Goal: Task Accomplishment & Management: Manage account settings

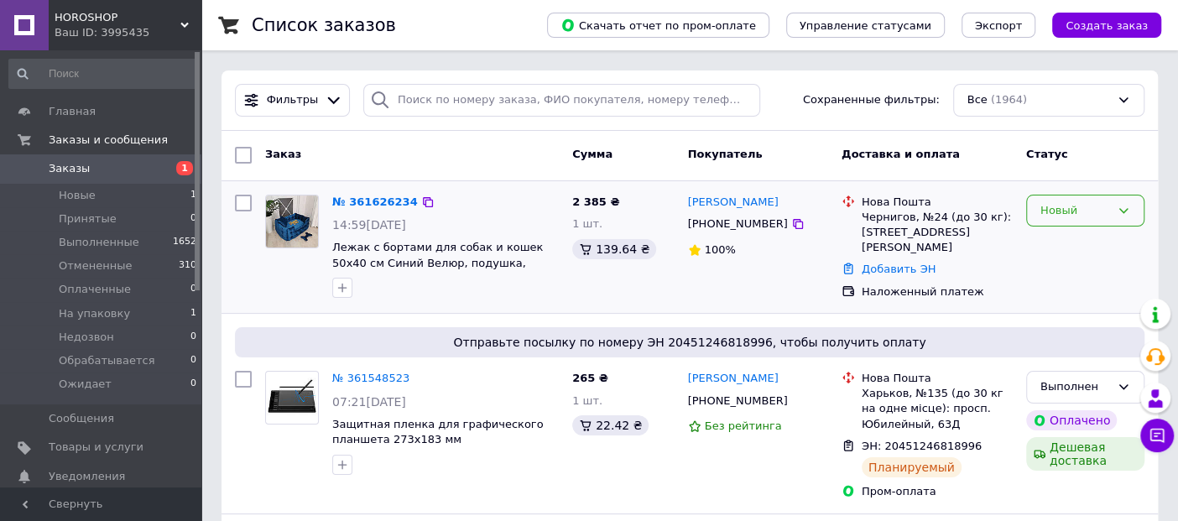
click at [1100, 210] on div "Новый" at bounding box center [1076, 211] width 70 height 18
click at [1083, 236] on li "Принят" at bounding box center [1085, 245] width 117 height 31
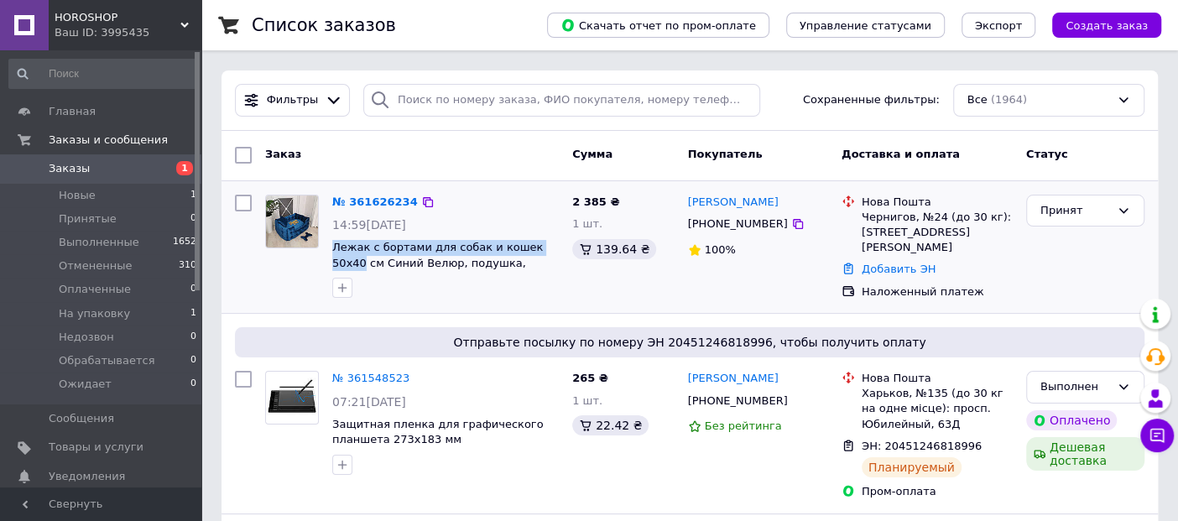
drag, startPoint x: 334, startPoint y: 239, endPoint x: 547, endPoint y: 242, distance: 213.2
click at [547, 242] on div "№ 361626234 14:59[DATE] Лежак с бортами для собак и кошек 50х40 см Синий Велюр,…" at bounding box center [446, 247] width 240 height 118
copy span "Лежак с бортами для собак и кошек 50х40"
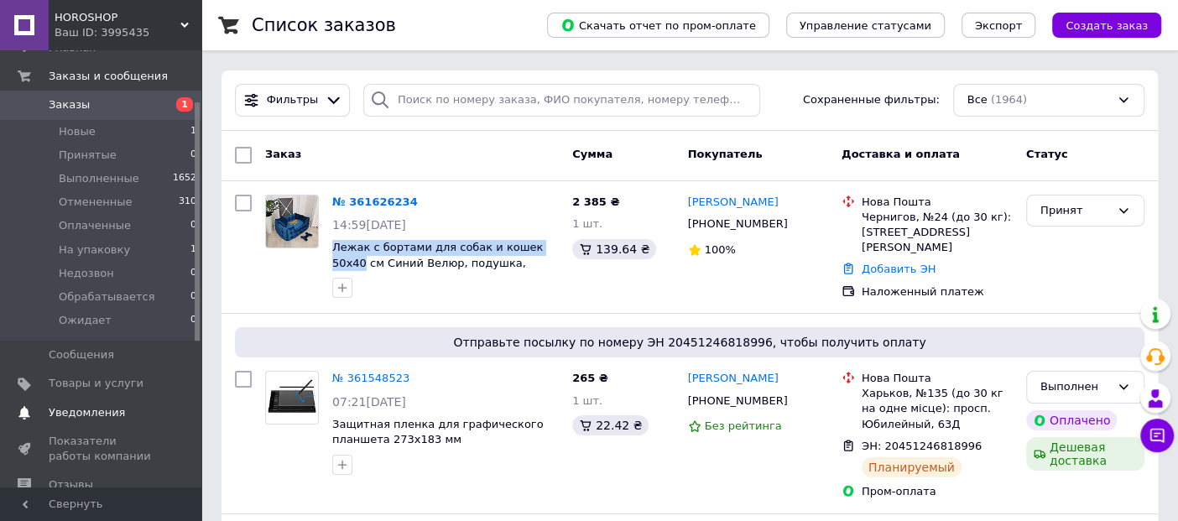
scroll to position [93, 0]
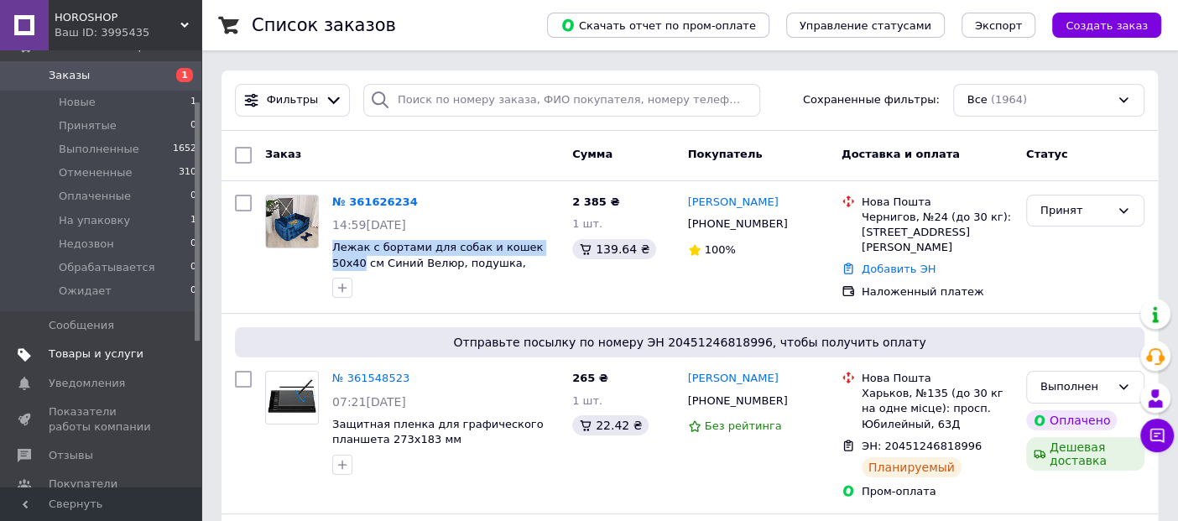
click at [107, 354] on span "Товары и услуги" at bounding box center [96, 354] width 95 height 15
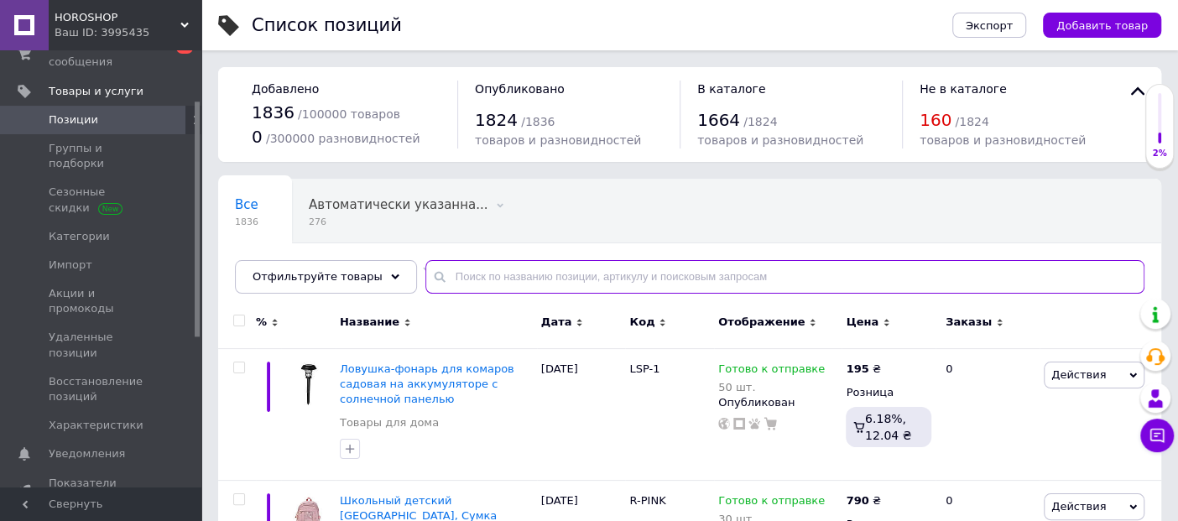
click at [551, 278] on input "text" at bounding box center [785, 277] width 719 height 34
paste input "Лежак с бортами для собак и кошек 50х40"
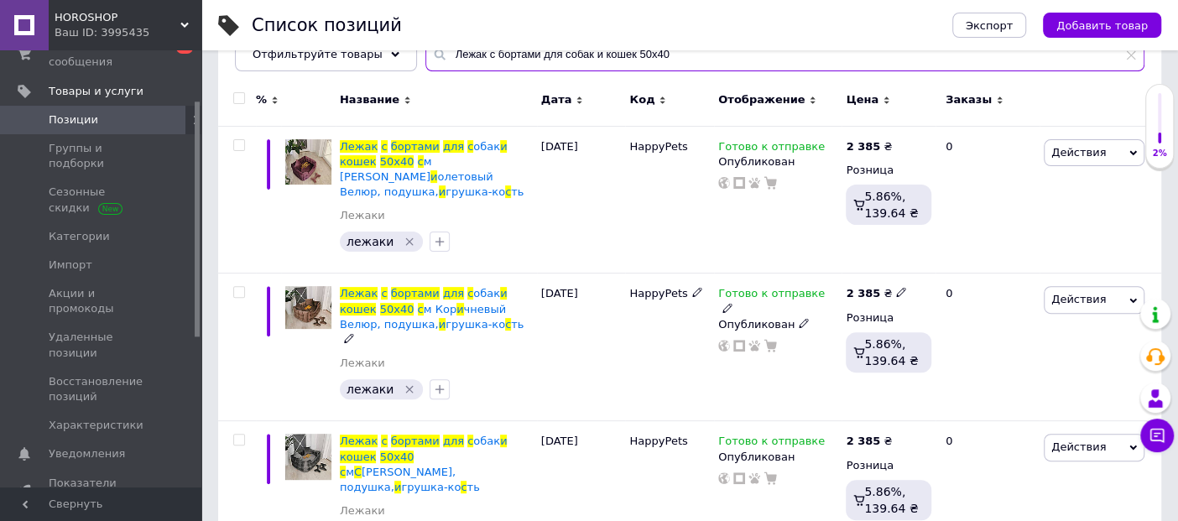
scroll to position [129, 0]
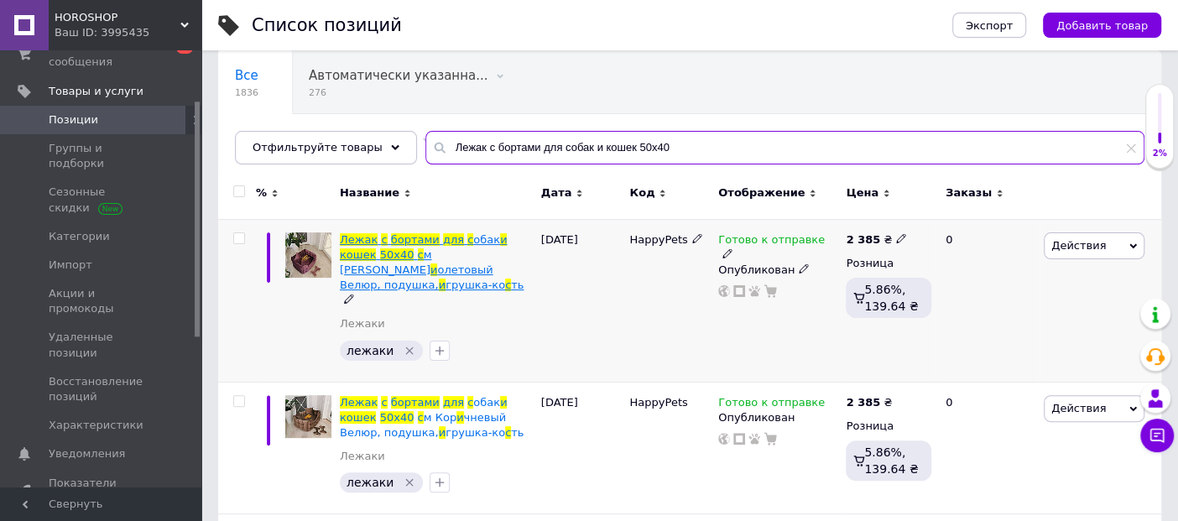
type input "Лежак с бортами для собак и кошек 50х40"
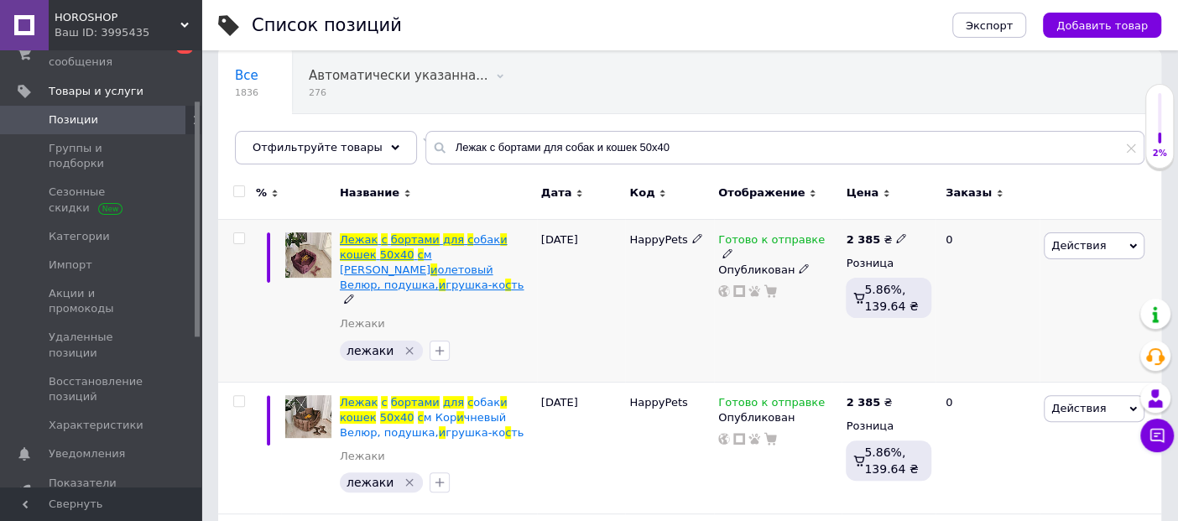
click at [436, 264] on span "олетовый Велюр, подушка," at bounding box center [417, 278] width 154 height 28
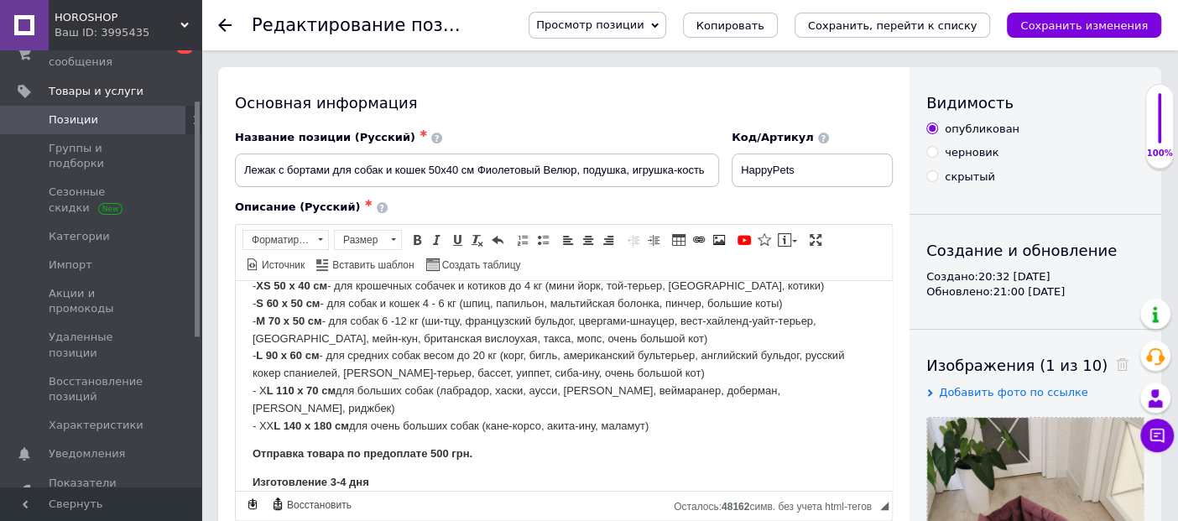
click at [219, 24] on icon at bounding box center [224, 24] width 13 height 13
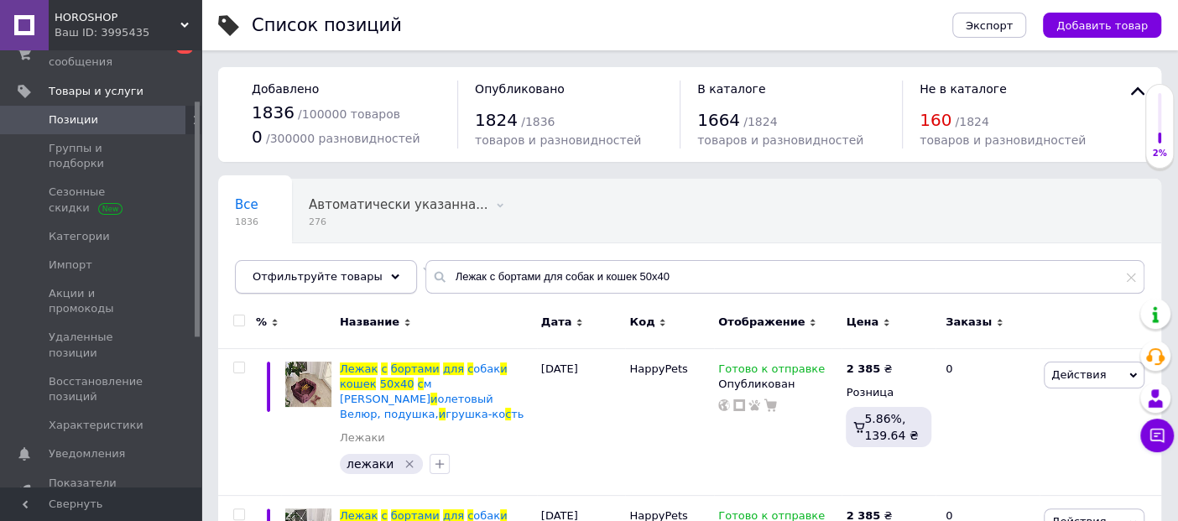
click at [332, 279] on span "Отфильтруйте товары" at bounding box center [318, 276] width 130 height 13
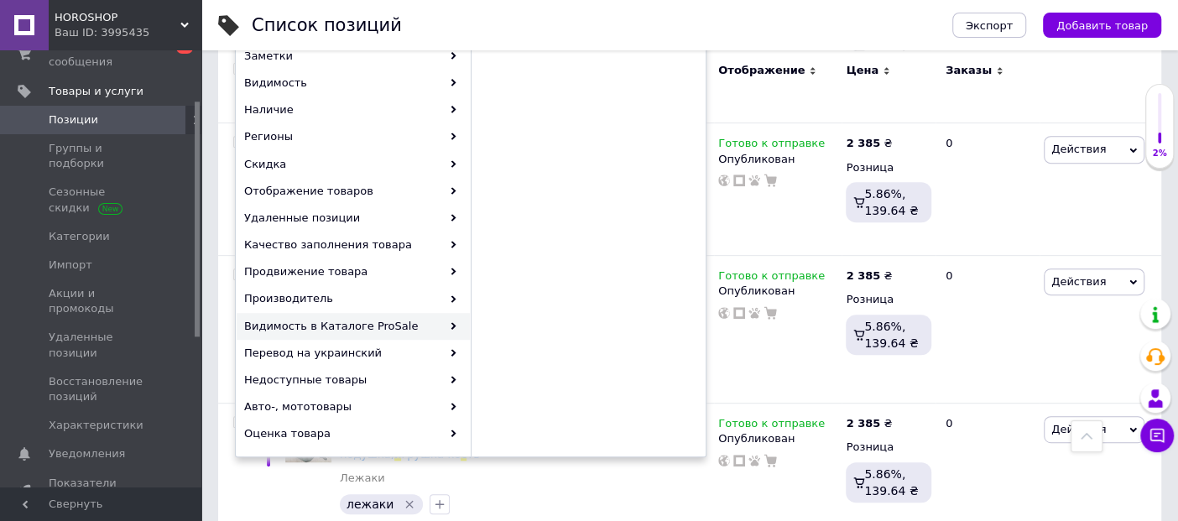
scroll to position [186, 0]
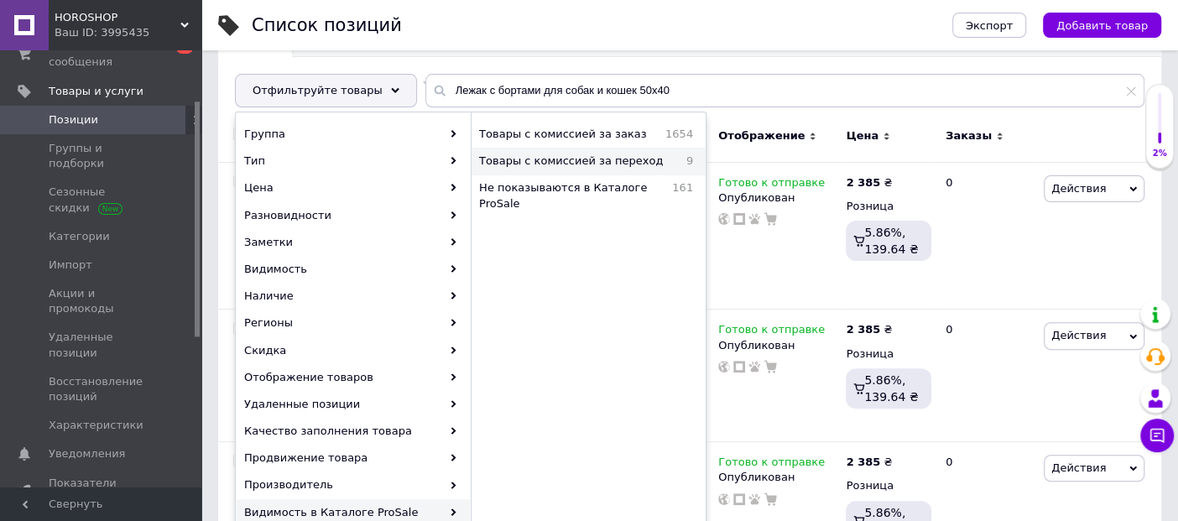
click at [605, 161] on span "Товары с комиссией за переход" at bounding box center [577, 161] width 197 height 15
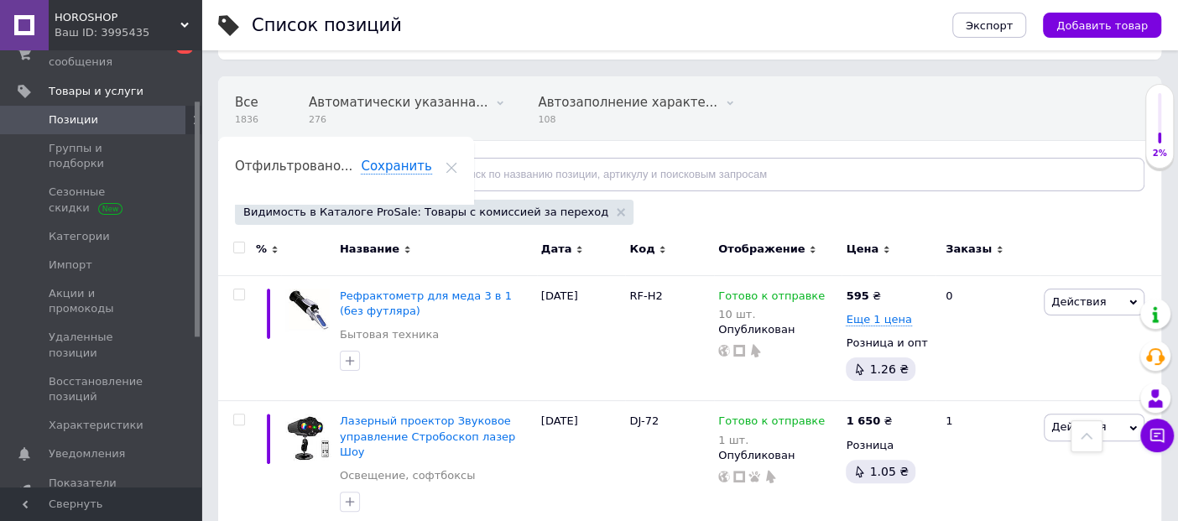
scroll to position [94, 0]
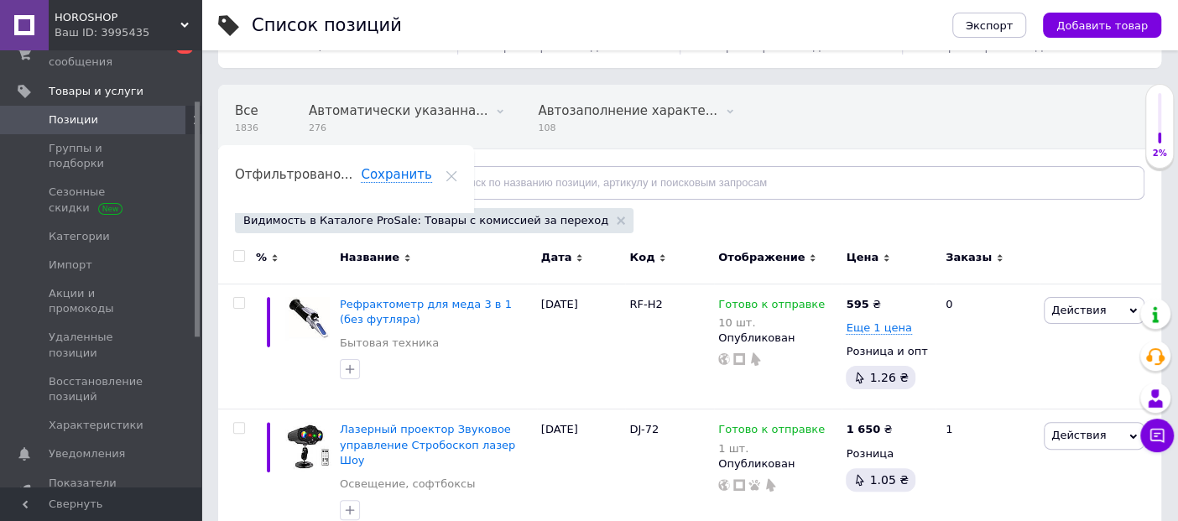
click at [346, 183] on span "Отфильтруйте товары" at bounding box center [318, 182] width 130 height 13
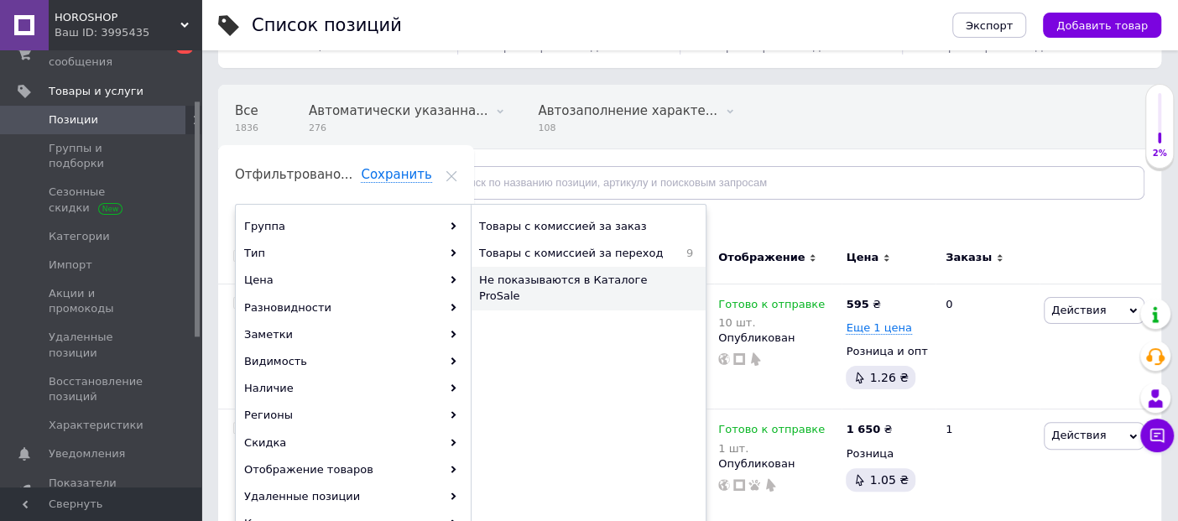
click at [609, 283] on span "Не показываются в Каталоге ProSale" at bounding box center [582, 288] width 206 height 30
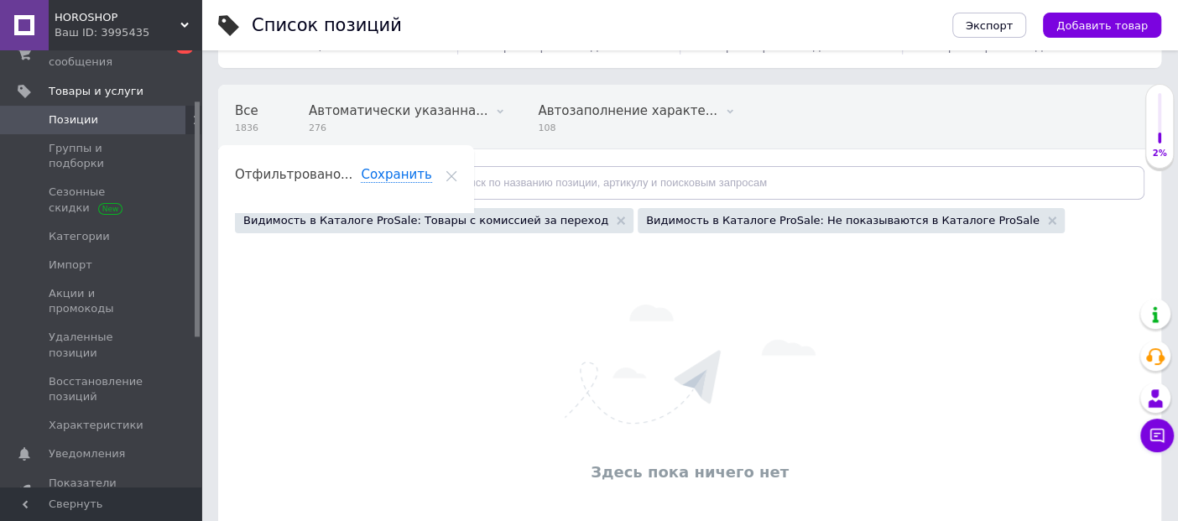
click at [348, 185] on span "Отфильтруйте товары" at bounding box center [318, 182] width 130 height 13
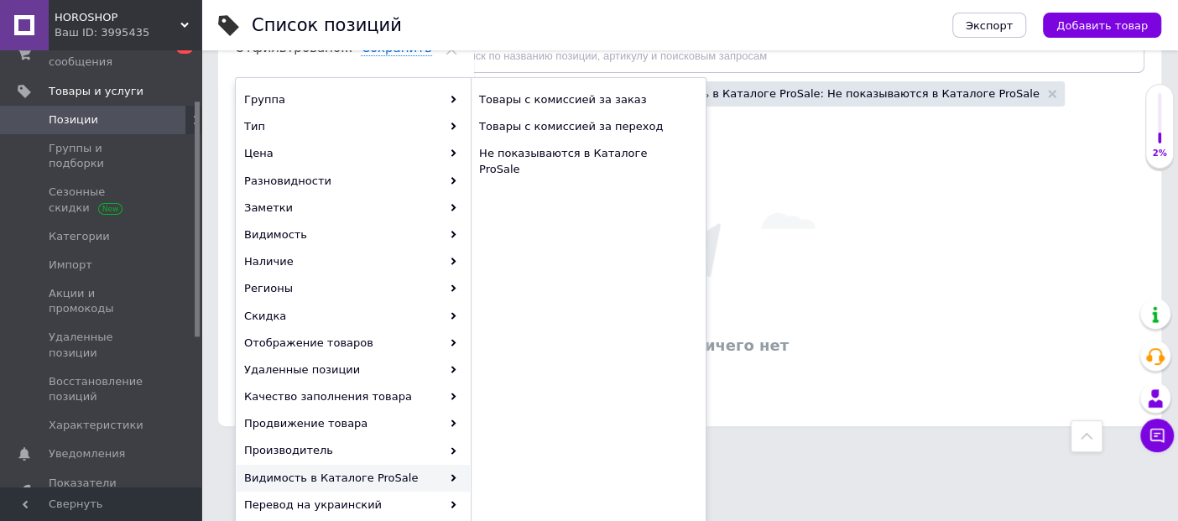
scroll to position [119, 0]
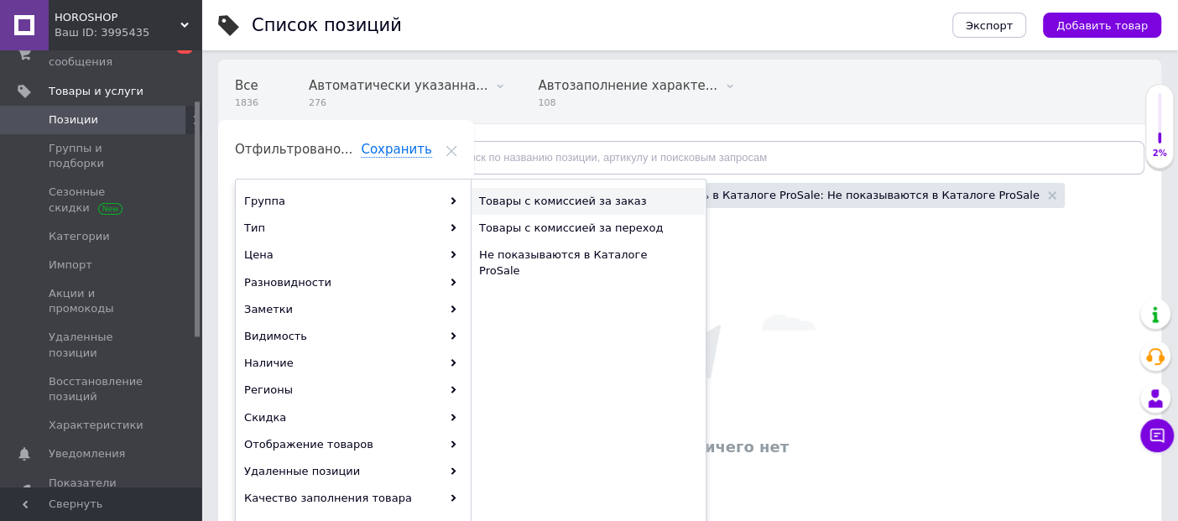
click at [572, 206] on span "Товары с комиссией за заказ" at bounding box center [581, 201] width 204 height 15
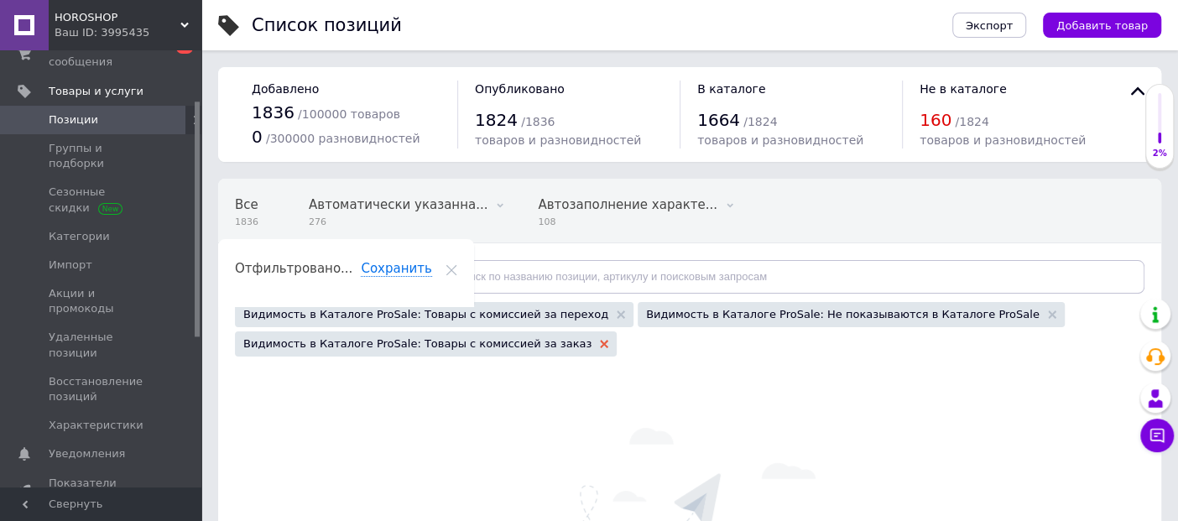
click at [600, 342] on use at bounding box center [604, 344] width 8 height 8
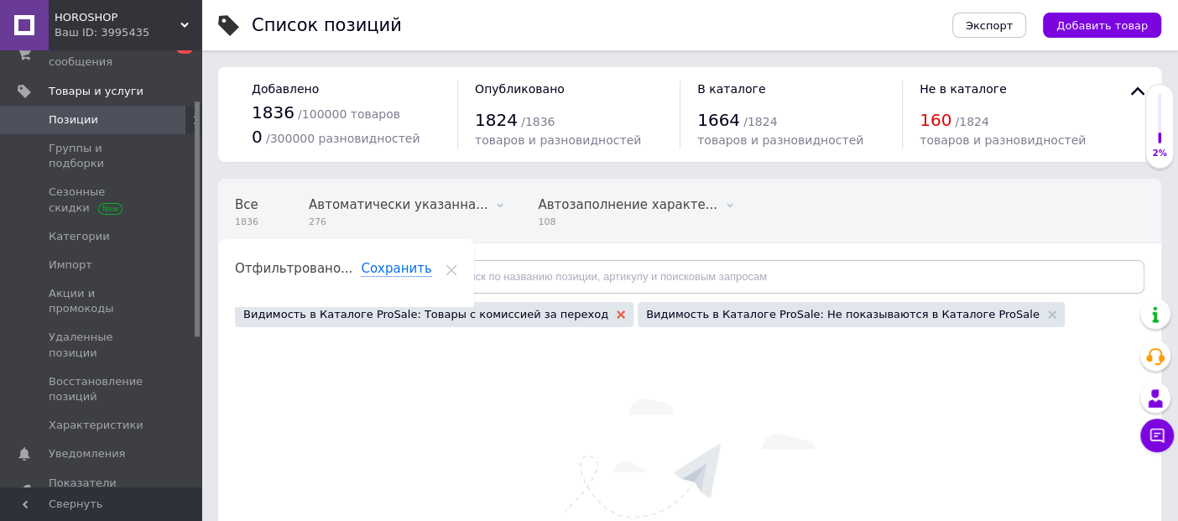
click at [617, 311] on icon at bounding box center [621, 315] width 8 height 8
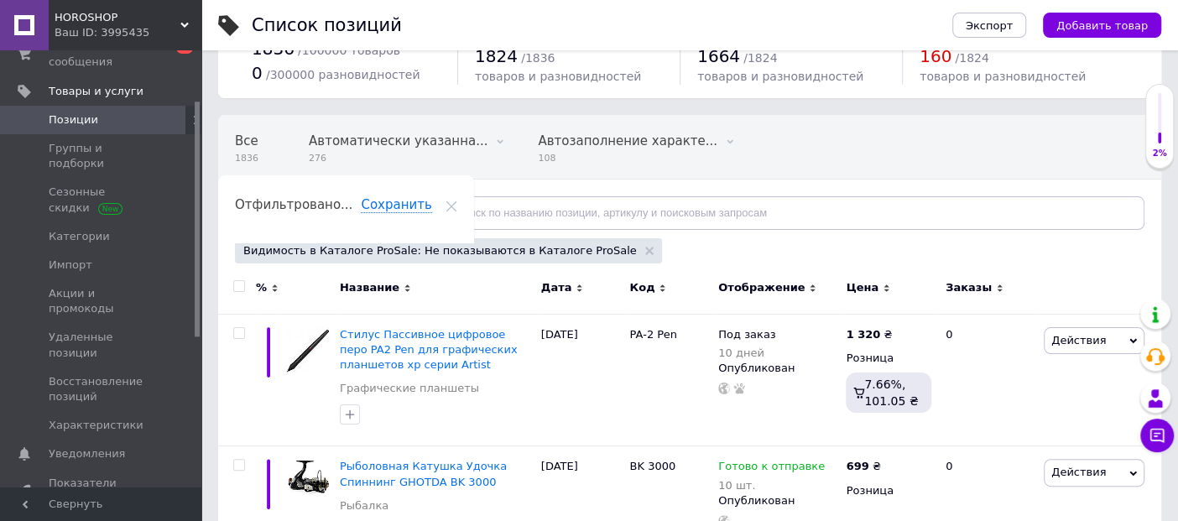
scroll to position [93, 0]
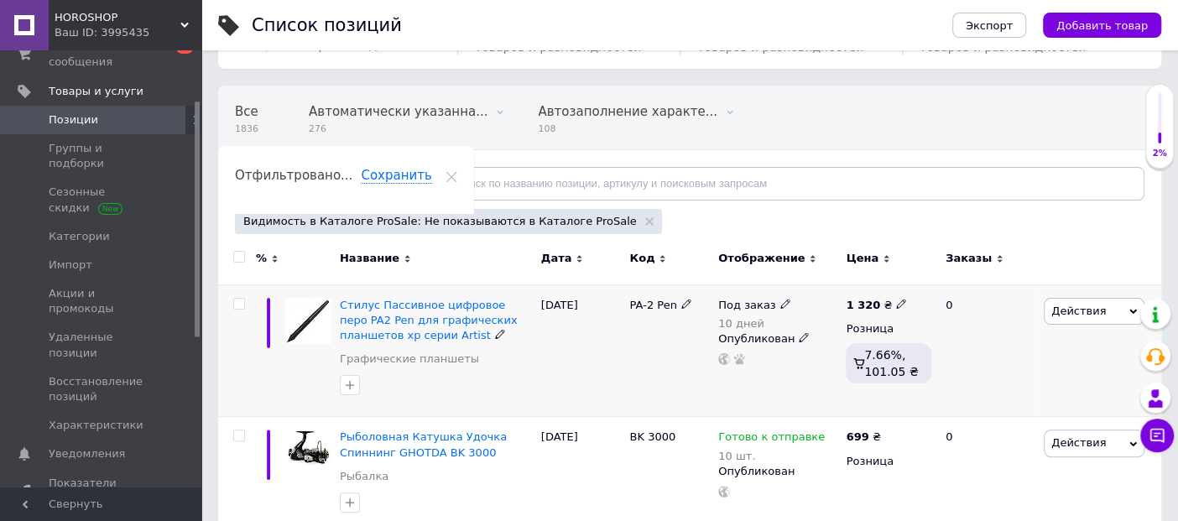
click at [781, 299] on use at bounding box center [785, 303] width 9 height 9
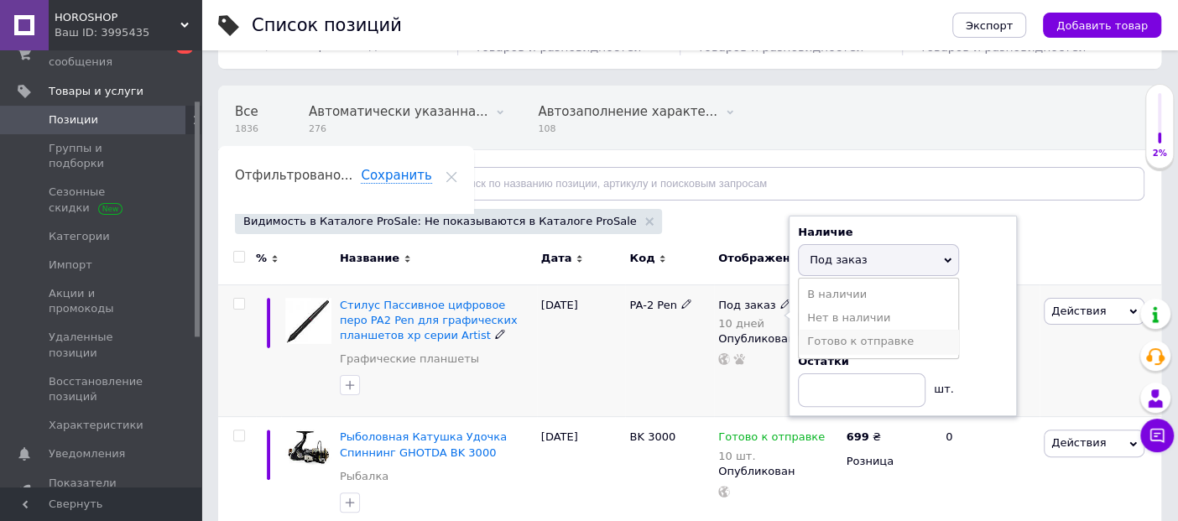
click at [820, 343] on li "Готово к отправке" at bounding box center [878, 342] width 159 height 24
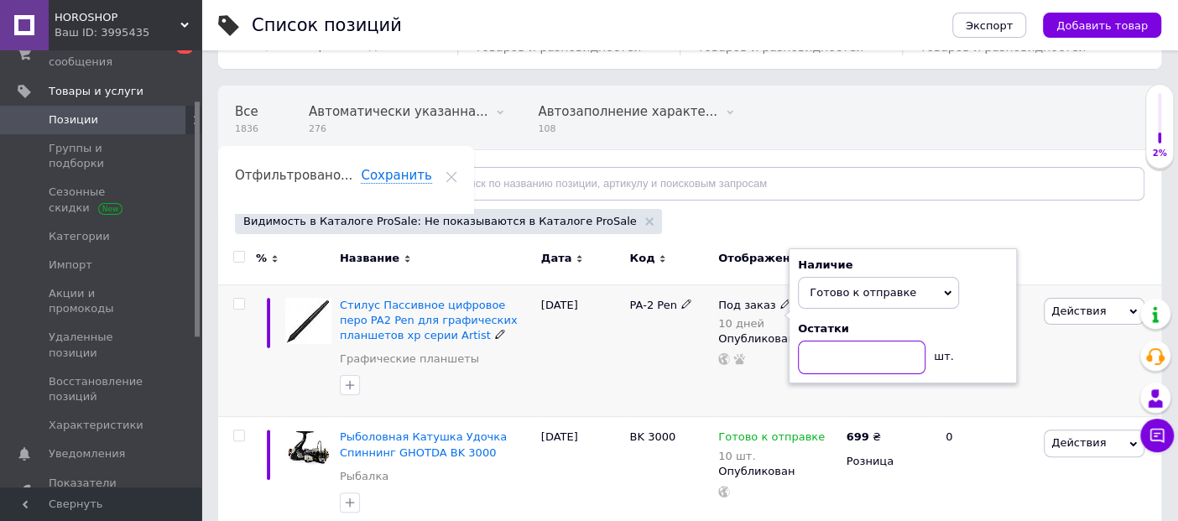
click at [826, 357] on input at bounding box center [862, 358] width 128 height 34
type input "5"
click at [635, 379] on div "PA-2 Pen" at bounding box center [669, 351] width 89 height 133
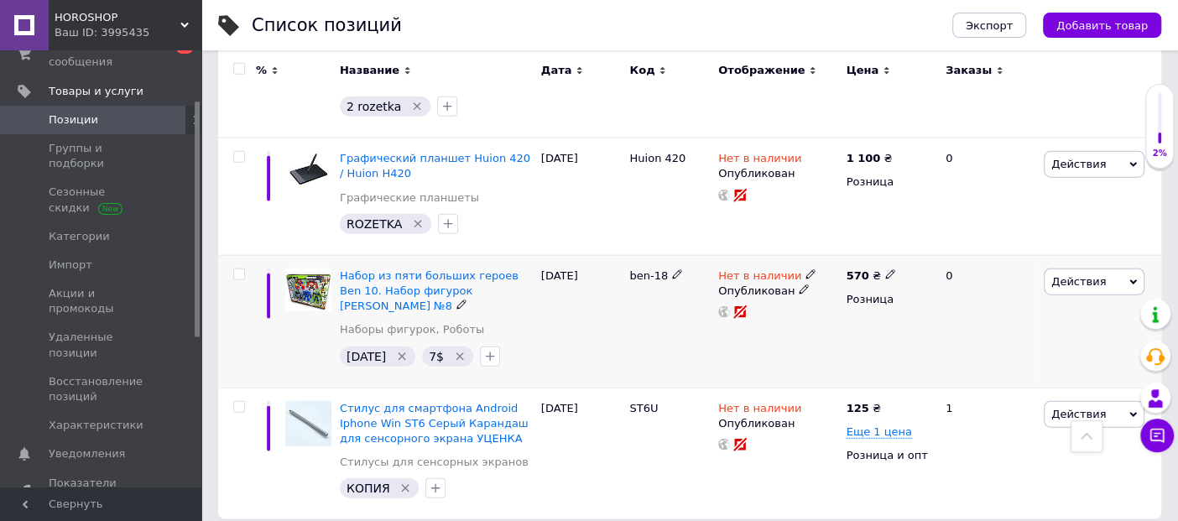
scroll to position [2468, 0]
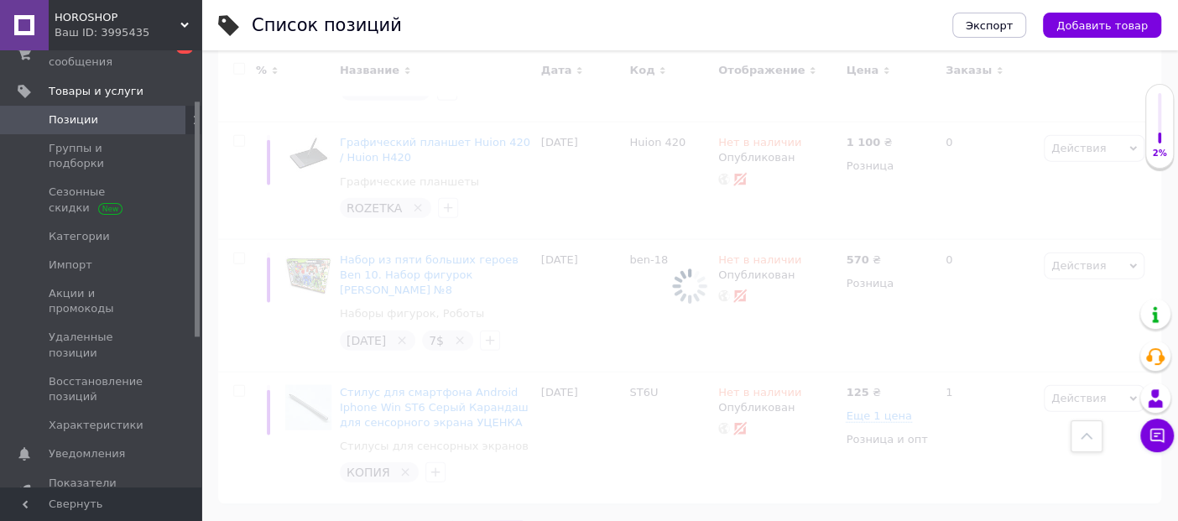
scroll to position [40, 0]
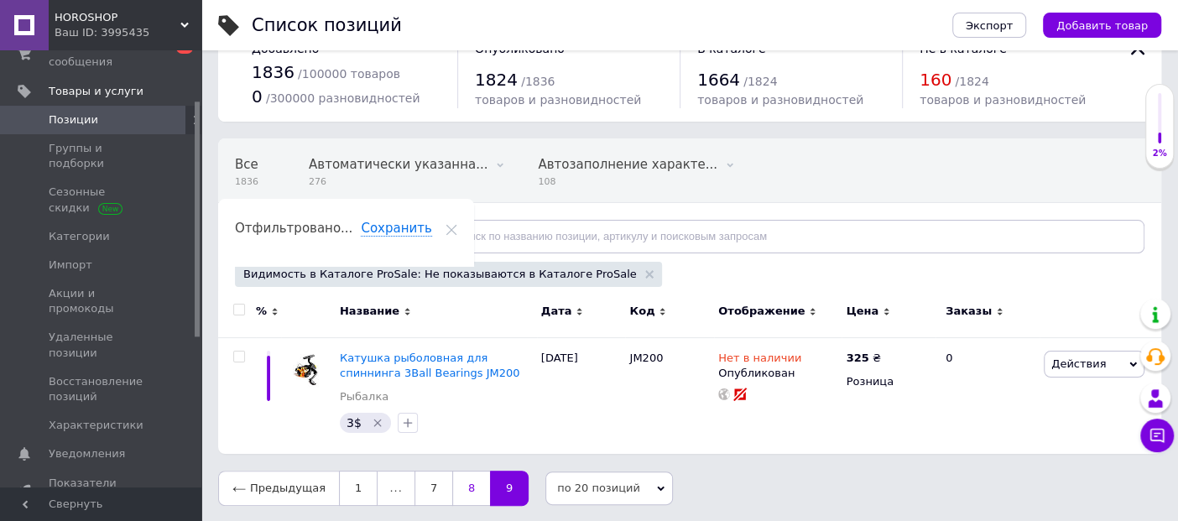
click at [457, 493] on link "8" at bounding box center [471, 488] width 38 height 35
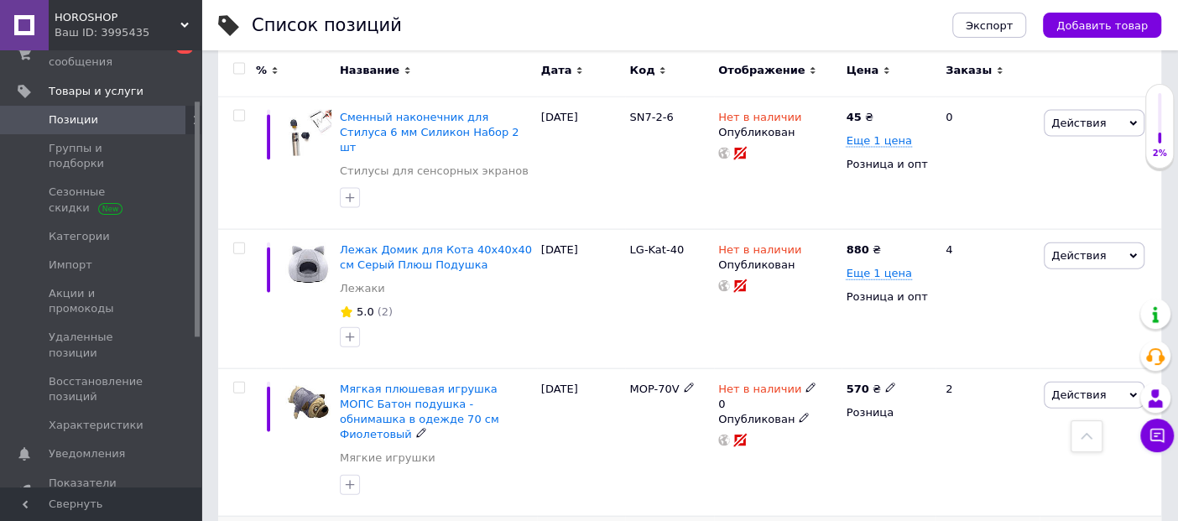
scroll to position [2306, 0]
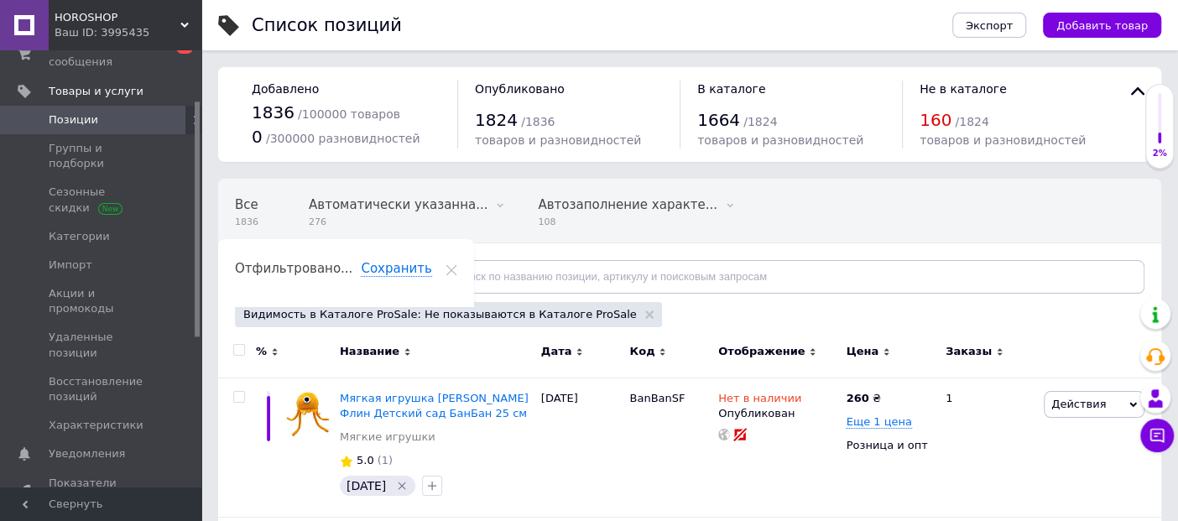
click at [339, 278] on span "Отфильтруйте товары" at bounding box center [318, 276] width 130 height 13
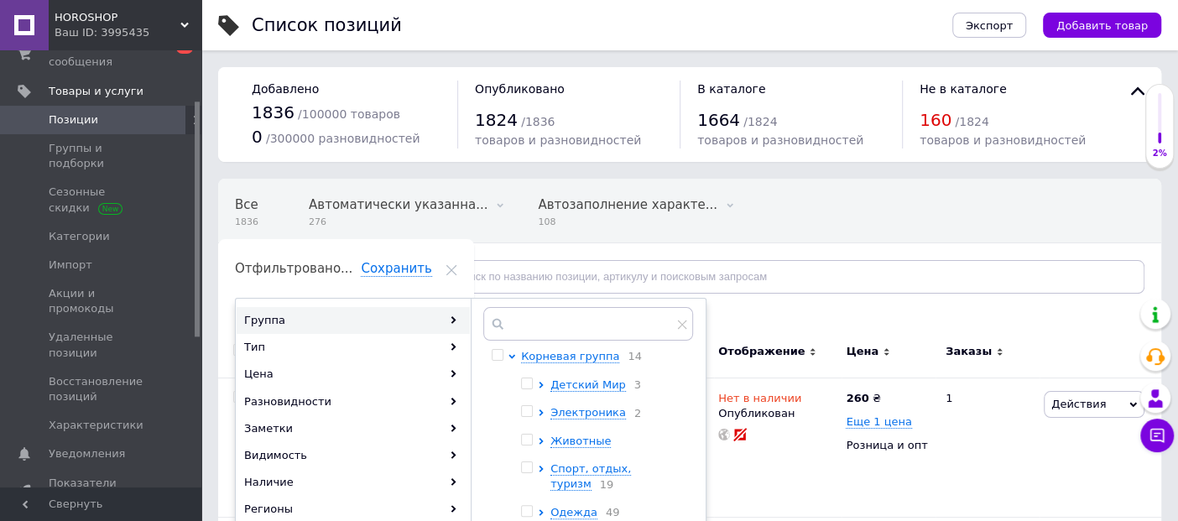
click at [773, 316] on div "Видимость в Каталоге ProSale: Не показываются в Каталоге ProSale" at bounding box center [688, 316] width 914 height 29
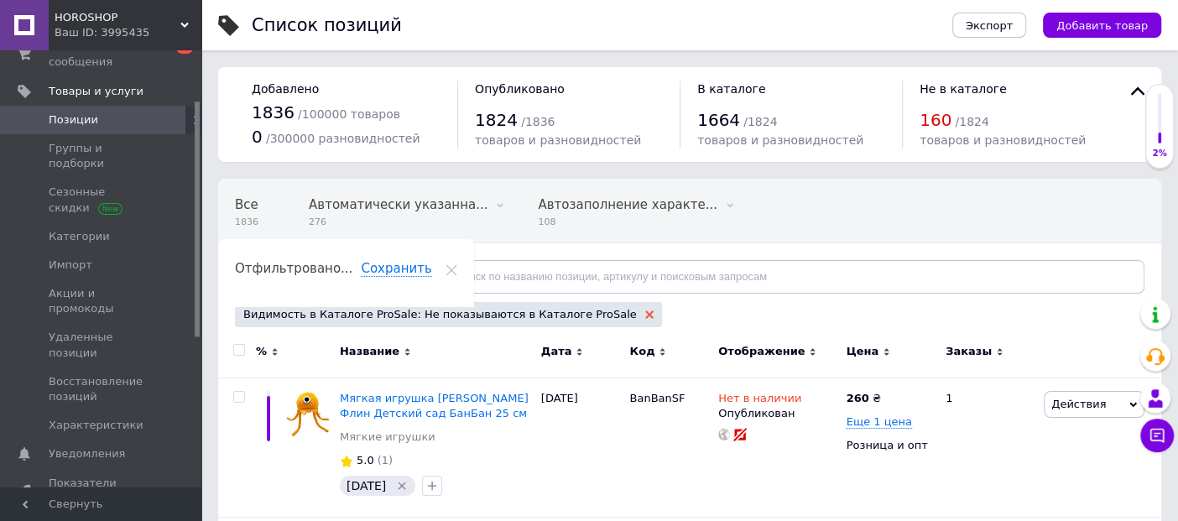
click at [645, 312] on use at bounding box center [649, 315] width 8 height 8
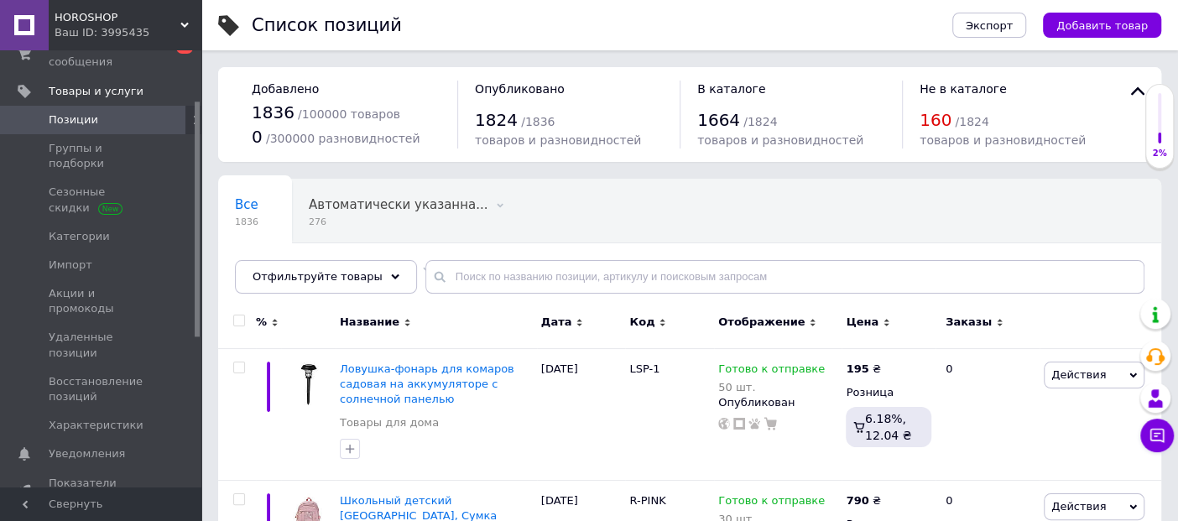
click at [358, 277] on span "Отфильтруйте товары" at bounding box center [318, 276] width 130 height 13
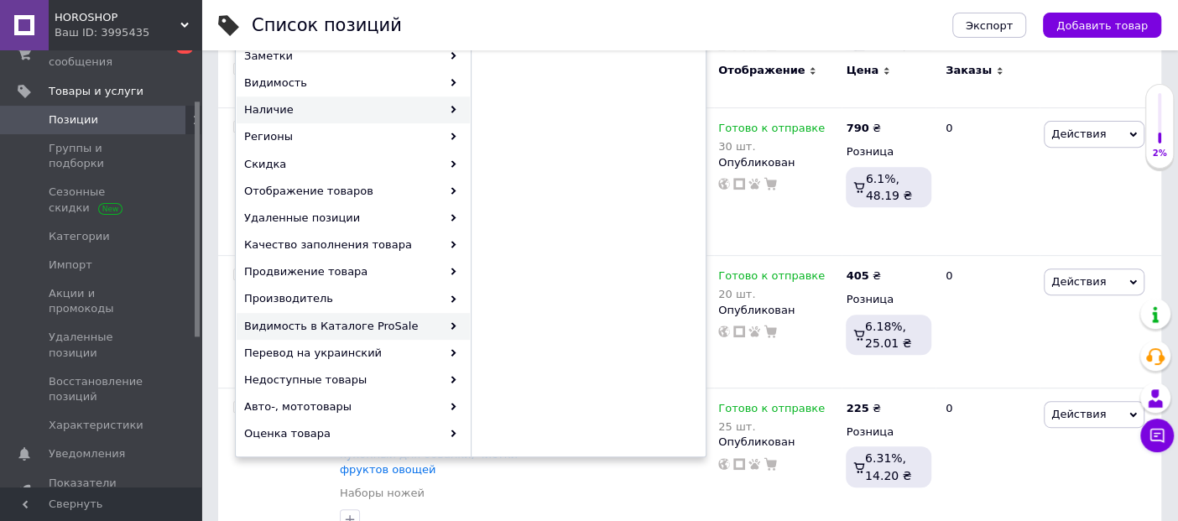
scroll to position [466, 0]
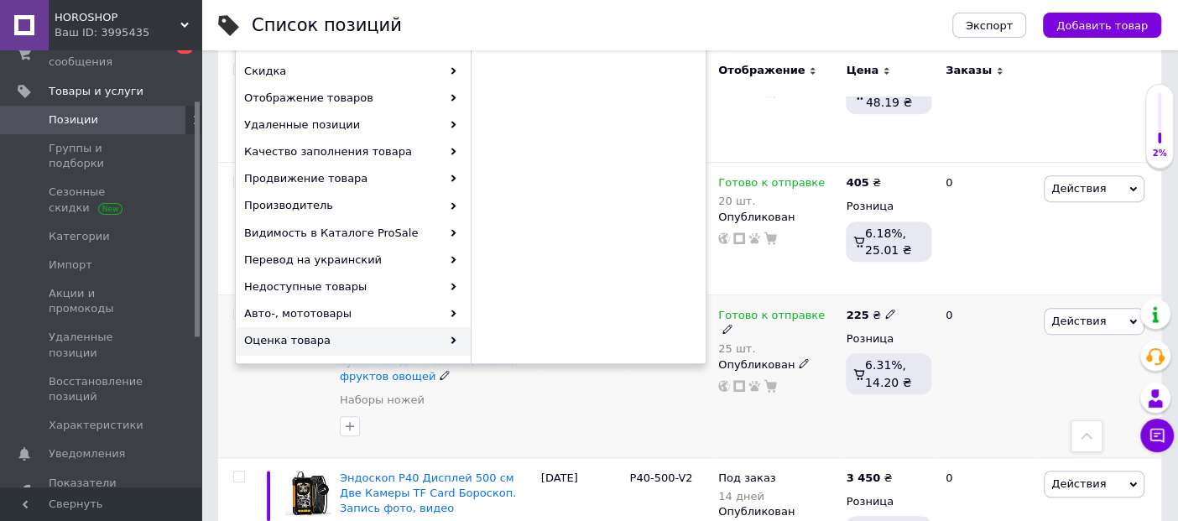
click at [675, 381] on div "DUTRIEUX" at bounding box center [669, 376] width 89 height 163
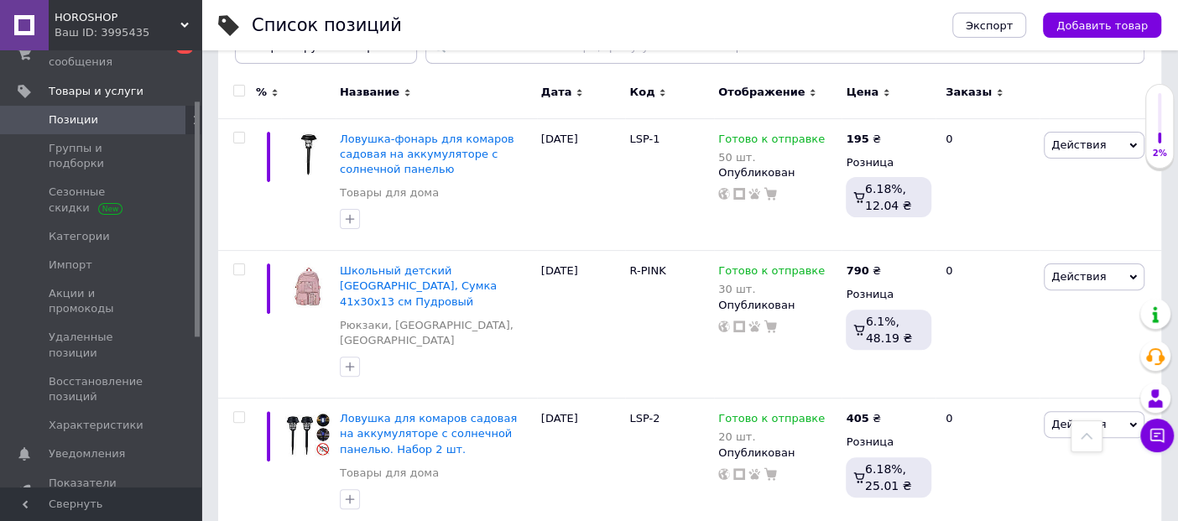
scroll to position [0, 0]
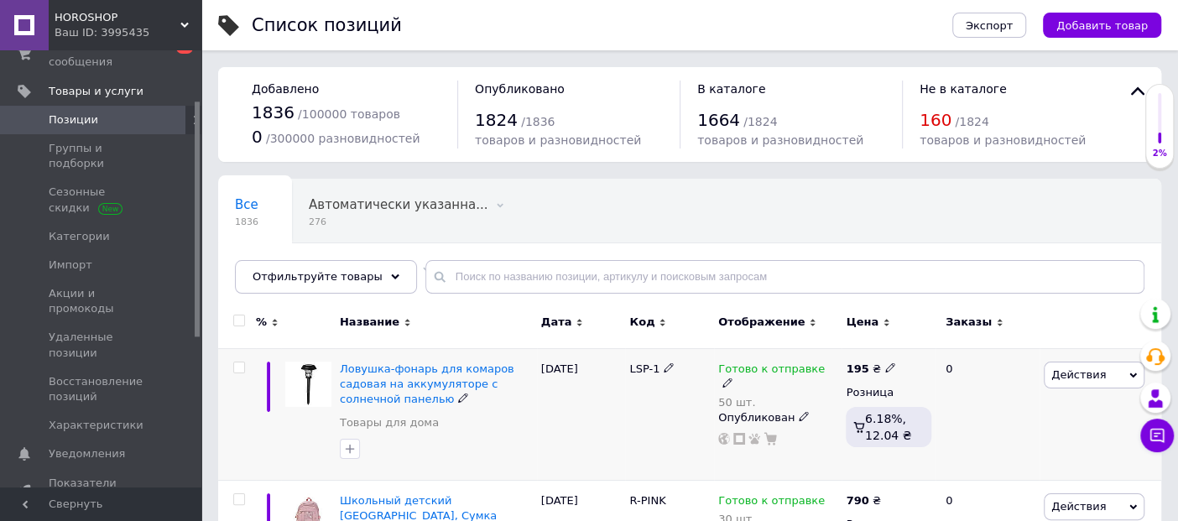
click at [243, 367] on input "checkbox" at bounding box center [238, 368] width 11 height 11
checkbox input "true"
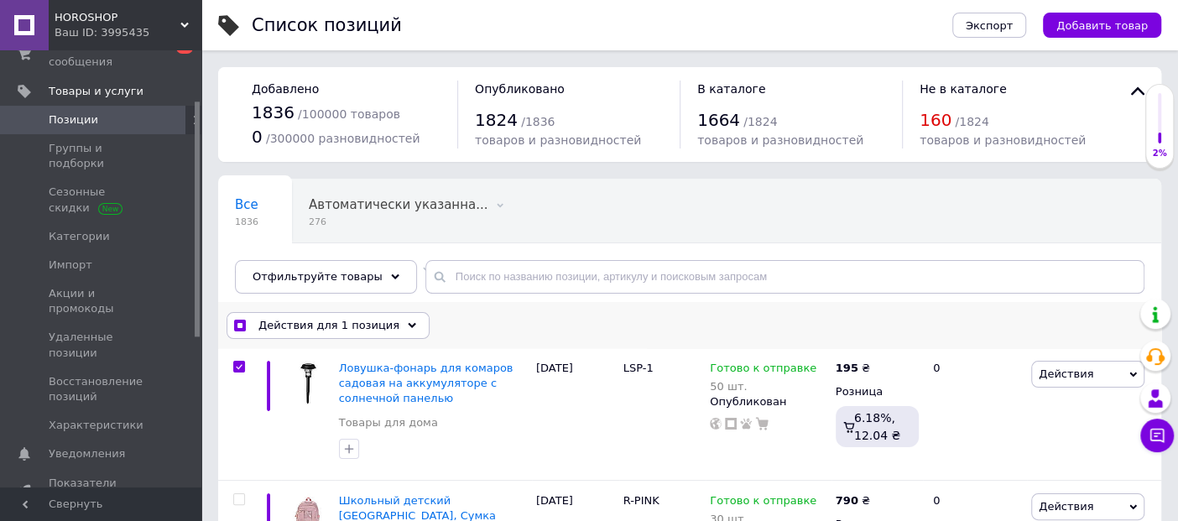
click at [358, 327] on span "Действия для 1 позиция" at bounding box center [329, 325] width 141 height 15
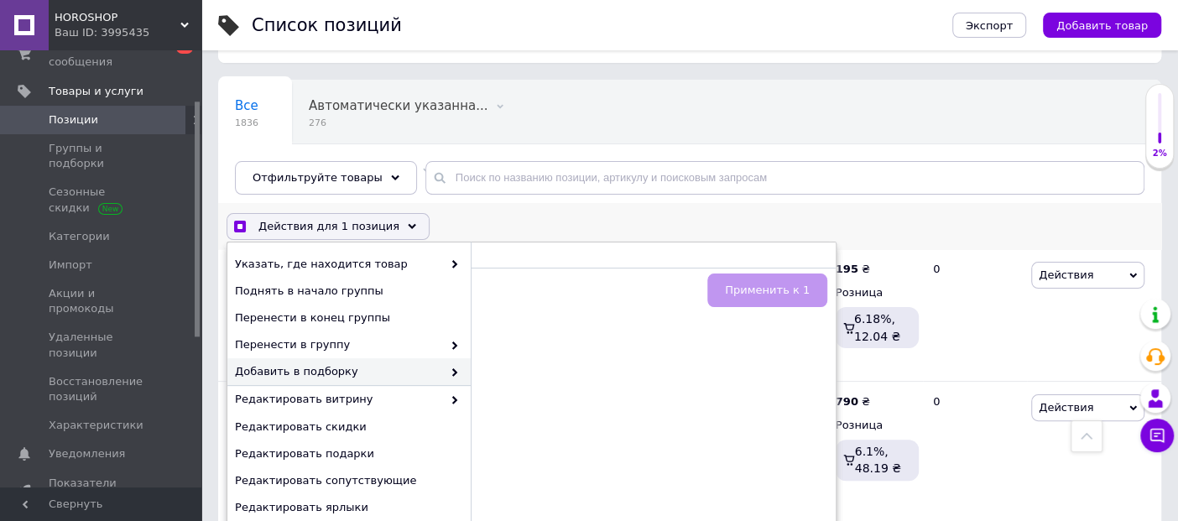
scroll to position [93, 0]
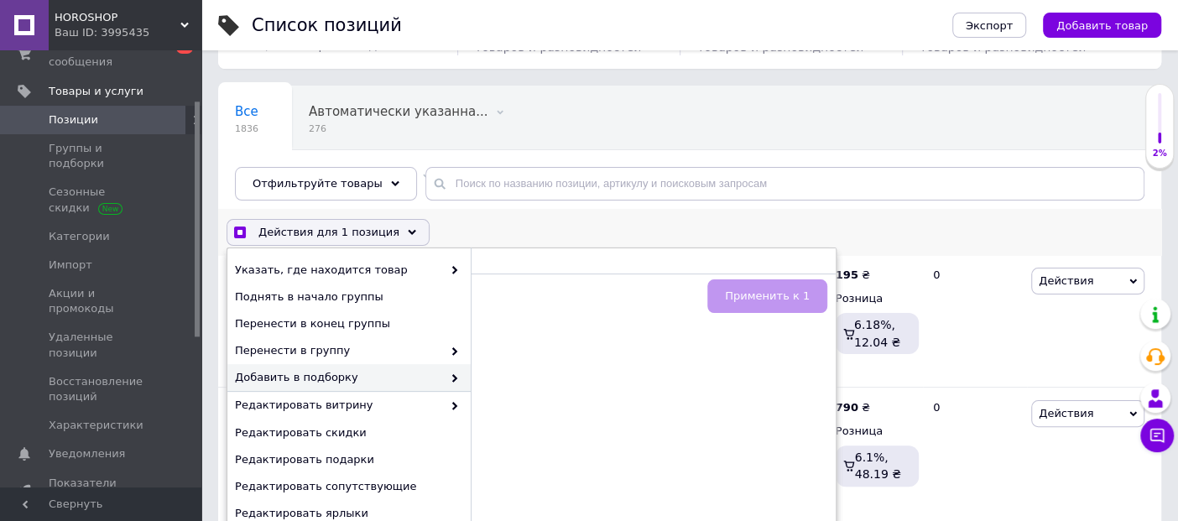
click at [899, 232] on div "Действия для 1 позиция Выбрать все 1836 позиций Выбраны все 1836 позиций Отмени…" at bounding box center [689, 233] width 943 height 44
checkbox input "true"
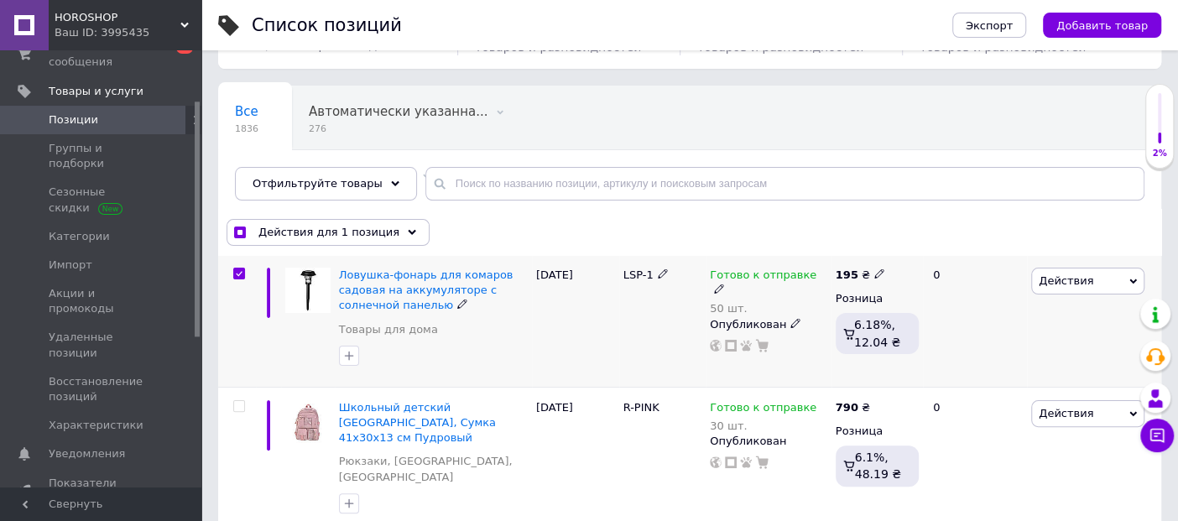
click at [237, 274] on input "checkbox" at bounding box center [238, 274] width 11 height 11
checkbox input "false"
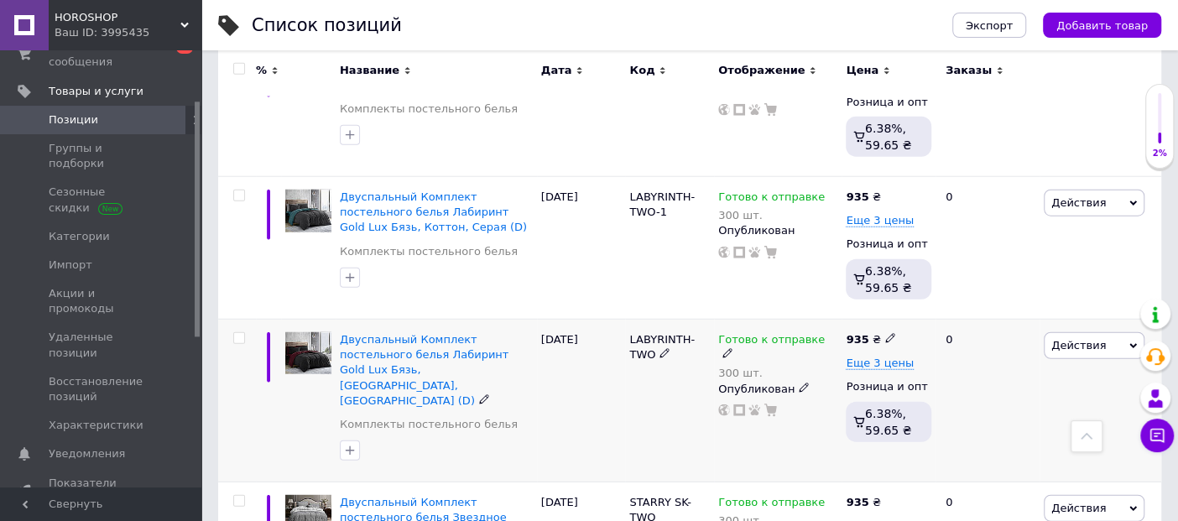
scroll to position [2688, 0]
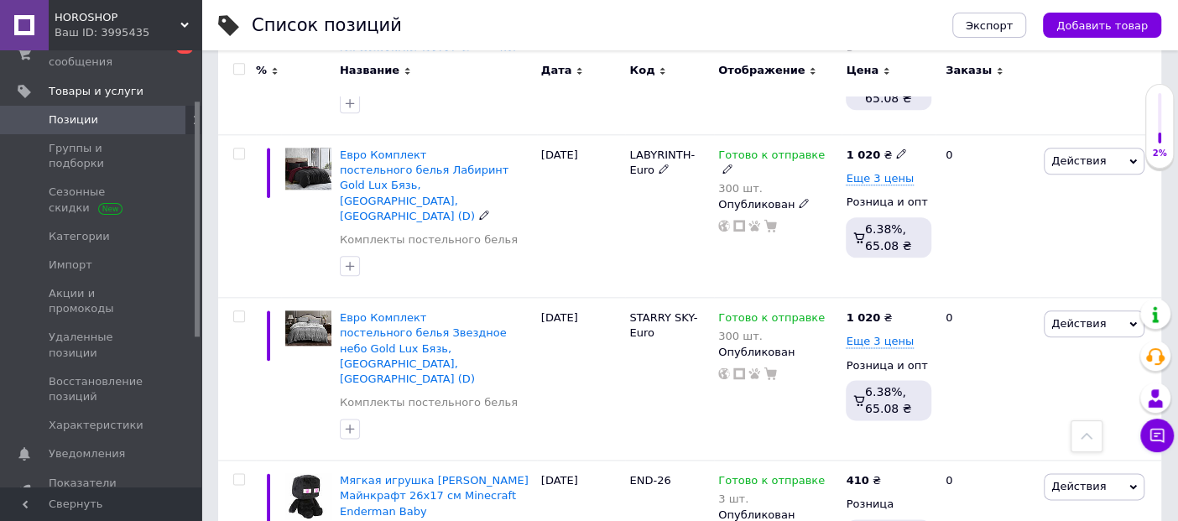
scroll to position [5179, 0]
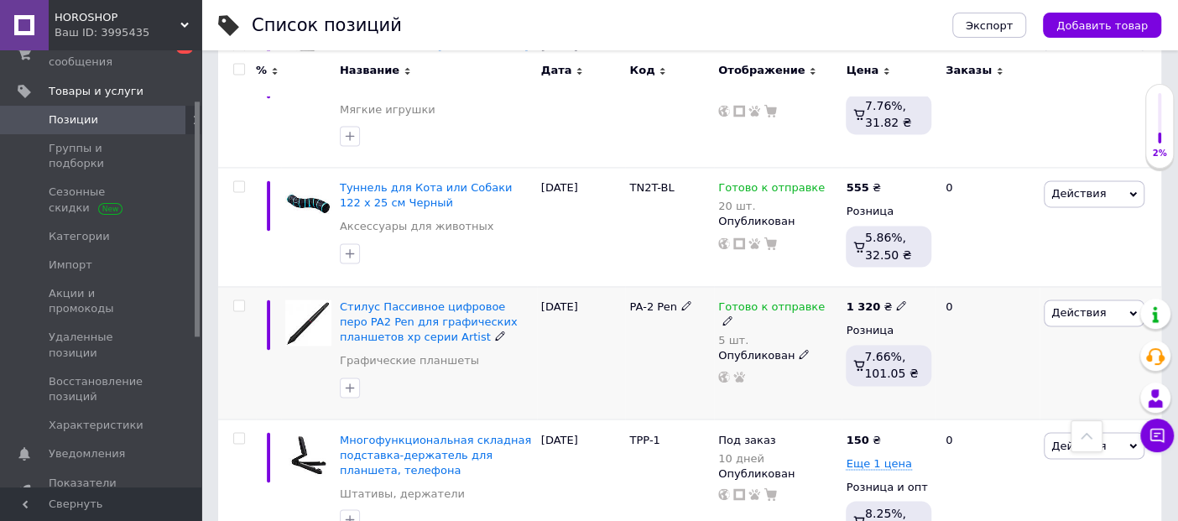
scroll to position [5551, 0]
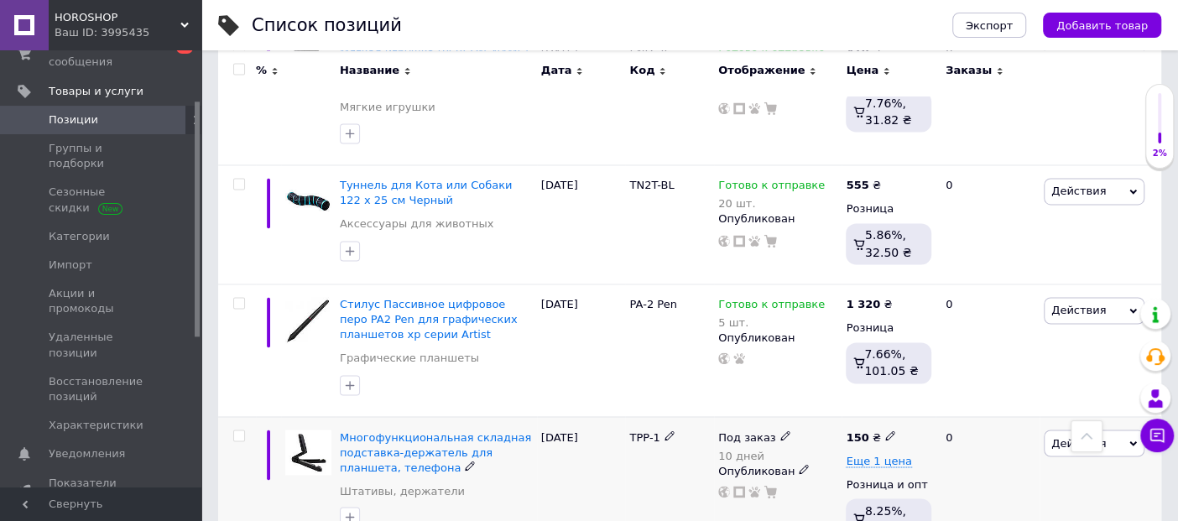
click at [781, 431] on icon at bounding box center [786, 436] width 10 height 10
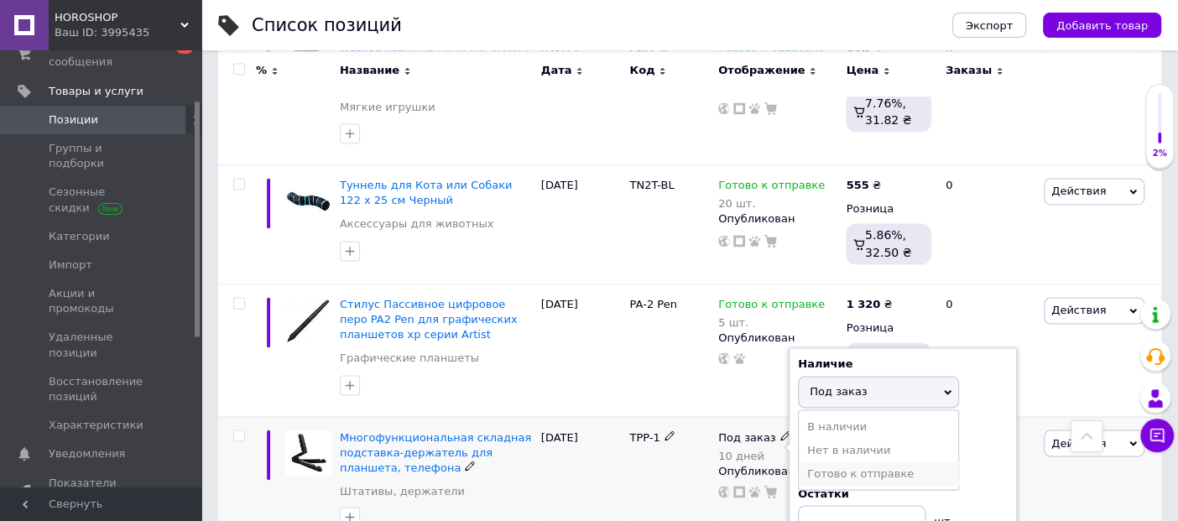
click at [854, 462] on li "Готово к отправке" at bounding box center [878, 474] width 159 height 24
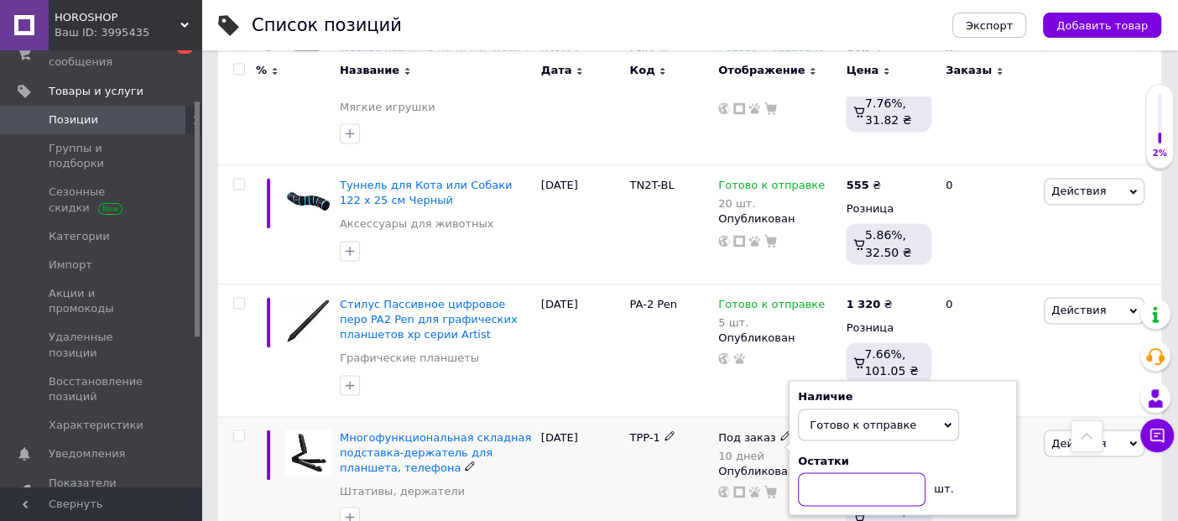
click at [844, 473] on input at bounding box center [862, 490] width 128 height 34
type input "50"
click at [607, 416] on div "[DATE]" at bounding box center [581, 487] width 89 height 143
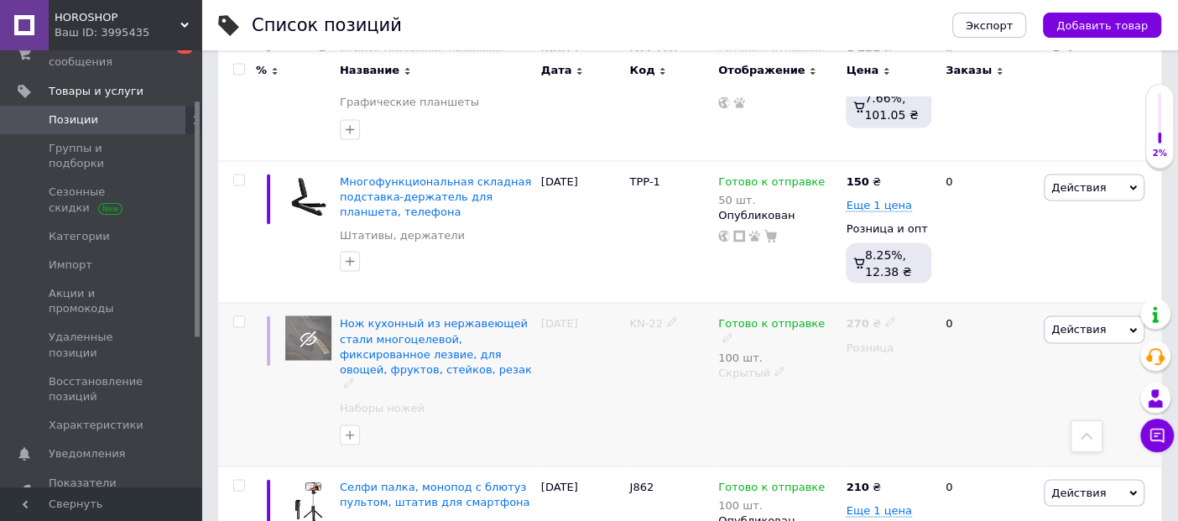
scroll to position [5832, 0]
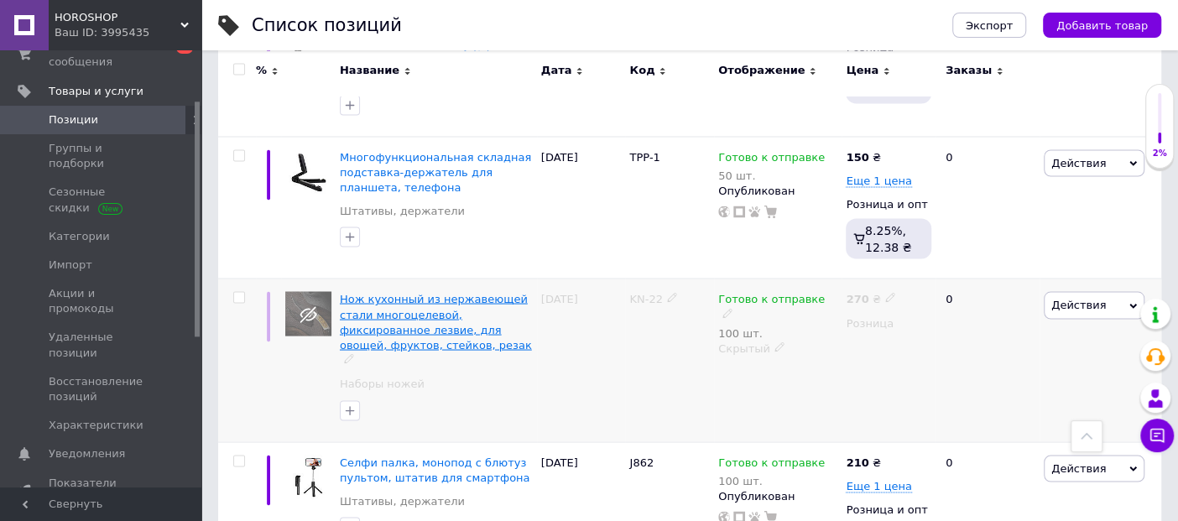
click at [449, 292] on span "Нож кухонный из нержавеющей стали многоцелевой, фиксированное лезвие, для овоще…" at bounding box center [436, 321] width 192 height 59
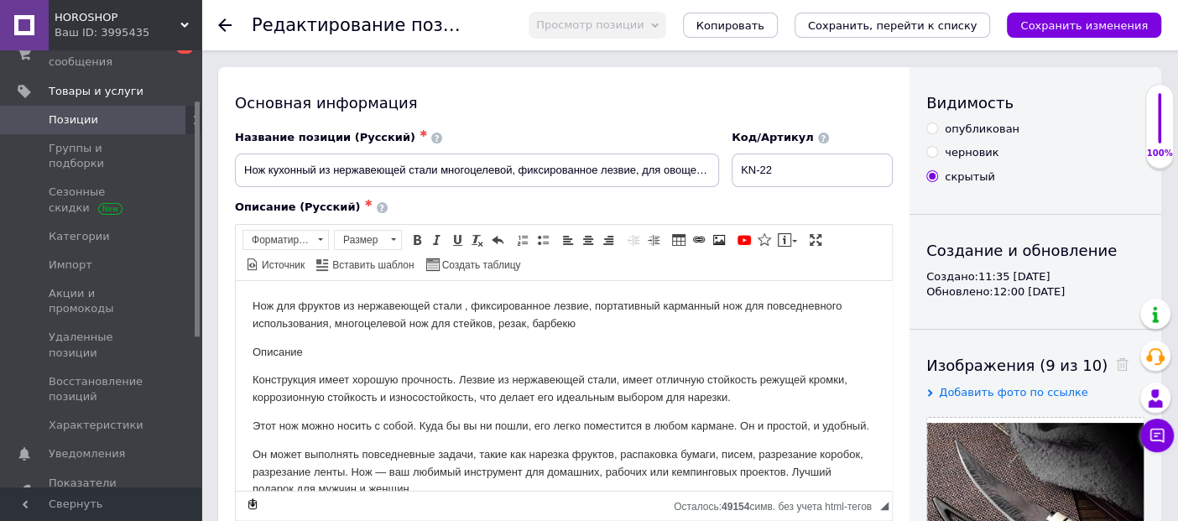
click at [935, 128] on input "опубликован" at bounding box center [932, 128] width 11 height 11
radio input "true"
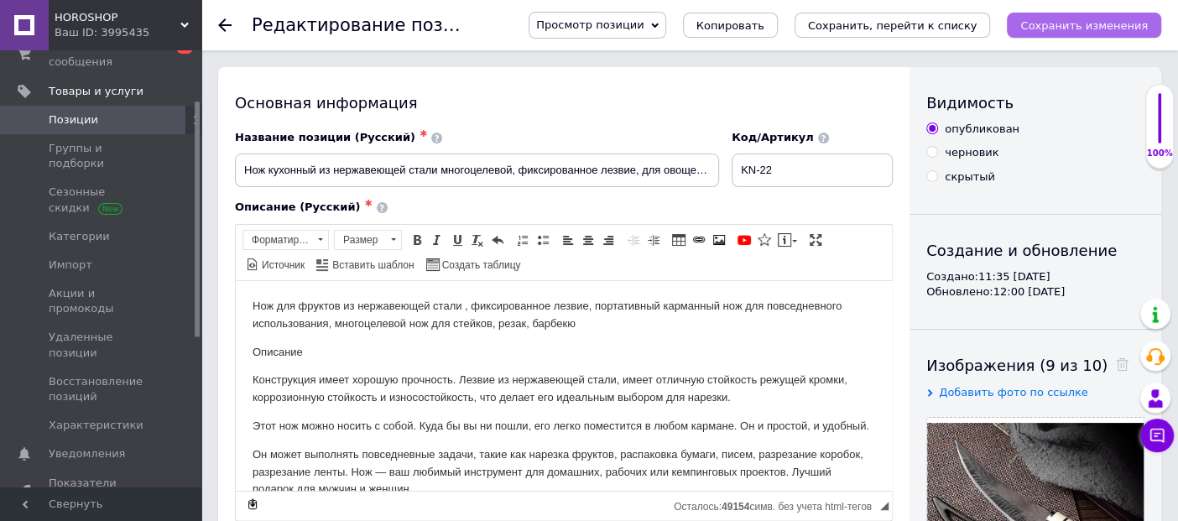
click at [1095, 23] on icon "Сохранить изменения" at bounding box center [1085, 25] width 128 height 13
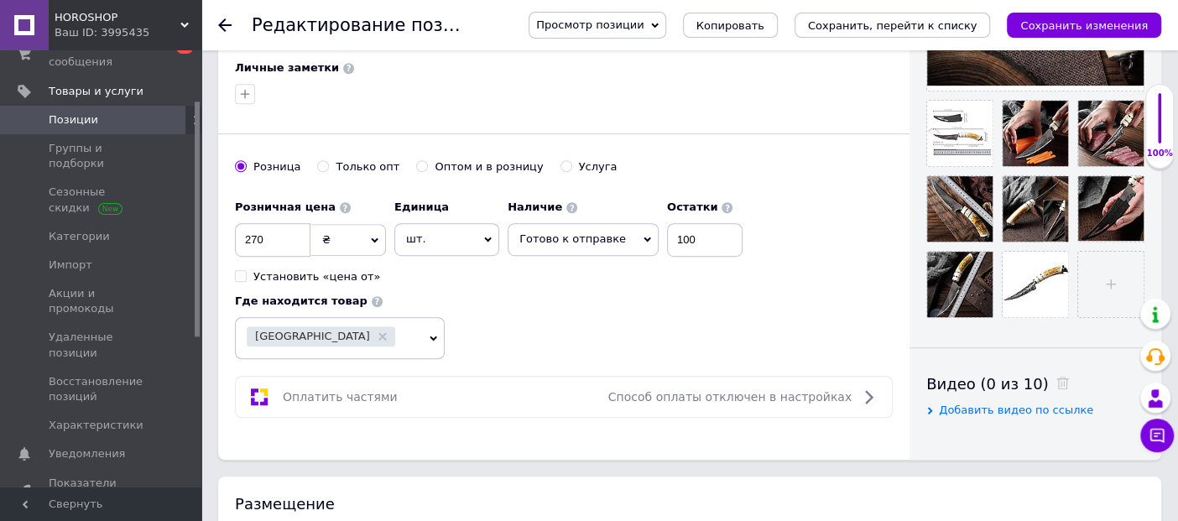
scroll to position [559, 0]
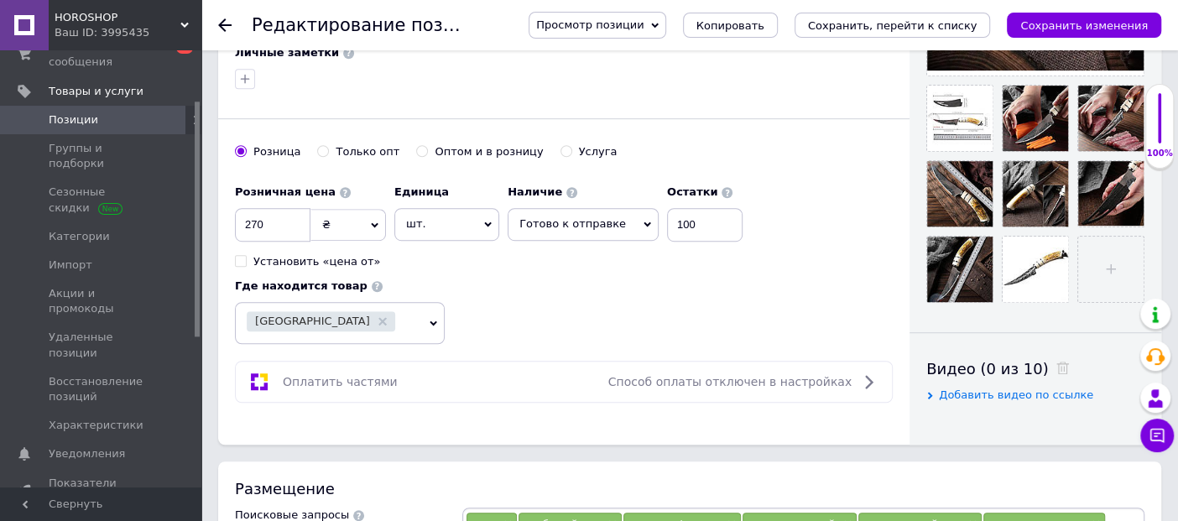
click at [227, 24] on use at bounding box center [224, 24] width 13 height 13
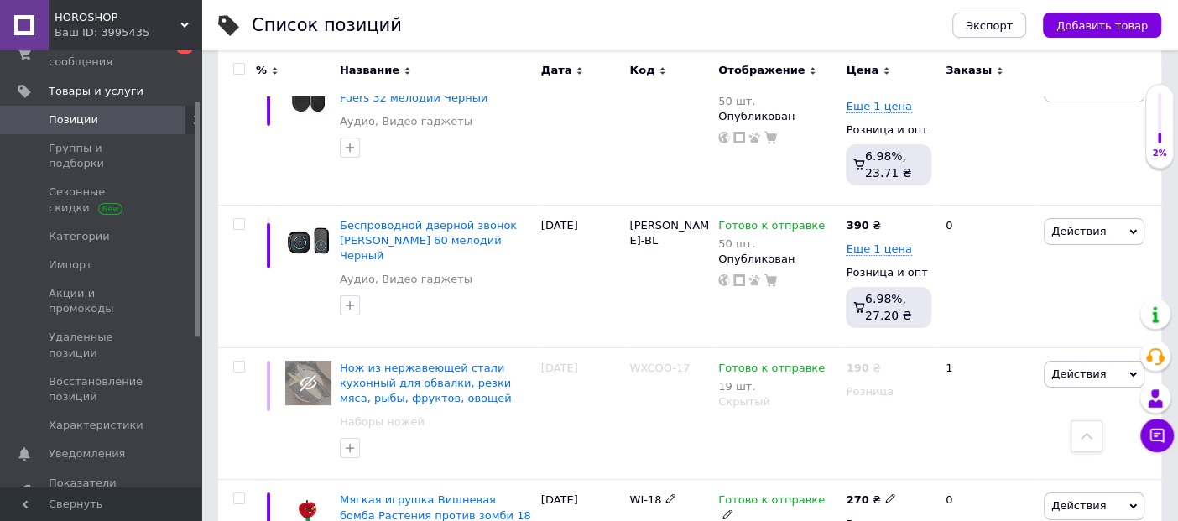
scroll to position [7913, 0]
click at [1080, 368] on span "Действия" at bounding box center [1079, 374] width 55 height 13
click at [791, 348] on div "Готово к отправке 19 шт. Скрытый" at bounding box center [778, 414] width 128 height 133
click at [236, 363] on input "checkbox" at bounding box center [238, 368] width 11 height 11
checkbox input "true"
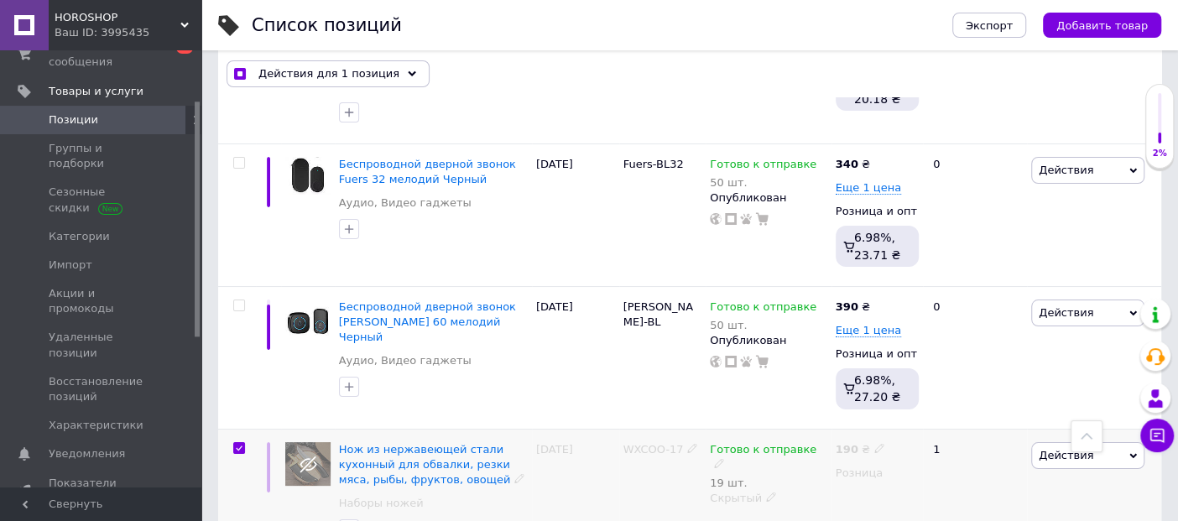
scroll to position [7912, 0]
click at [320, 66] on span "Действия для 1 позиция" at bounding box center [329, 73] width 141 height 15
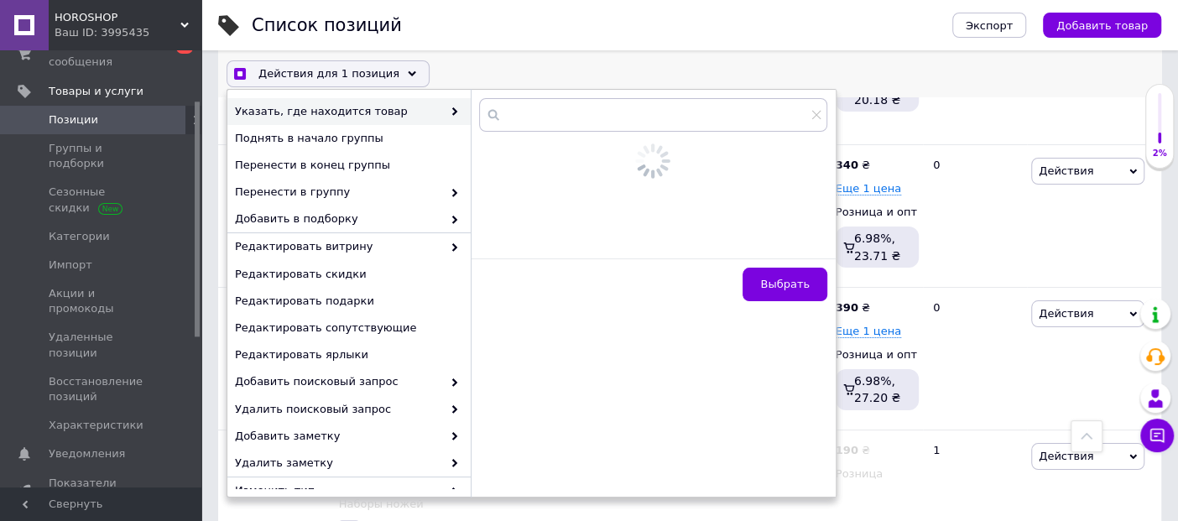
click at [454, 70] on div "Действия для 1 позиция Выбрать все 1836 позиций Выбраны все 1836 позиций Отмени…" at bounding box center [689, 74] width 943 height 44
checkbox input "true"
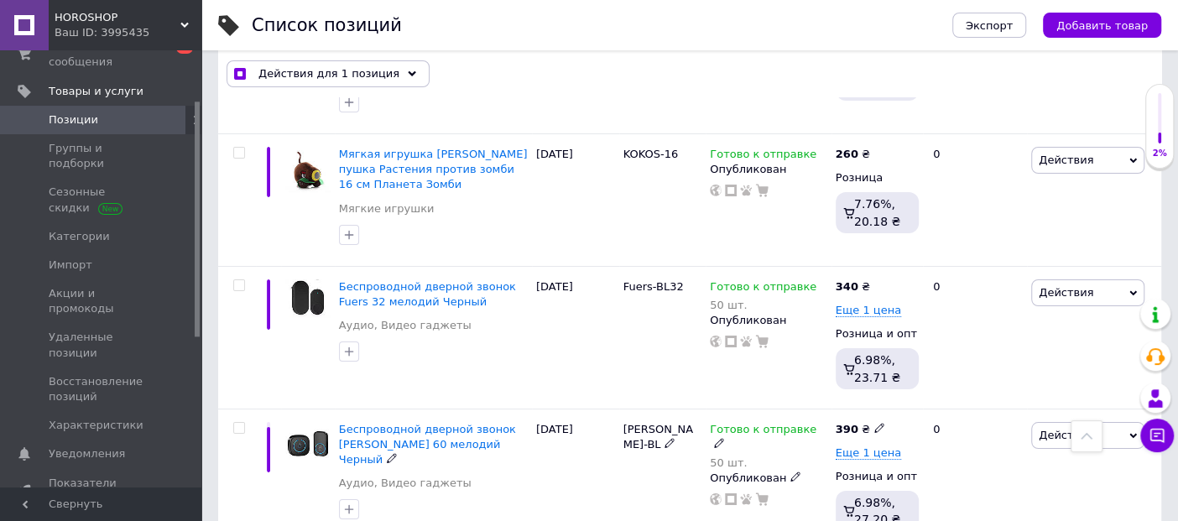
scroll to position [7819, 0]
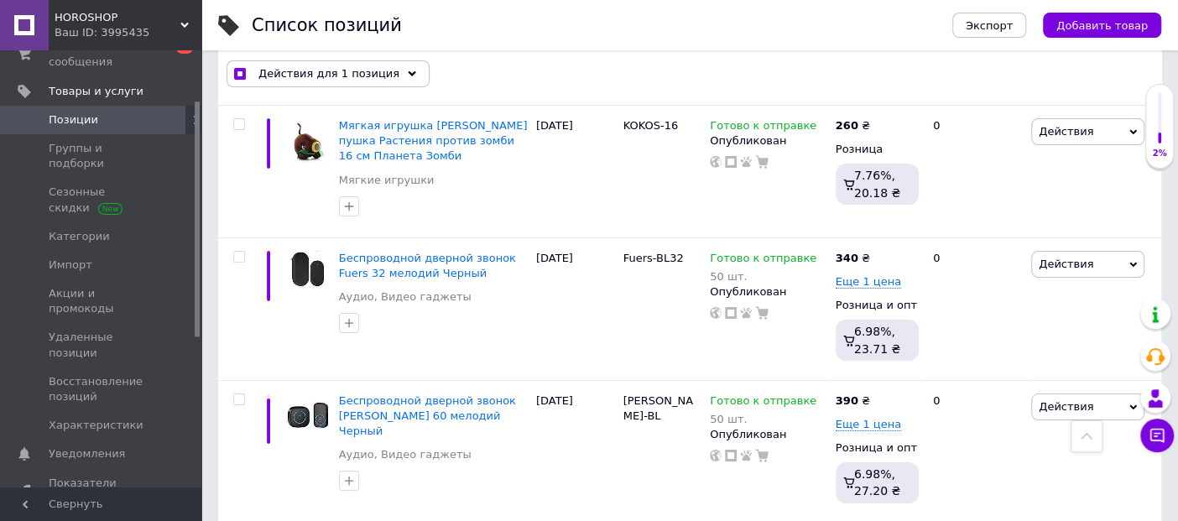
checkbox input "false"
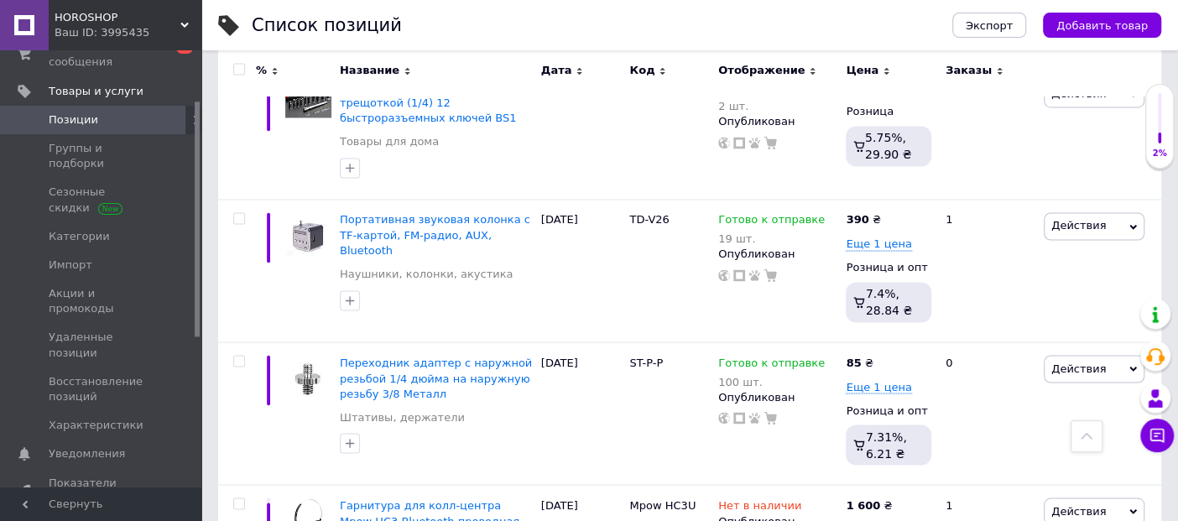
scroll to position [13632, 0]
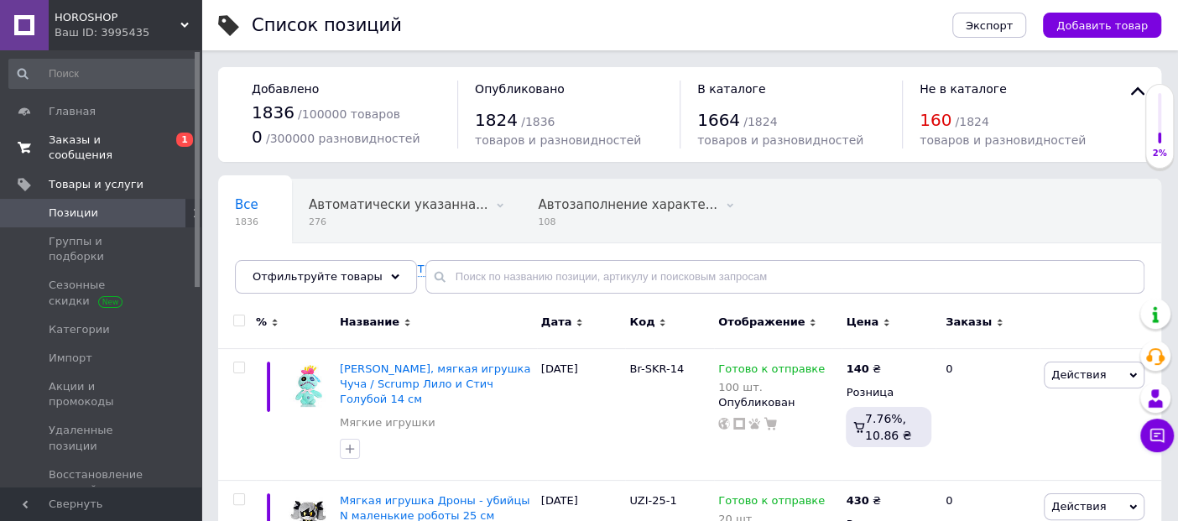
click at [116, 139] on span "Заказы и сообщения" at bounding box center [102, 148] width 107 height 30
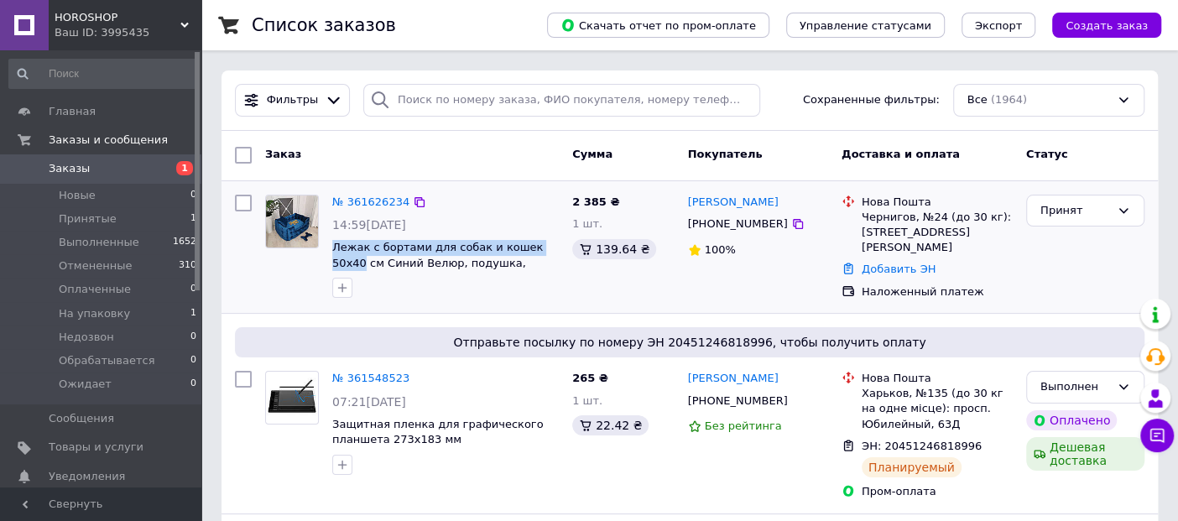
drag, startPoint x: 334, startPoint y: 241, endPoint x: 551, endPoint y: 249, distance: 216.7
click at [82, 448] on span "Товары и услуги" at bounding box center [96, 447] width 95 height 15
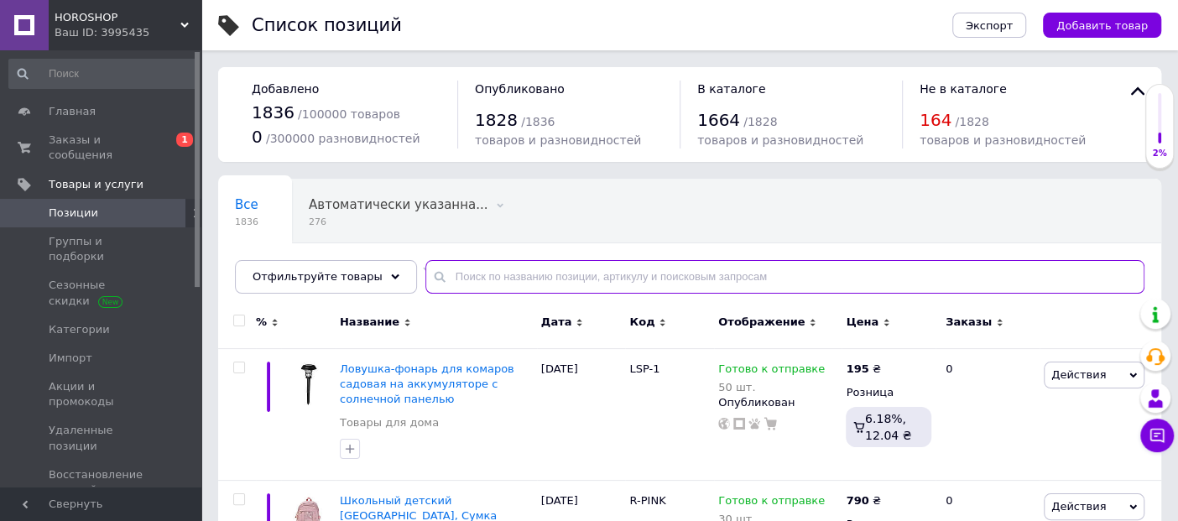
click at [490, 271] on input "text" at bounding box center [785, 277] width 719 height 34
paste input "Лежак с бортами для собак и кошек 50х40"
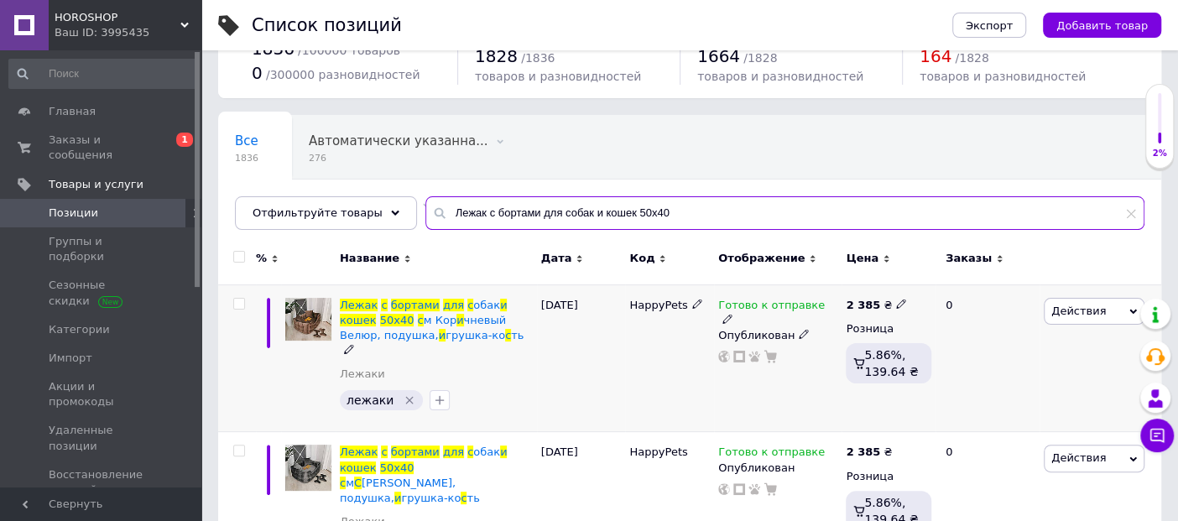
scroll to position [93, 0]
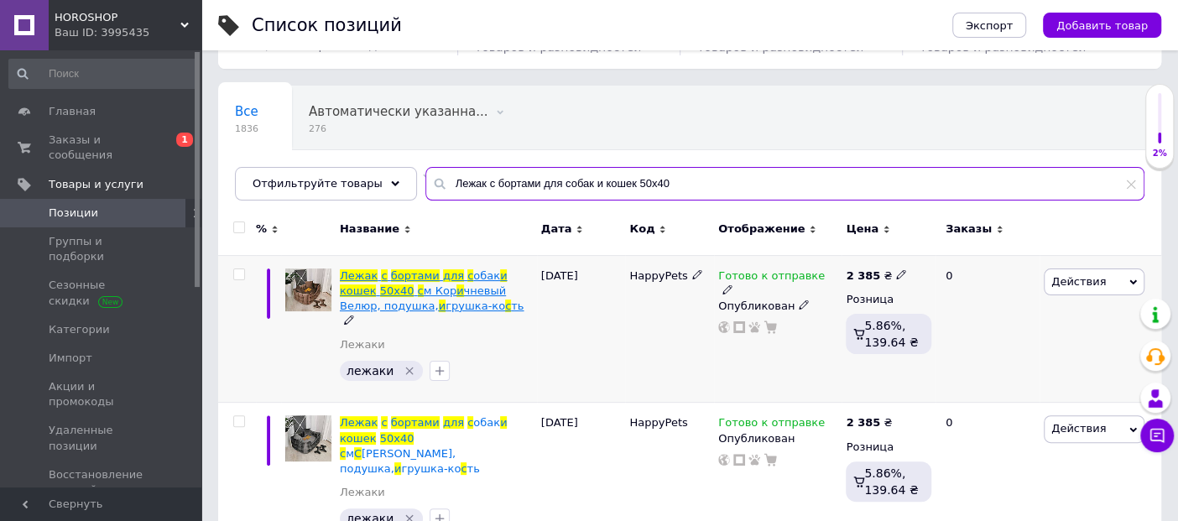
type input "Лежак с бортами для собак и кошек 50х40"
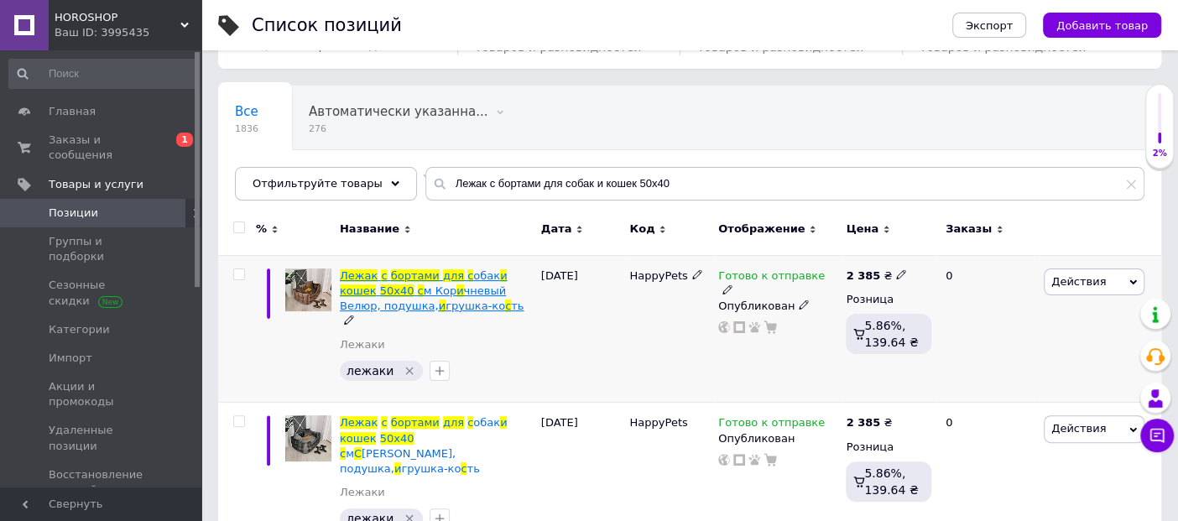
click at [437, 289] on span "чневый Велюр, подушка," at bounding box center [423, 299] width 166 height 28
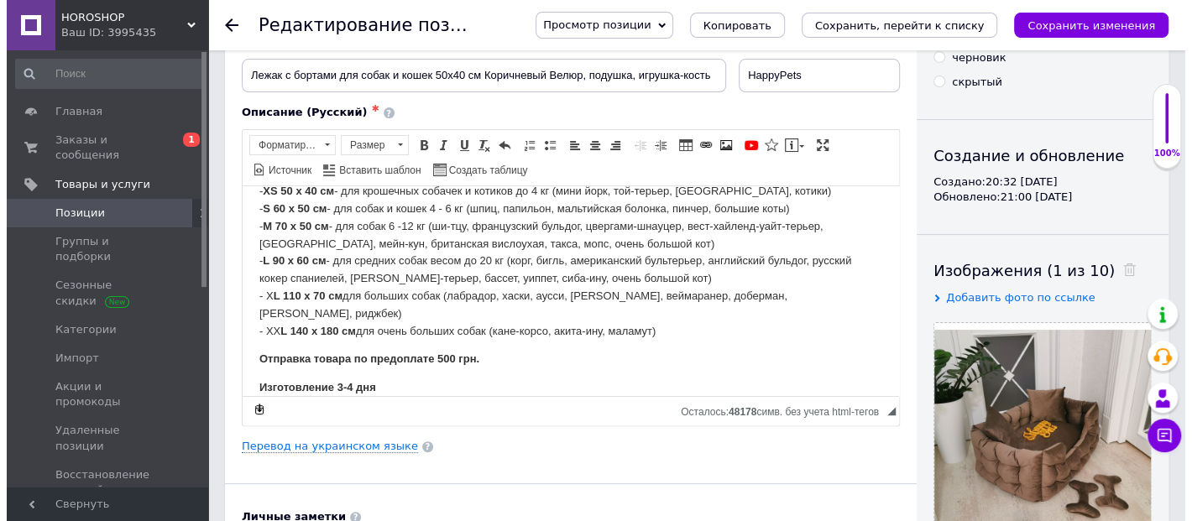
scroll to position [186, 0]
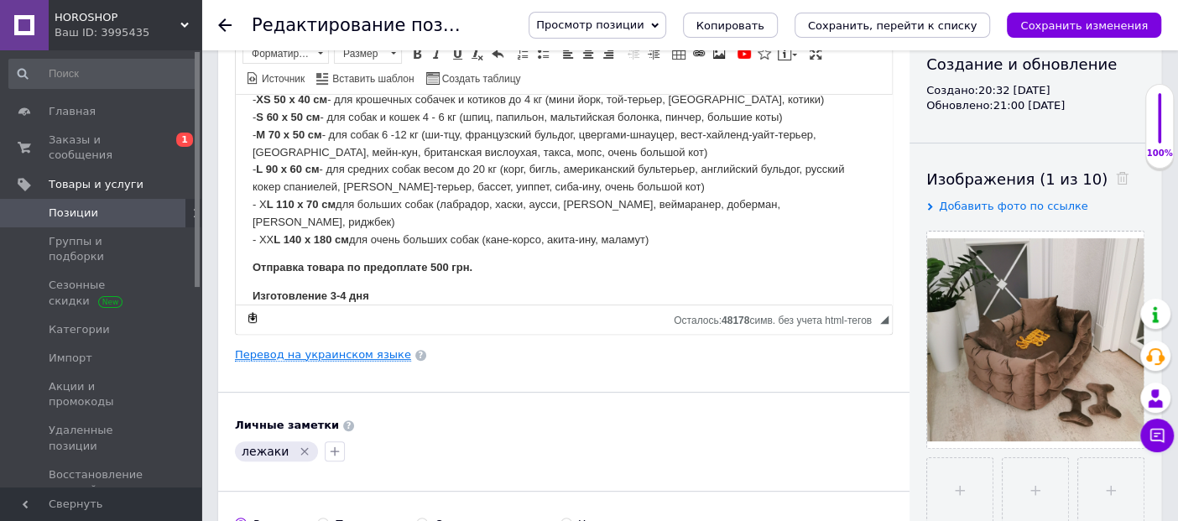
click at [369, 352] on link "Перевод на украинском языке" at bounding box center [323, 354] width 176 height 13
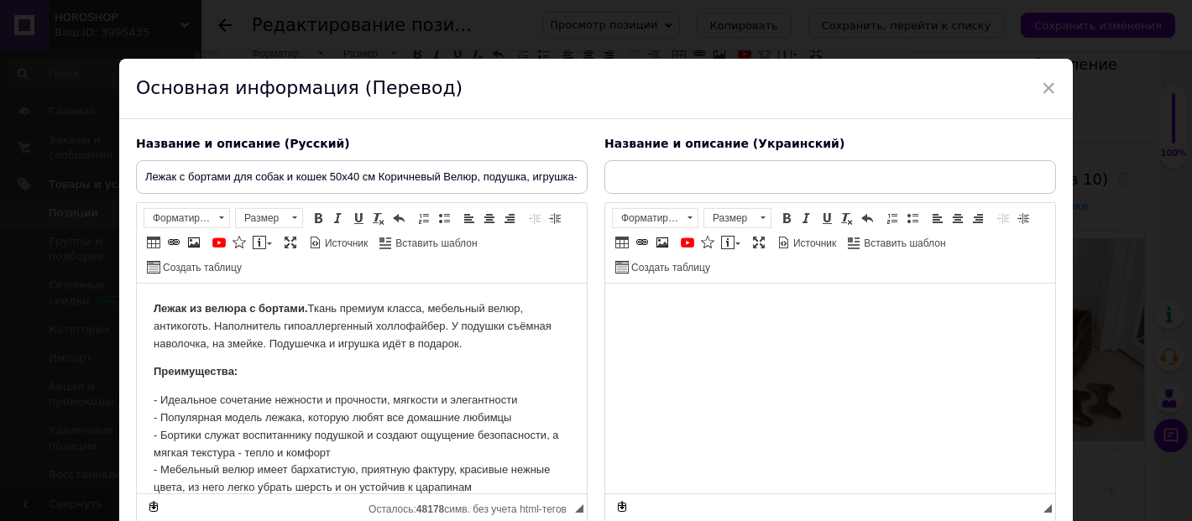
scroll to position [0, 0]
type input "Лежак із бортами для собак і кішок 50х40 см Коричневий Велюр, подушка, іграшка-…"
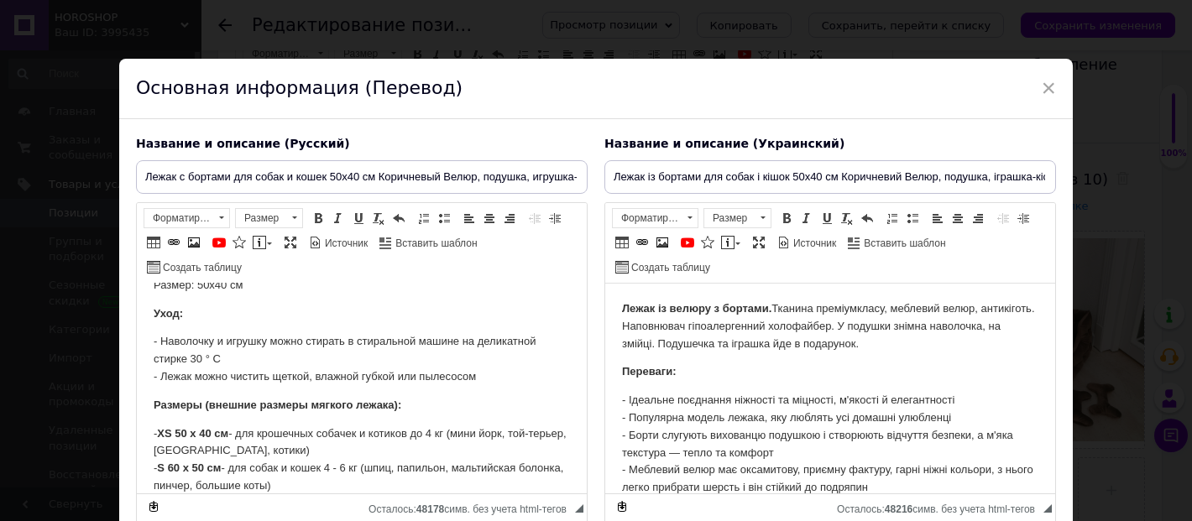
scroll to position [578, 0]
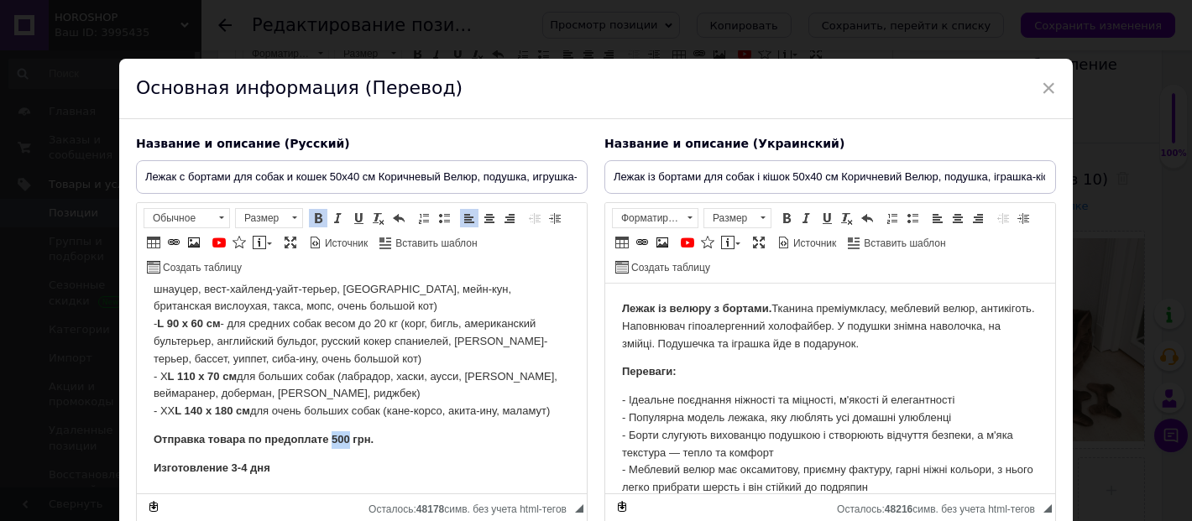
drag, startPoint x: 350, startPoint y: 437, endPoint x: 333, endPoint y: 436, distance: 16.8
click at [333, 436] on strong "Отправка товара по предоплате 500 грн." at bounding box center [264, 439] width 220 height 13
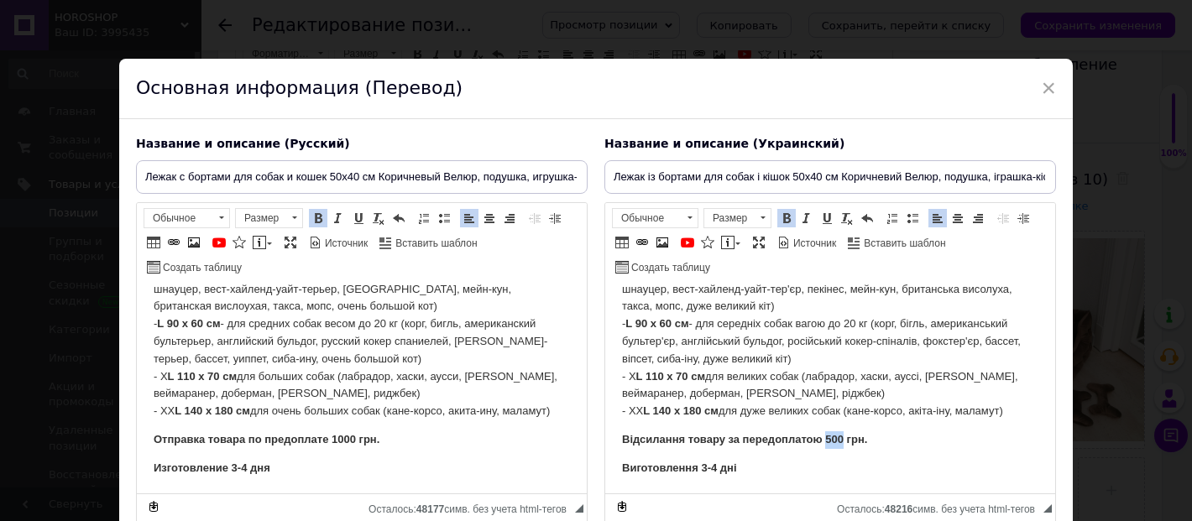
drag, startPoint x: 844, startPoint y: 437, endPoint x: 827, endPoint y: 437, distance: 16.8
click at [827, 437] on strong "Відсилання товару за передоплатою 500 грн." at bounding box center [744, 439] width 245 height 13
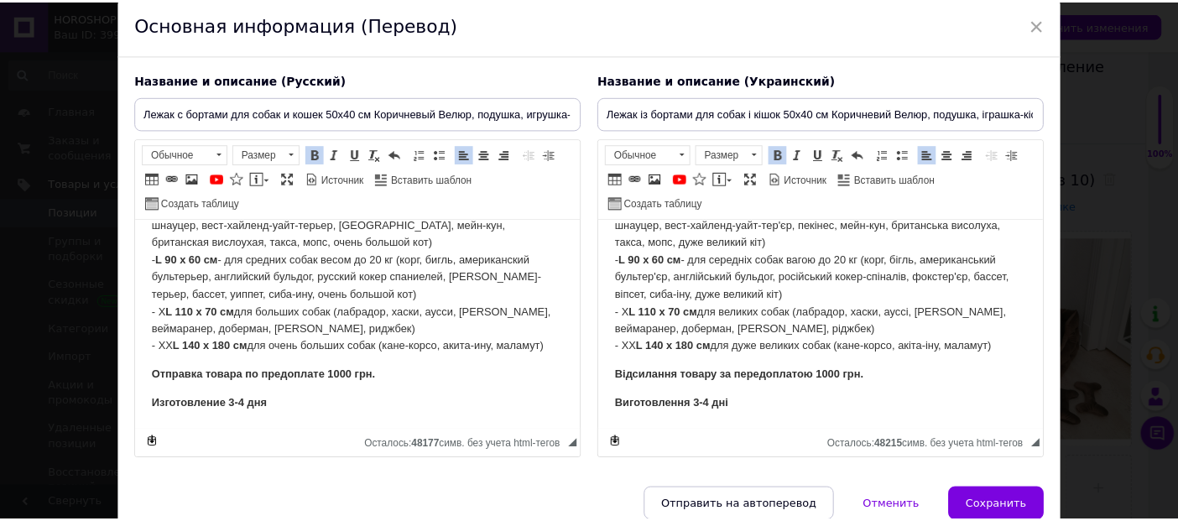
scroll to position [93, 0]
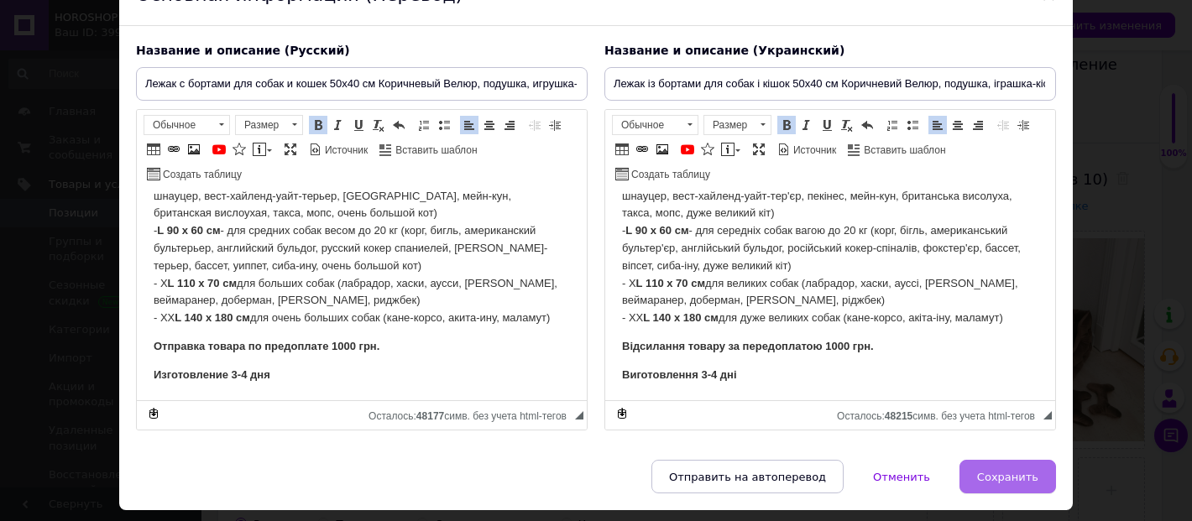
click at [1024, 474] on span "Сохранить" at bounding box center [1007, 477] width 61 height 13
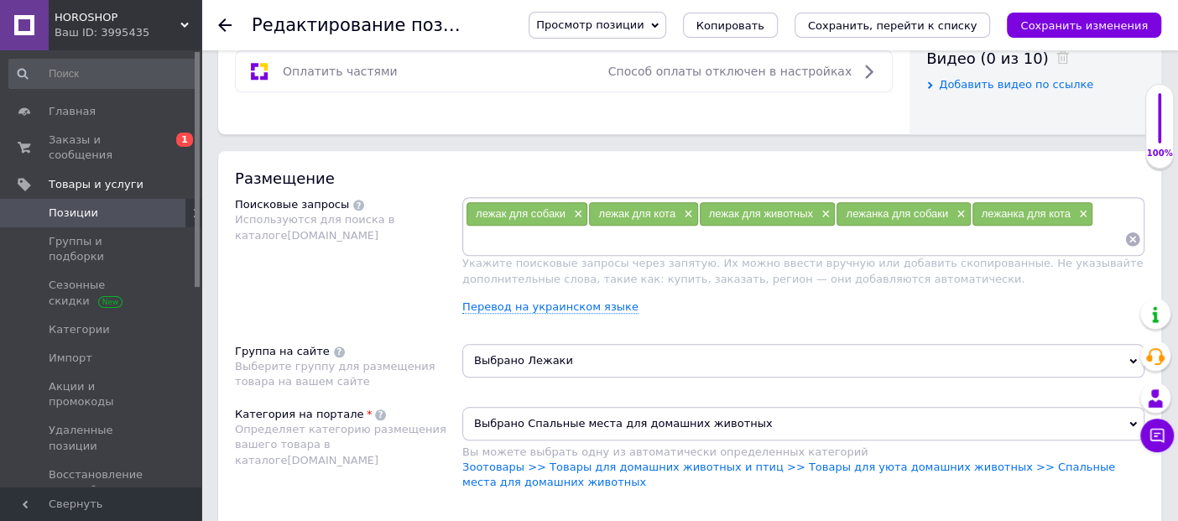
scroll to position [839, 0]
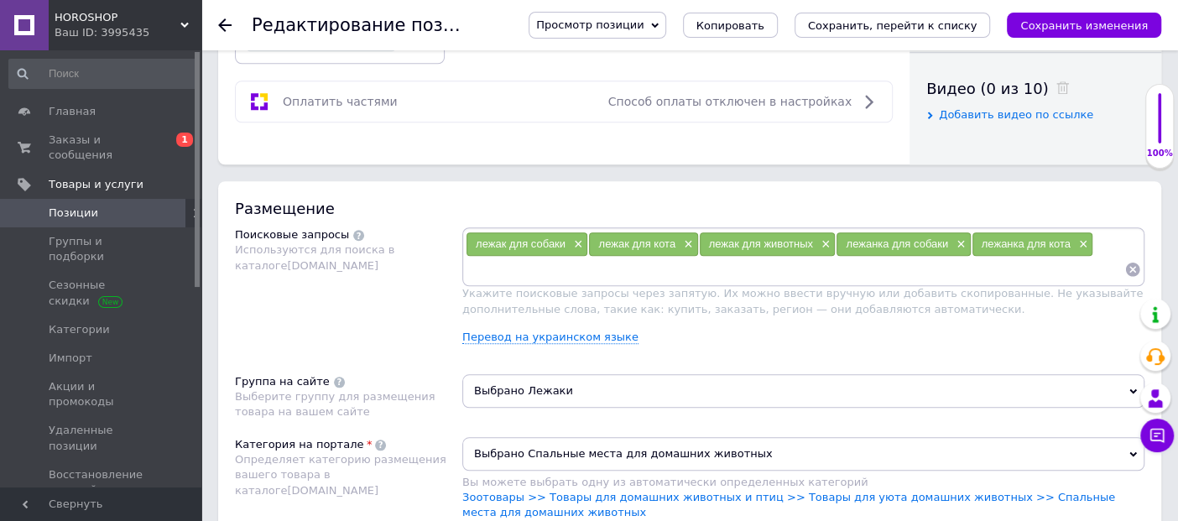
click at [614, 271] on input at bounding box center [795, 269] width 659 height 25
type input "д"
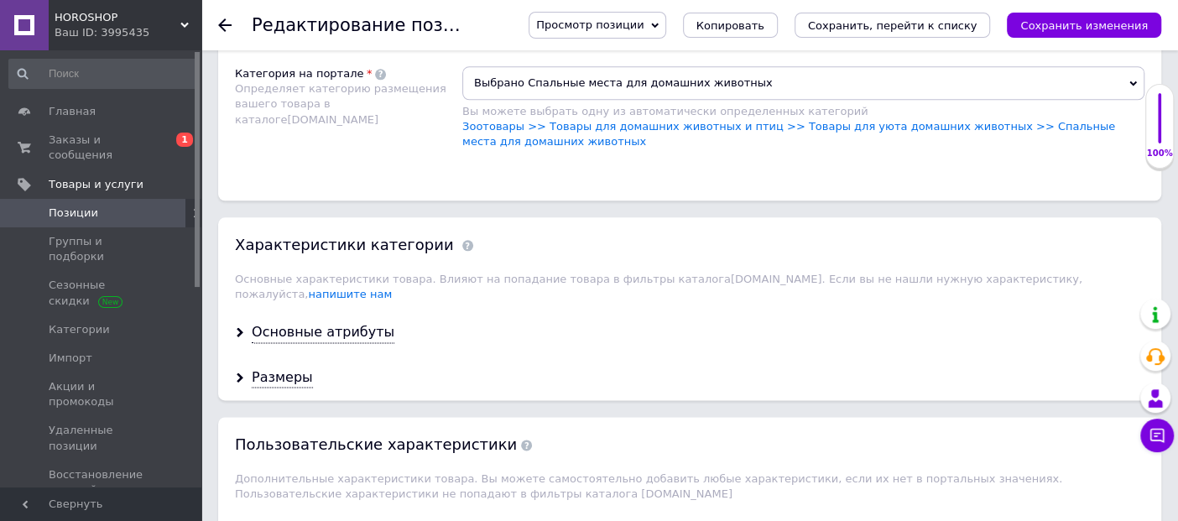
scroll to position [1212, 0]
click at [310, 321] on div "Основные атрибуты" at bounding box center [323, 330] width 143 height 19
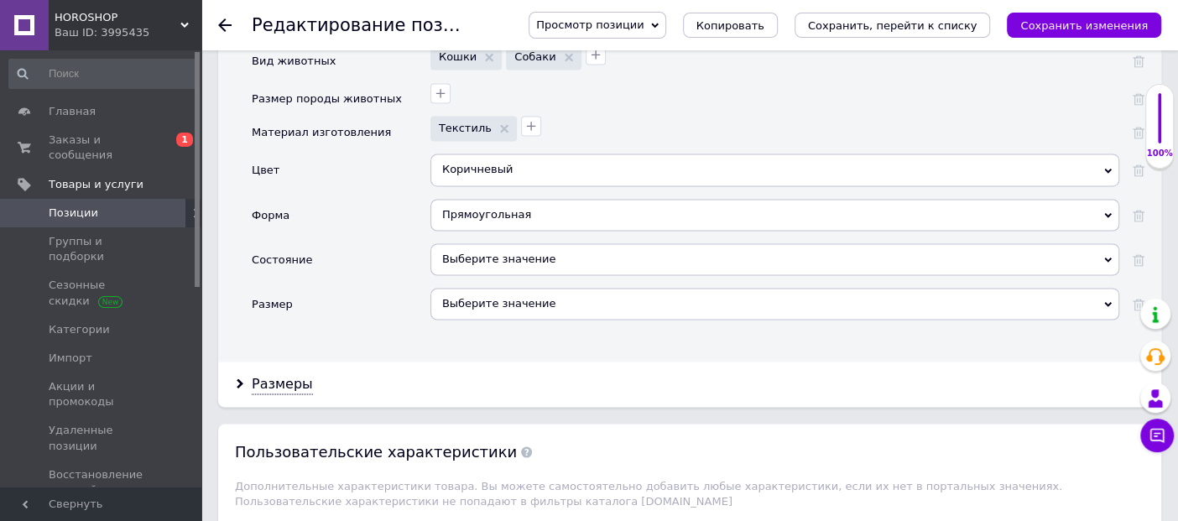
scroll to position [1772, 0]
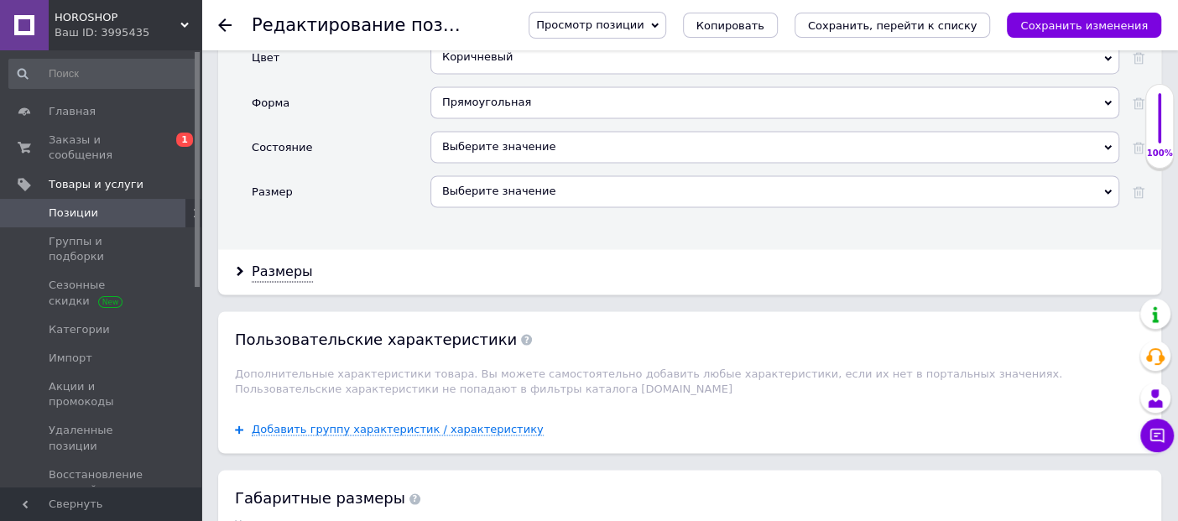
click at [467, 131] on div "Выберите значение" at bounding box center [775, 147] width 689 height 32
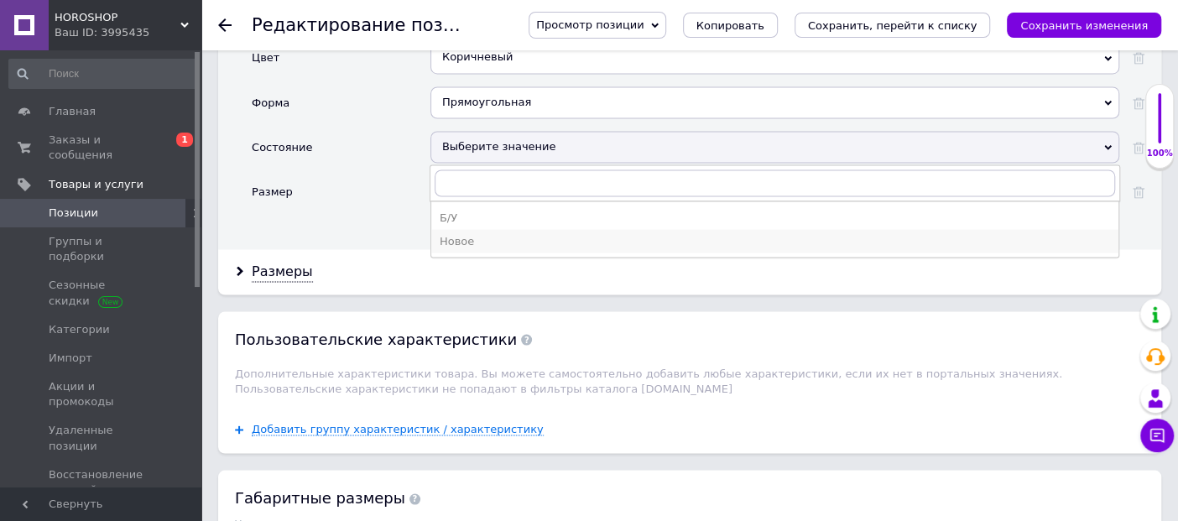
click at [478, 233] on div "Новое" at bounding box center [775, 240] width 671 height 15
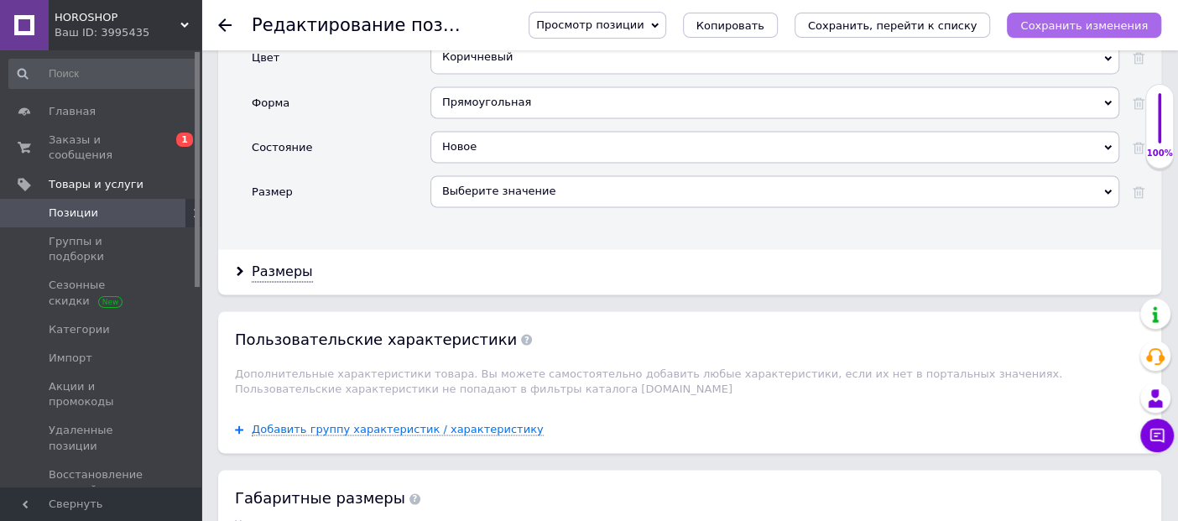
click at [1051, 24] on icon "Сохранить изменения" at bounding box center [1085, 25] width 128 height 13
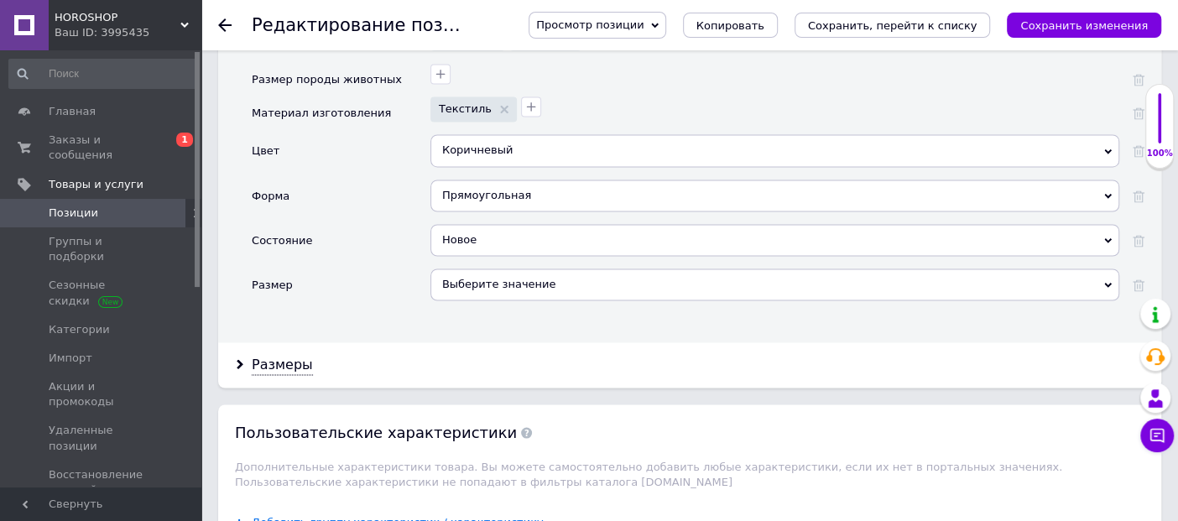
scroll to position [2051, 0]
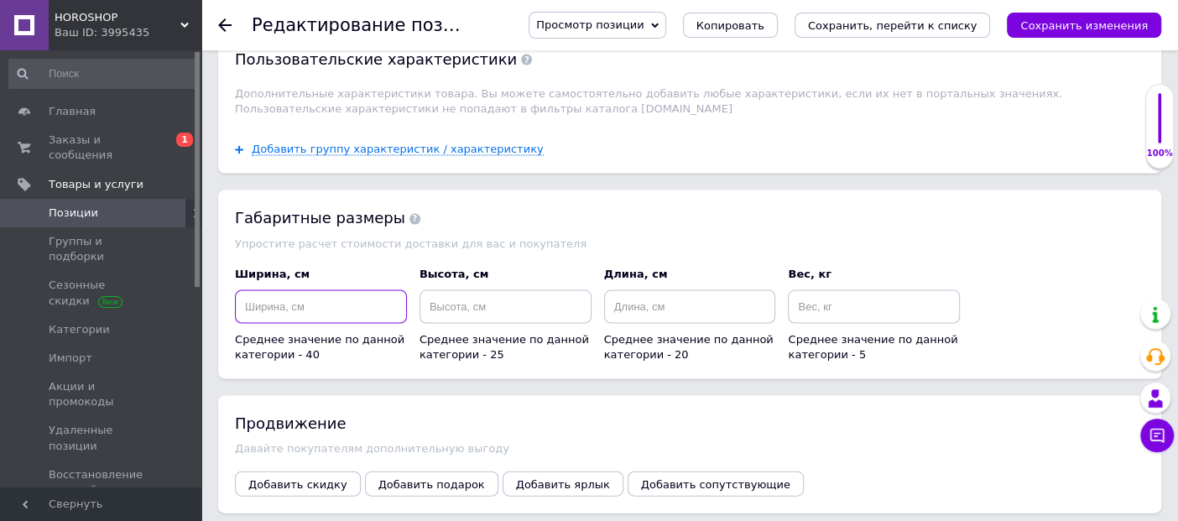
click at [280, 290] on input at bounding box center [321, 307] width 172 height 34
type input "50"
click at [504, 290] on input at bounding box center [506, 307] width 172 height 34
type input "40"
click at [670, 290] on input at bounding box center [690, 307] width 172 height 34
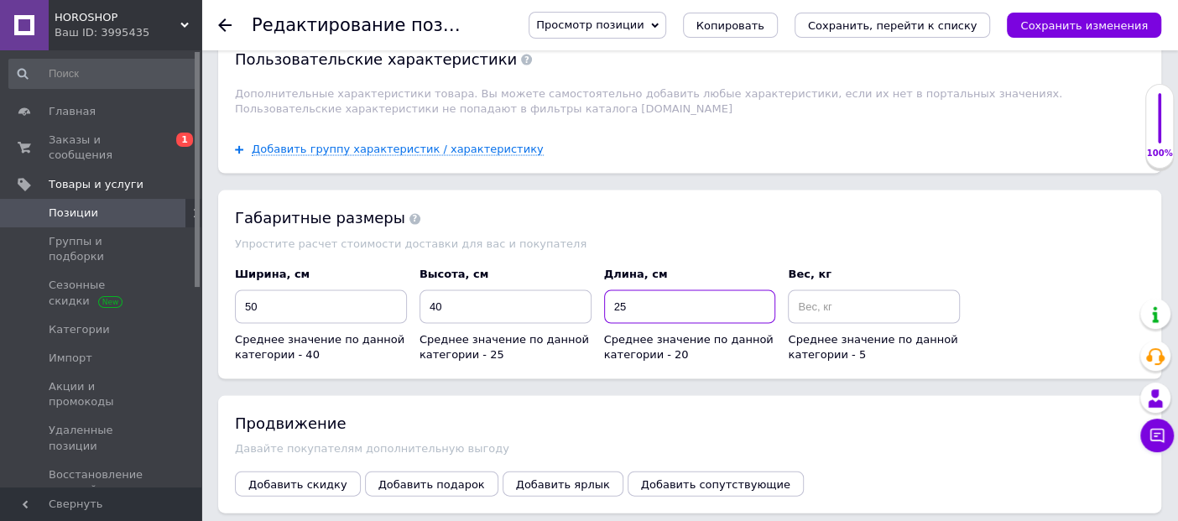
type input "25"
click at [821, 290] on input at bounding box center [874, 307] width 172 height 34
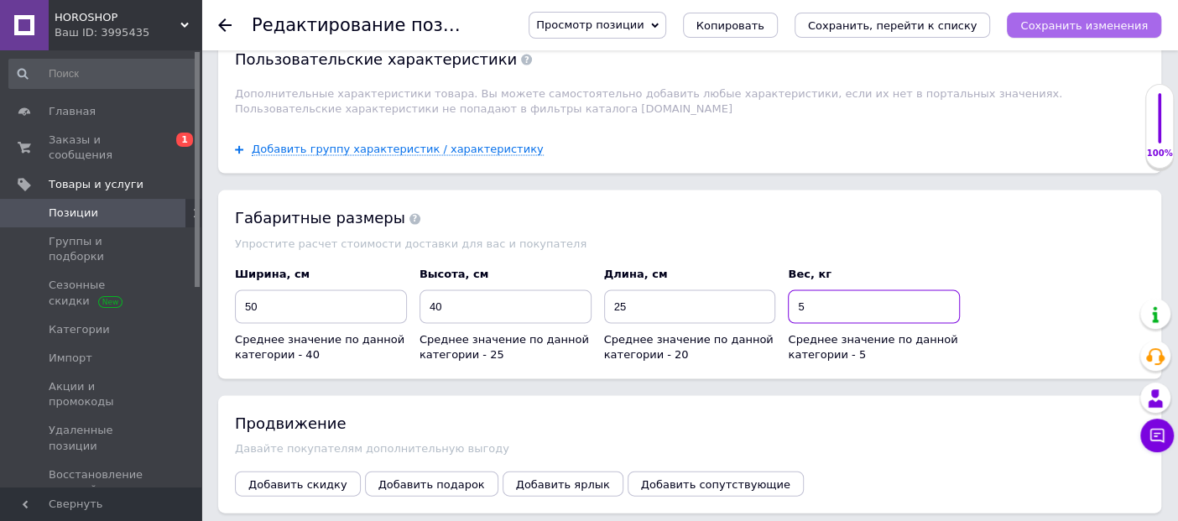
type input "5"
click at [1088, 16] on button "Сохранить изменения" at bounding box center [1084, 25] width 154 height 25
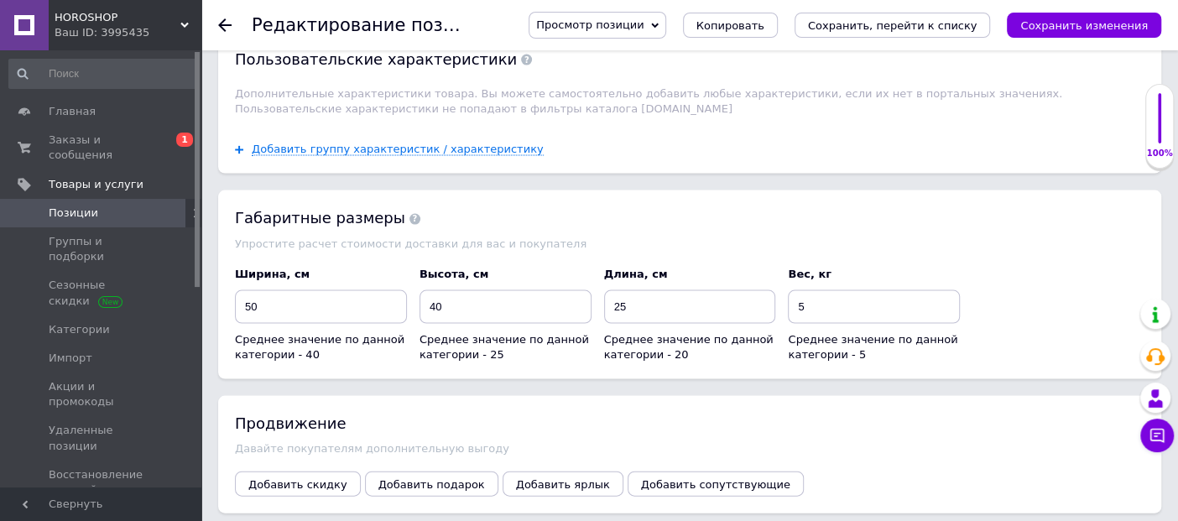
click at [222, 25] on use at bounding box center [224, 24] width 13 height 13
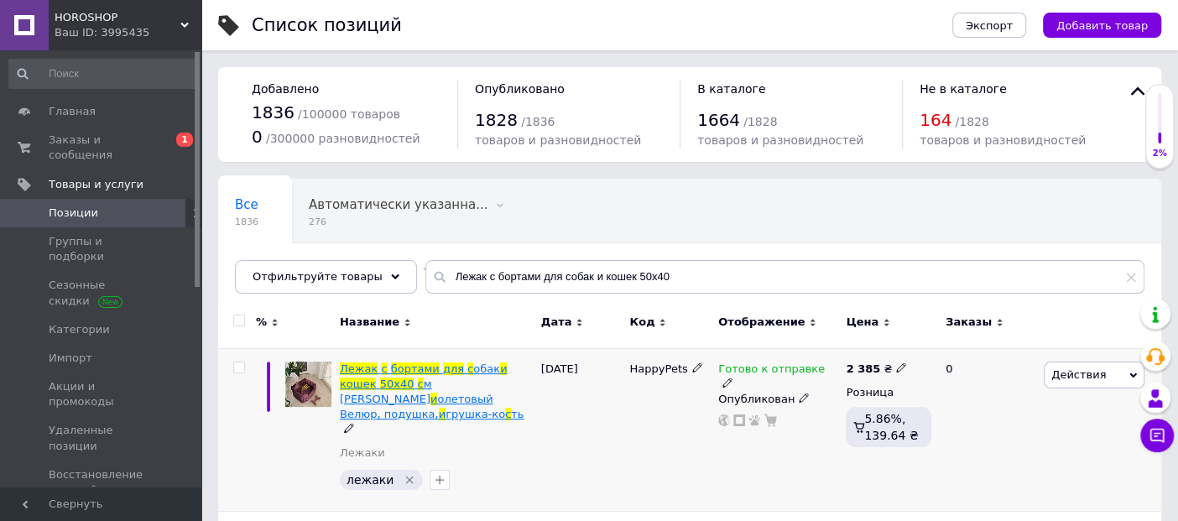
click at [445, 393] on span "олетовый Велюр, подушка," at bounding box center [417, 407] width 154 height 28
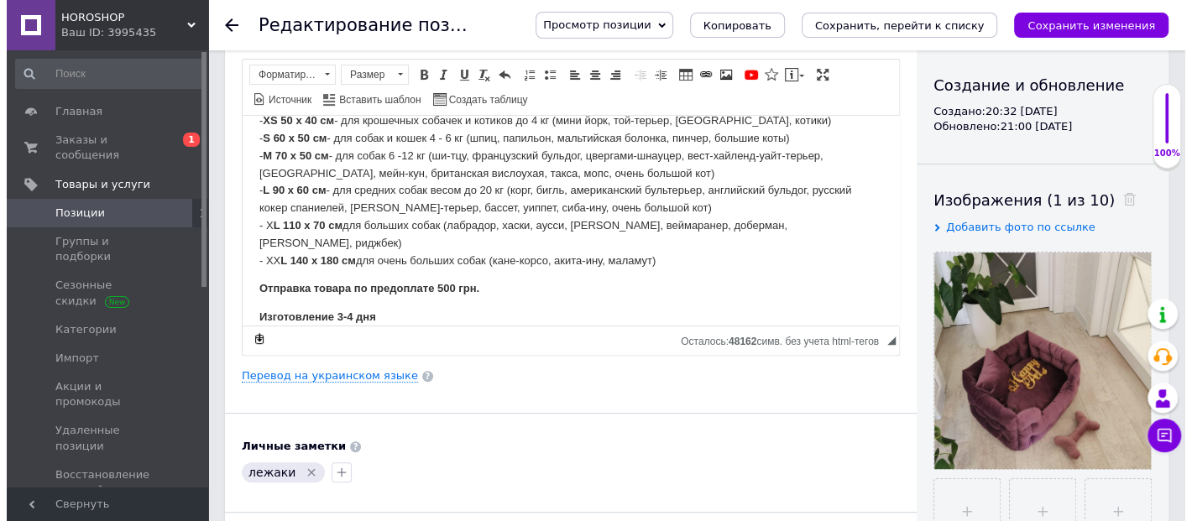
scroll to position [279, 0]
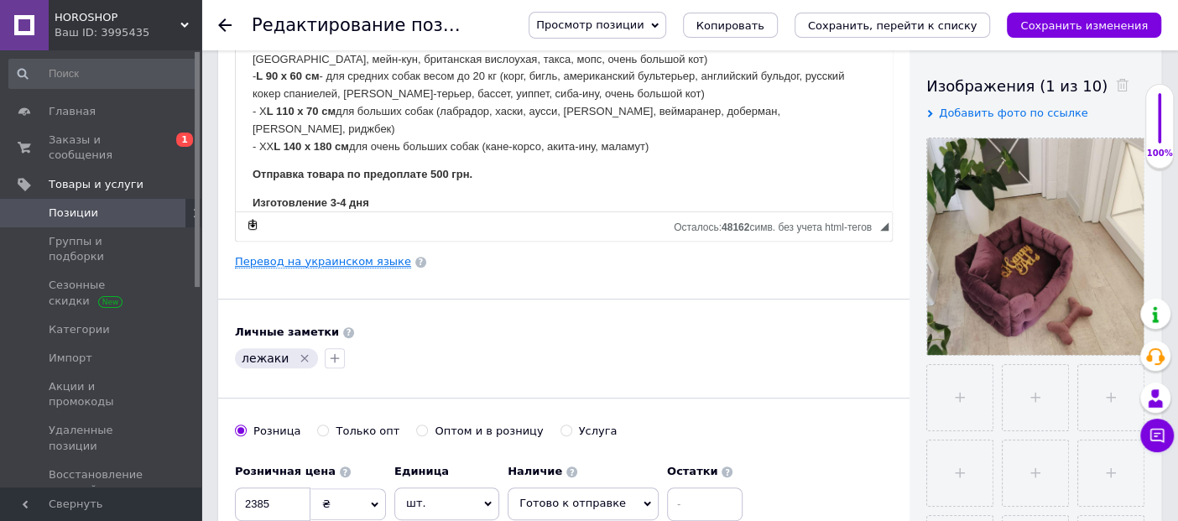
click at [329, 260] on link "Перевод на украинском языке" at bounding box center [323, 261] width 176 height 13
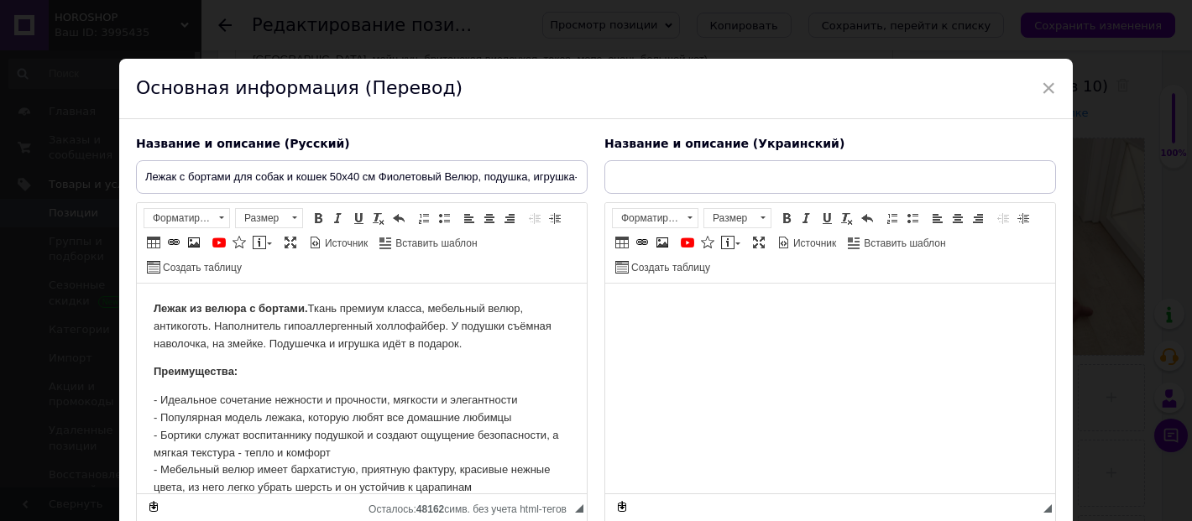
scroll to position [0, 0]
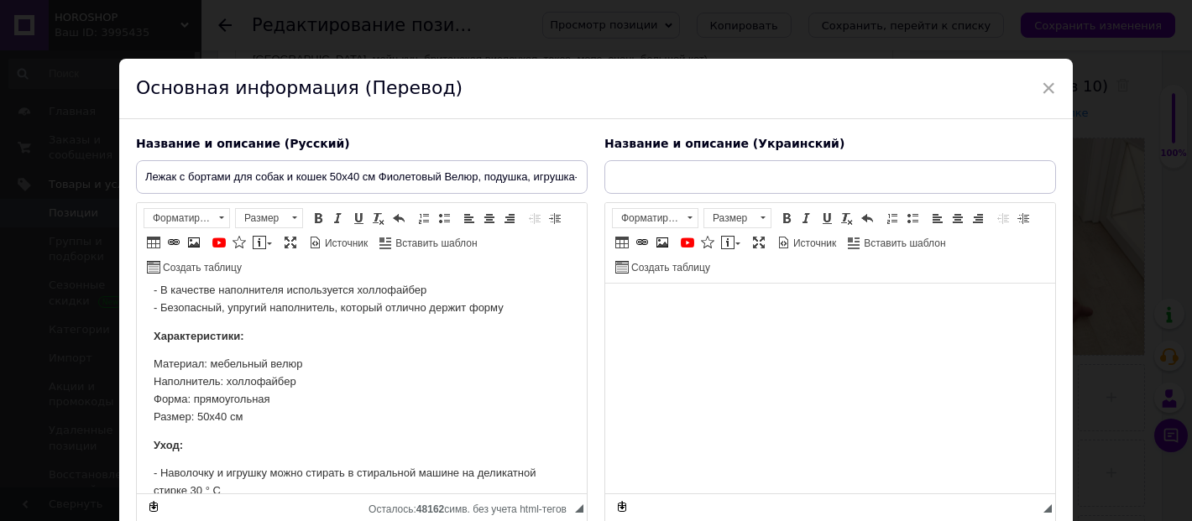
type input "Лежак із бортами для собак і кішок 50х40 см Фіолетовий Велюр, подушка, іграшка-…"
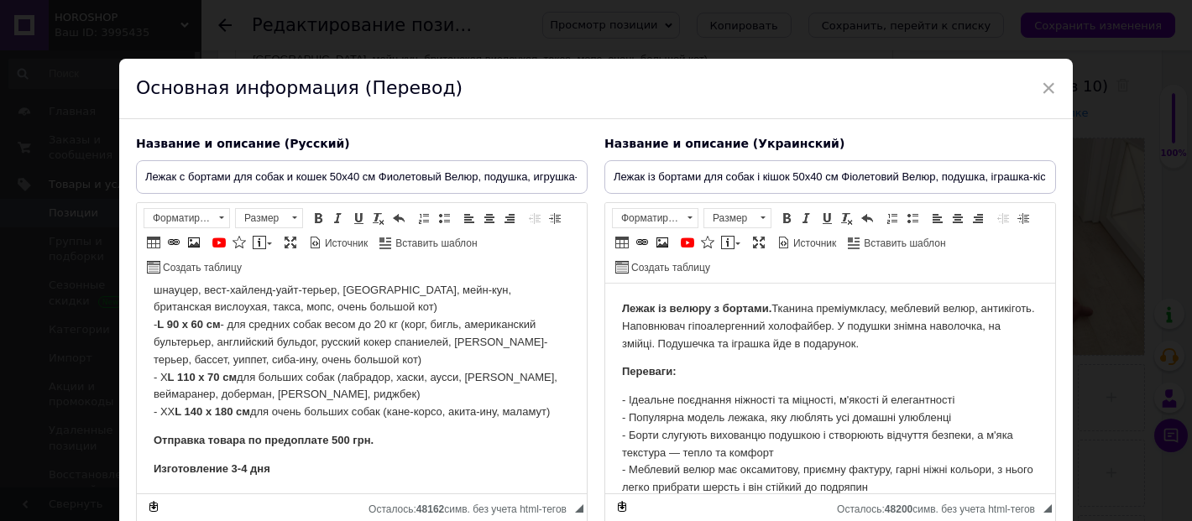
scroll to position [578, 0]
drag, startPoint x: 348, startPoint y: 433, endPoint x: 334, endPoint y: 434, distance: 14.3
click at [334, 434] on strong "Отправка товара по предоплате 500 грн." at bounding box center [264, 439] width 220 height 13
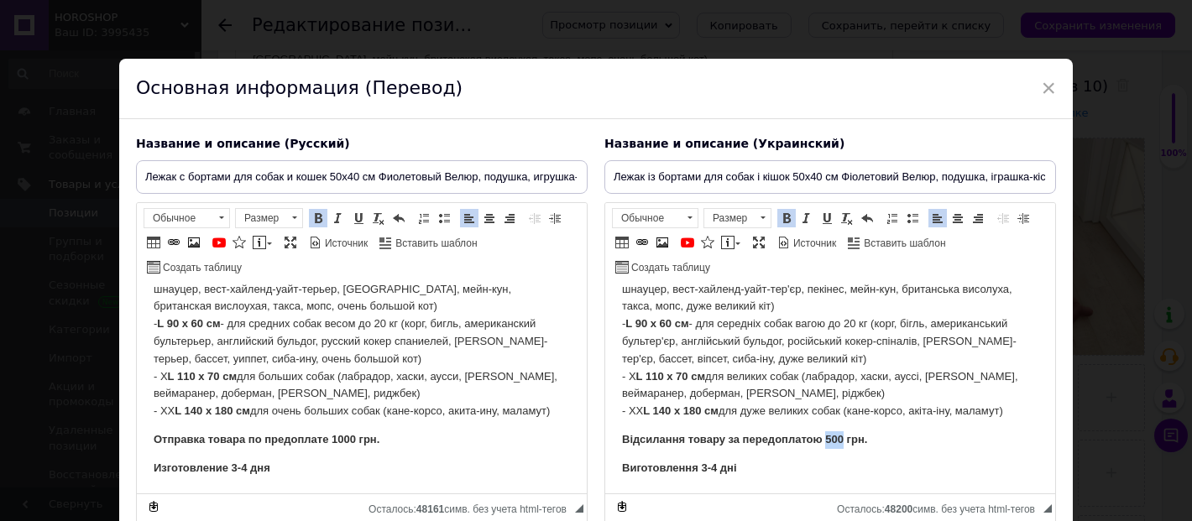
drag, startPoint x: 841, startPoint y: 434, endPoint x: 825, endPoint y: 434, distance: 15.9
click at [825, 434] on strong "Відсилання товару за передоплатою 500 грн." at bounding box center [744, 439] width 245 height 13
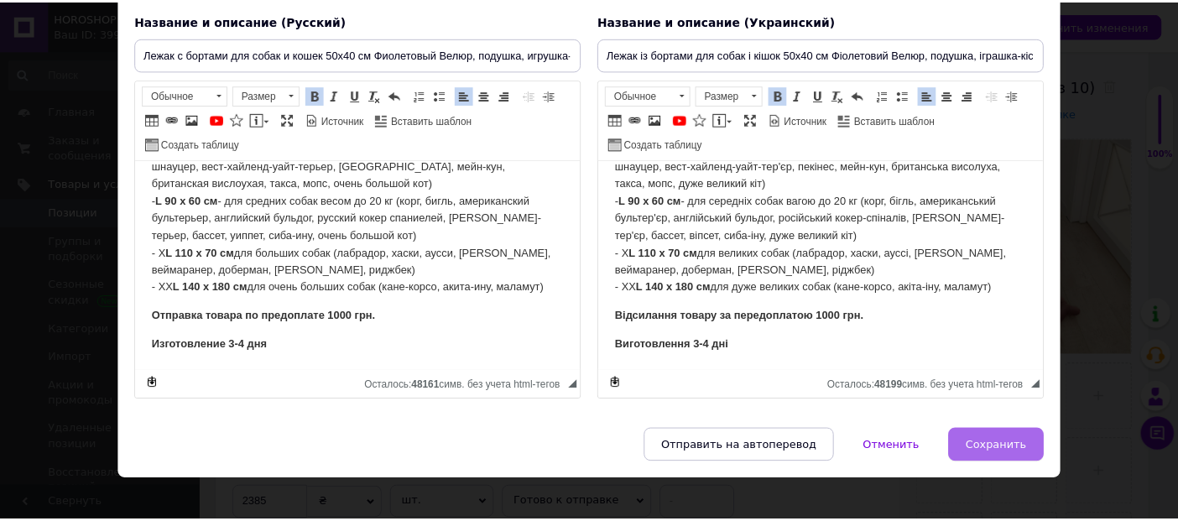
scroll to position [137, 0]
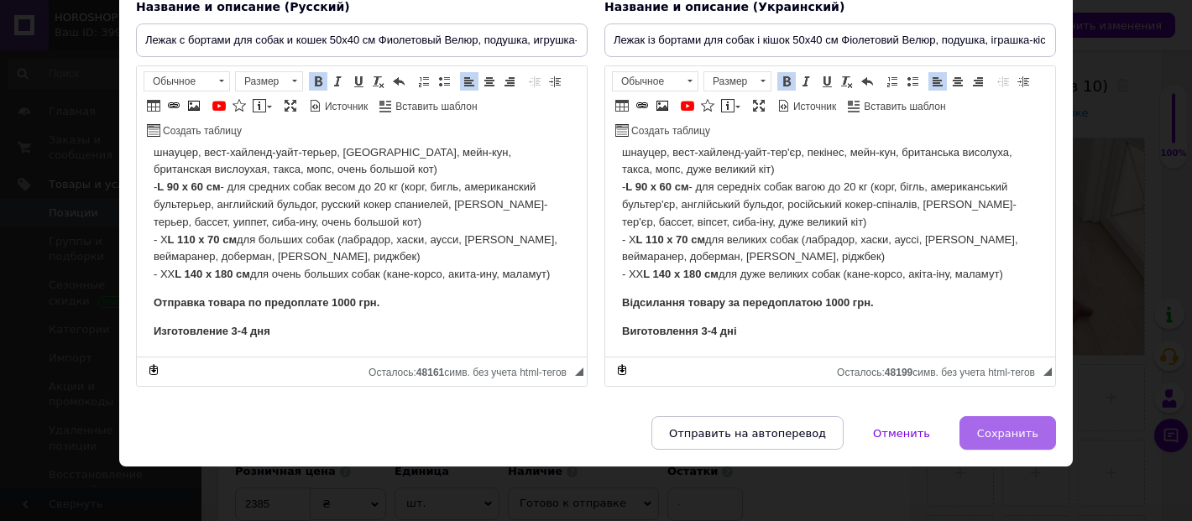
click at [1008, 432] on span "Сохранить" at bounding box center [1007, 433] width 61 height 13
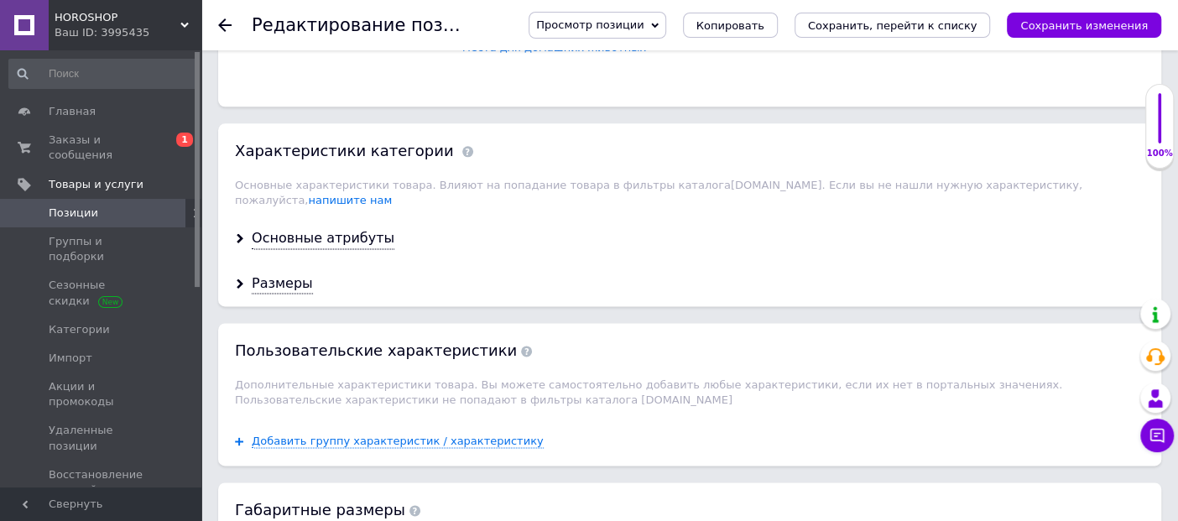
scroll to position [1305, 0]
click at [334, 228] on div "Основные атрибуты" at bounding box center [323, 237] width 143 height 19
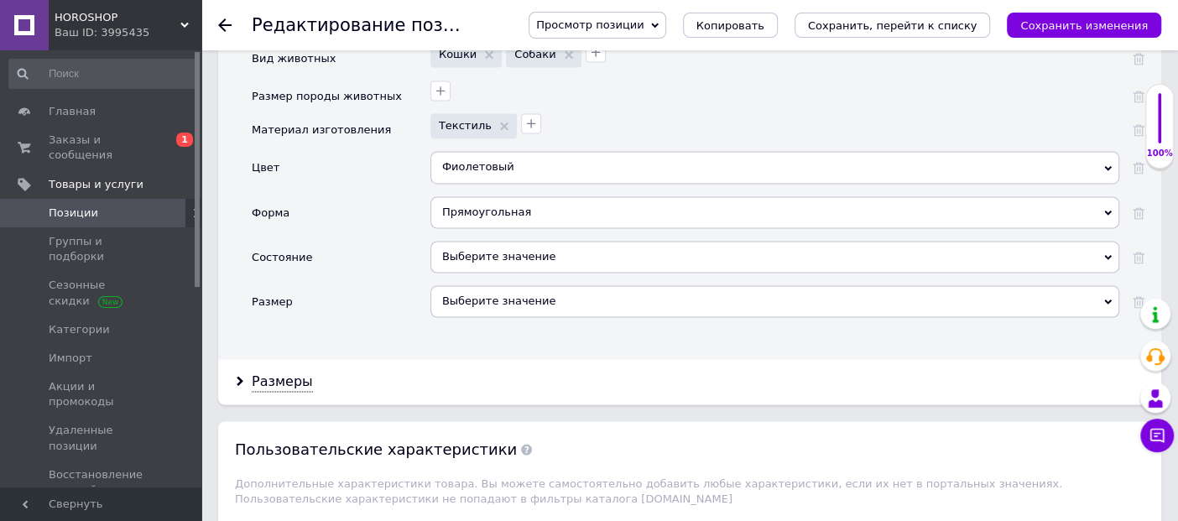
scroll to position [1679, 0]
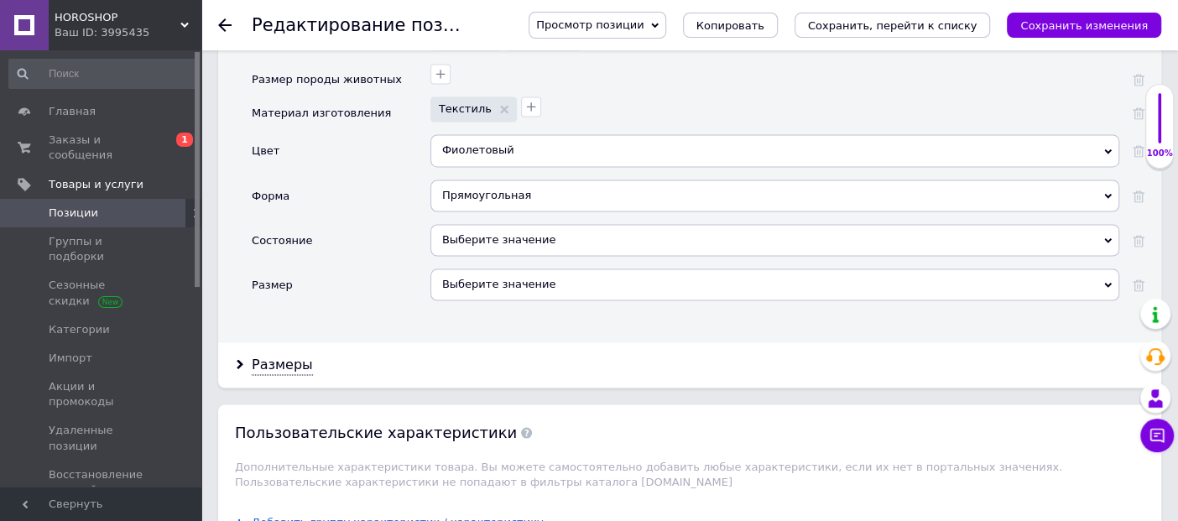
click at [478, 224] on div "Выберите значение" at bounding box center [775, 240] width 689 height 32
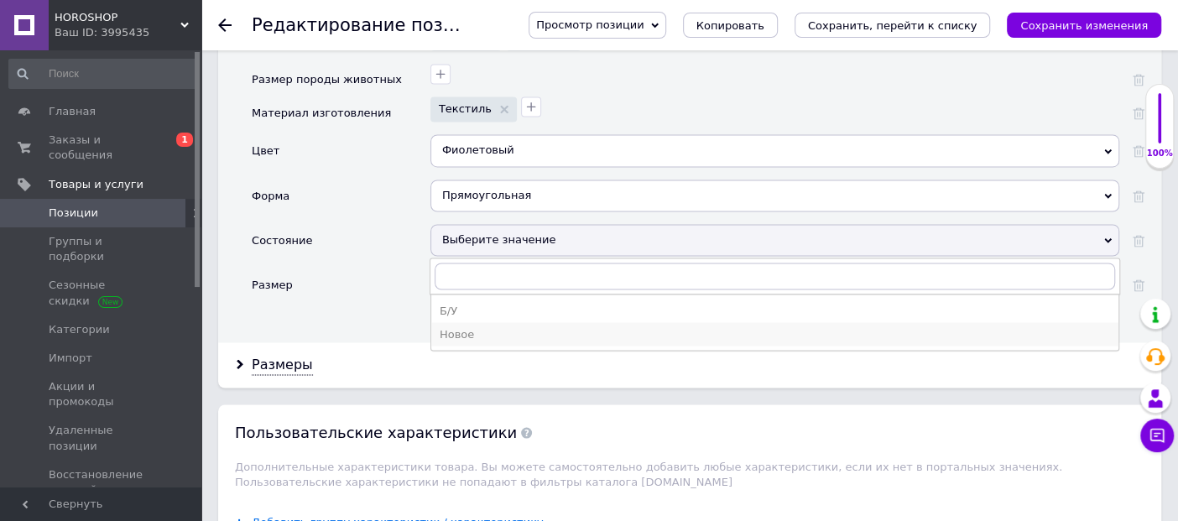
click at [480, 326] on div "Новое" at bounding box center [775, 333] width 671 height 15
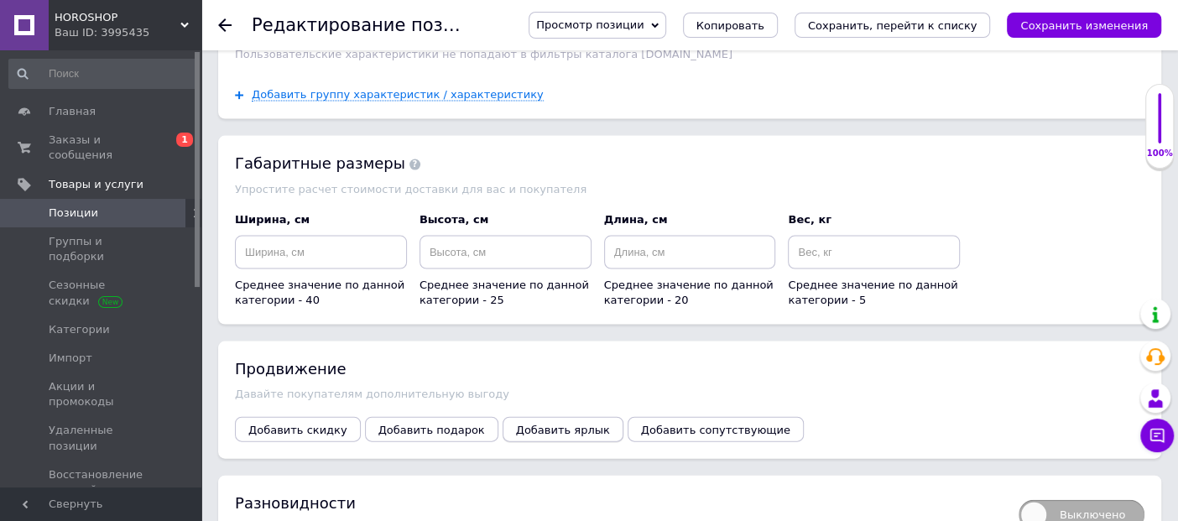
scroll to position [2144, 0]
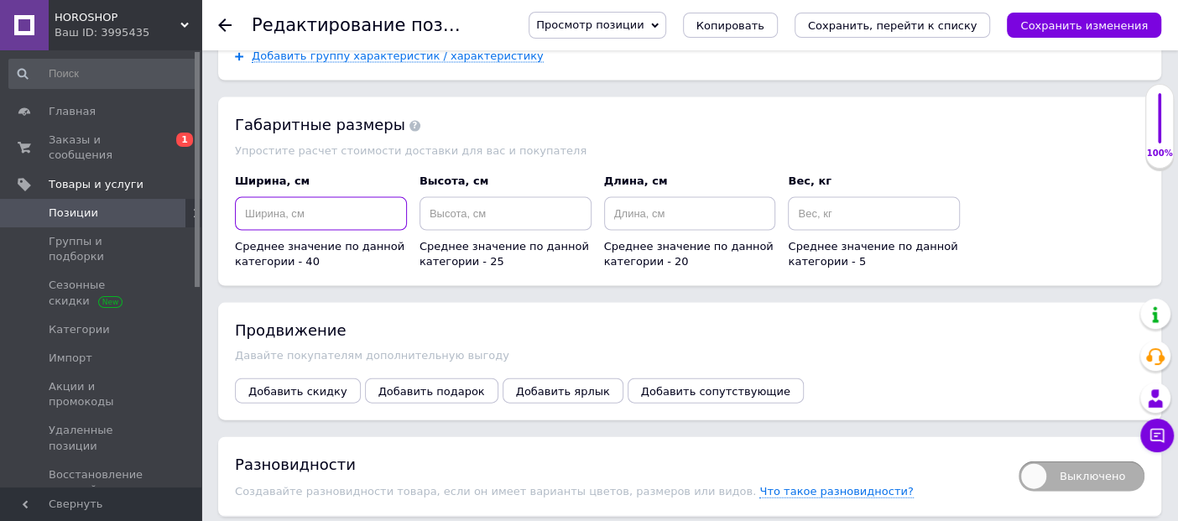
click at [289, 197] on input at bounding box center [321, 214] width 172 height 34
type input "50"
click at [494, 197] on input at bounding box center [506, 214] width 172 height 34
type input "40"
click at [637, 197] on input at bounding box center [690, 214] width 172 height 34
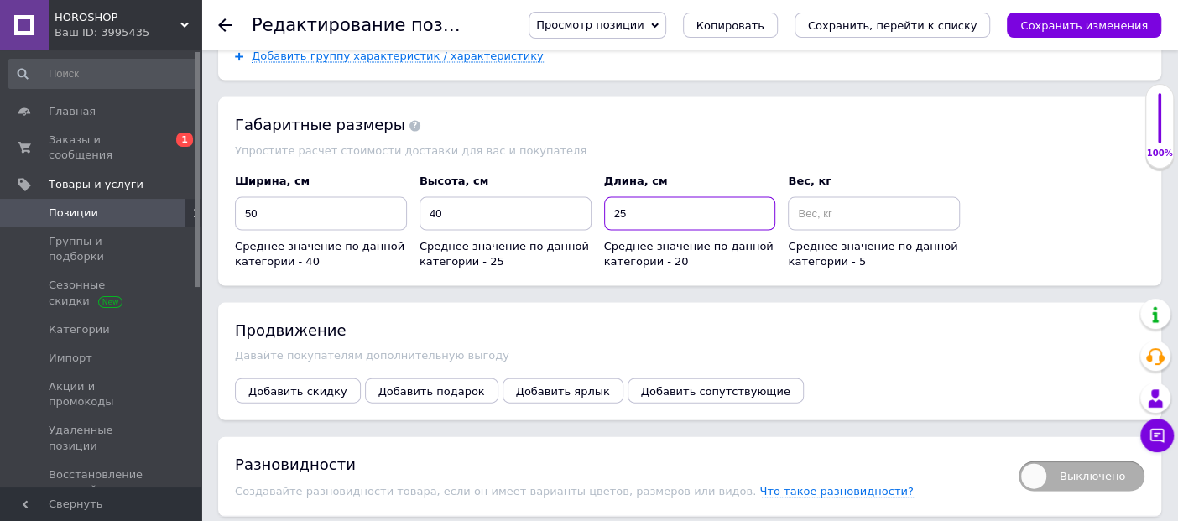
type input "25"
click at [828, 197] on input at bounding box center [874, 214] width 172 height 34
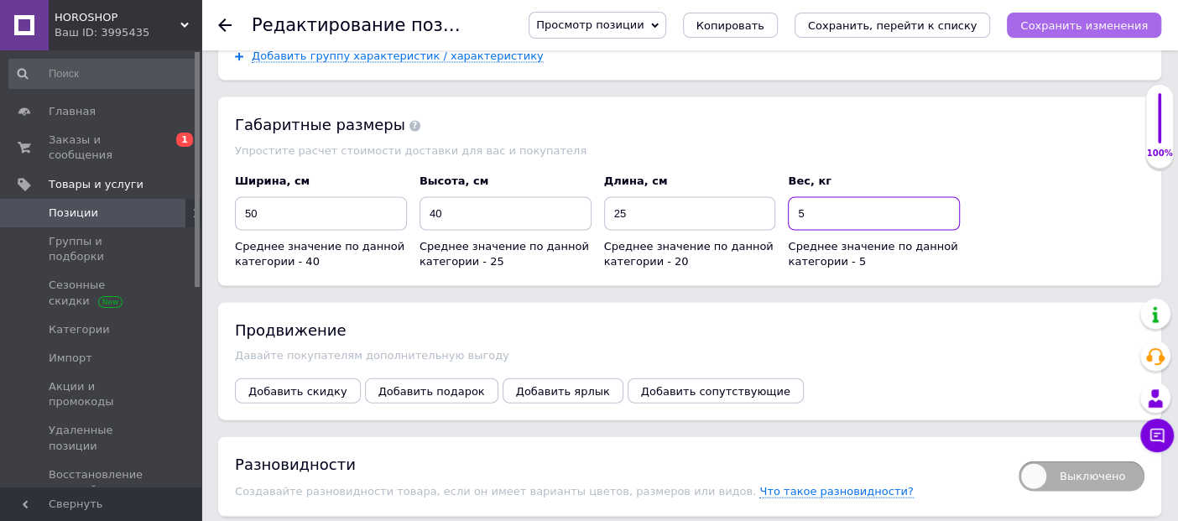
type input "5"
click at [1090, 27] on icon "Сохранить изменения" at bounding box center [1085, 25] width 128 height 13
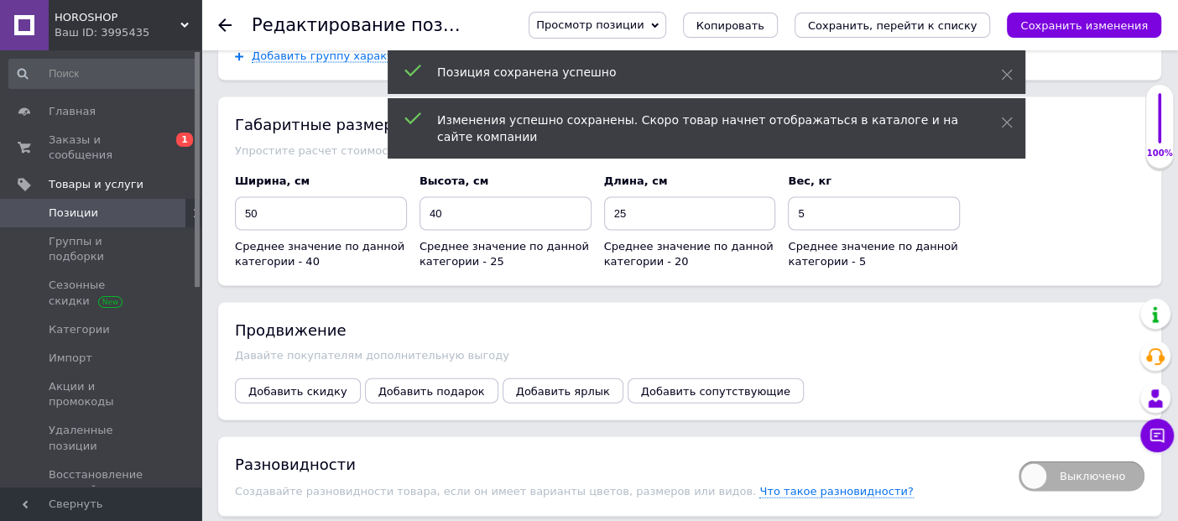
click at [224, 24] on icon at bounding box center [224, 24] width 13 height 13
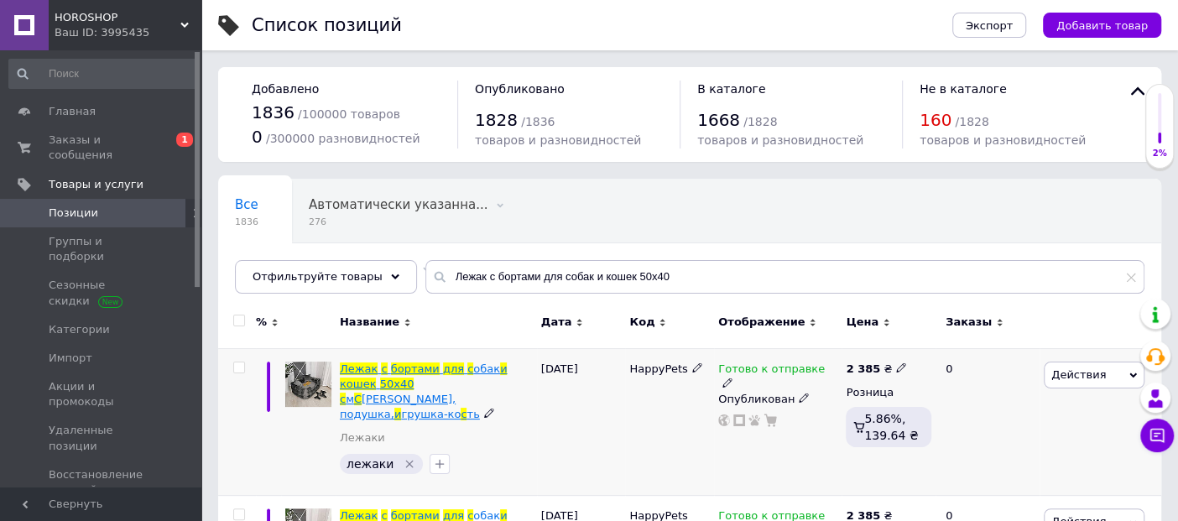
click at [428, 393] on span "[PERSON_NAME], подушка," at bounding box center [398, 407] width 116 height 28
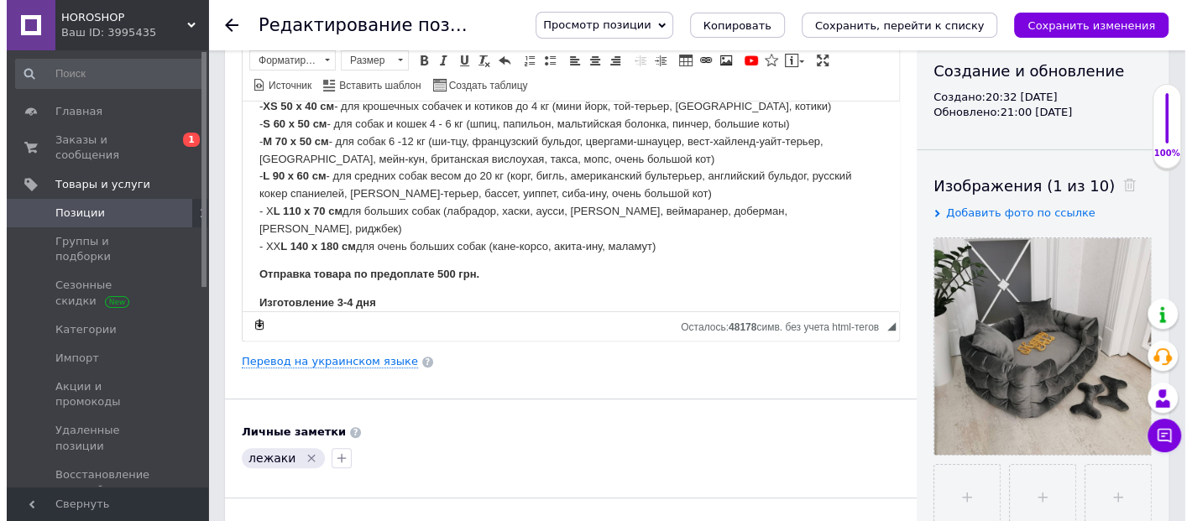
scroll to position [186, 0]
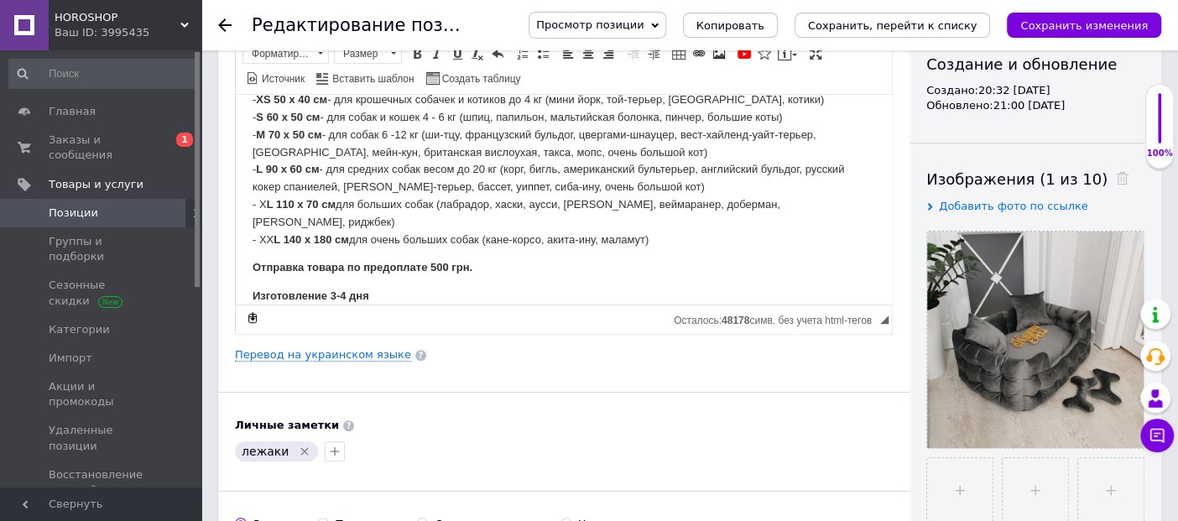
click at [348, 340] on div "Основная информация Название позиции (Русский) ✱ Лежак с бортами для собак и ко…" at bounding box center [564, 349] width 692 height 937
click at [342, 353] on link "Перевод на украинском языке" at bounding box center [323, 354] width 176 height 13
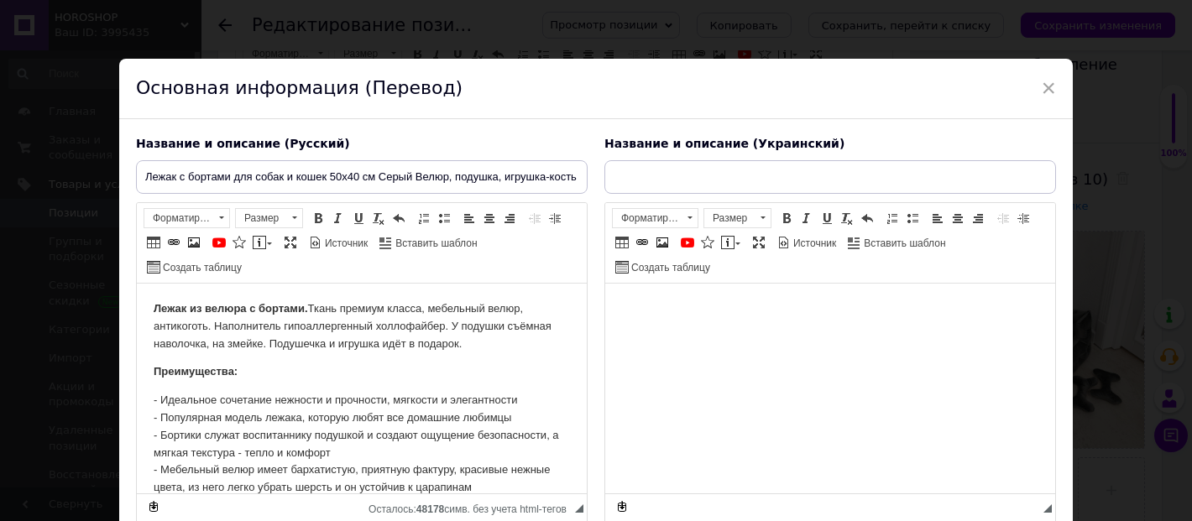
scroll to position [0, 0]
type input "Лежак із бортами для собак і кішок 50х40 см Сірий Велюр, подушка, іграшка-кість"
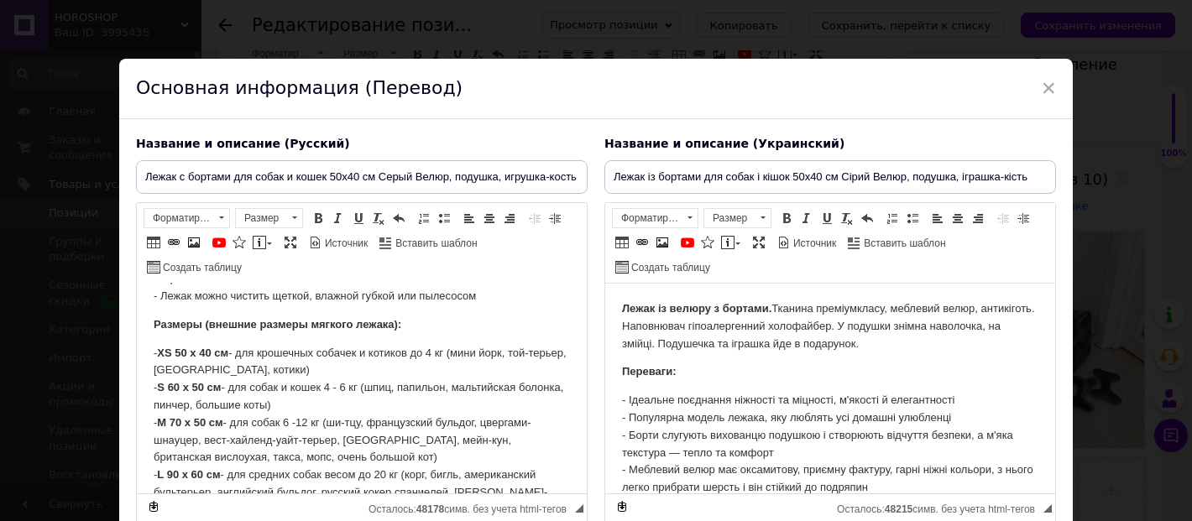
scroll to position [578, 0]
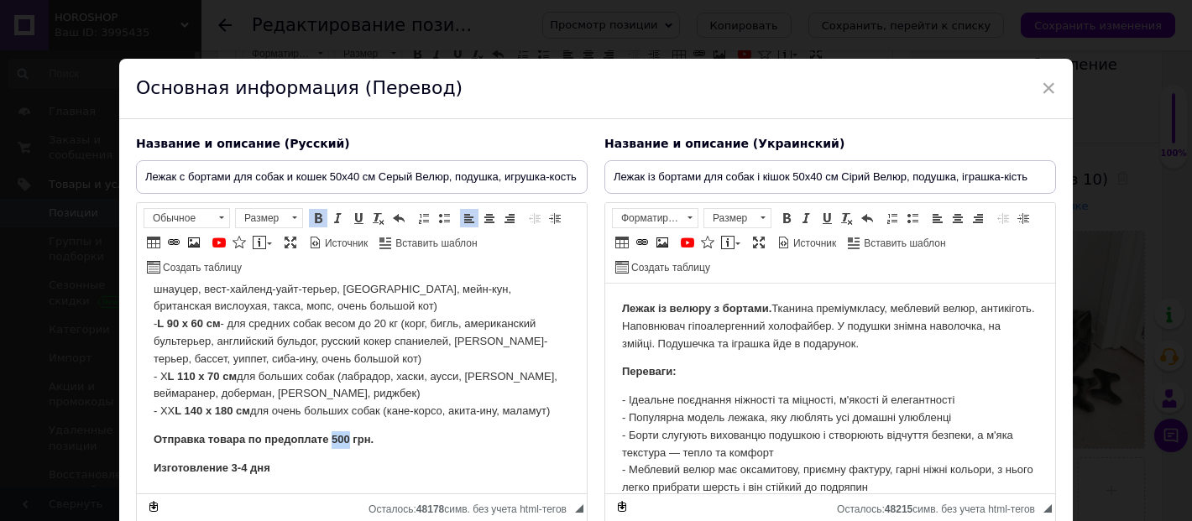
drag, startPoint x: 349, startPoint y: 435, endPoint x: 332, endPoint y: 435, distance: 16.8
click at [332, 435] on strong "Отправка товара по предоплате 500 грн." at bounding box center [264, 439] width 220 height 13
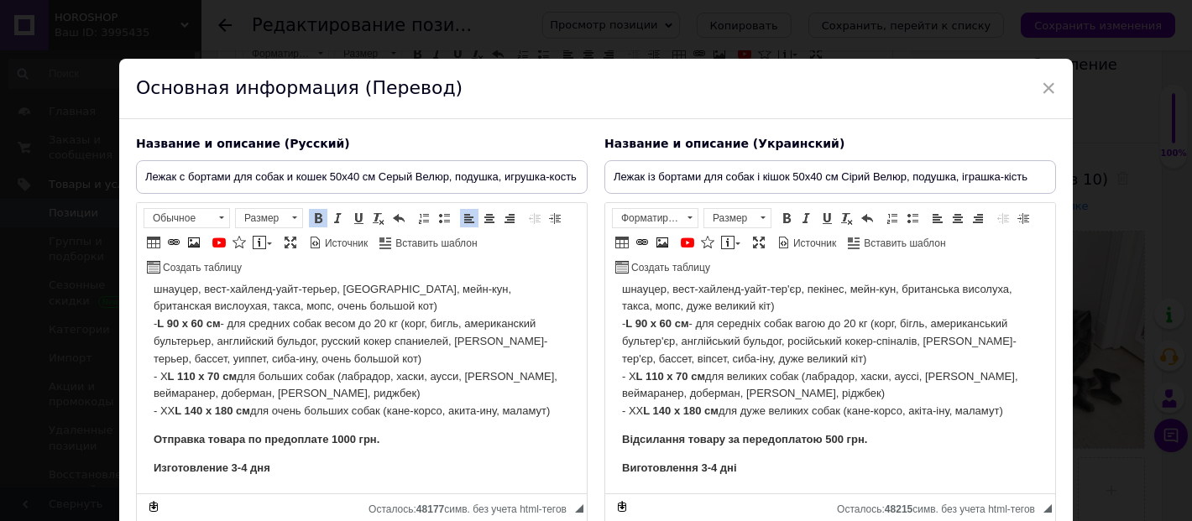
click at [836, 441] on strong "Відсилання товару за передоплатою 500 грн." at bounding box center [744, 439] width 245 height 13
drag, startPoint x: 841, startPoint y: 436, endPoint x: 825, endPoint y: 436, distance: 15.9
click at [825, 436] on strong "Відсилання товару за передоплатою 500 грн." at bounding box center [744, 439] width 245 height 13
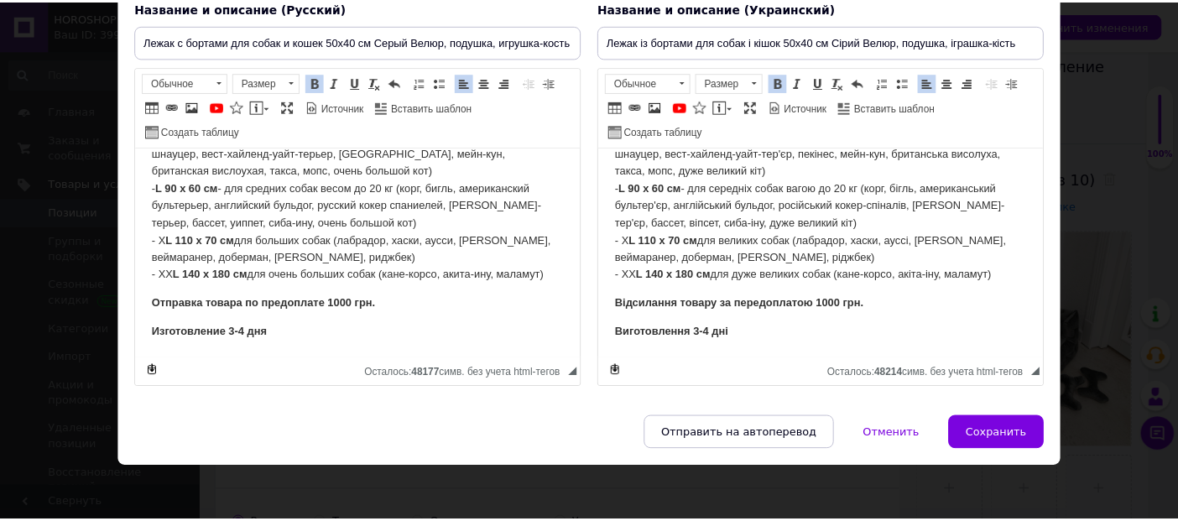
scroll to position [137, 0]
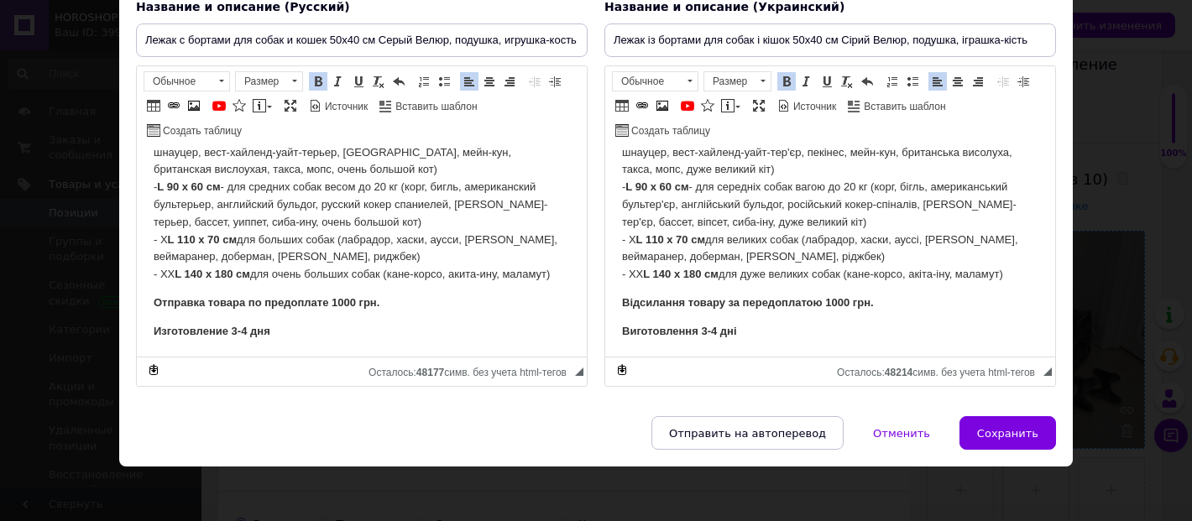
click at [1029, 431] on span "Сохранить" at bounding box center [1007, 433] width 61 height 13
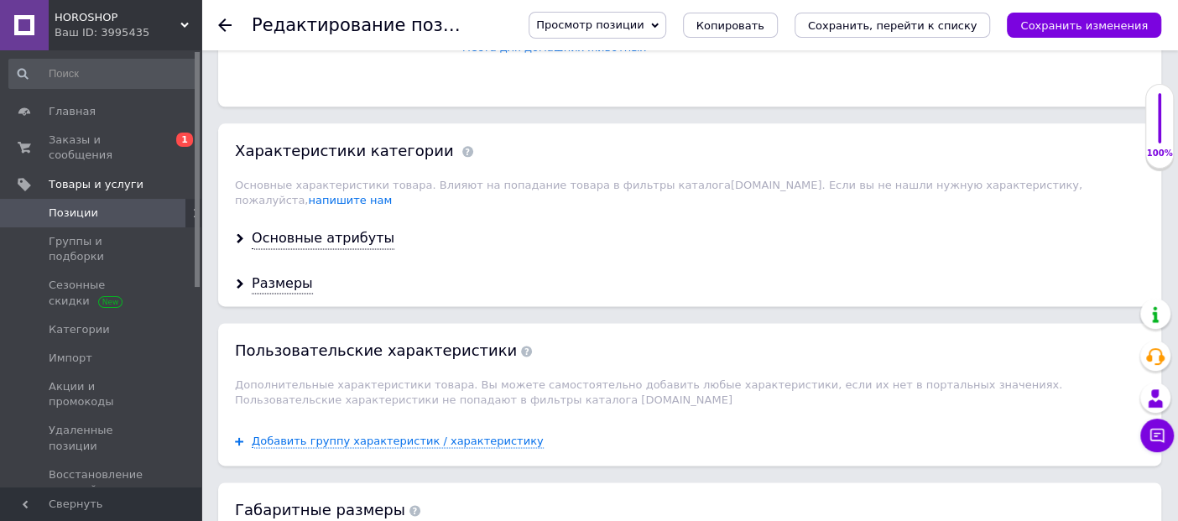
scroll to position [1305, 0]
click at [330, 228] on div "Основные атрибуты" at bounding box center [323, 237] width 143 height 19
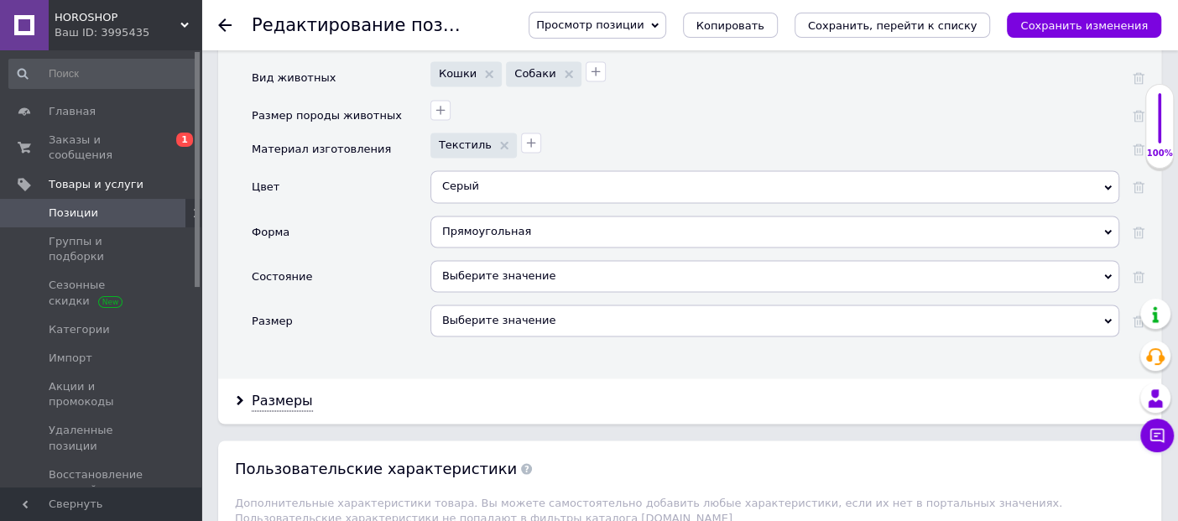
scroll to position [1679, 0]
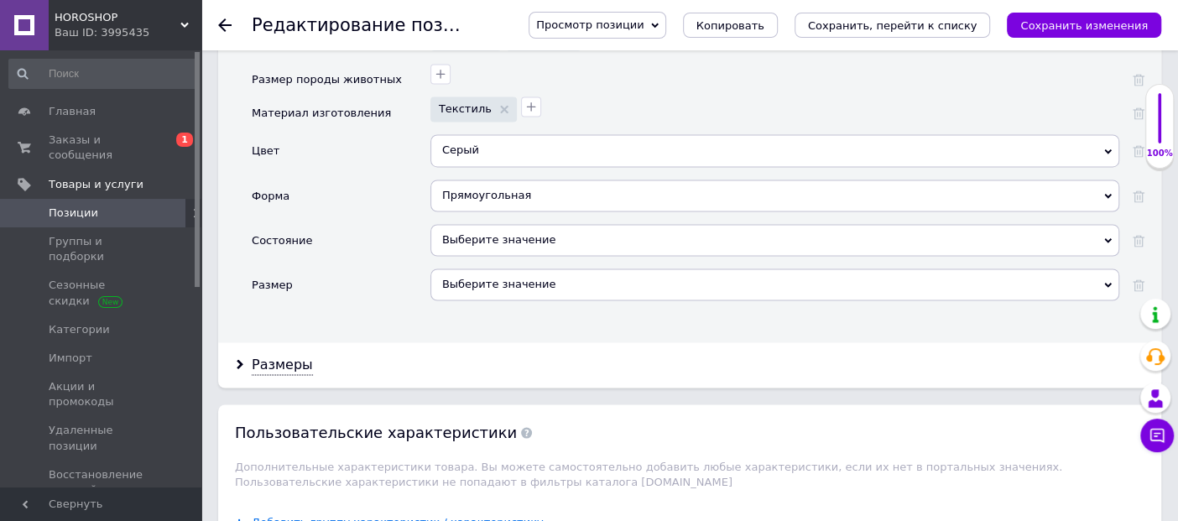
click at [499, 224] on div "Выберите значение" at bounding box center [775, 240] width 689 height 32
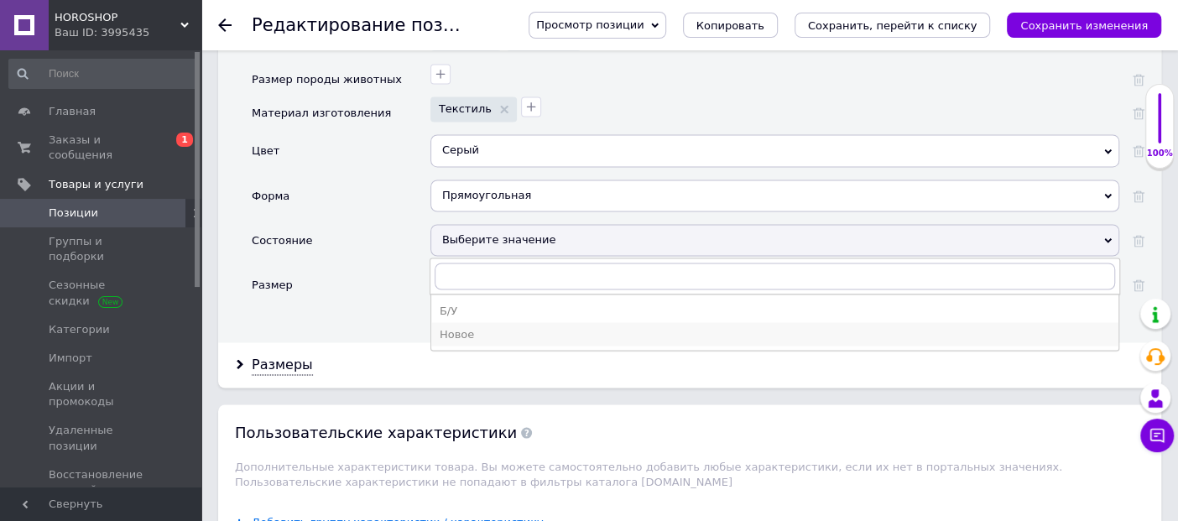
click at [471, 326] on div "Новое" at bounding box center [775, 333] width 671 height 15
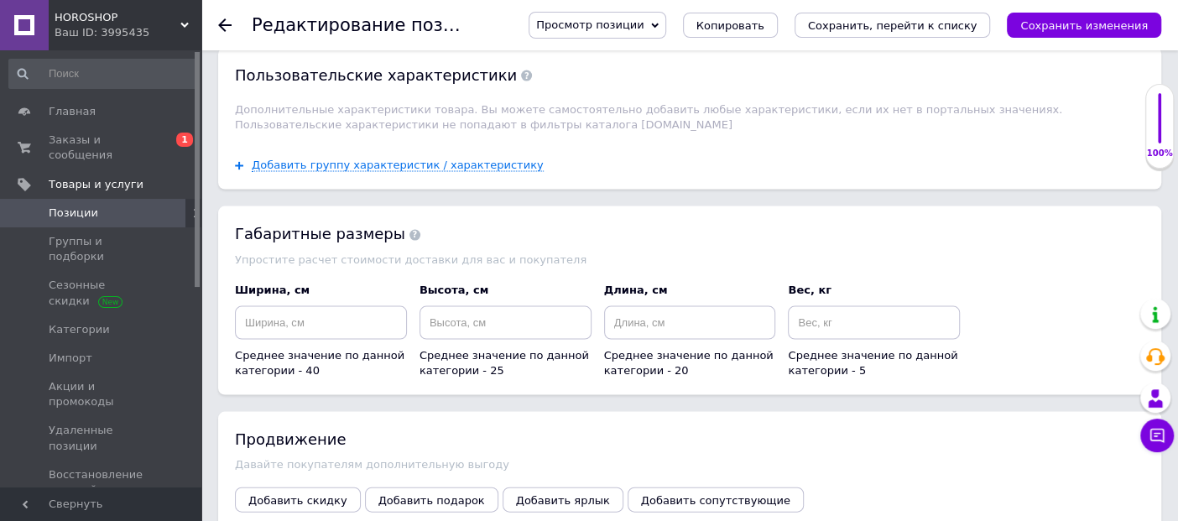
scroll to position [2051, 0]
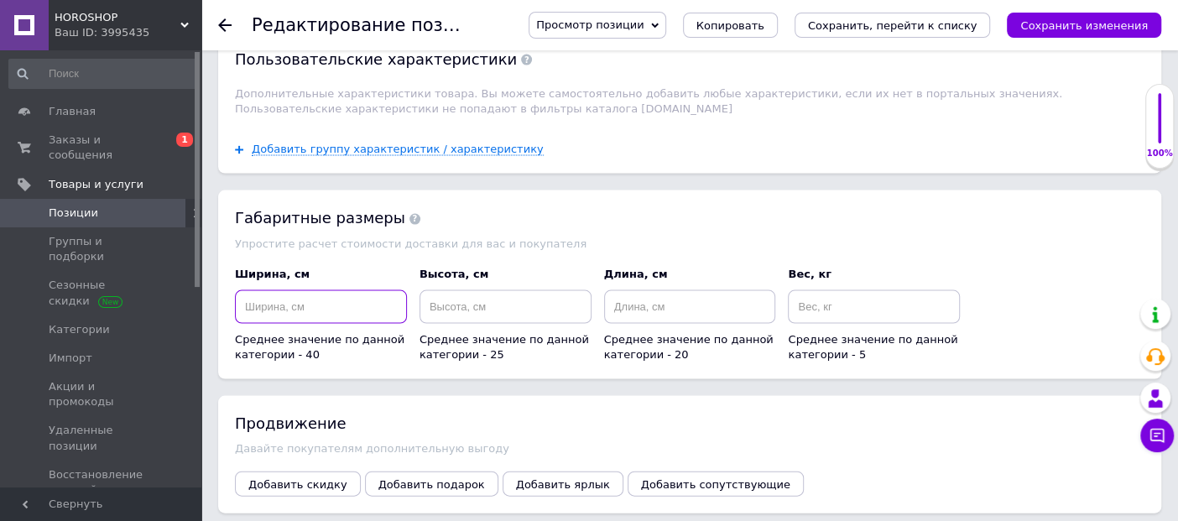
click at [357, 290] on input at bounding box center [321, 307] width 172 height 34
type input "50"
click at [502, 290] on input at bounding box center [506, 307] width 172 height 34
type input "40"
click at [659, 290] on input at bounding box center [690, 307] width 172 height 34
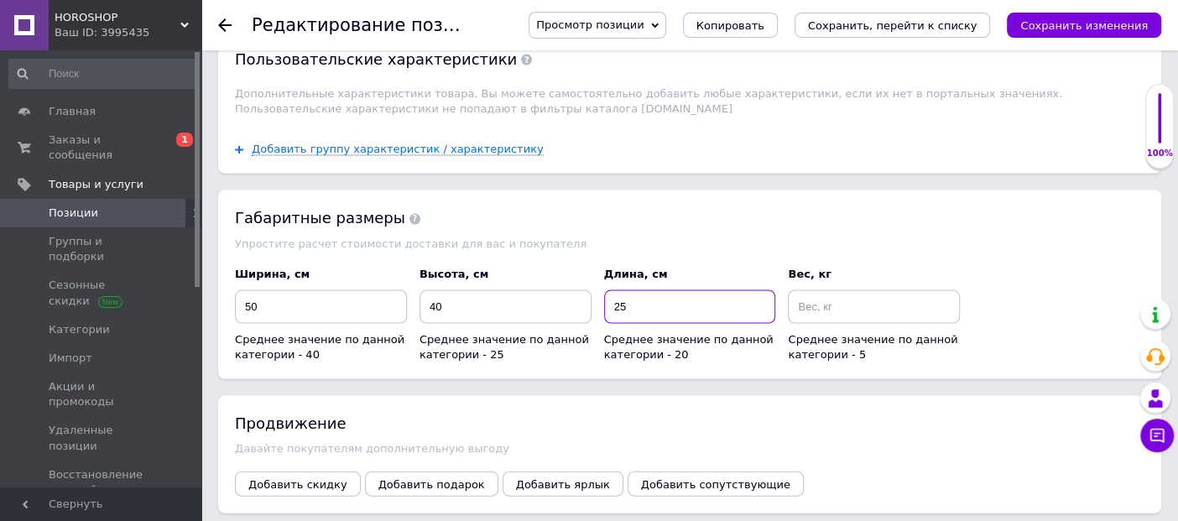
type input "25"
click at [848, 290] on input at bounding box center [874, 307] width 172 height 34
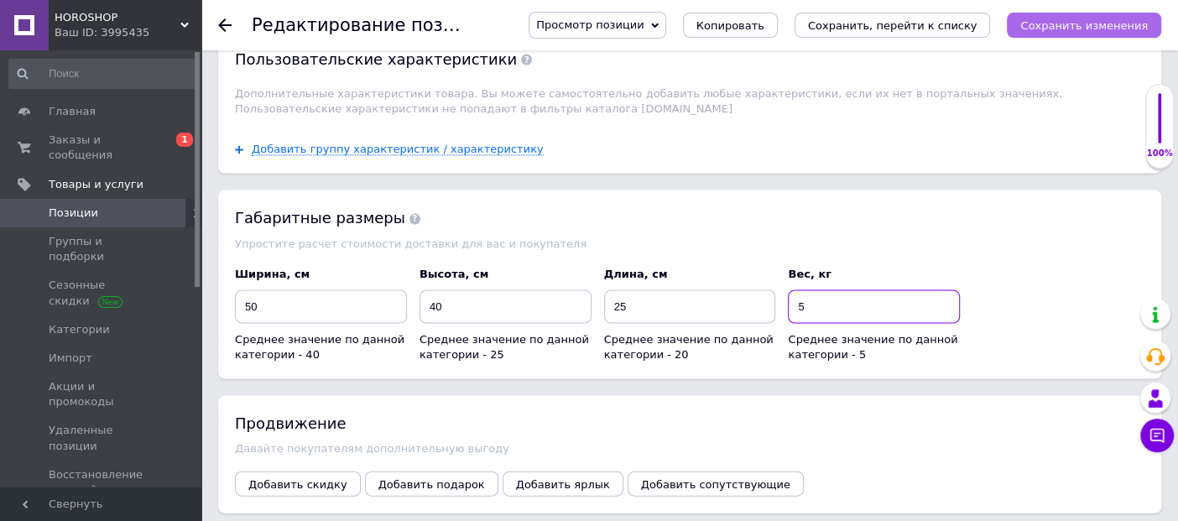
type input "5"
click at [1073, 29] on icon "Сохранить изменения" at bounding box center [1085, 25] width 128 height 13
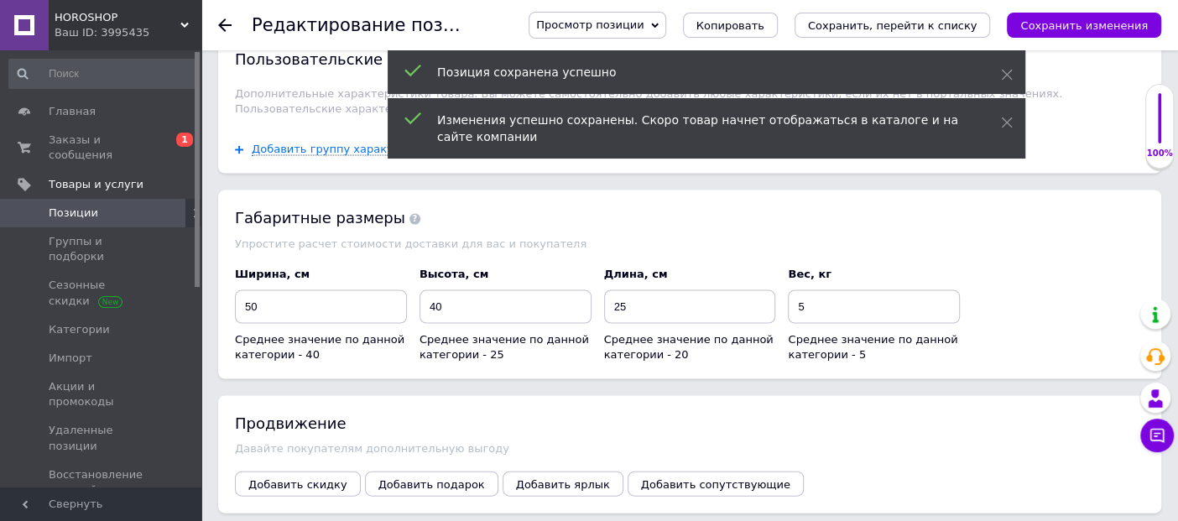
click at [225, 24] on icon at bounding box center [224, 24] width 13 height 13
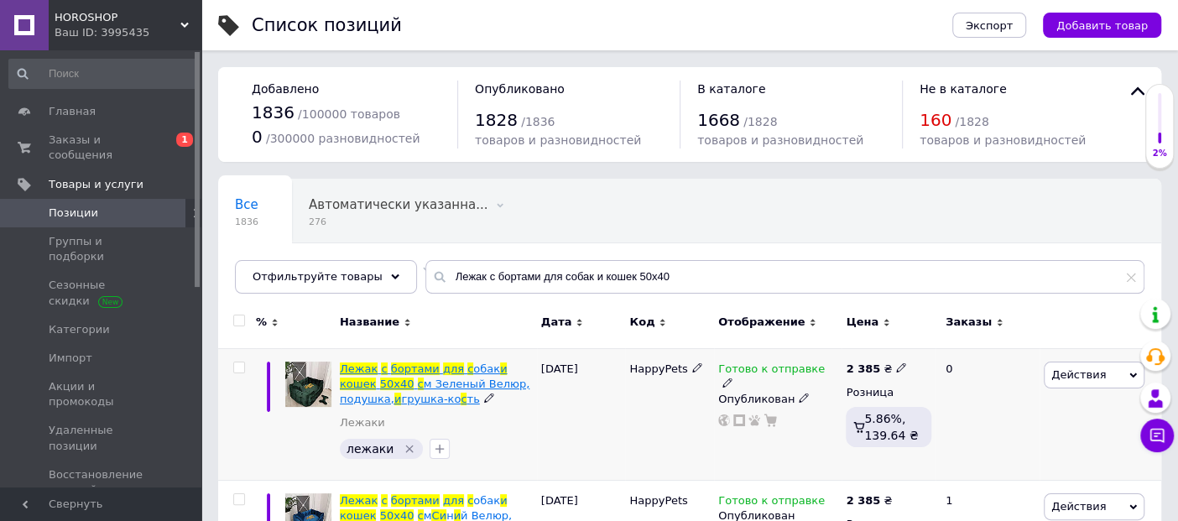
click at [473, 379] on span "м Зеленый Велюр, подушка," at bounding box center [435, 392] width 190 height 28
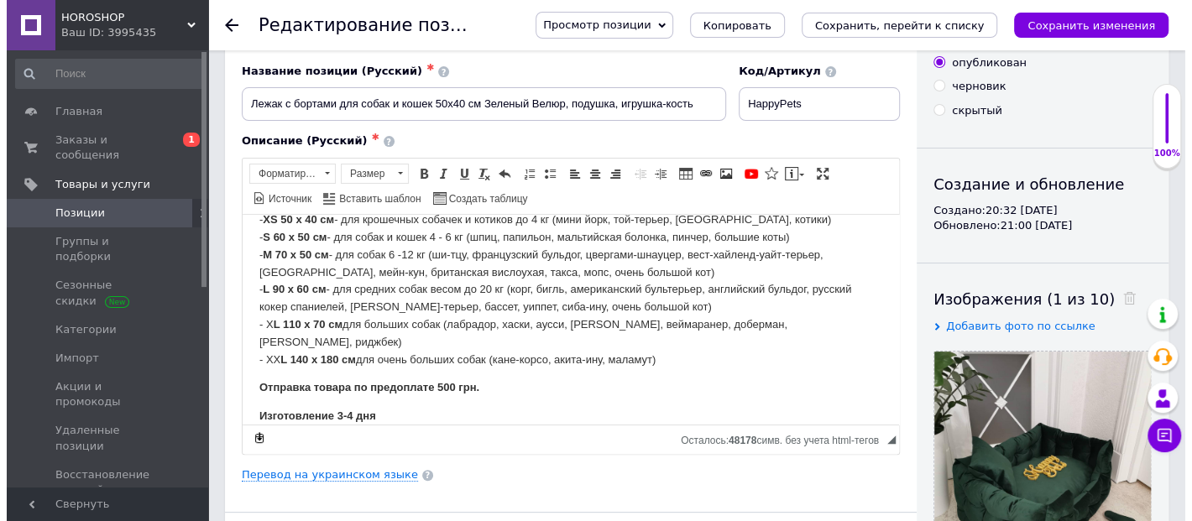
scroll to position [93, 0]
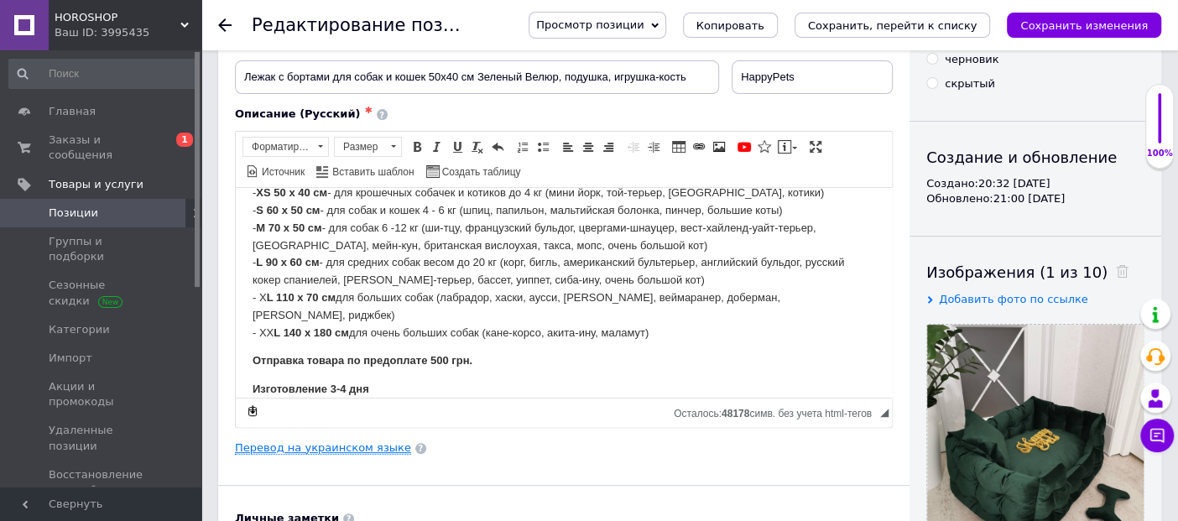
click at [368, 447] on link "Перевод на украинском языке" at bounding box center [323, 447] width 176 height 13
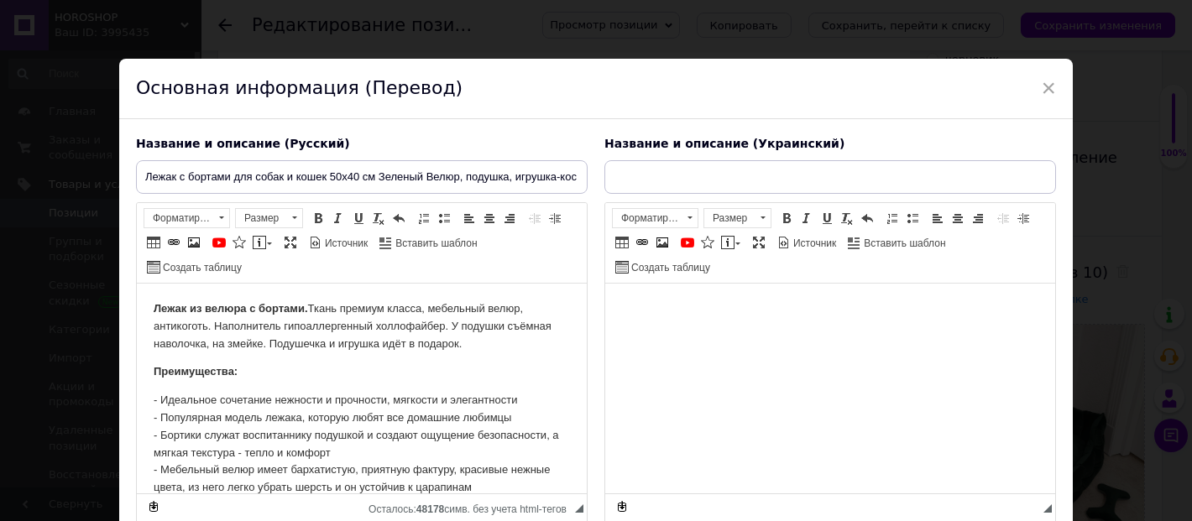
scroll to position [0, 0]
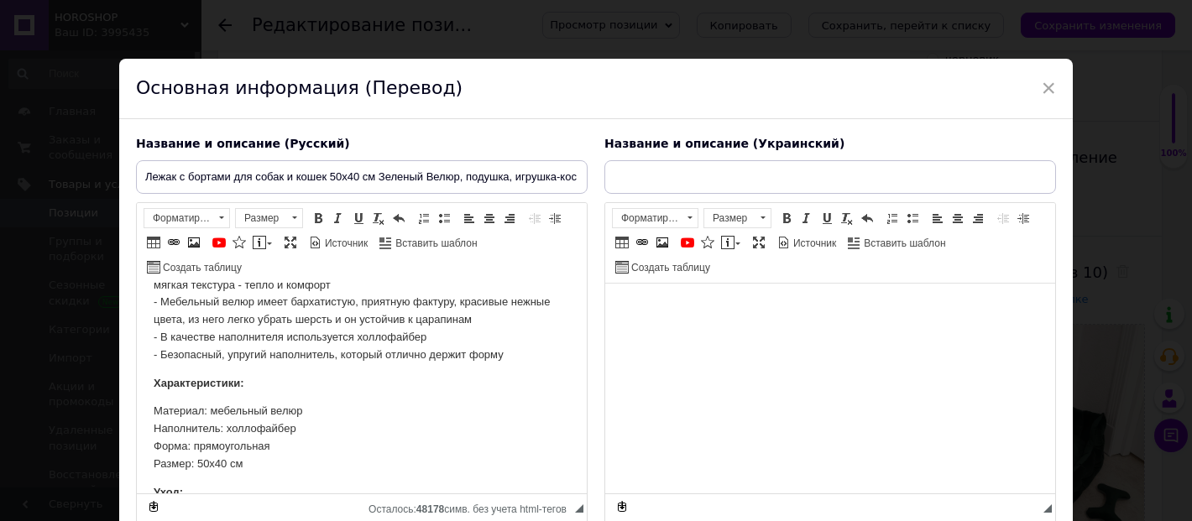
type input "Лежак із бортами для собак і кішок 50х40 см Зелений Велюр, подушка, іграшка-кіс…"
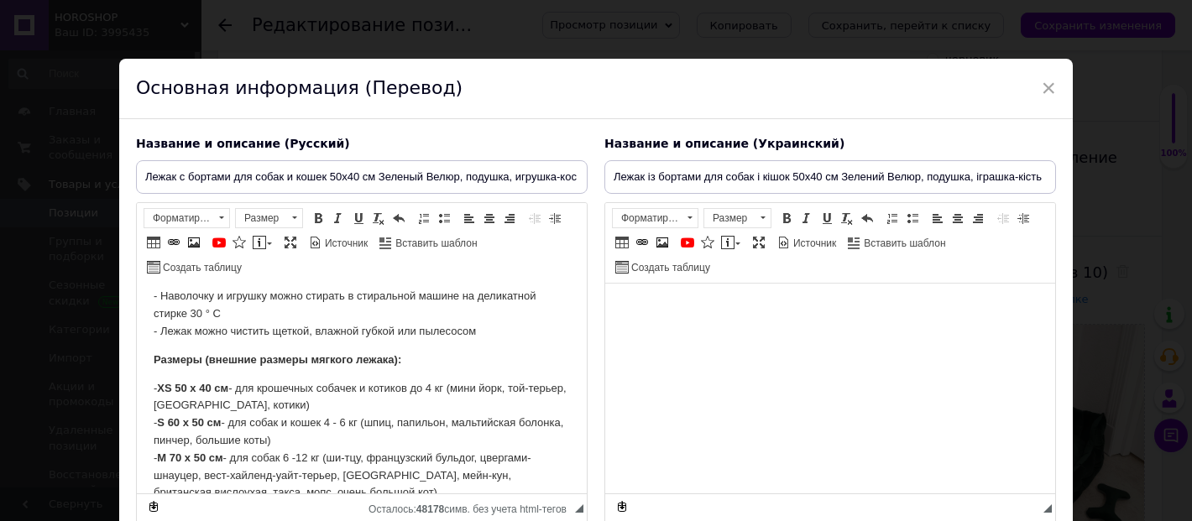
scroll to position [559, 0]
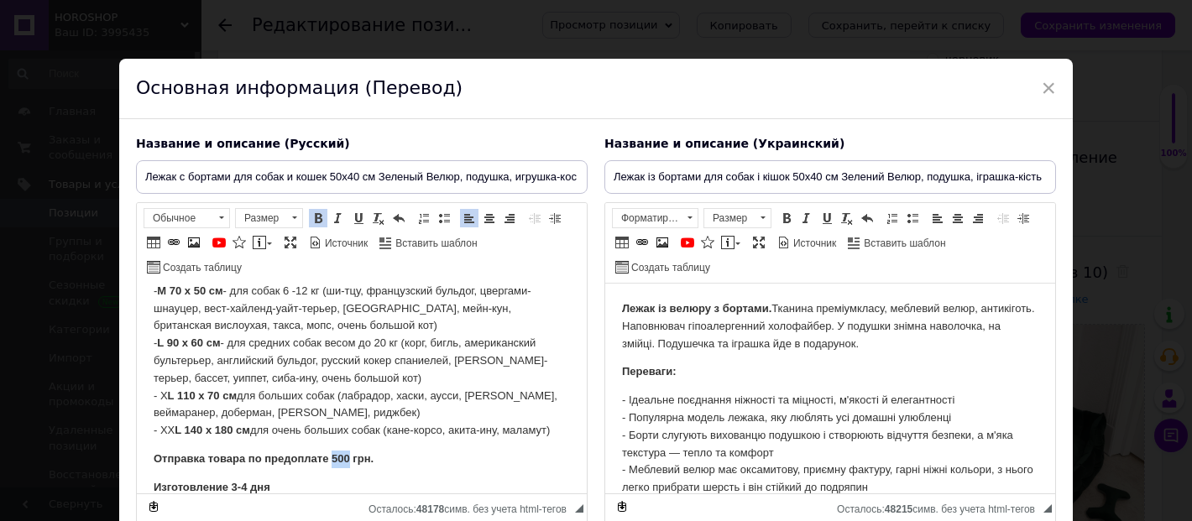
drag, startPoint x: 348, startPoint y: 454, endPoint x: 332, endPoint y: 454, distance: 15.9
click at [332, 454] on strong "Отправка товара по предоплате 500 грн." at bounding box center [264, 458] width 220 height 13
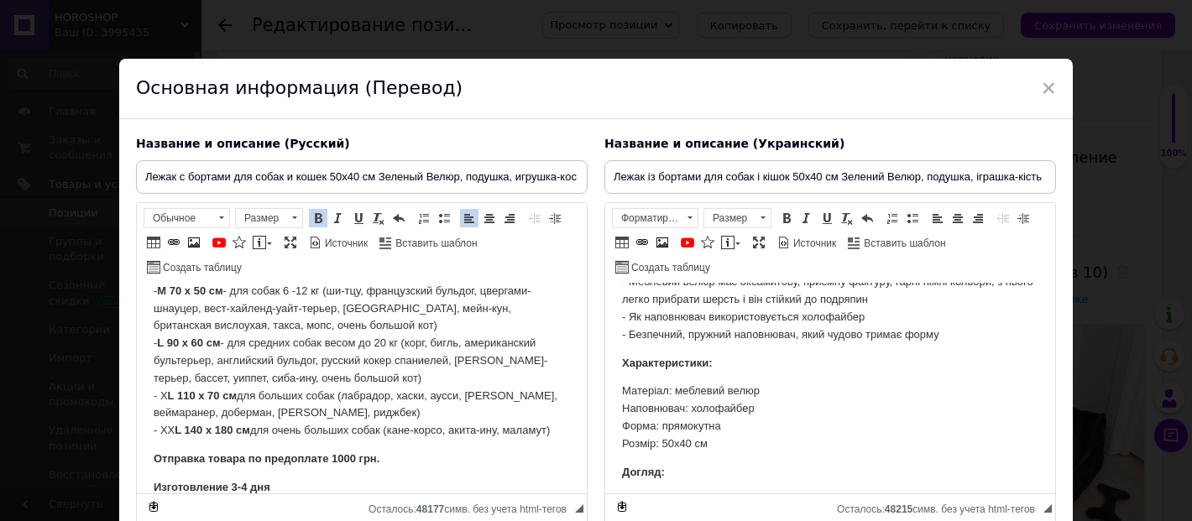
scroll to position [578, 0]
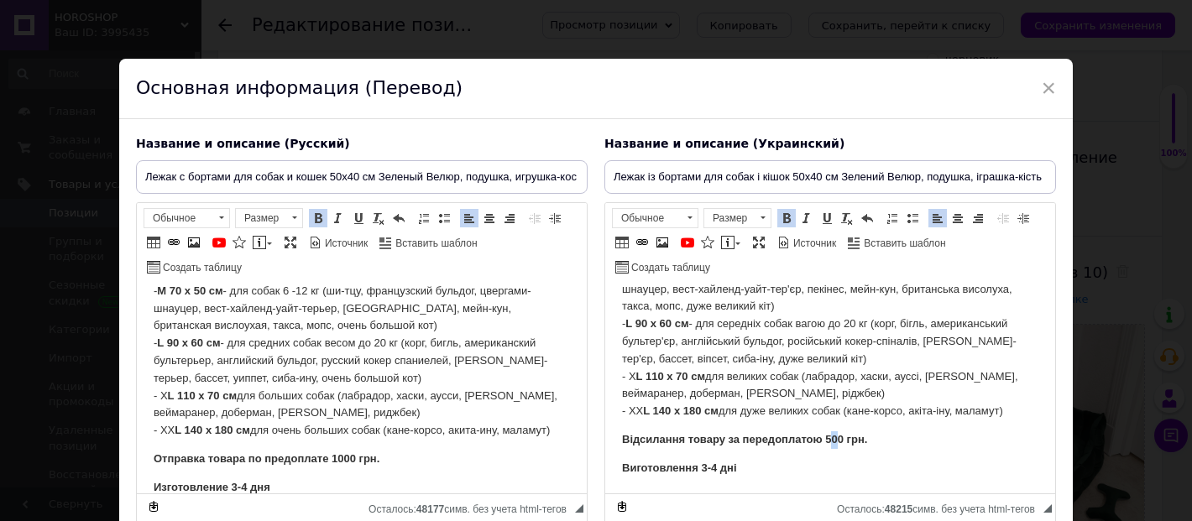
click at [829, 436] on strong "Відсилання товару за передоплатою 500 грн." at bounding box center [744, 439] width 245 height 13
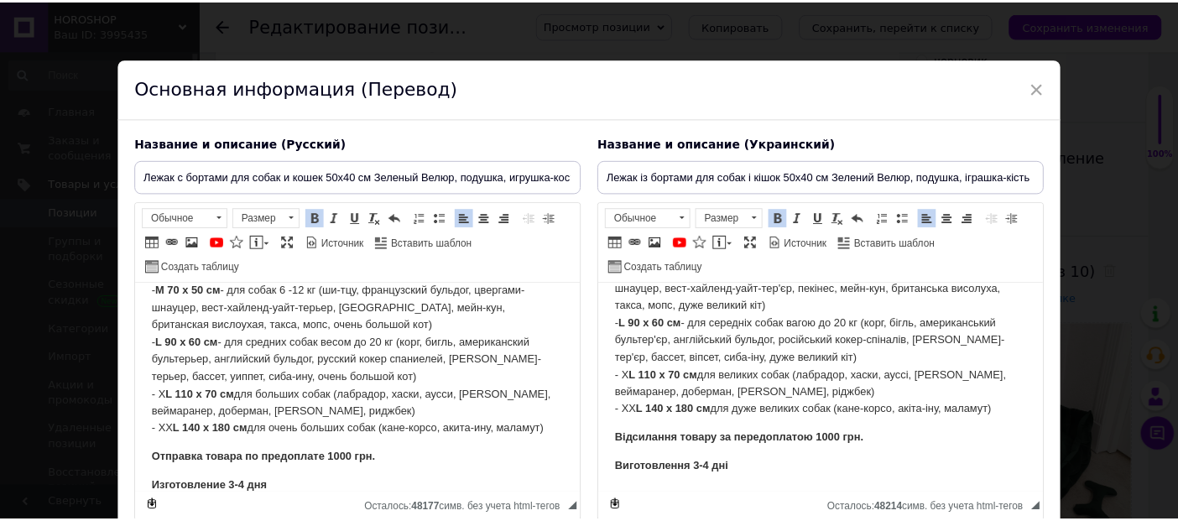
scroll to position [137, 0]
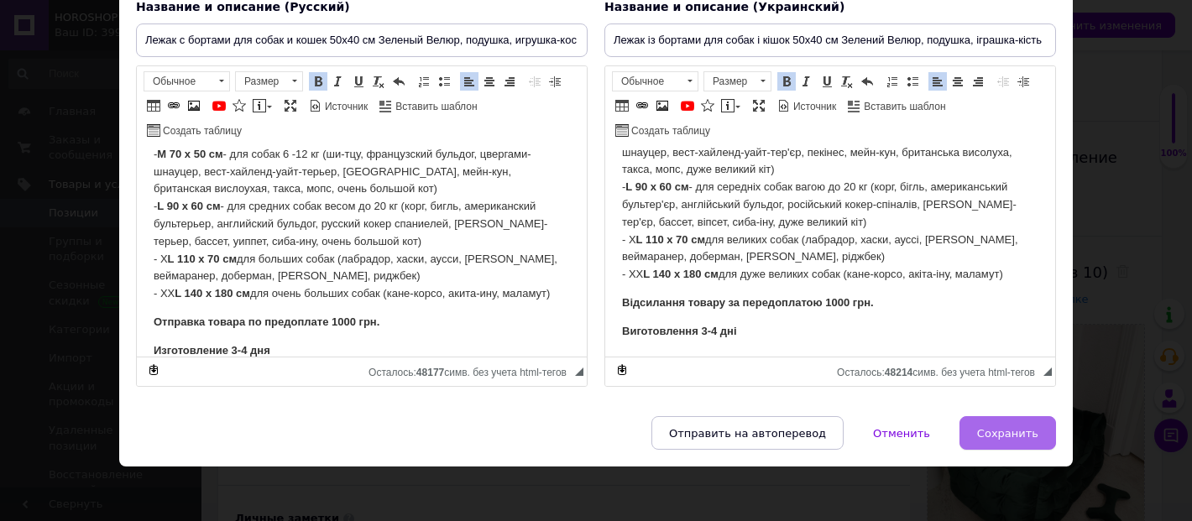
click at [1021, 427] on span "Сохранить" at bounding box center [1007, 433] width 61 height 13
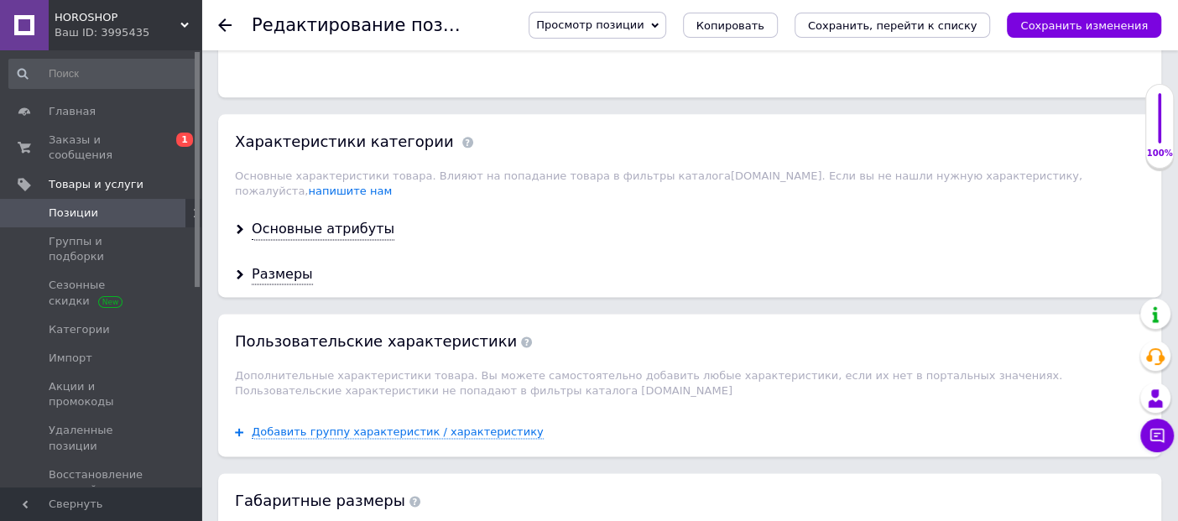
scroll to position [1398, 0]
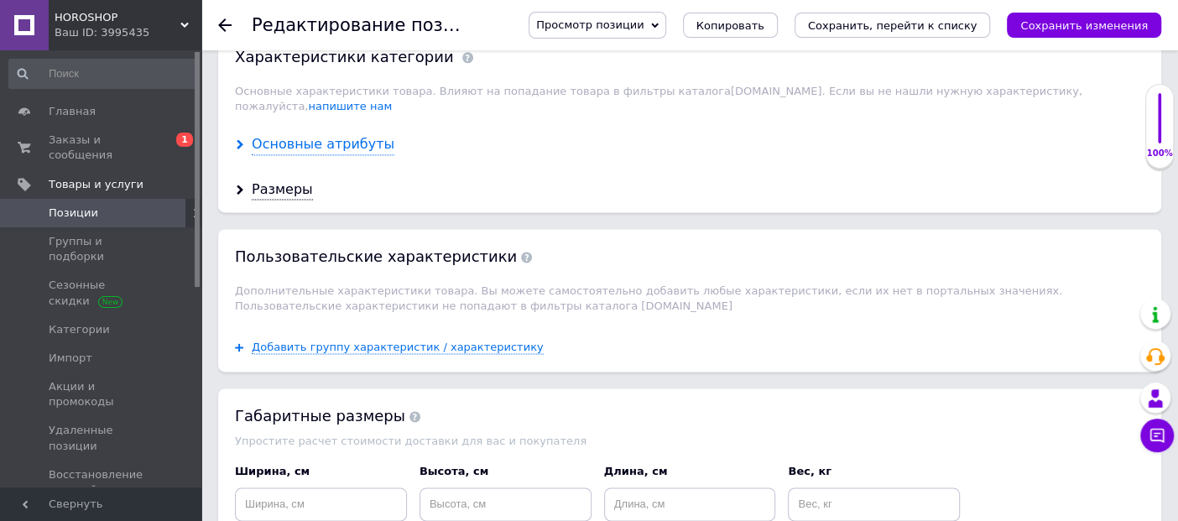
click at [325, 135] on div "Основные атрибуты" at bounding box center [323, 144] width 143 height 19
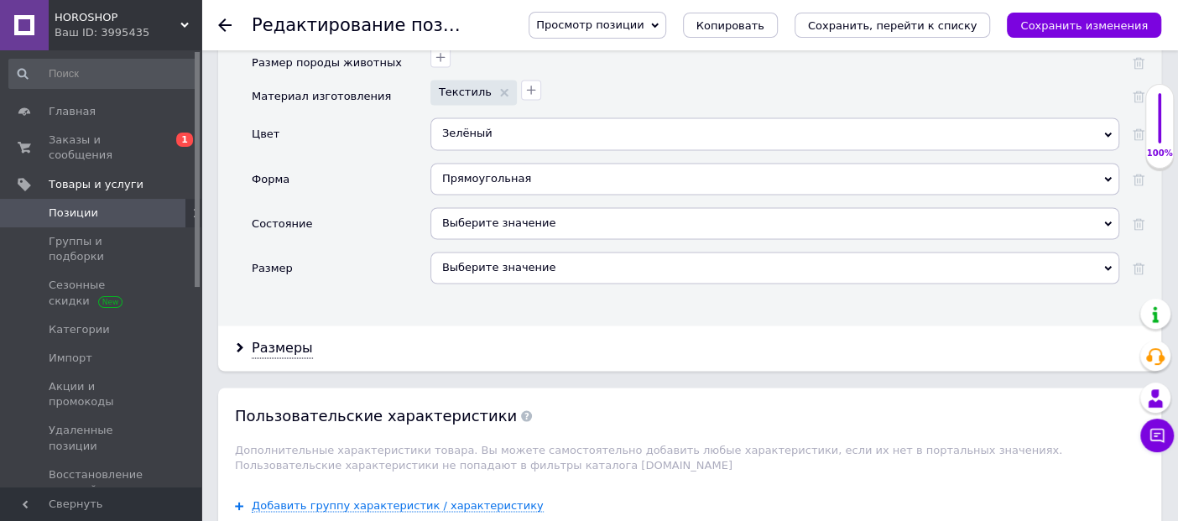
scroll to position [1679, 0]
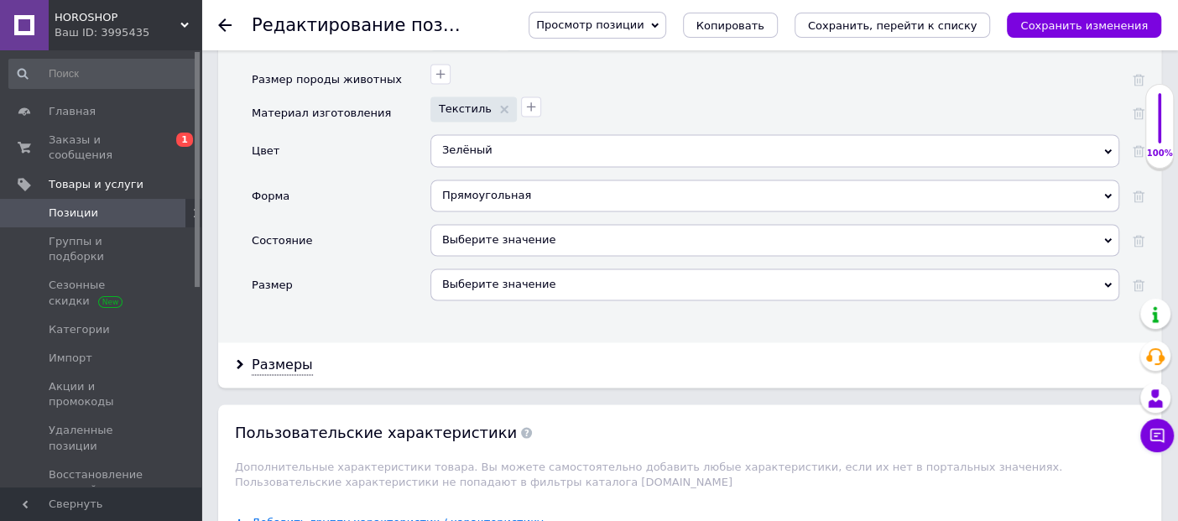
click at [511, 224] on div "Выберите значение" at bounding box center [775, 240] width 689 height 32
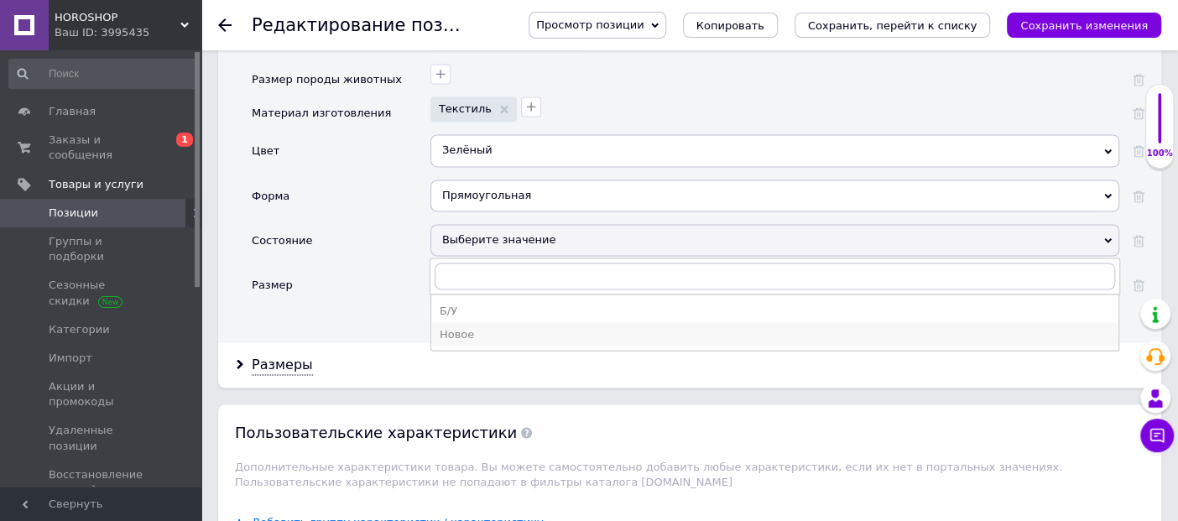
click at [494, 326] on div "Новое" at bounding box center [775, 333] width 671 height 15
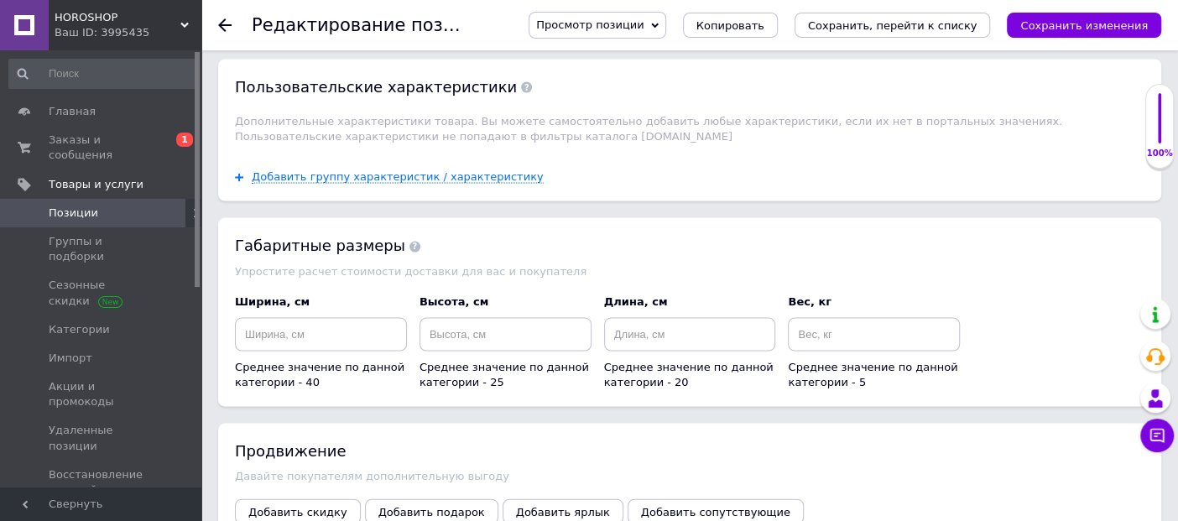
scroll to position [2144, 0]
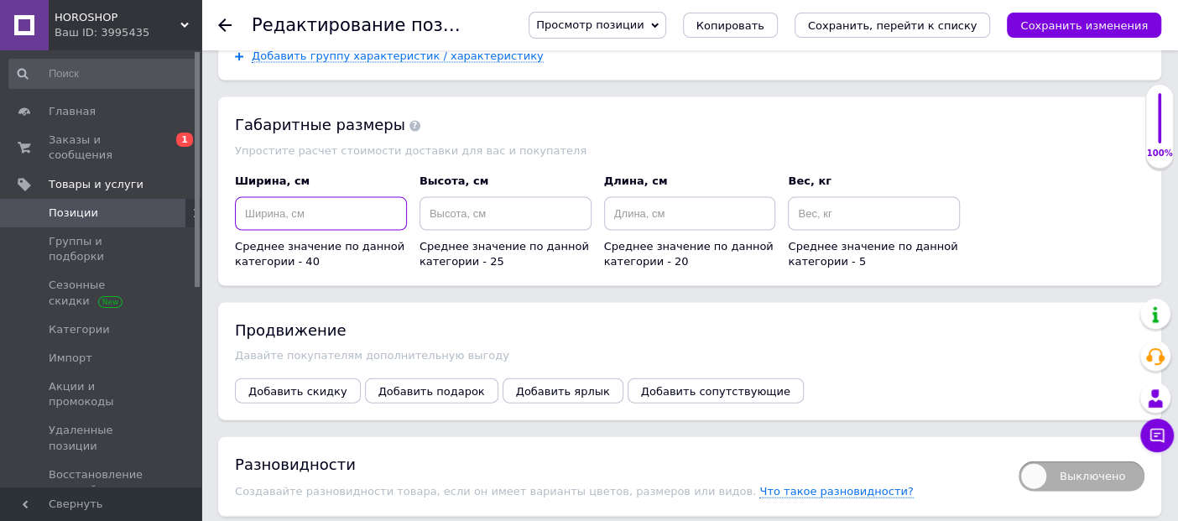
click at [327, 197] on input at bounding box center [321, 214] width 172 height 34
type input "50"
click at [470, 197] on input at bounding box center [506, 214] width 172 height 34
type input "40"
click at [639, 197] on input at bounding box center [690, 214] width 172 height 34
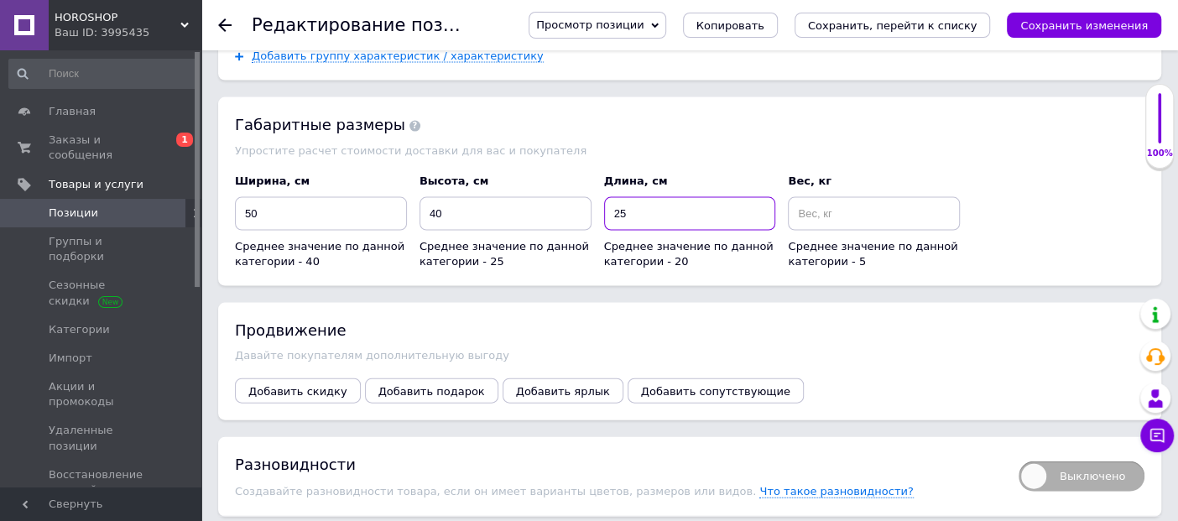
type input "25"
click at [865, 197] on input at bounding box center [874, 214] width 172 height 34
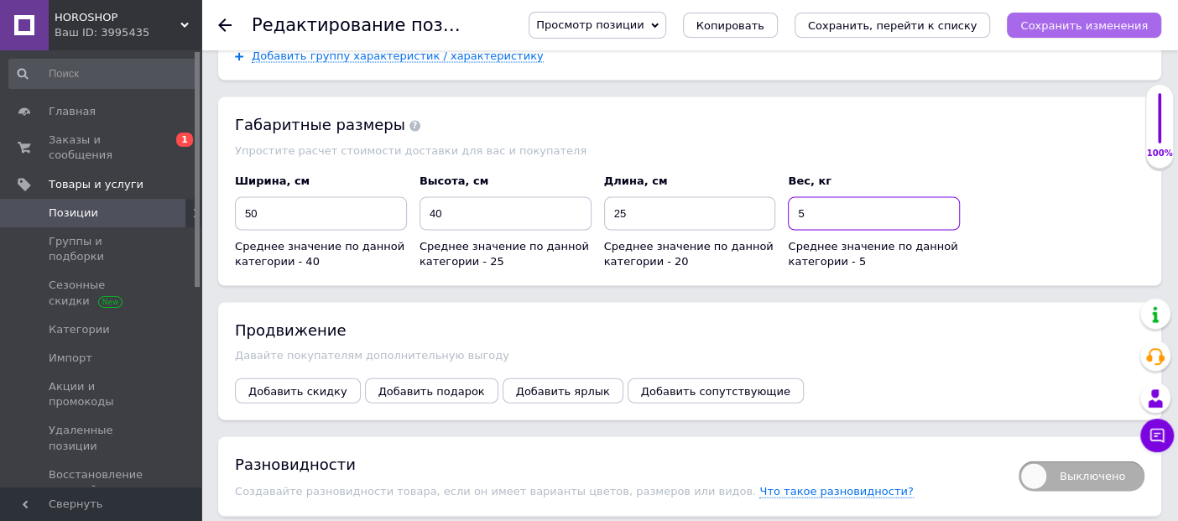
type input "5"
click at [1053, 20] on icon "Сохранить изменения" at bounding box center [1085, 25] width 128 height 13
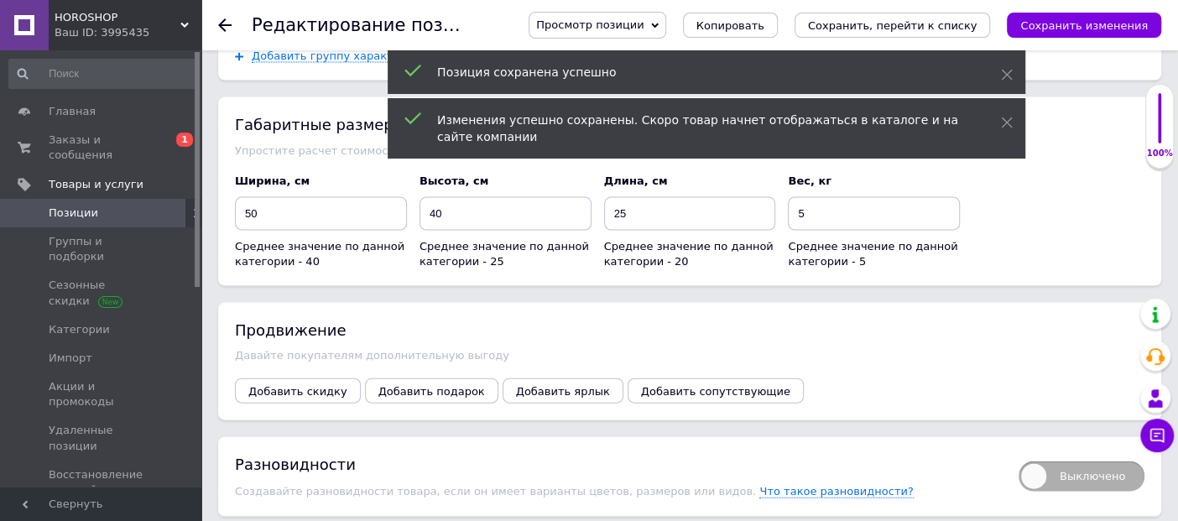
click at [226, 23] on icon at bounding box center [224, 24] width 13 height 13
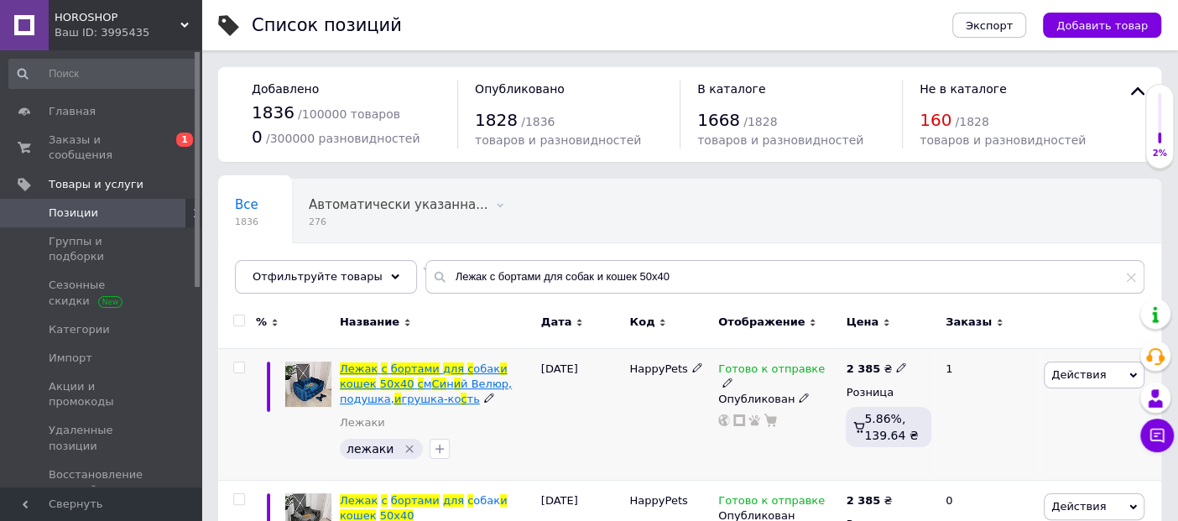
click at [416, 386] on span "й Велюр, подушка," at bounding box center [426, 392] width 172 height 28
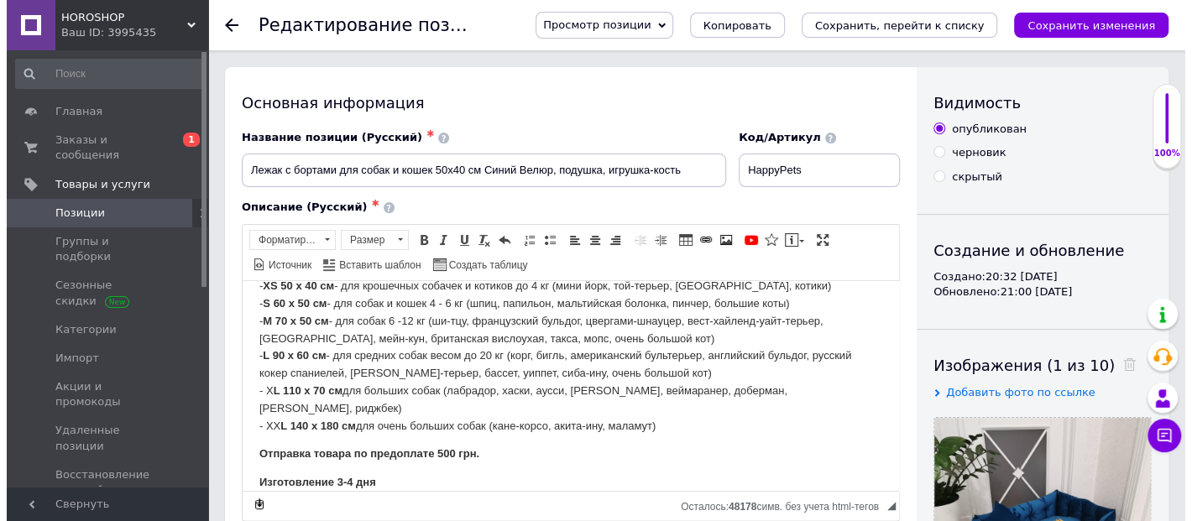
scroll to position [373, 0]
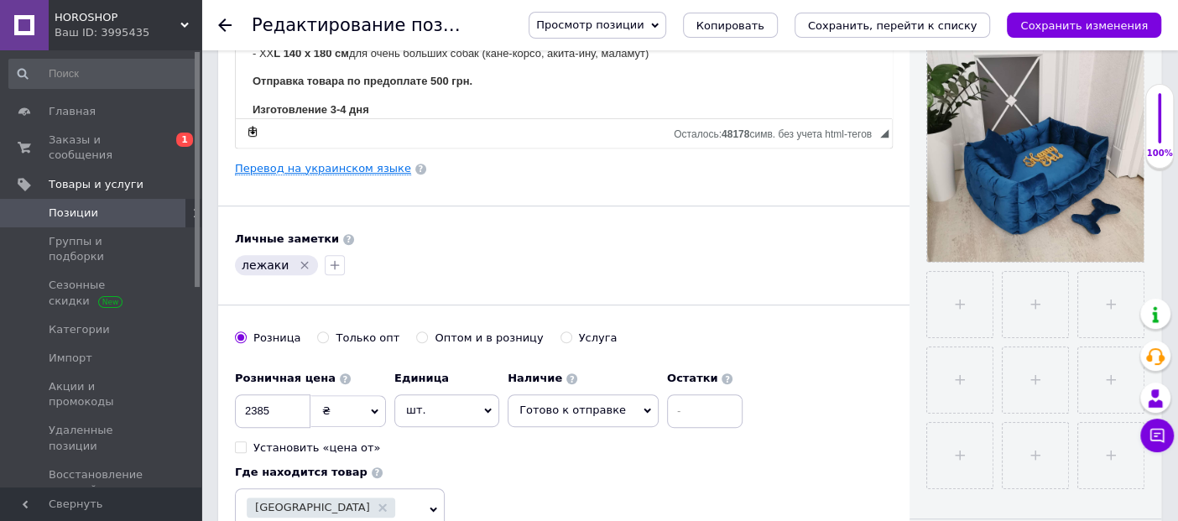
click at [329, 163] on link "Перевод на украинском языке" at bounding box center [323, 168] width 176 height 13
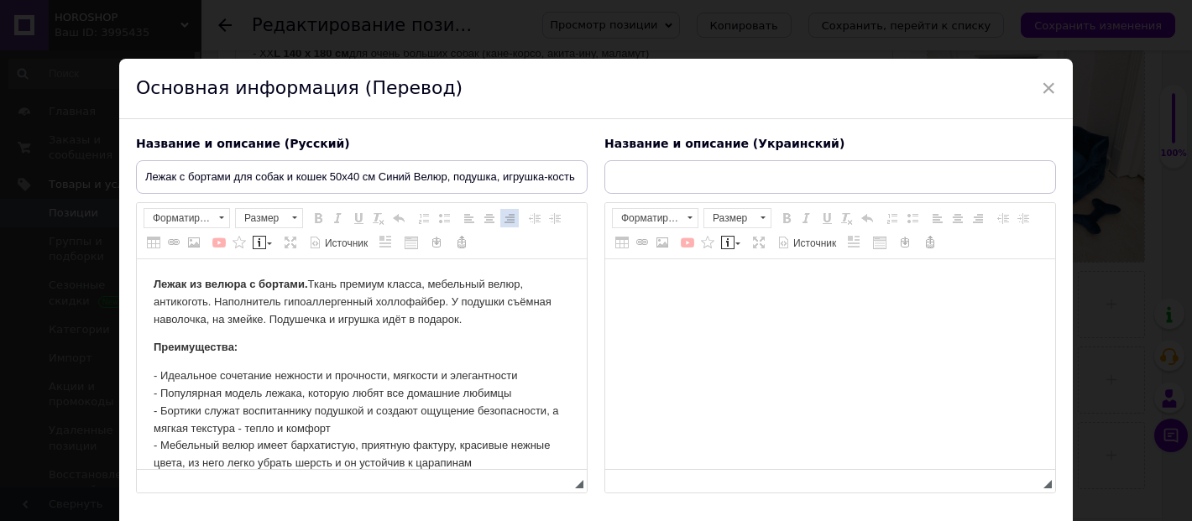
scroll to position [0, 0]
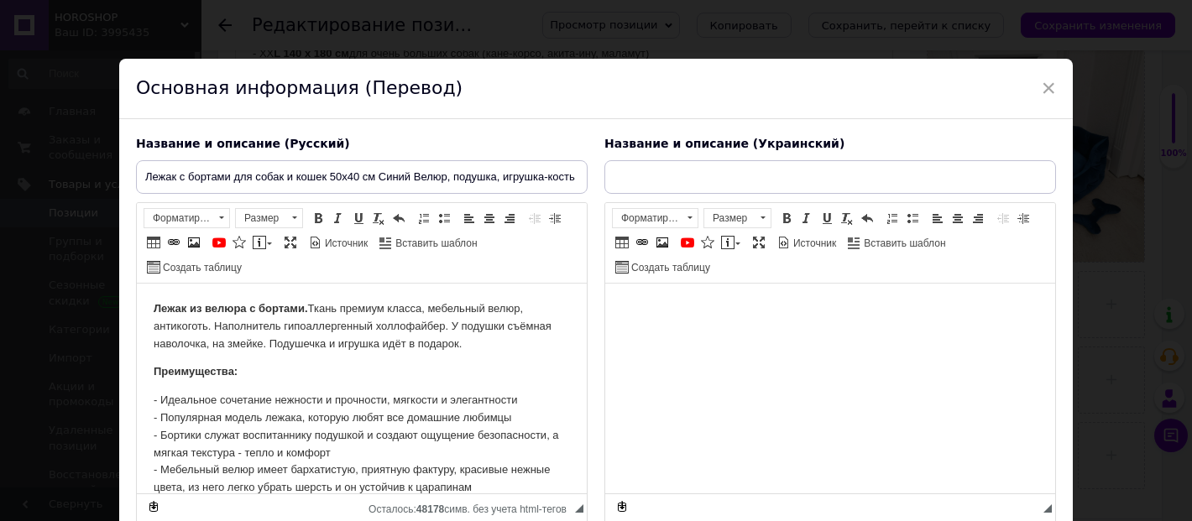
type input "Лежак із бортами для собак і кішок 50х40 см Синій Велюр, подушка, іграшка-кість"
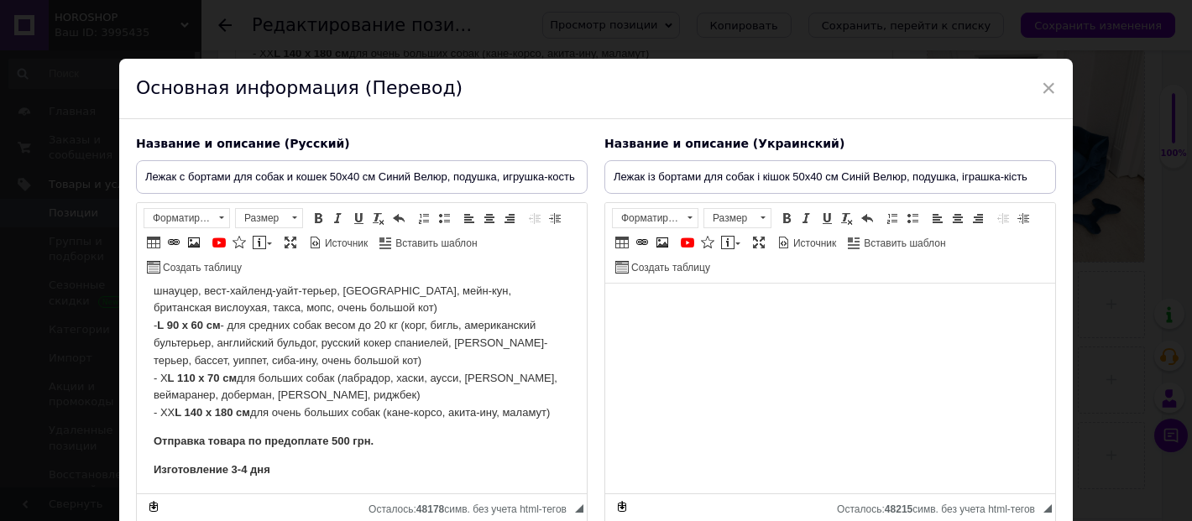
scroll to position [578, 0]
drag, startPoint x: 347, startPoint y: 435, endPoint x: 332, endPoint y: 435, distance: 15.1
click at [332, 435] on strong "Отправка товара по предоплате 500 грн." at bounding box center [264, 439] width 220 height 13
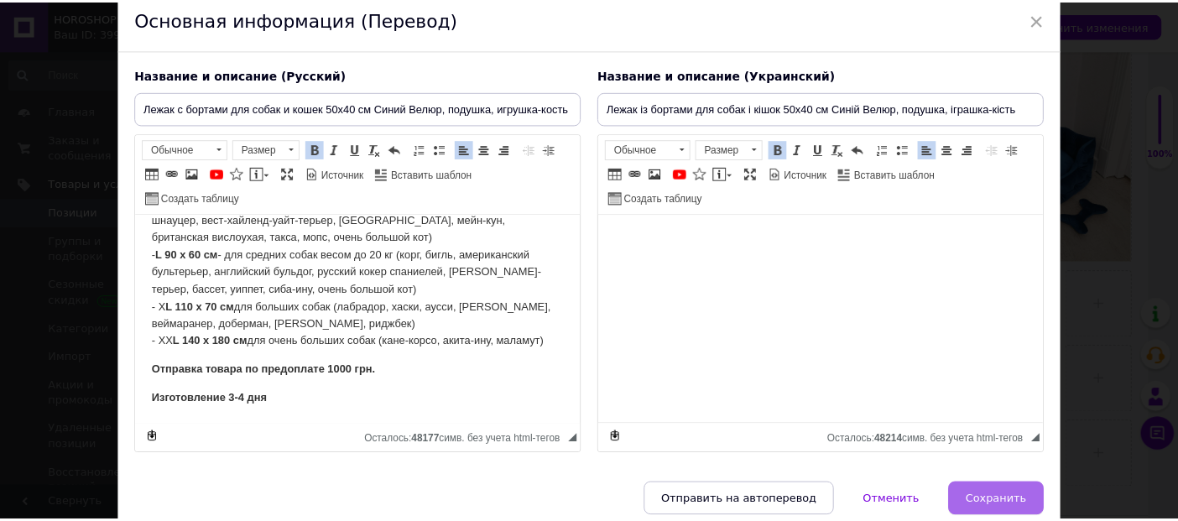
scroll to position [137, 0]
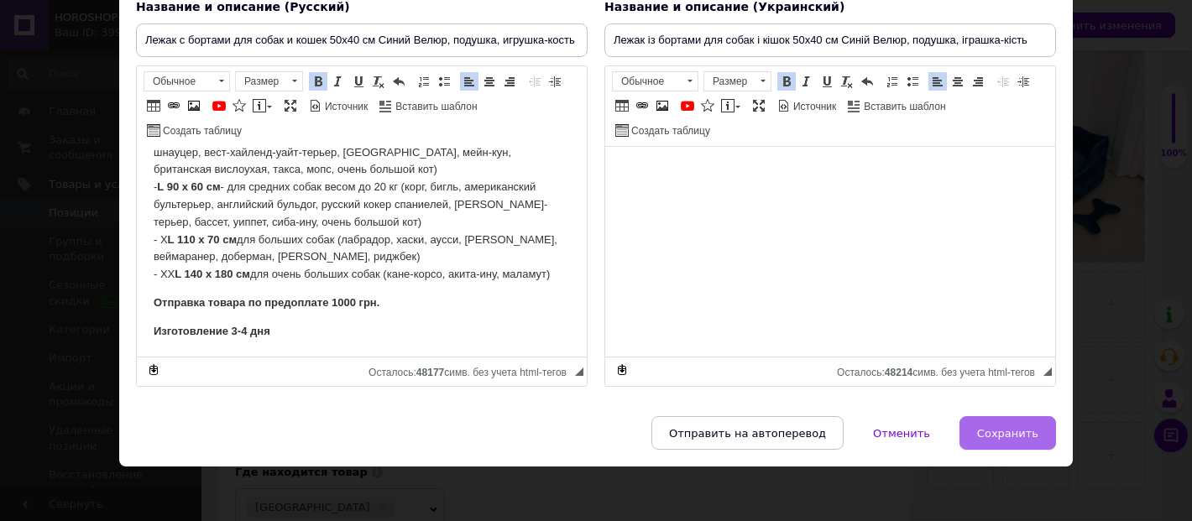
click at [1011, 427] on span "Сохранить" at bounding box center [1007, 433] width 61 height 13
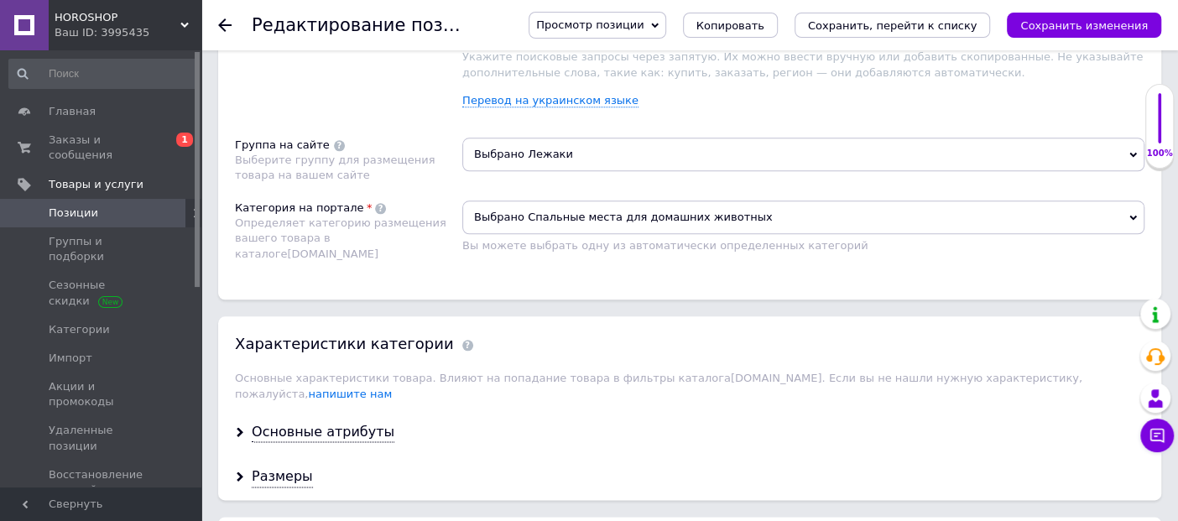
scroll to position [1119, 0]
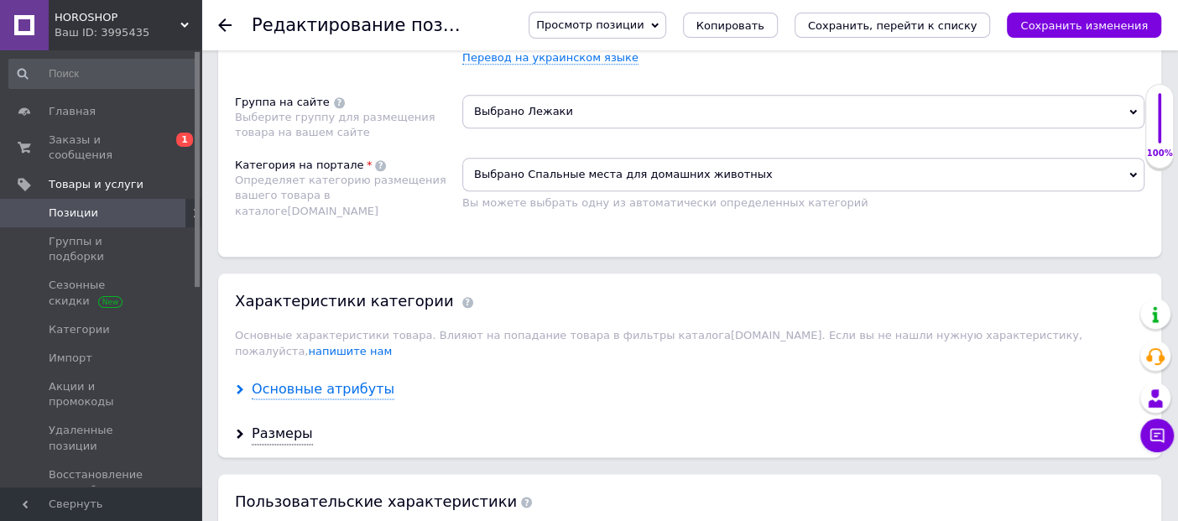
click at [321, 380] on div "Основные атрибуты" at bounding box center [323, 389] width 143 height 19
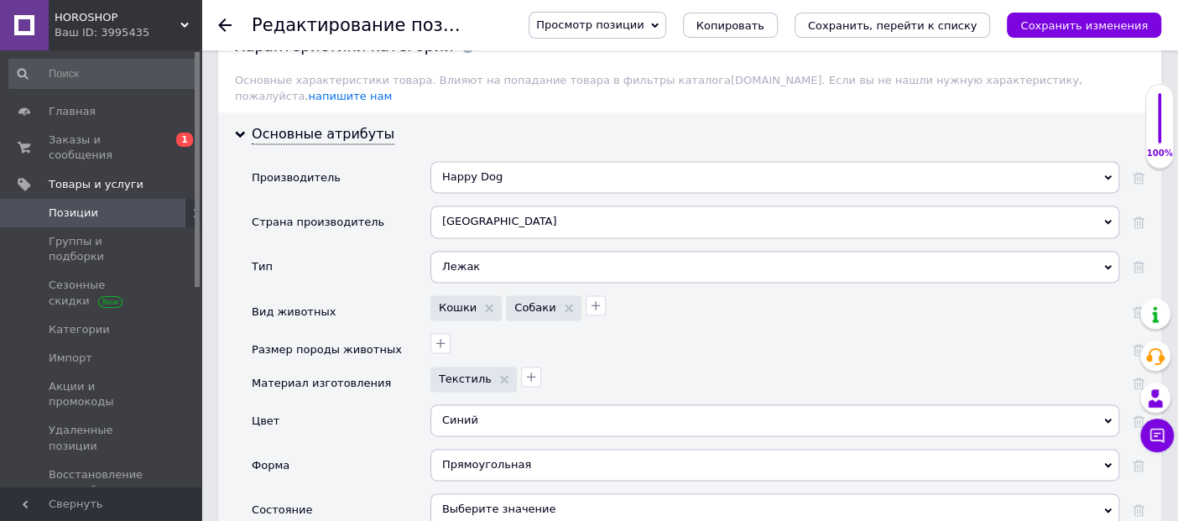
scroll to position [1585, 0]
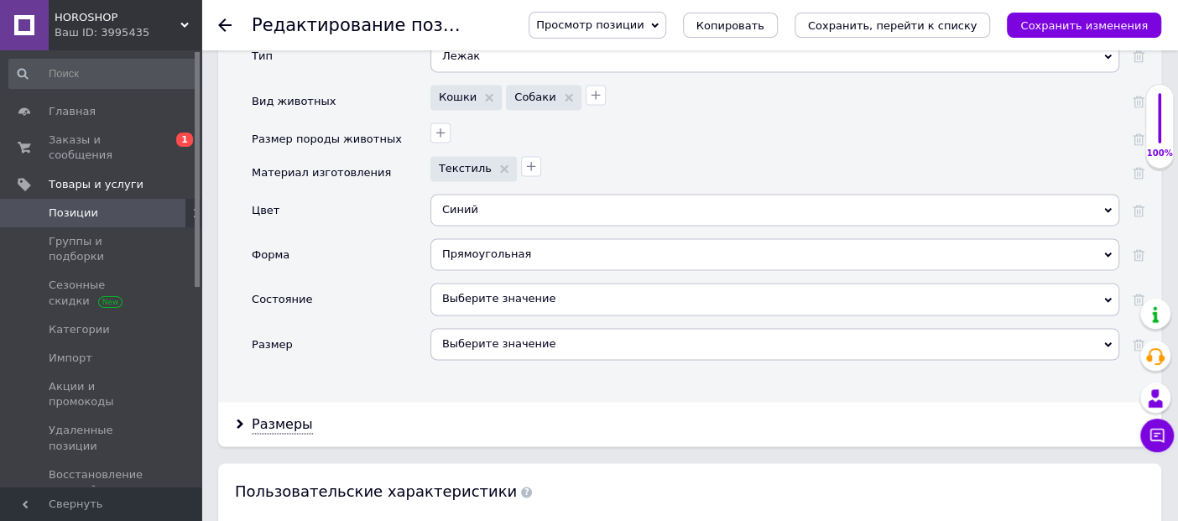
click at [508, 283] on div "Выберите значение" at bounding box center [775, 299] width 689 height 32
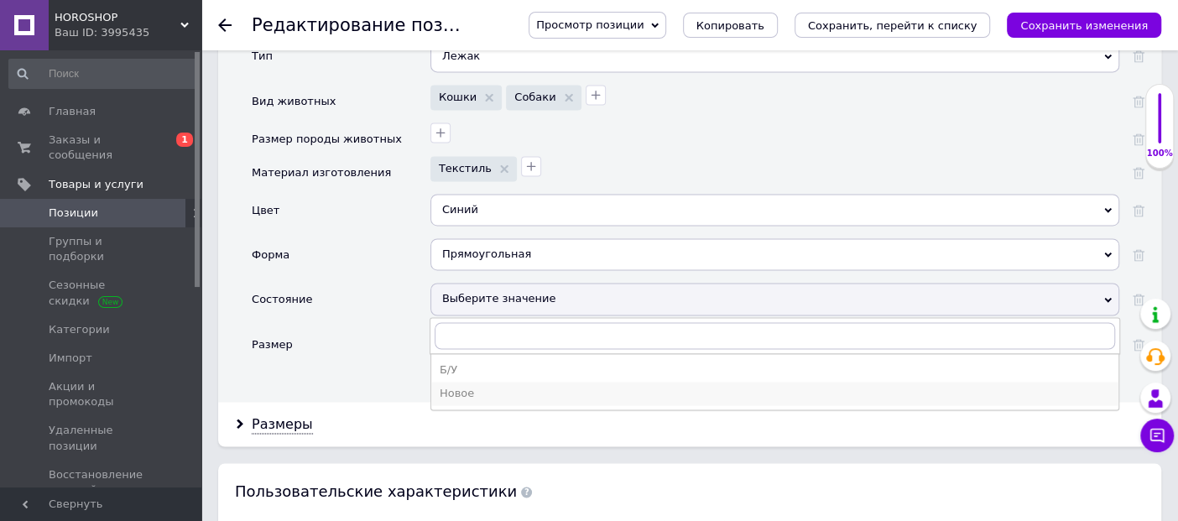
click at [473, 386] on div "Новое" at bounding box center [775, 393] width 671 height 15
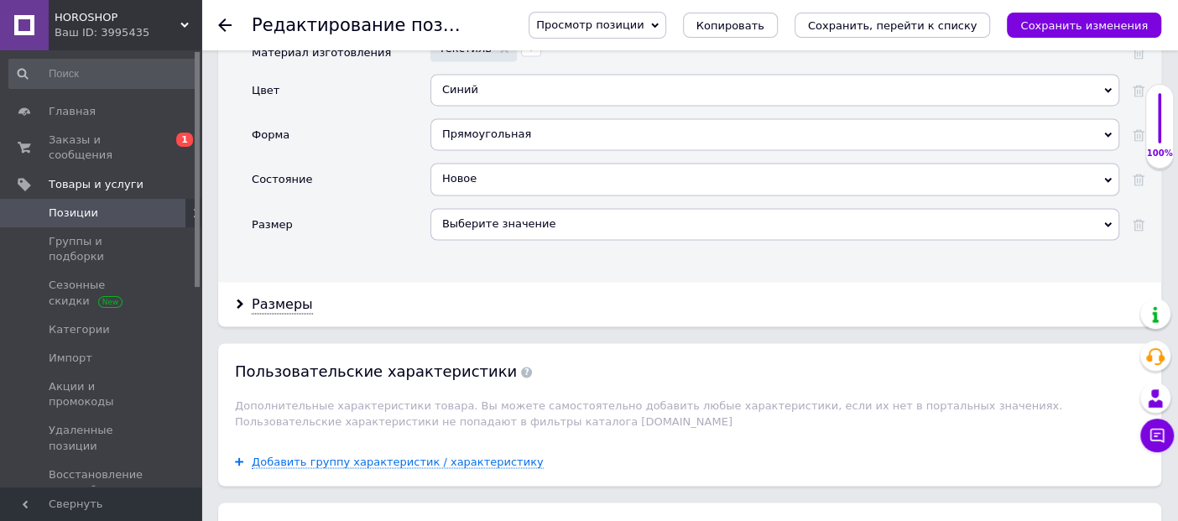
scroll to position [1958, 0]
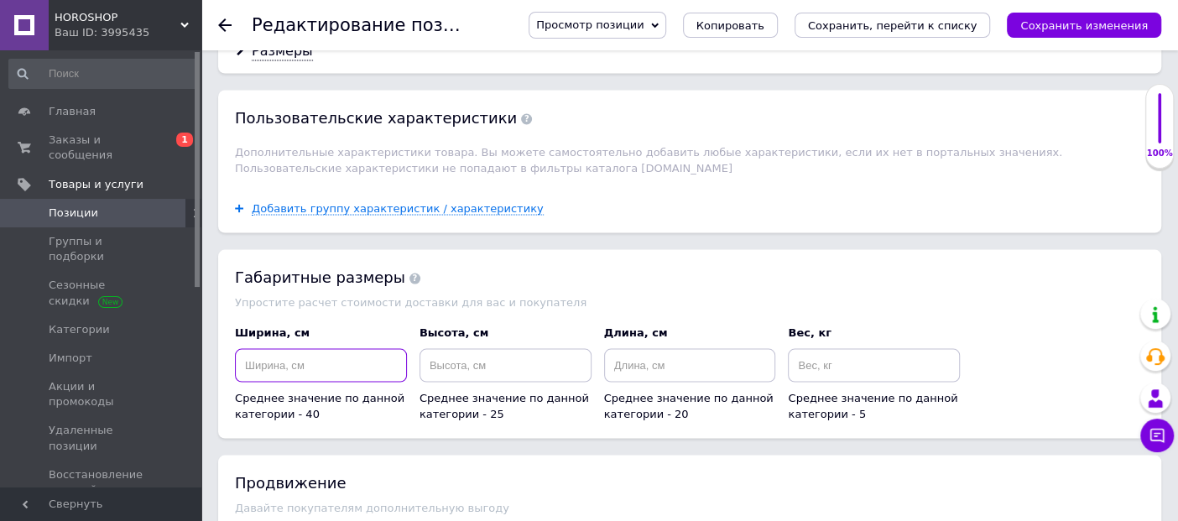
click at [327, 348] on input at bounding box center [321, 365] width 172 height 34
type input "50"
click at [551, 352] on input at bounding box center [506, 365] width 172 height 34
type input "40"
click at [688, 348] on input at bounding box center [690, 365] width 172 height 34
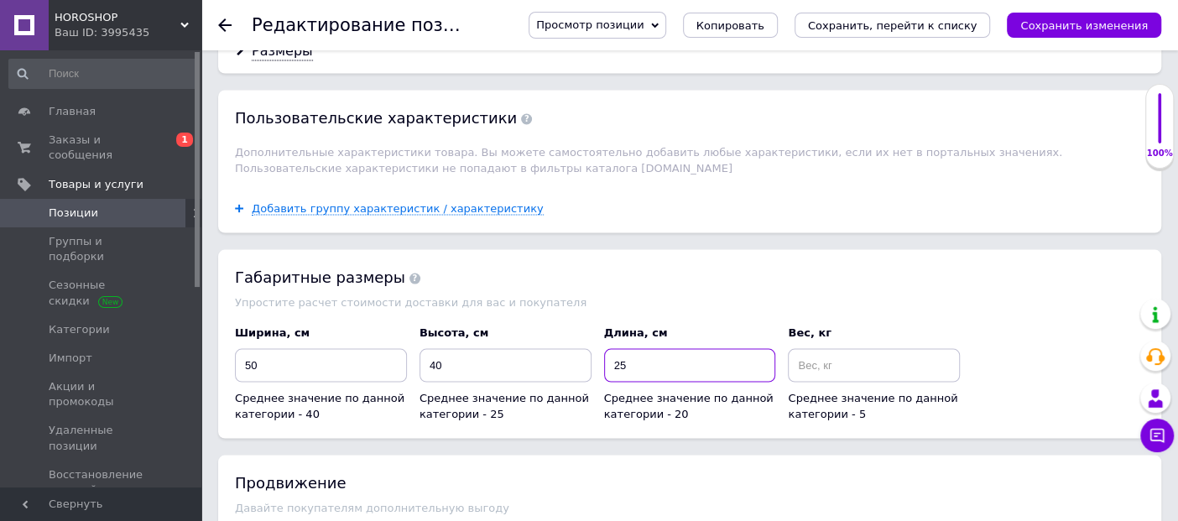
type input "25"
click at [854, 348] on input at bounding box center [874, 365] width 172 height 34
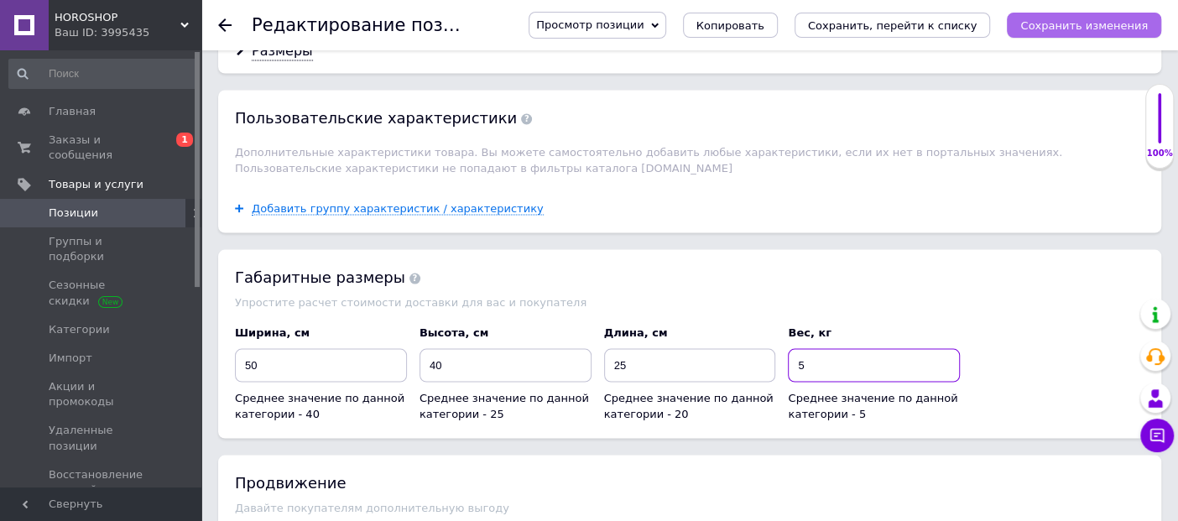
type input "5"
click at [1103, 27] on icon "Сохранить изменения" at bounding box center [1085, 25] width 128 height 13
click at [1091, 23] on icon "Сохранить изменения" at bounding box center [1085, 25] width 128 height 13
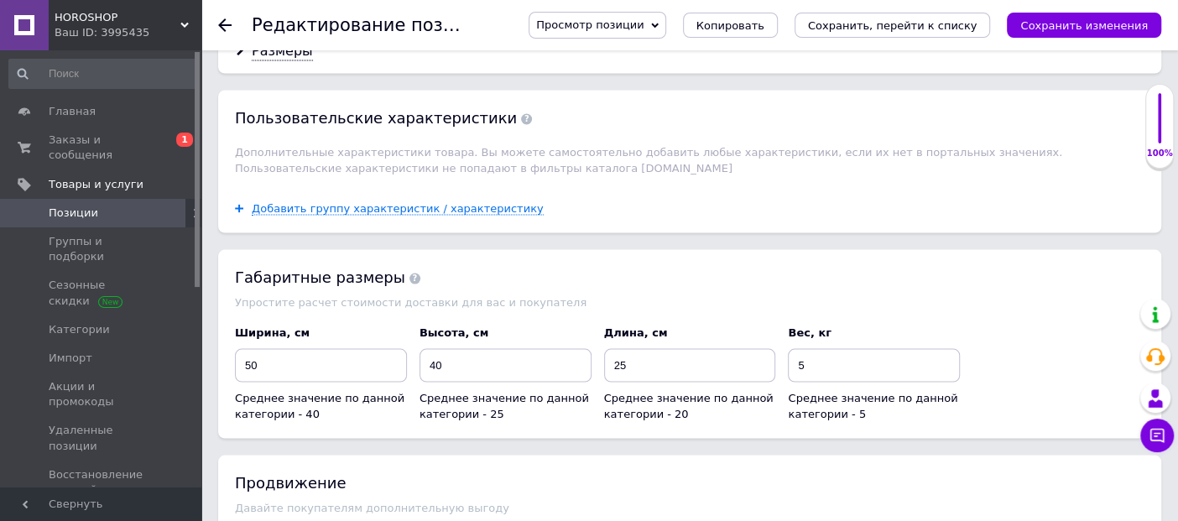
click at [224, 24] on icon at bounding box center [224, 24] width 13 height 13
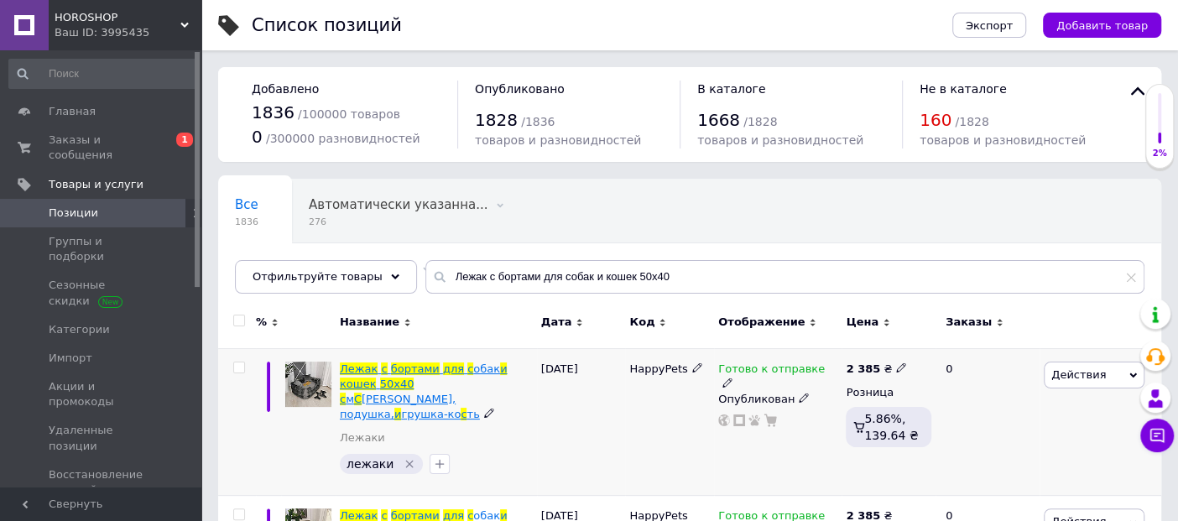
click at [464, 363] on span at bounding box center [465, 369] width 3 height 13
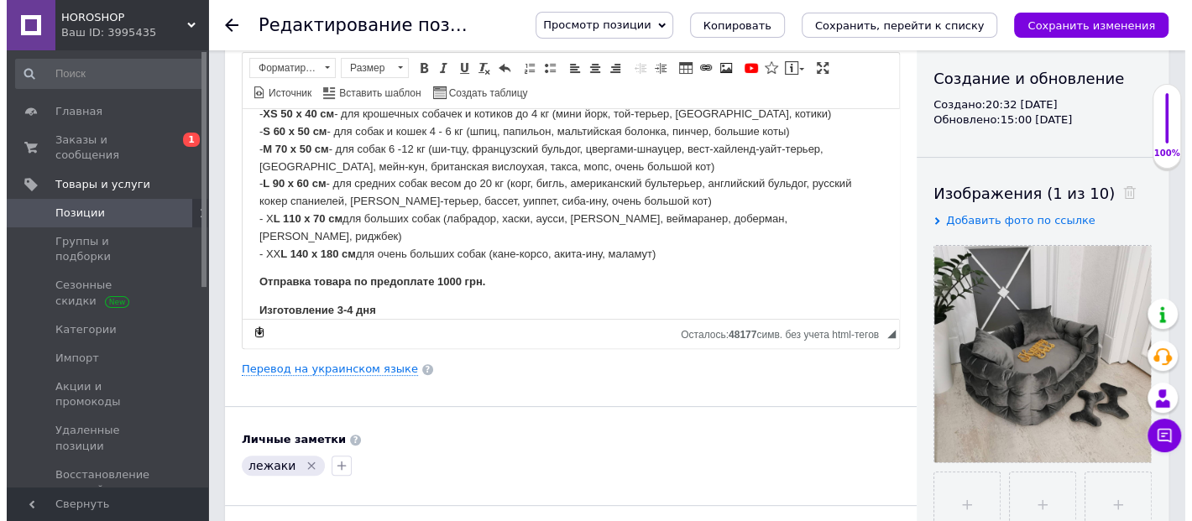
scroll to position [186, 0]
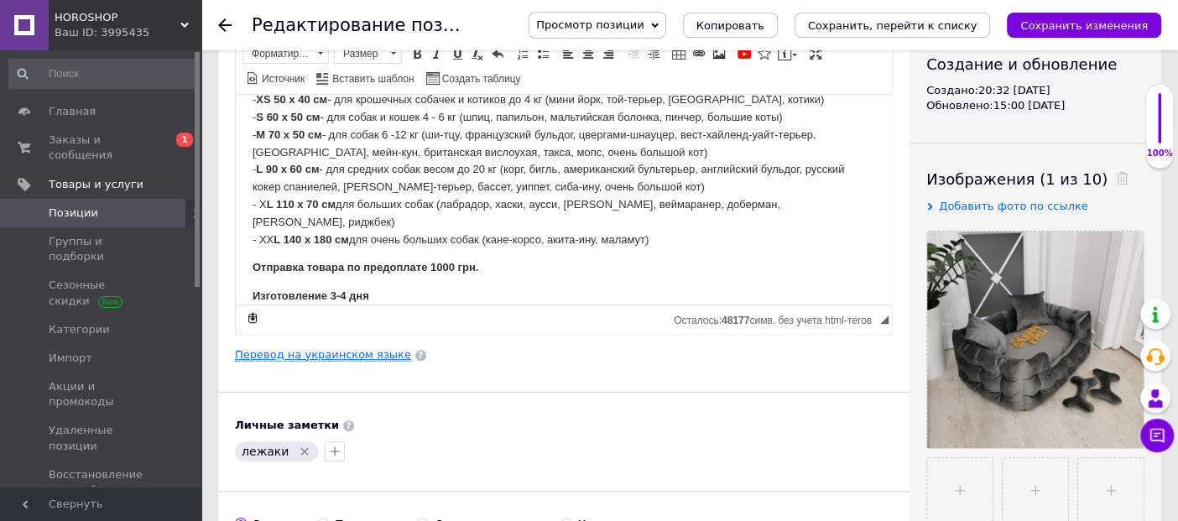
click at [353, 355] on link "Перевод на украинском языке" at bounding box center [323, 354] width 176 height 13
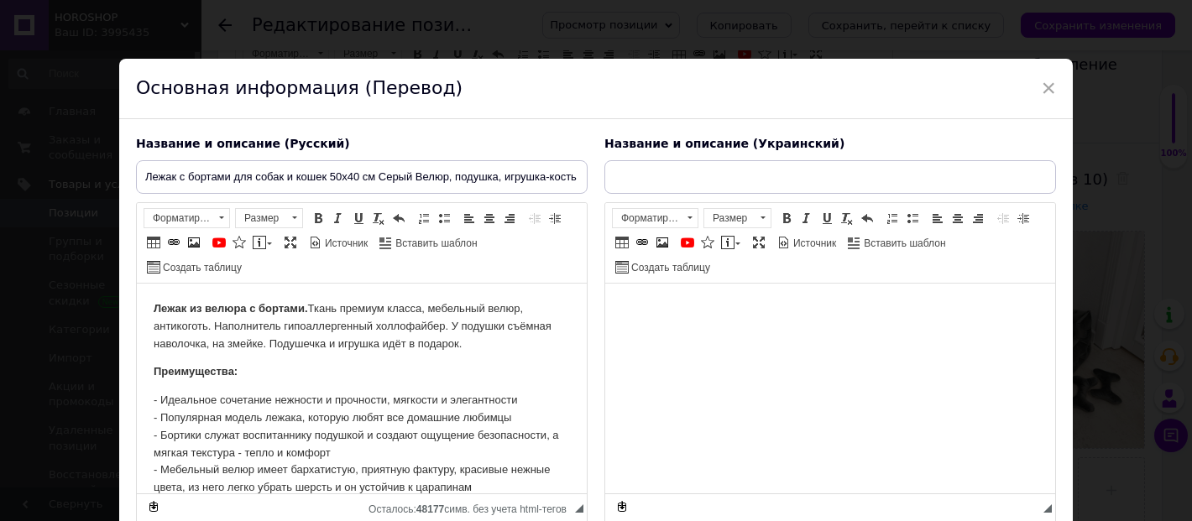
scroll to position [0, 0]
type input "Лежак із бортами для собак і кішок 50х40 см Сірий Велюр, подушка, іграшка-кість"
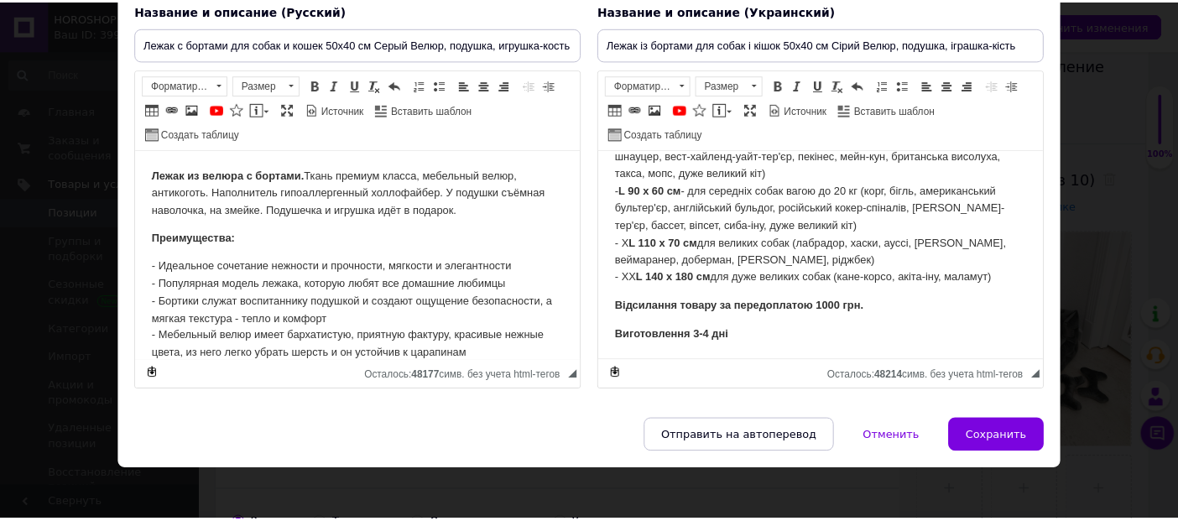
scroll to position [137, 0]
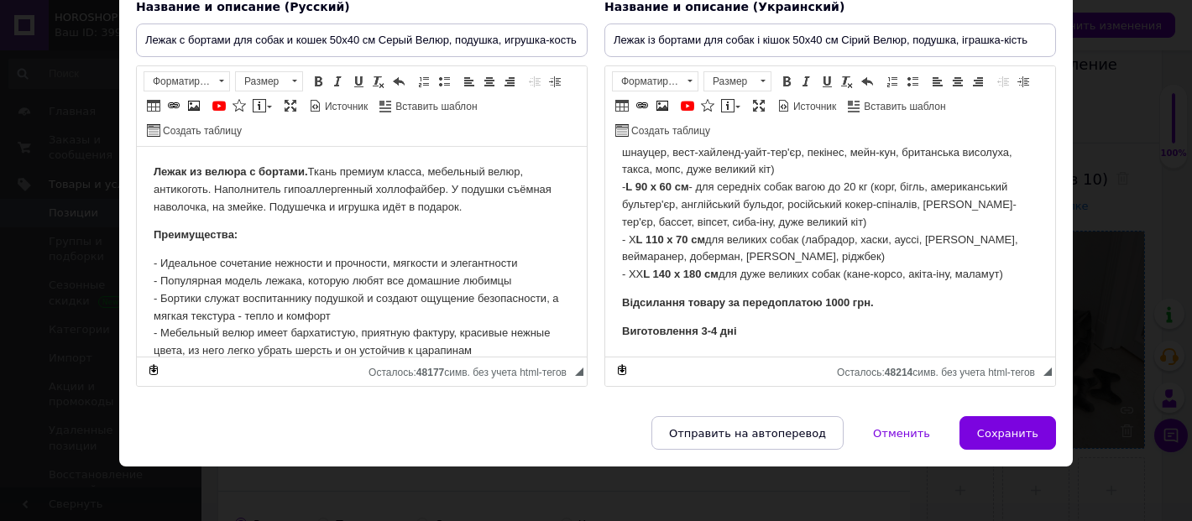
click at [1033, 419] on button "Сохранить" at bounding box center [1007, 433] width 97 height 34
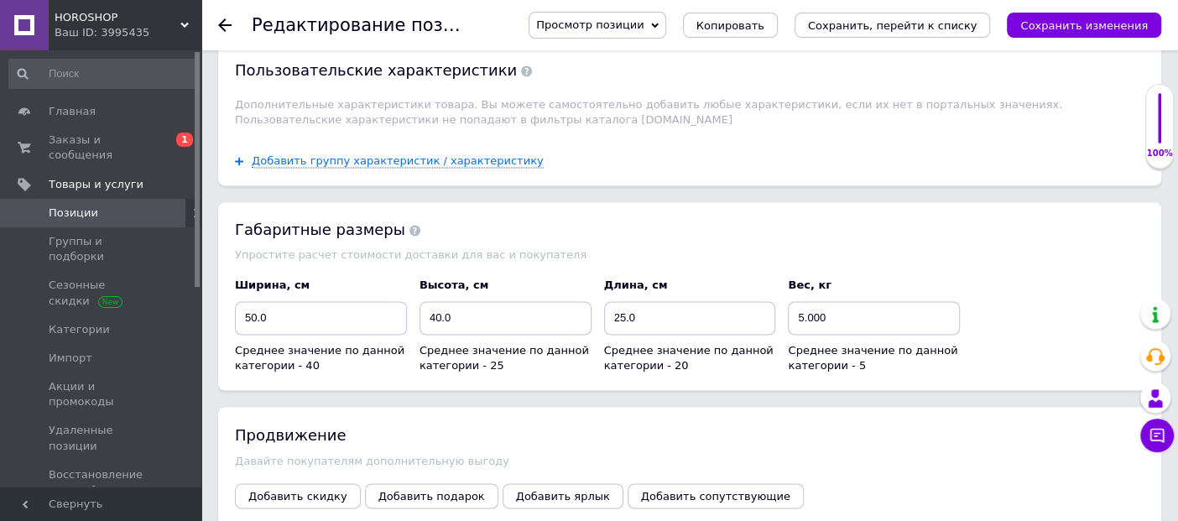
scroll to position [1620, 0]
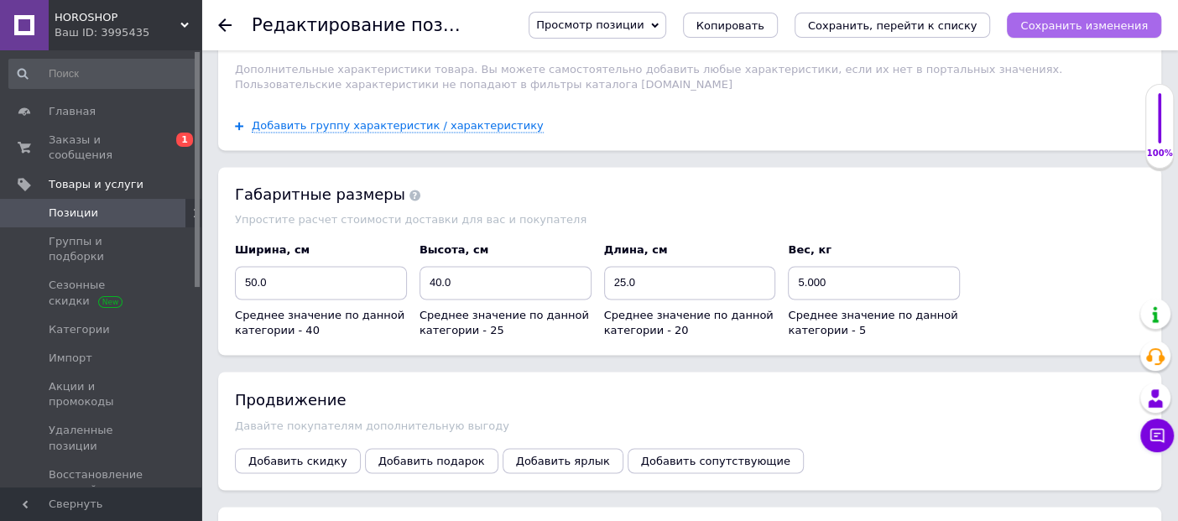
click at [1078, 31] on icon "Сохранить изменения" at bounding box center [1085, 25] width 128 height 13
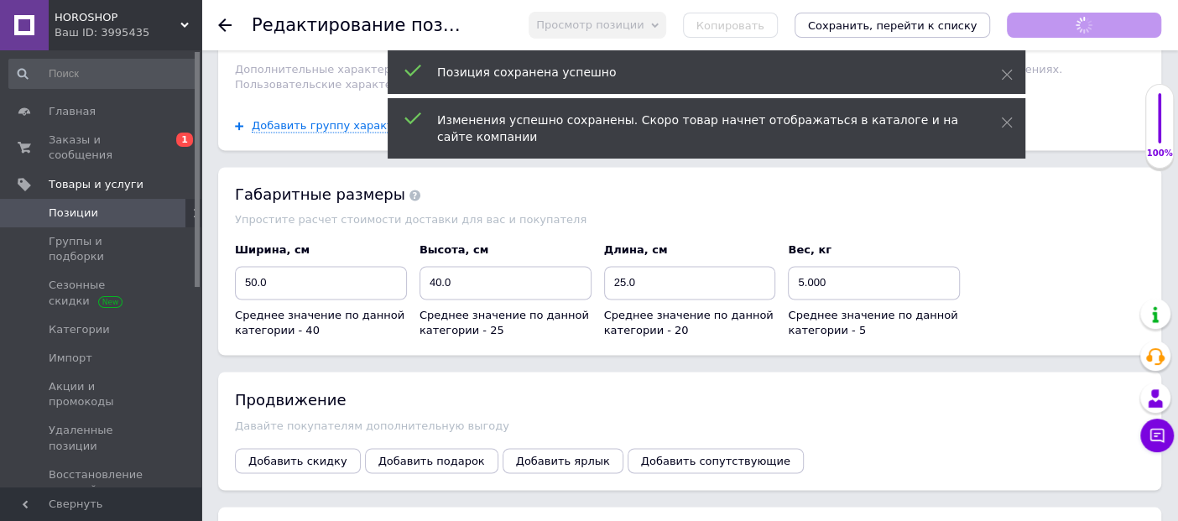
click at [225, 21] on icon at bounding box center [224, 24] width 13 height 13
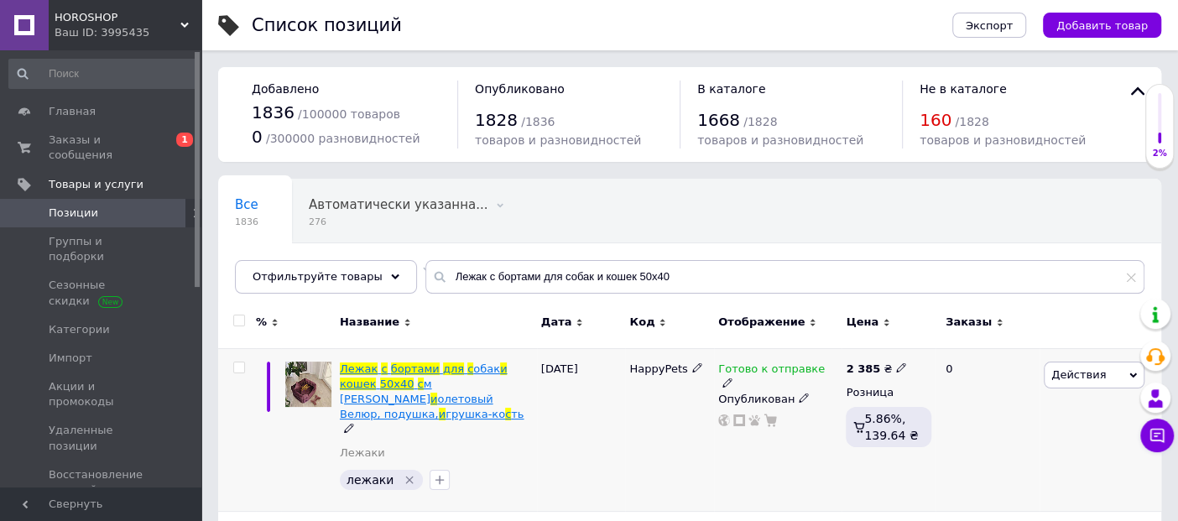
click at [446, 408] on span "грушка-ко" at bounding box center [476, 414] width 60 height 13
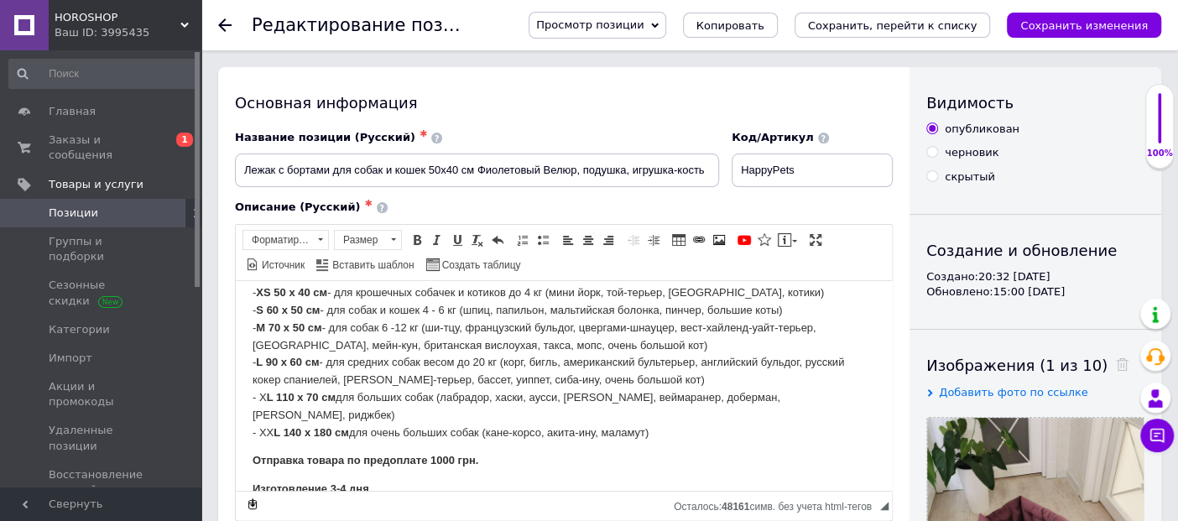
scroll to position [439, 0]
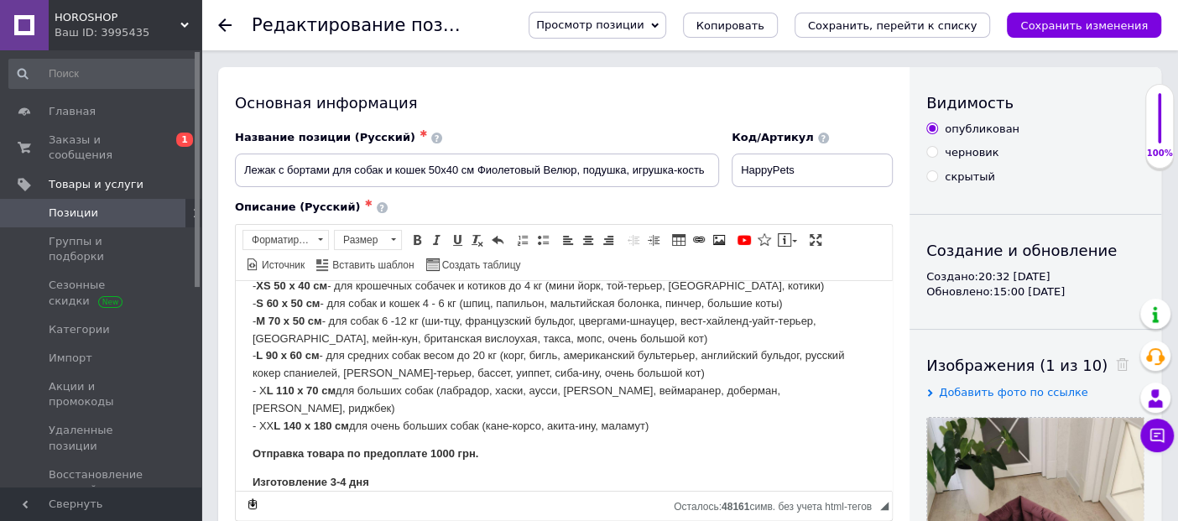
click at [226, 24] on icon at bounding box center [224, 24] width 13 height 13
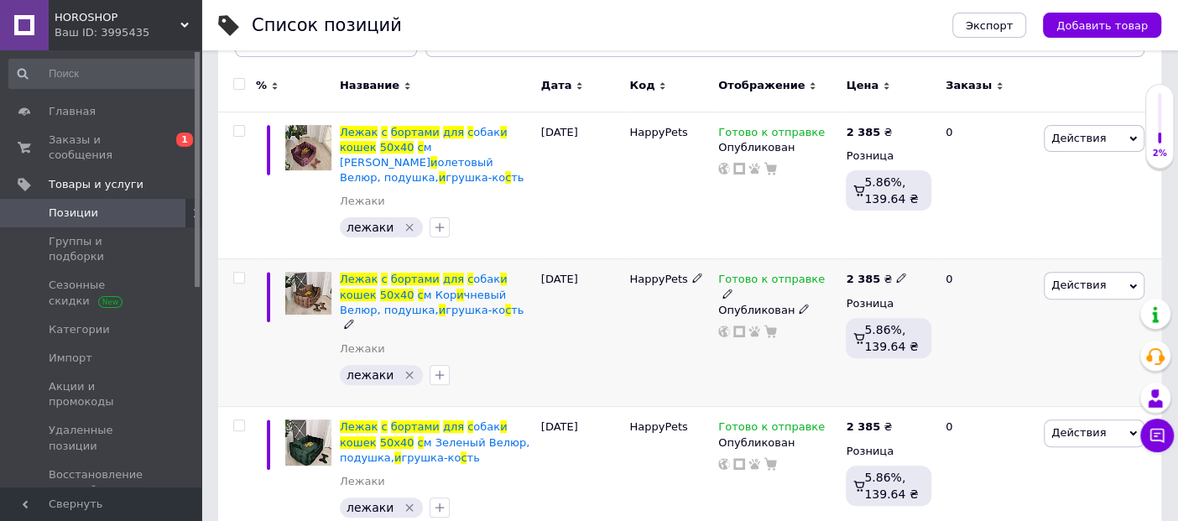
scroll to position [279, 0]
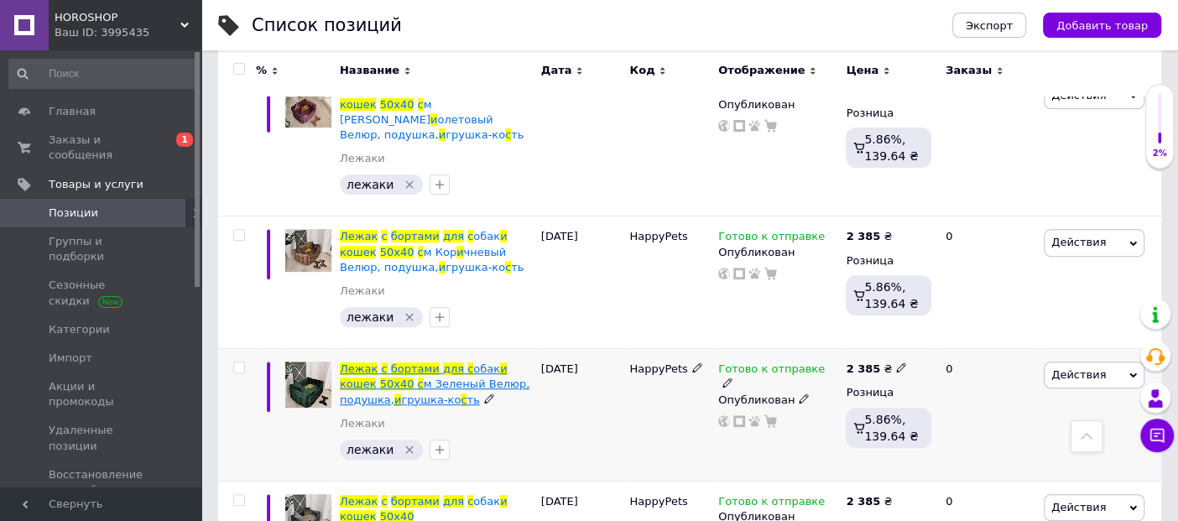
click at [441, 378] on span "м Зеленый Велюр, подушка," at bounding box center [435, 392] width 190 height 28
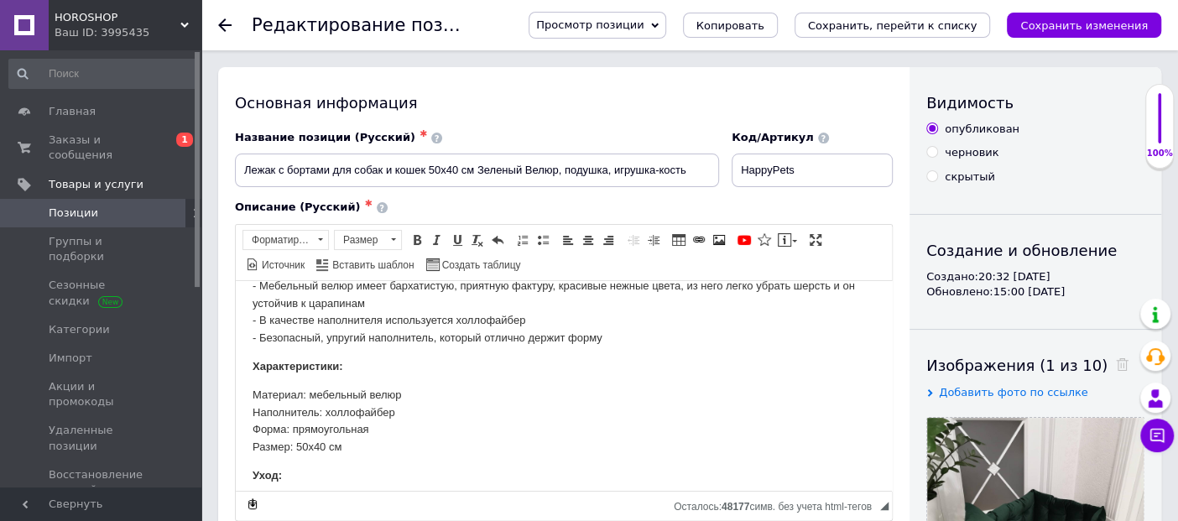
scroll to position [439, 0]
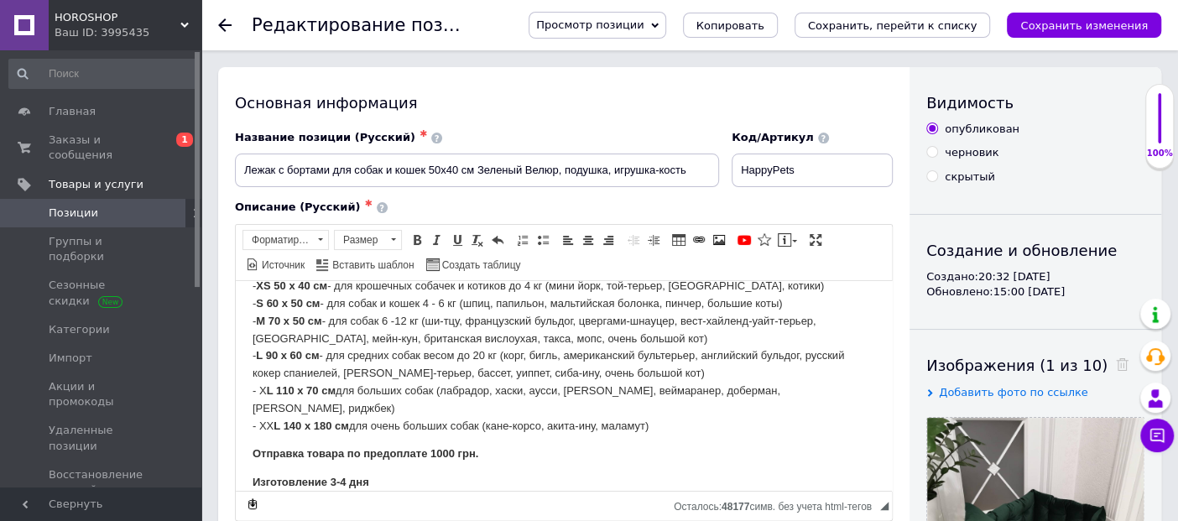
click at [218, 20] on icon at bounding box center [224, 24] width 13 height 13
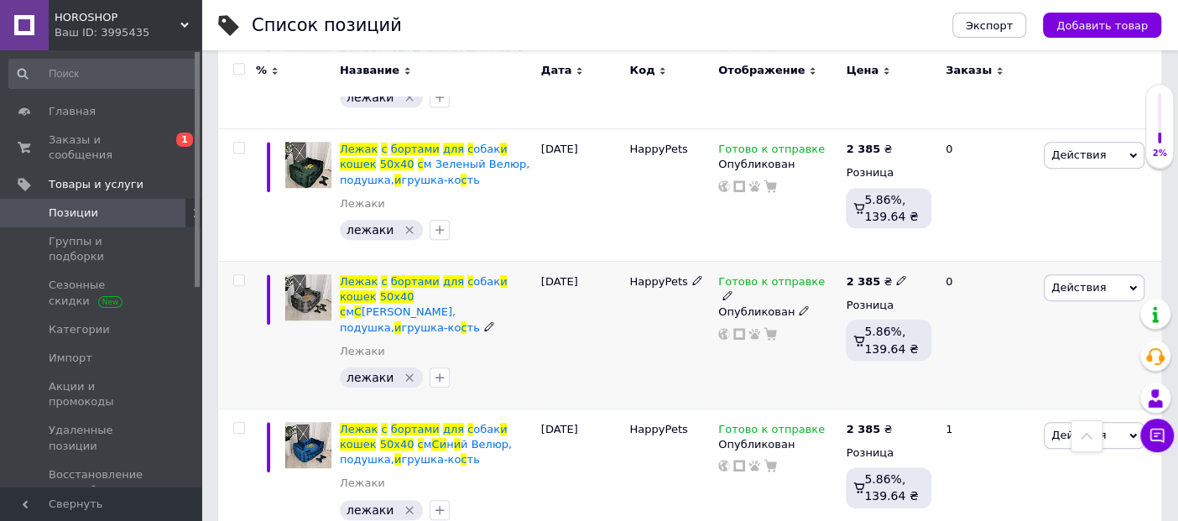
scroll to position [503, 0]
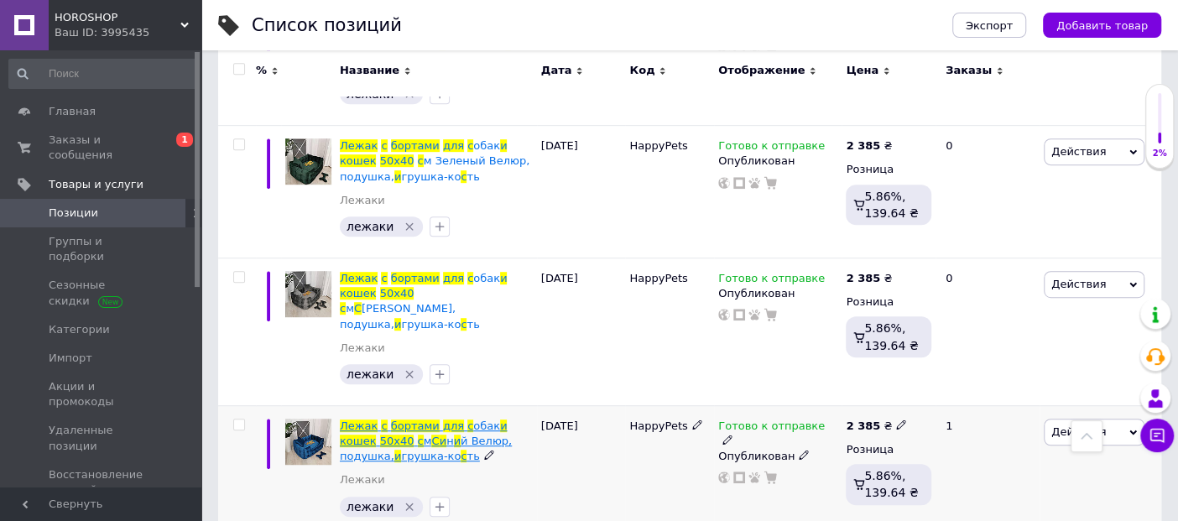
click at [454, 435] on span "и" at bounding box center [457, 441] width 7 height 13
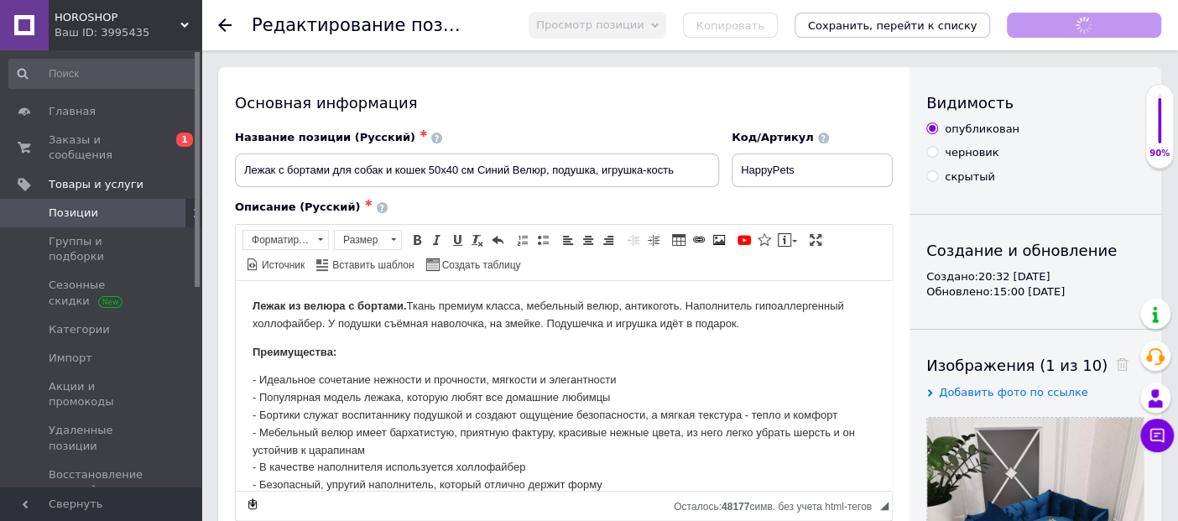
scroll to position [439, 0]
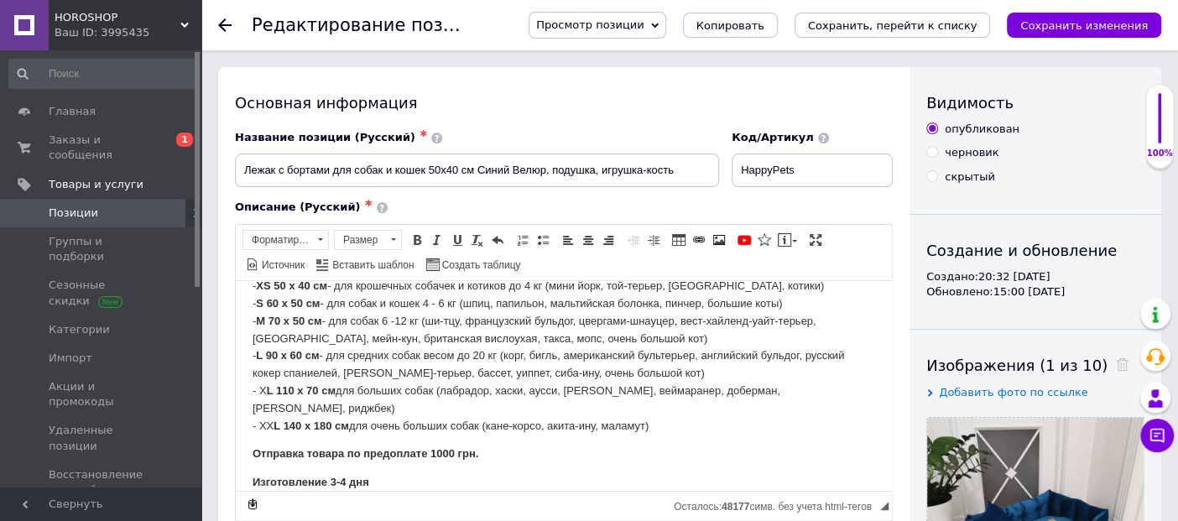
click at [220, 18] on icon at bounding box center [224, 24] width 13 height 13
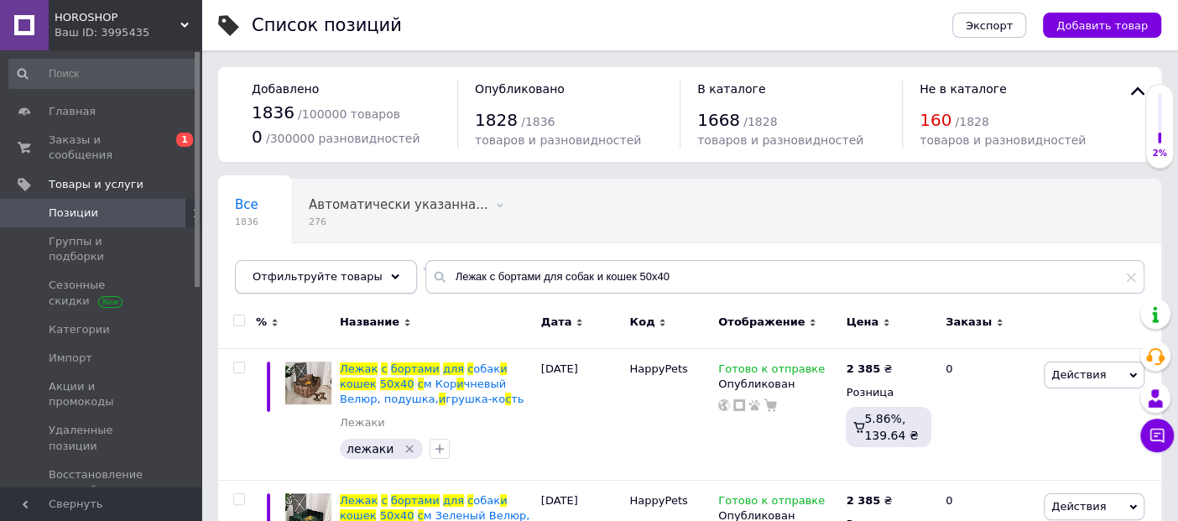
click at [315, 274] on span "Отфильтруйте товары" at bounding box center [318, 276] width 130 height 13
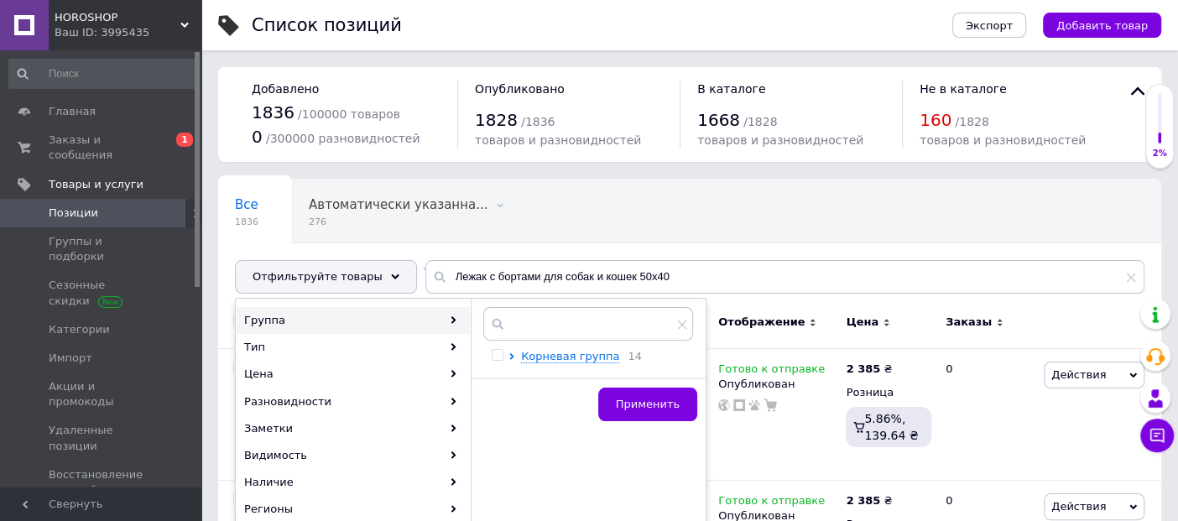
click at [384, 248] on div "Все 1836 Автоматически указанна... 276 Удалить Редактировать Автозаполнение хар…" at bounding box center [689, 244] width 943 height 138
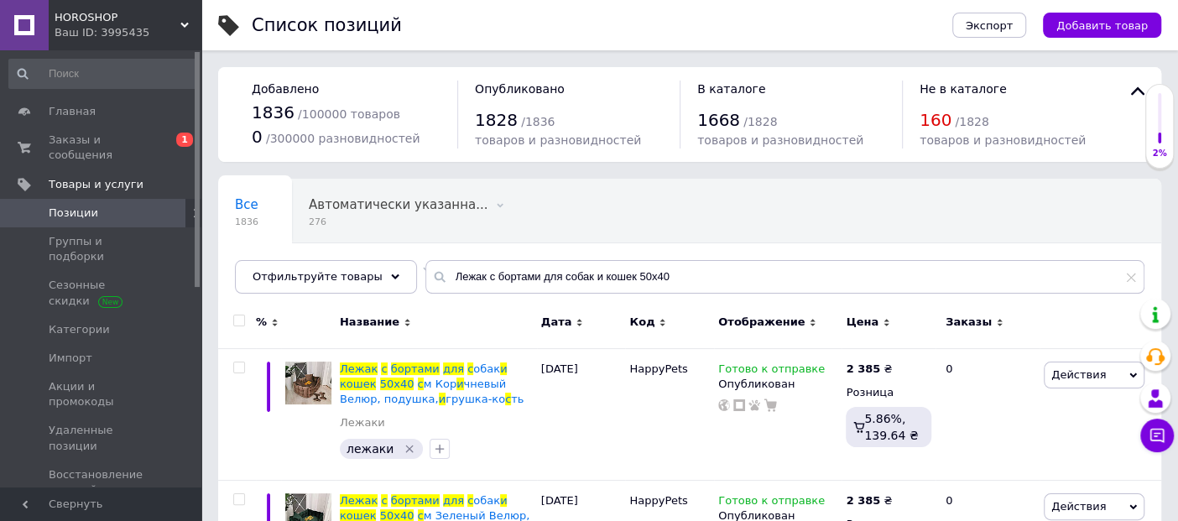
click at [238, 316] on input "checkbox" at bounding box center [238, 321] width 11 height 11
checkbox input "true"
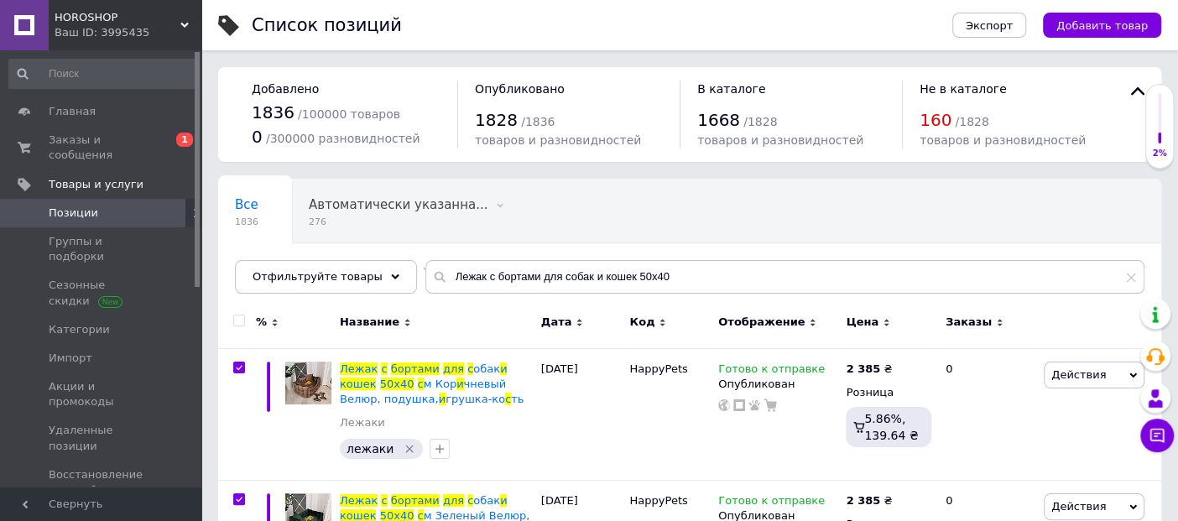
checkbox input "true"
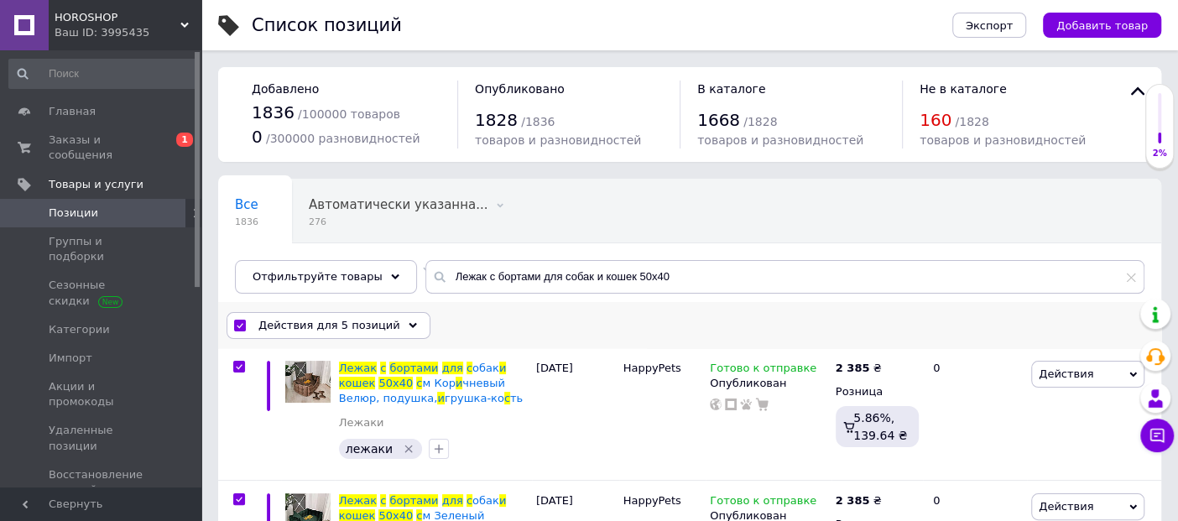
click at [312, 325] on span "Действия для 5 позиций" at bounding box center [330, 325] width 142 height 15
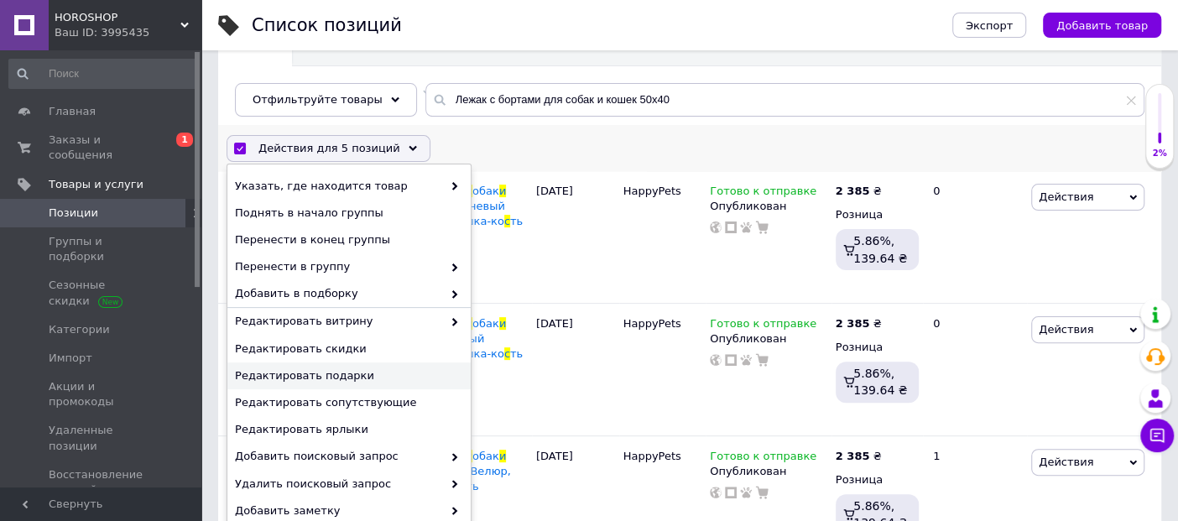
scroll to position [279, 0]
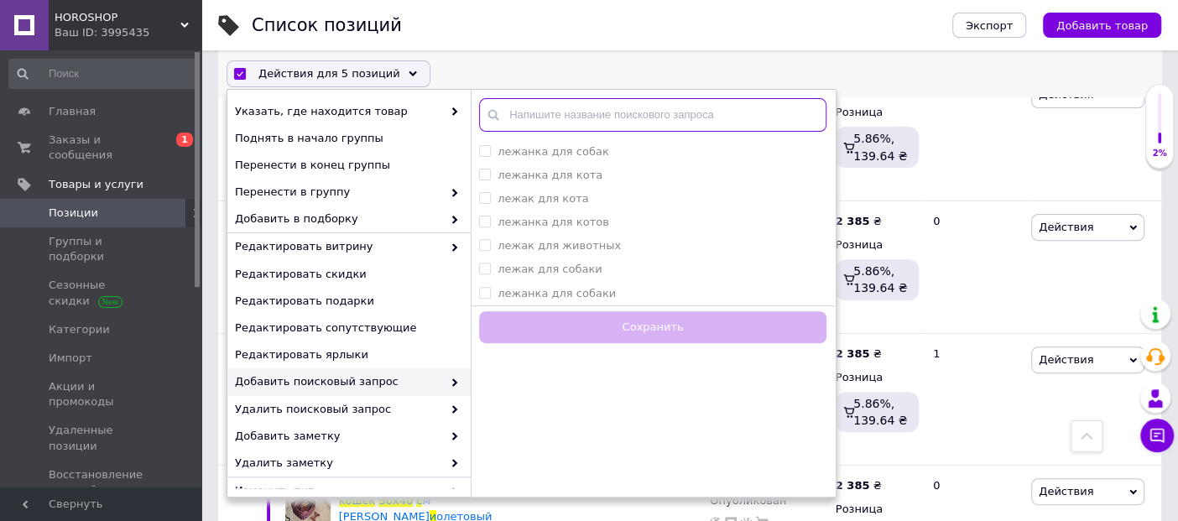
click at [576, 112] on input "text" at bounding box center [652, 115] width 347 height 34
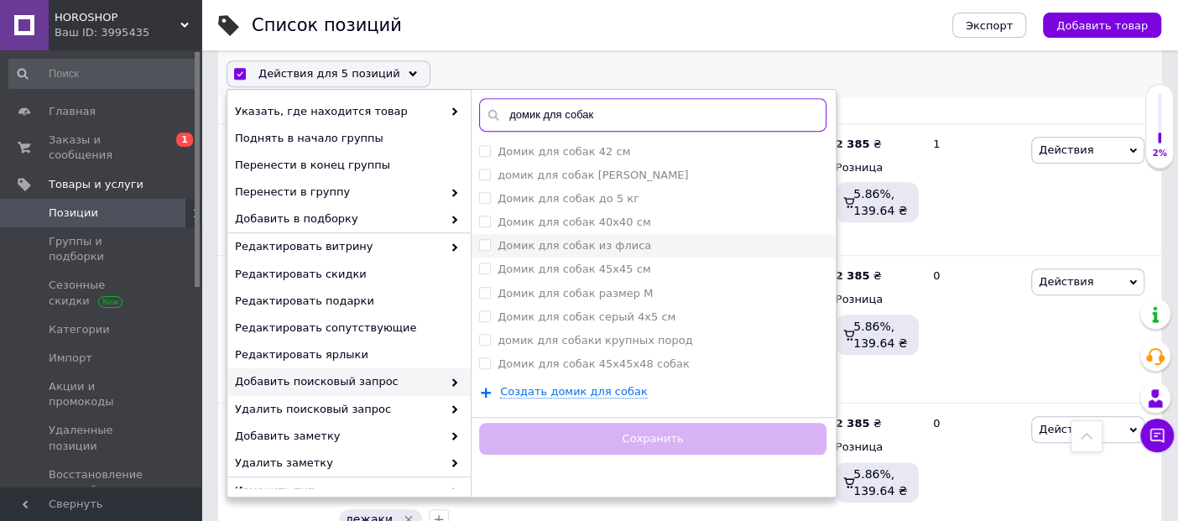
scroll to position [503, 0]
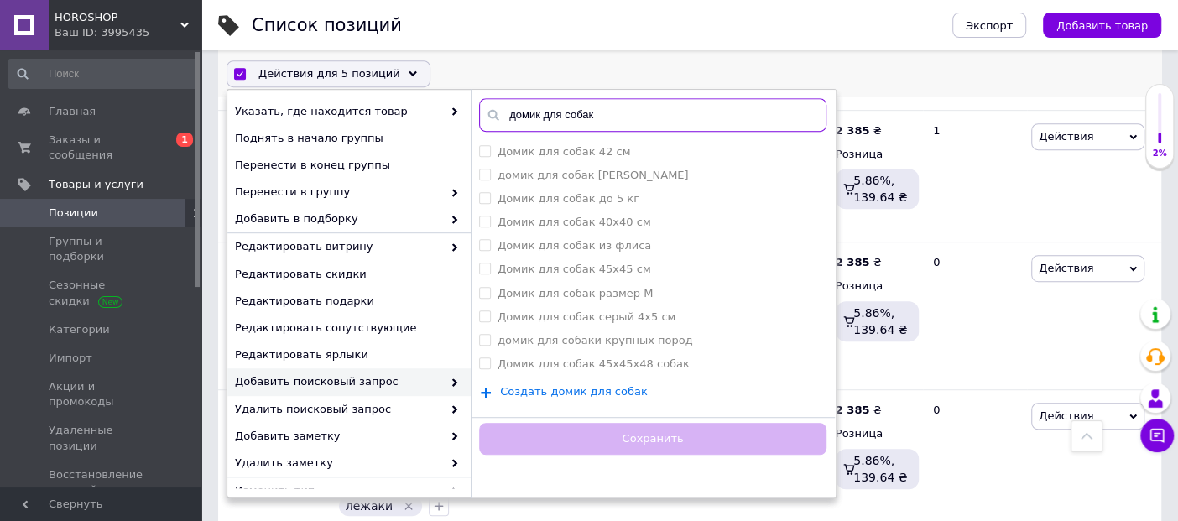
type input "домик для собак"
click at [574, 390] on span "Создать домик для собак" at bounding box center [574, 391] width 148 height 13
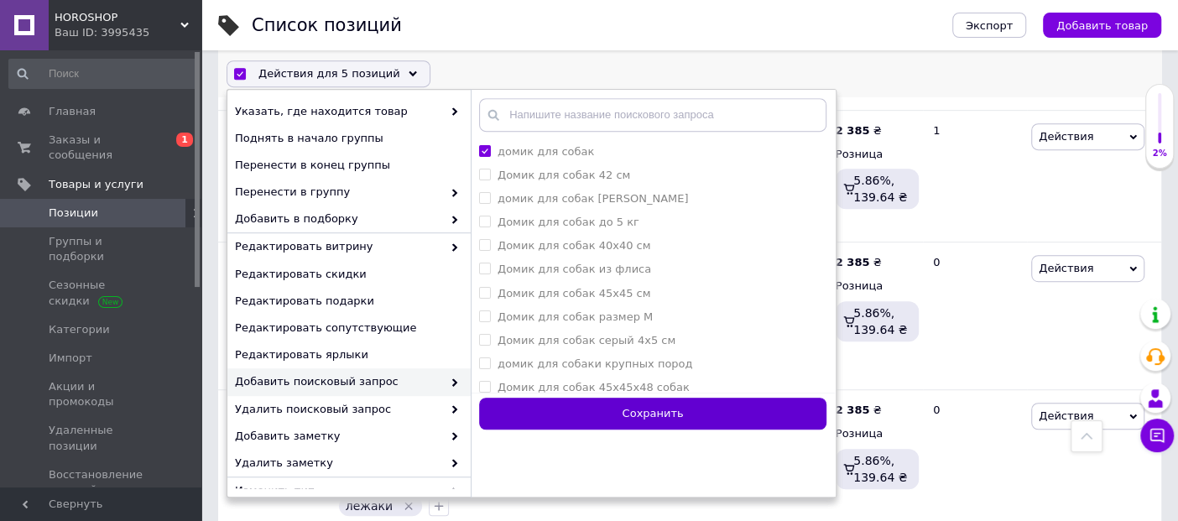
click at [651, 410] on button "Сохранить" at bounding box center [652, 414] width 347 height 33
checkbox input "false"
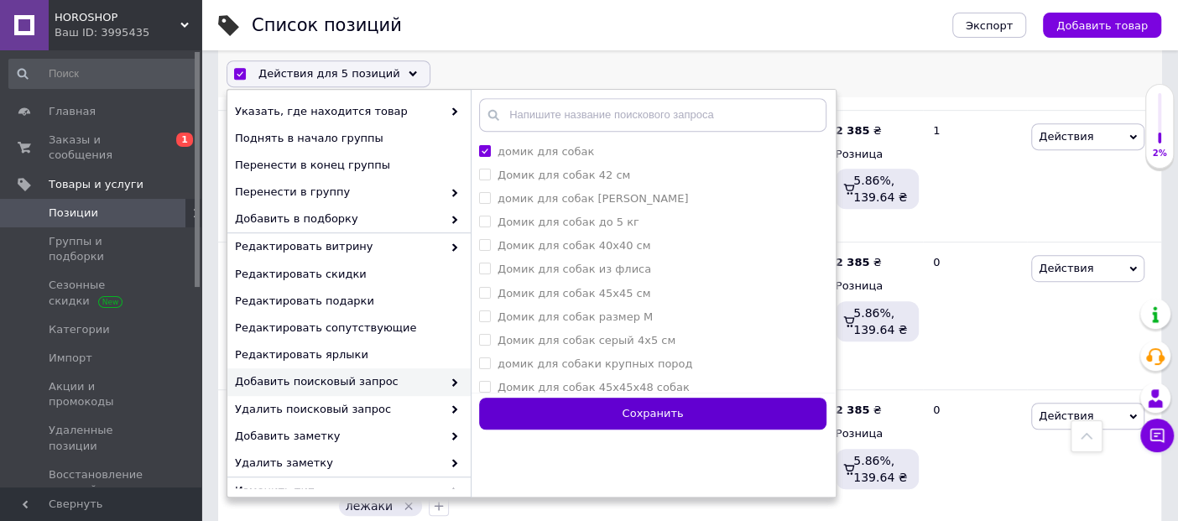
checkbox input "false"
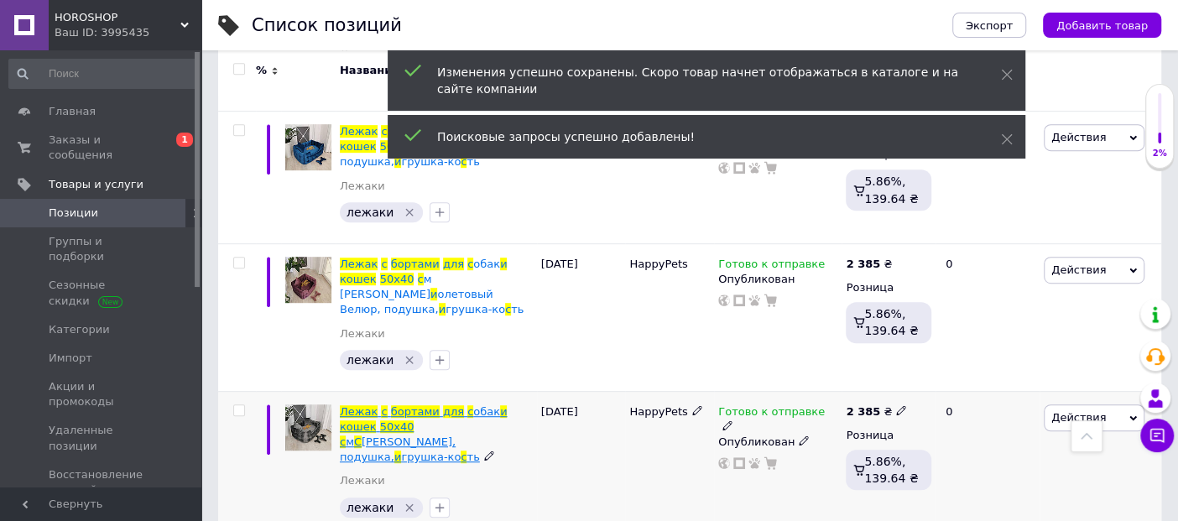
click at [439, 436] on span "[PERSON_NAME], подушка," at bounding box center [398, 450] width 116 height 28
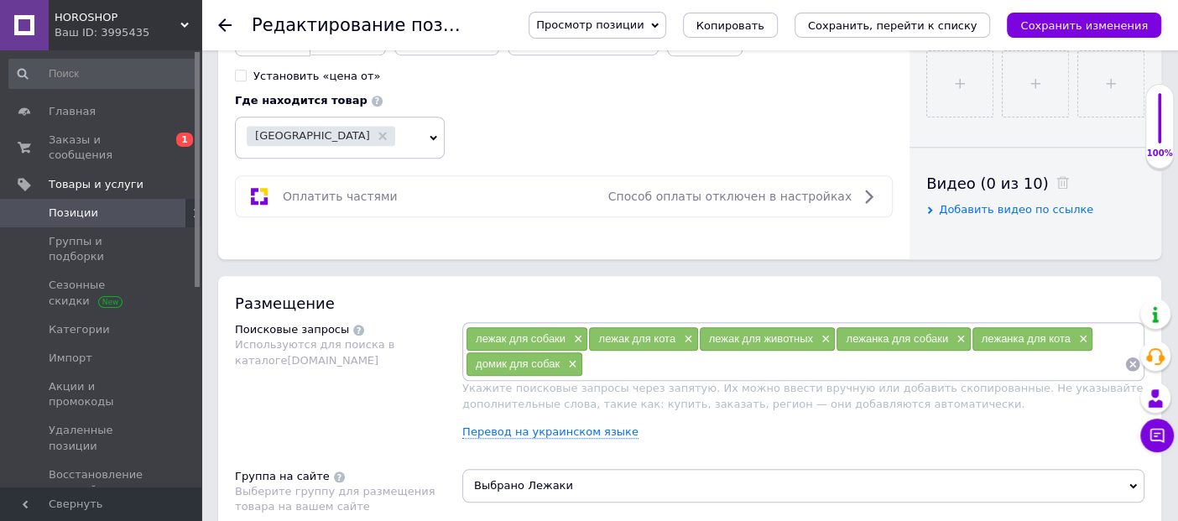
scroll to position [745, 0]
click at [221, 24] on use at bounding box center [224, 24] width 13 height 13
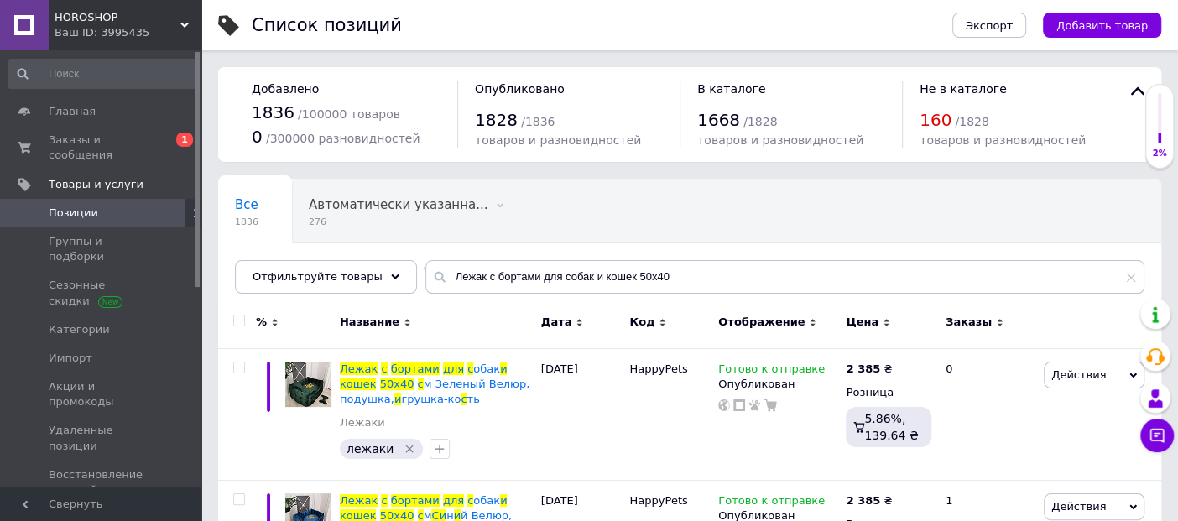
click at [240, 316] on input "checkbox" at bounding box center [238, 321] width 11 height 11
checkbox input "true"
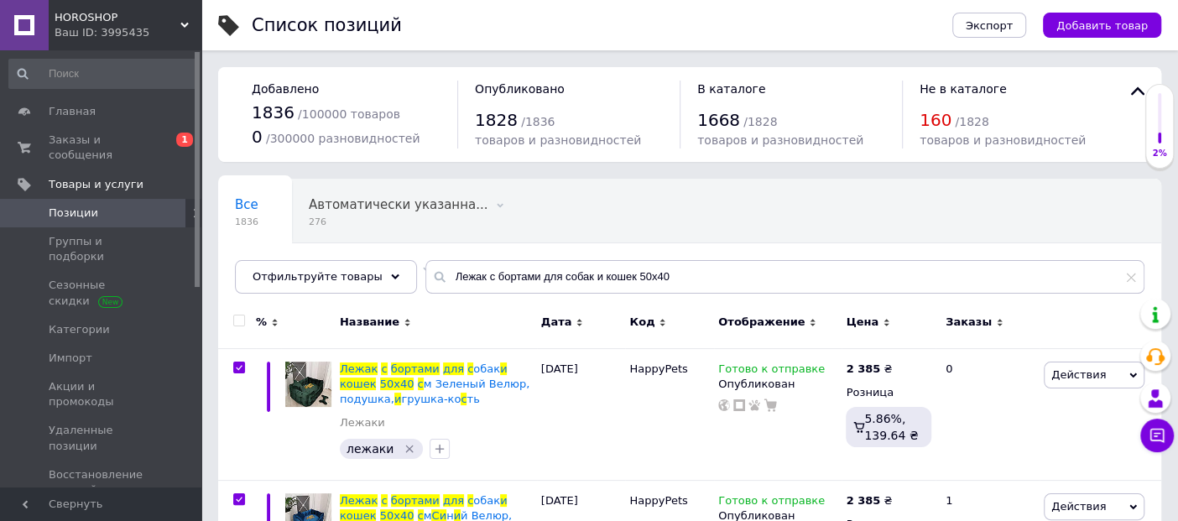
checkbox input "true"
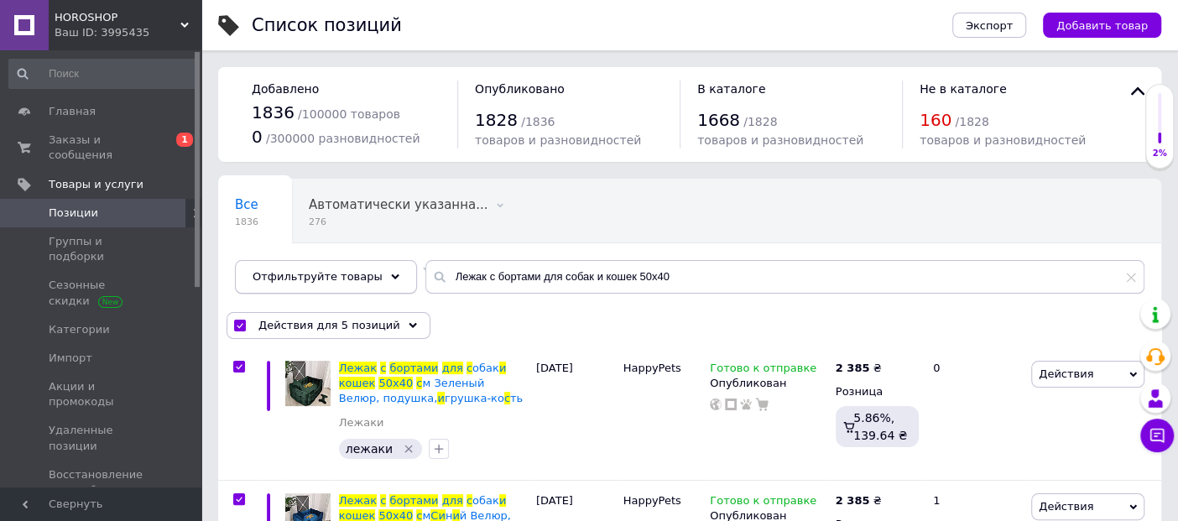
click at [344, 272] on span "Отфильтруйте товары" at bounding box center [318, 276] width 130 height 13
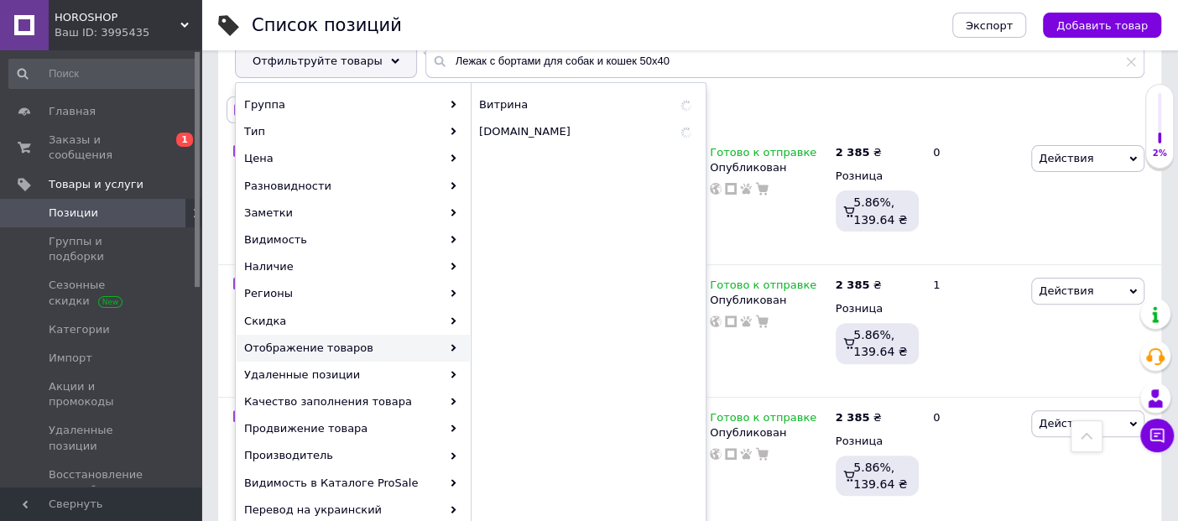
scroll to position [186, 0]
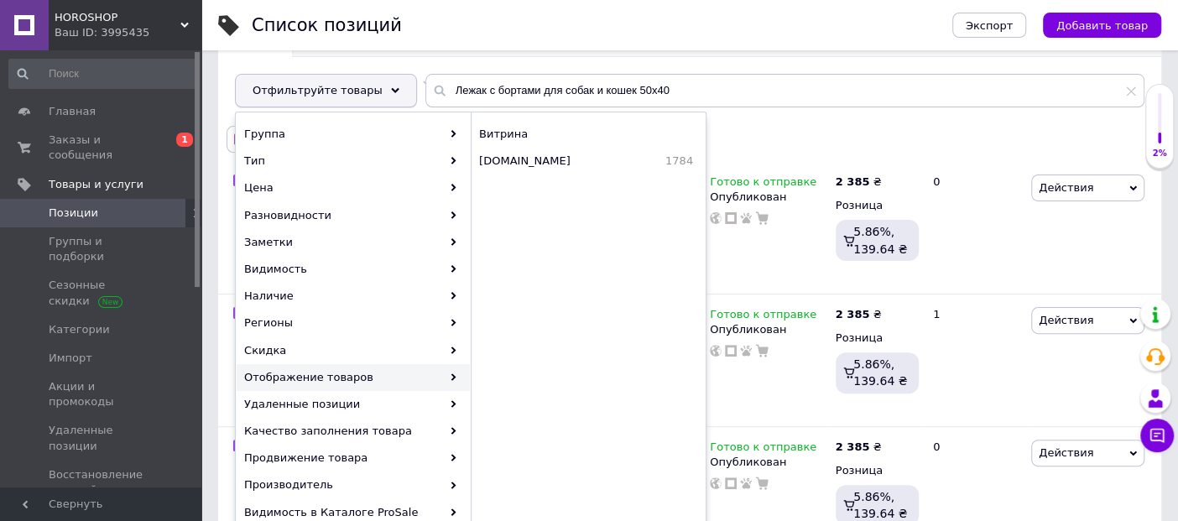
click at [378, 81] on div "Отфильтруйте товары" at bounding box center [326, 91] width 182 height 34
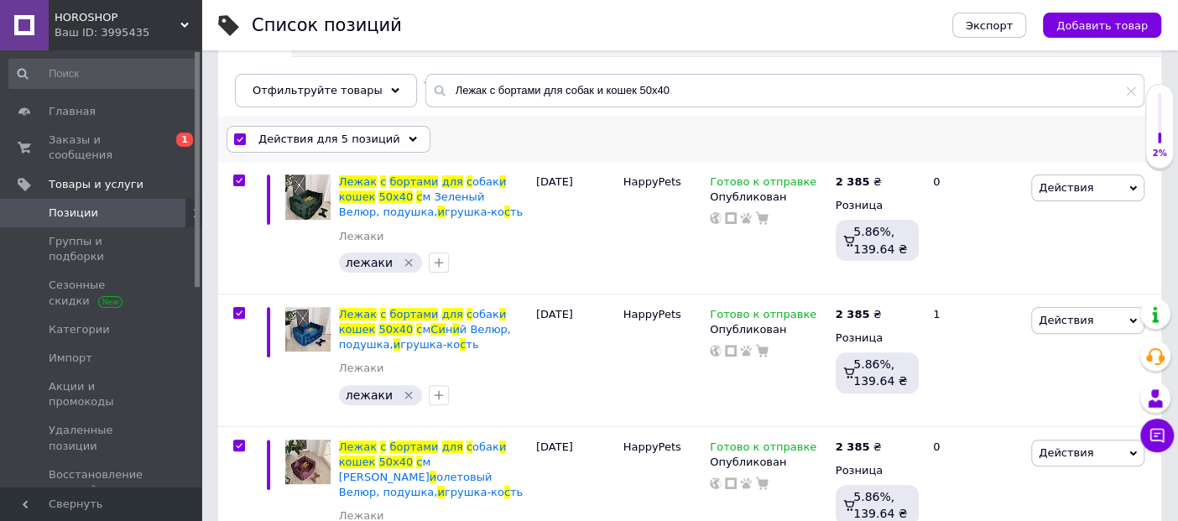
click at [334, 135] on span "Действия для 5 позиций" at bounding box center [330, 139] width 142 height 15
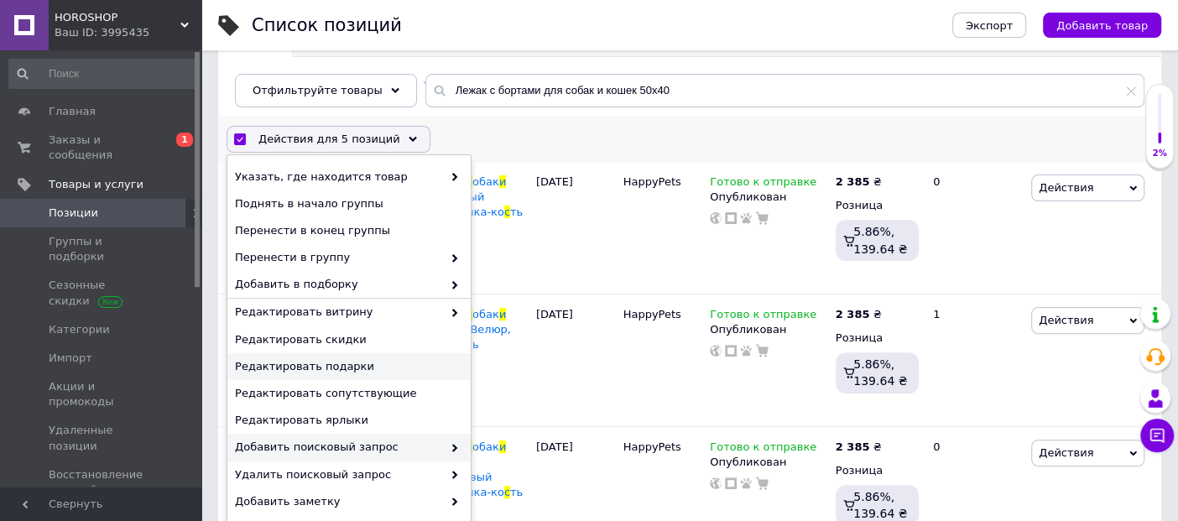
click at [409, 446] on span "Добавить поисковый запрос" at bounding box center [338, 447] width 207 height 15
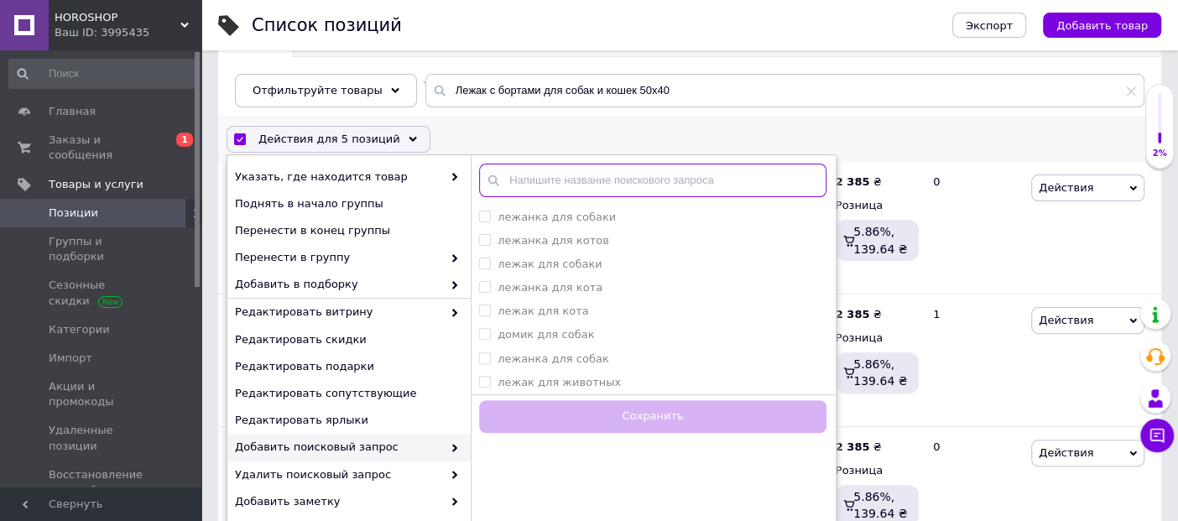
click at [562, 175] on input "text" at bounding box center [652, 181] width 347 height 34
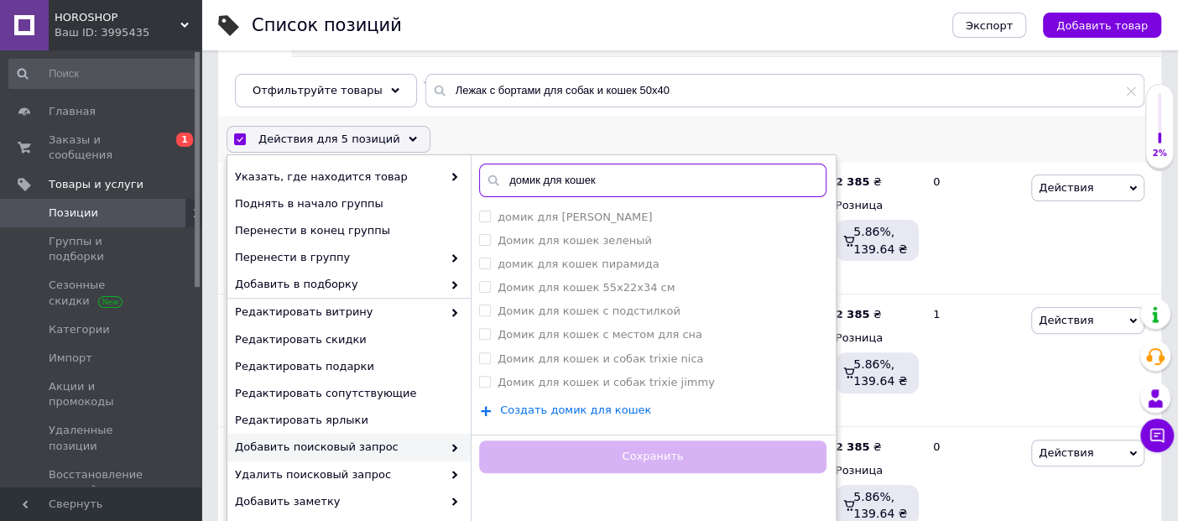
type input "домик для кошек"
click at [579, 407] on span "Создать домик для кошек" at bounding box center [575, 410] width 151 height 13
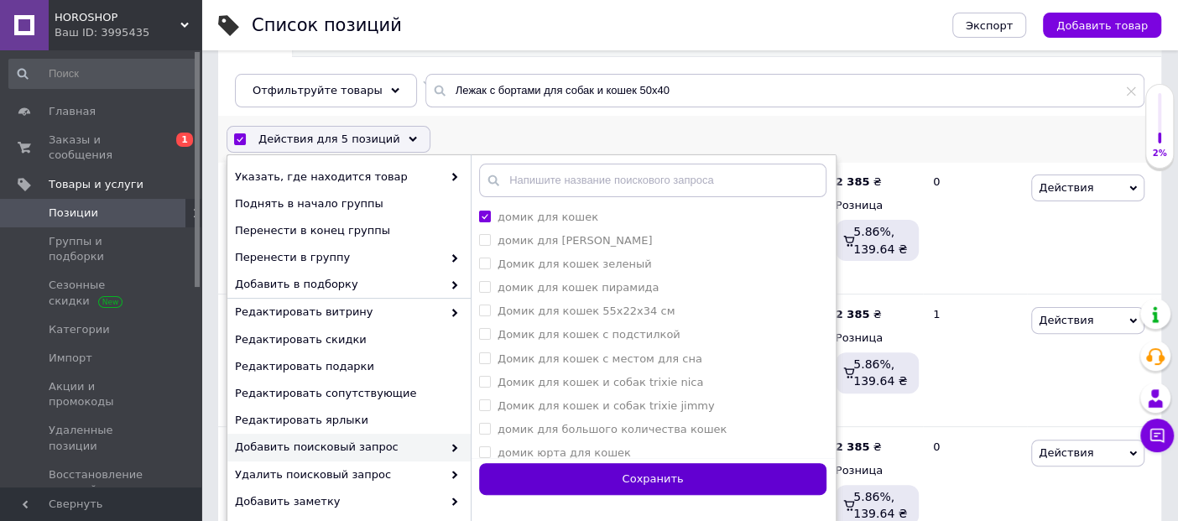
click at [663, 475] on button "Сохранить" at bounding box center [652, 479] width 347 height 33
checkbox input "false"
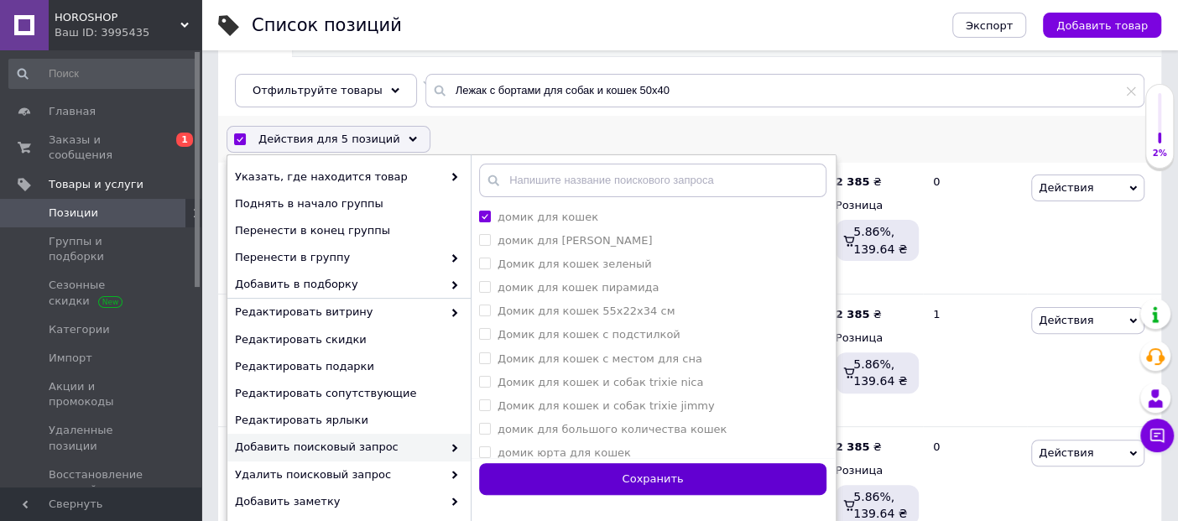
checkbox input "false"
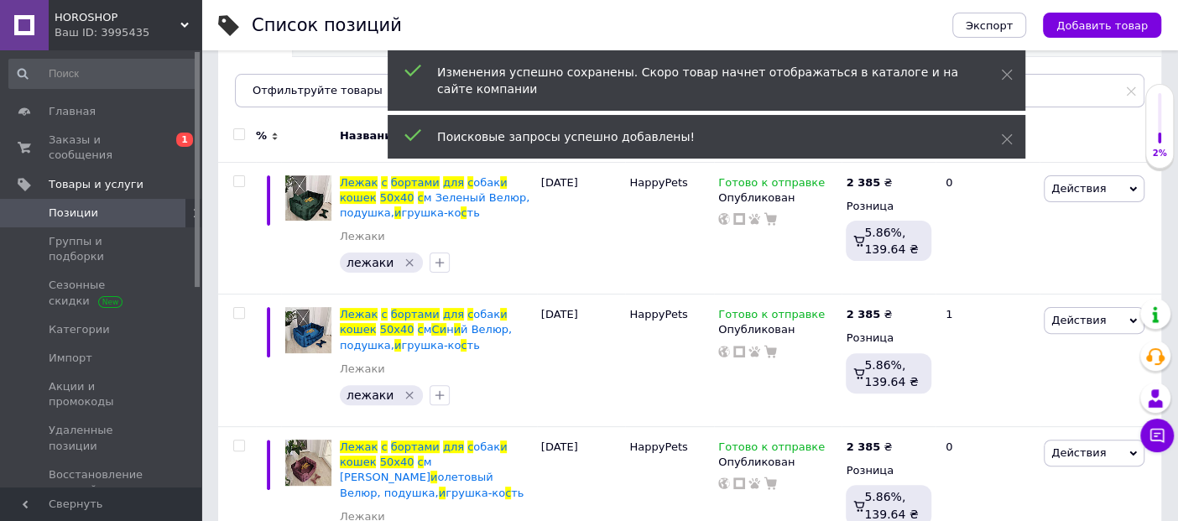
click at [238, 131] on input "checkbox" at bounding box center [238, 134] width 11 height 11
checkbox input "true"
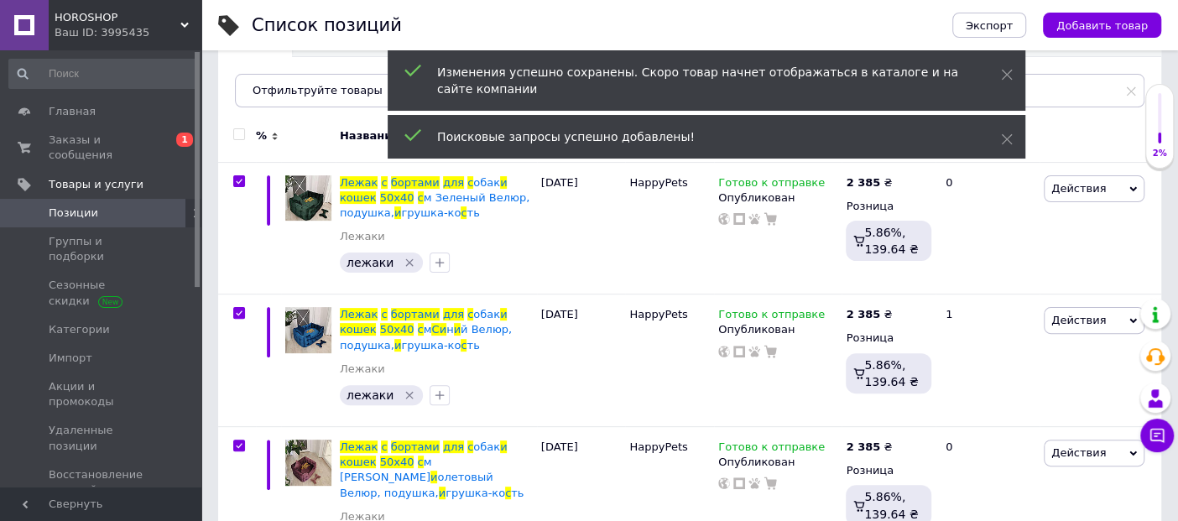
checkbox input "true"
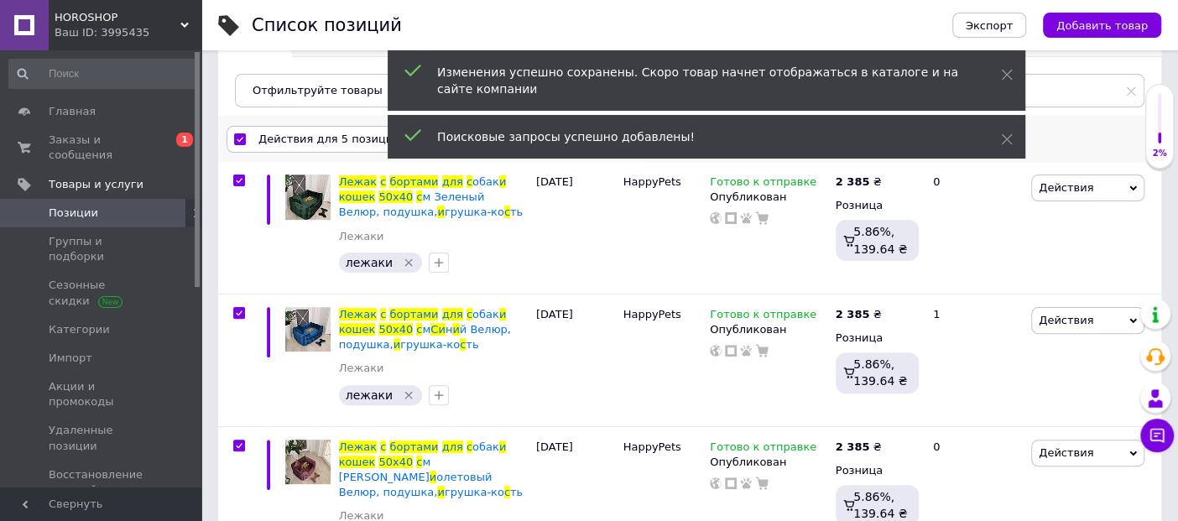
click at [312, 138] on span "Действия для 5 позиций" at bounding box center [330, 139] width 142 height 15
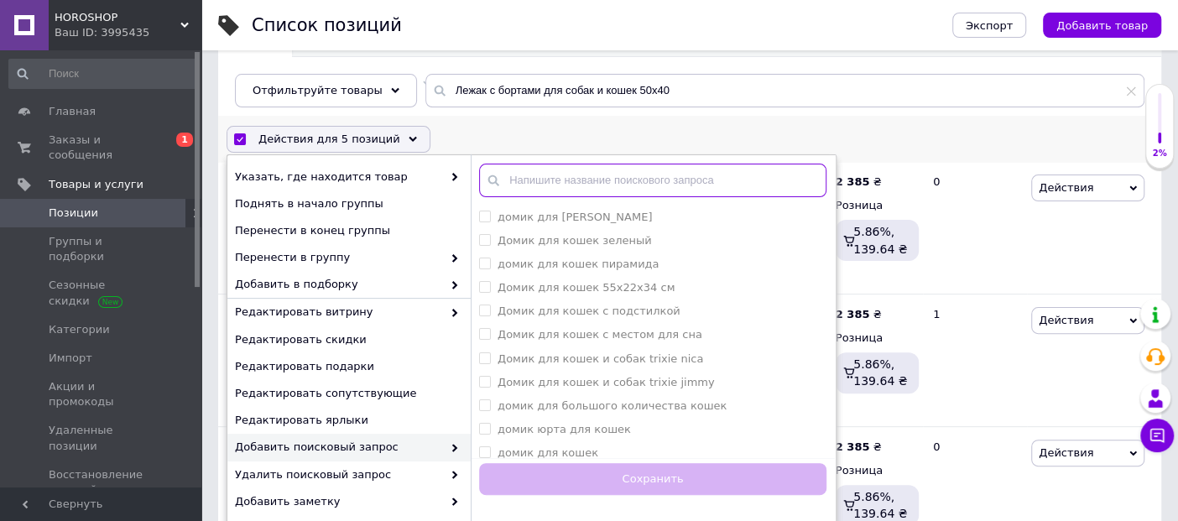
click at [593, 173] on input "text" at bounding box center [652, 181] width 347 height 34
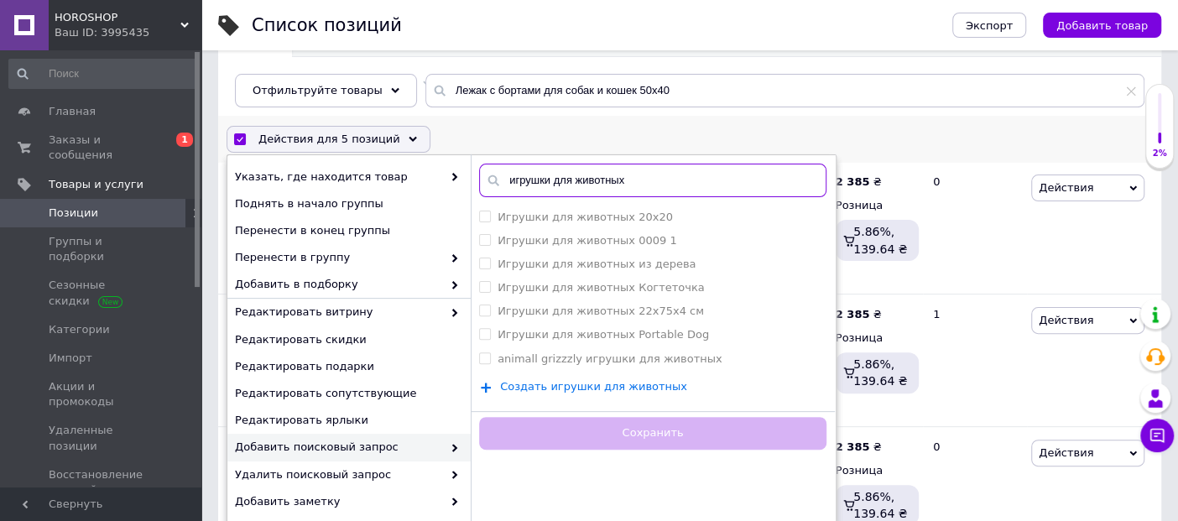
type input "игрушки для животных"
click at [619, 387] on span "Создать игрушки для животных" at bounding box center [593, 386] width 187 height 13
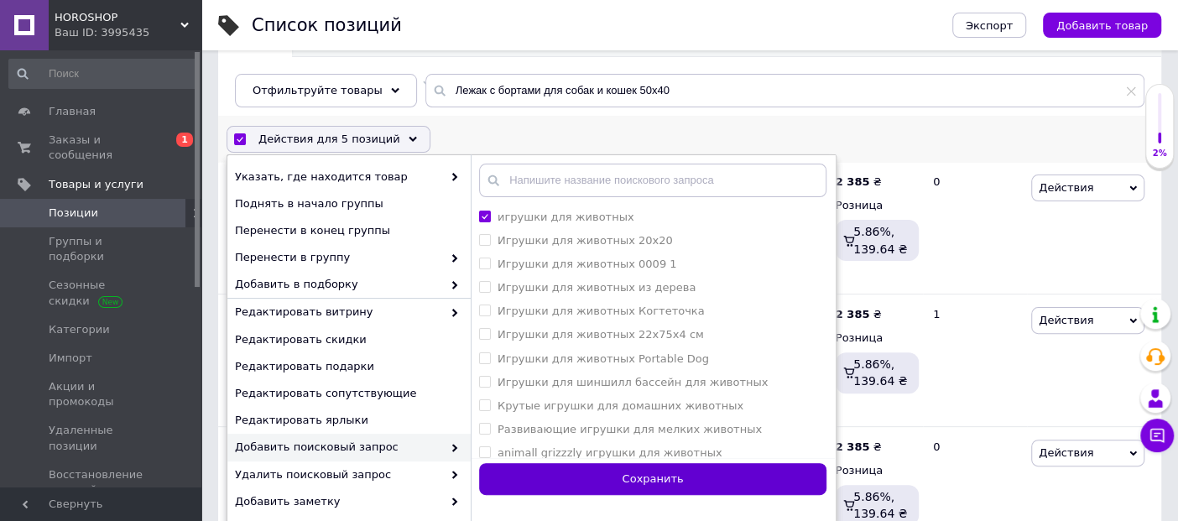
click at [692, 478] on button "Сохранить" at bounding box center [652, 479] width 347 height 33
checkbox input "false"
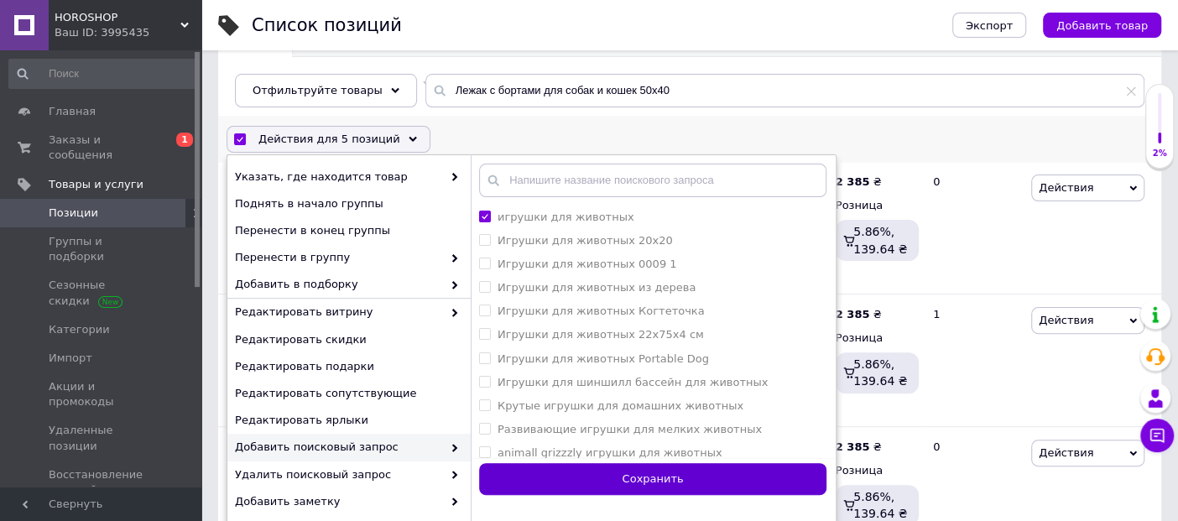
checkbox input "false"
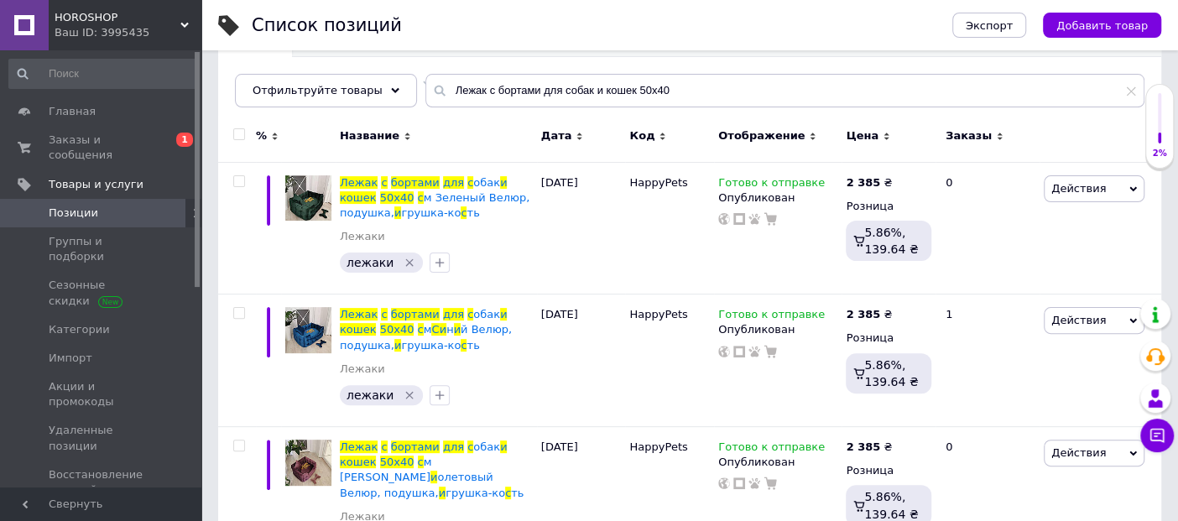
click at [238, 131] on input "checkbox" at bounding box center [238, 134] width 11 height 11
checkbox input "true"
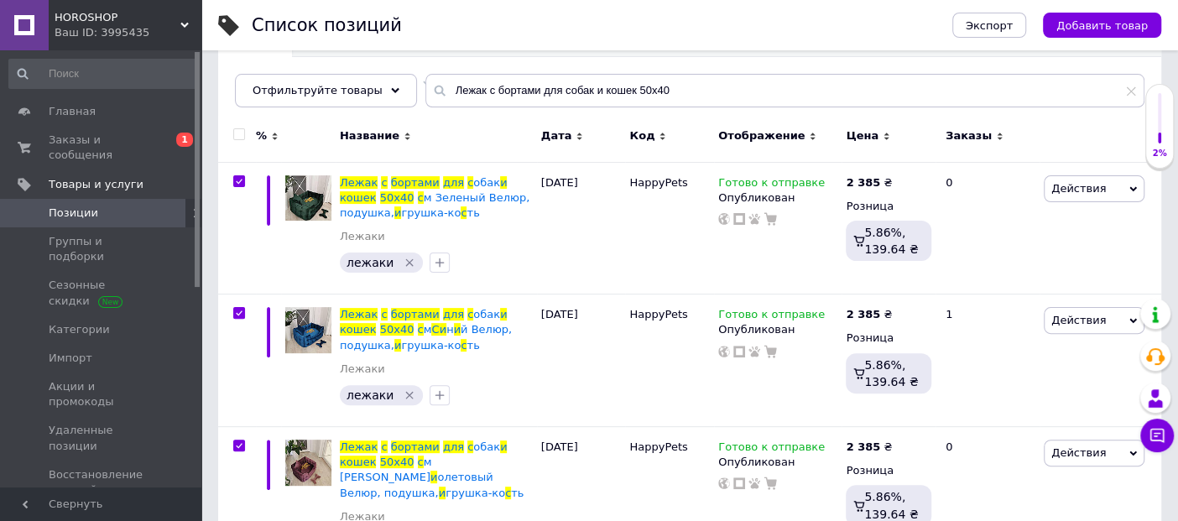
checkbox input "true"
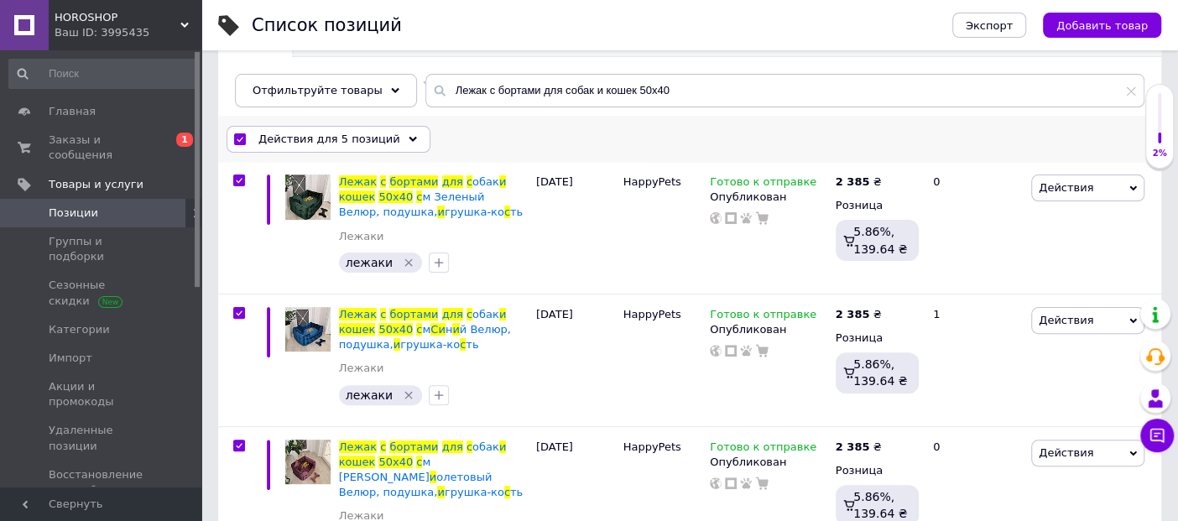
click at [356, 134] on span "Действия для 5 позиций" at bounding box center [330, 139] width 142 height 15
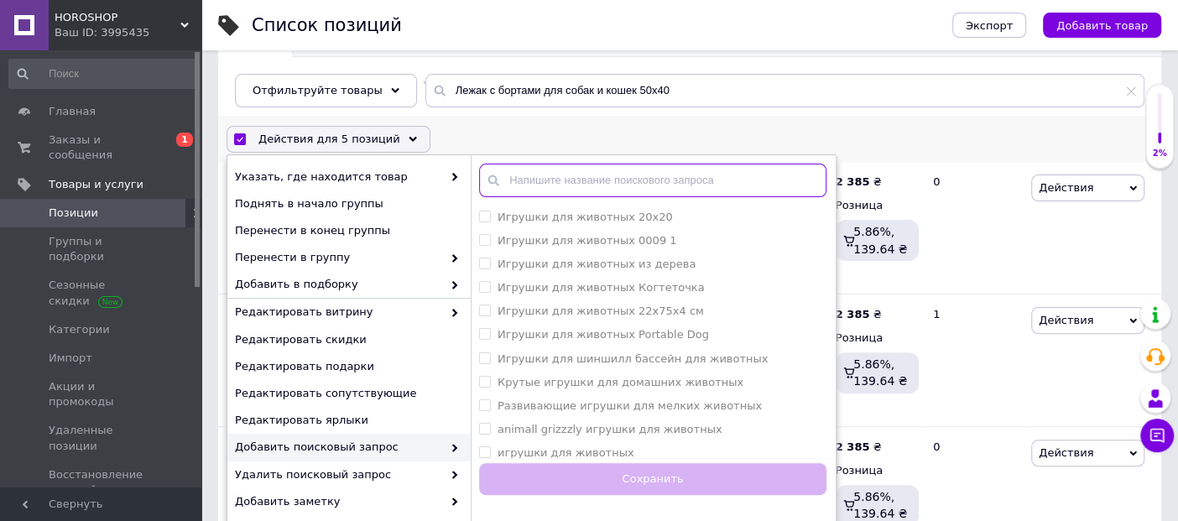
click at [608, 175] on input "text" at bounding box center [652, 181] width 347 height 34
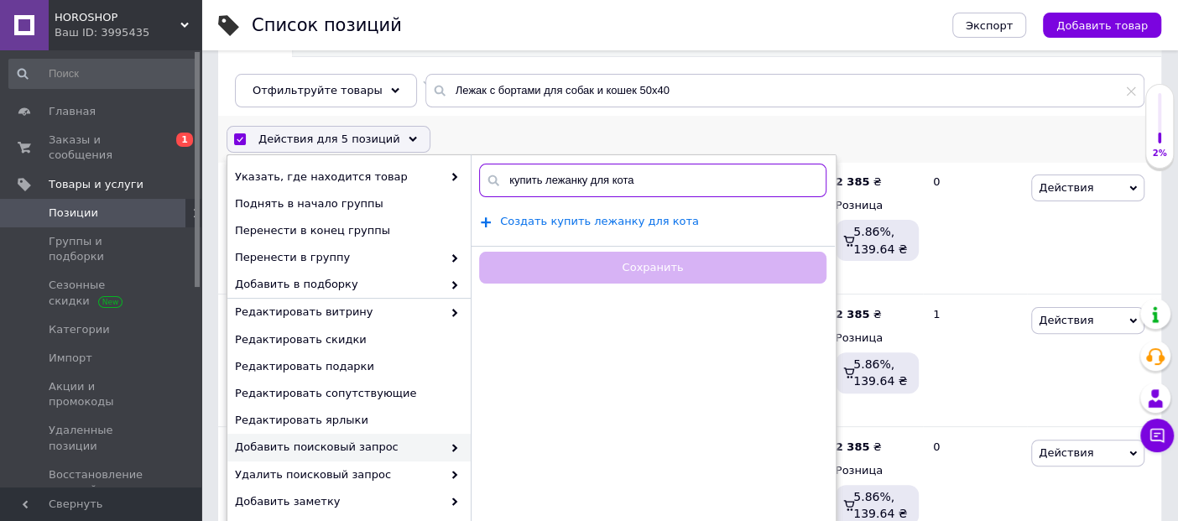
type input "купить лежанку для кота"
click at [607, 222] on span "Создать купить лежанку для кота" at bounding box center [599, 221] width 199 height 13
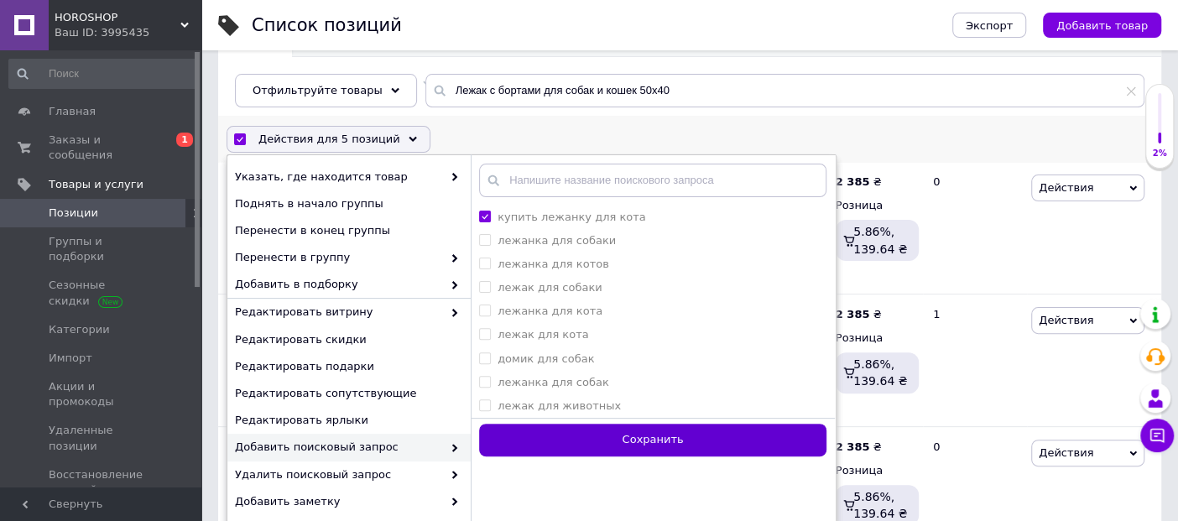
click at [700, 445] on button "Сохранить" at bounding box center [652, 440] width 347 height 33
checkbox input "false"
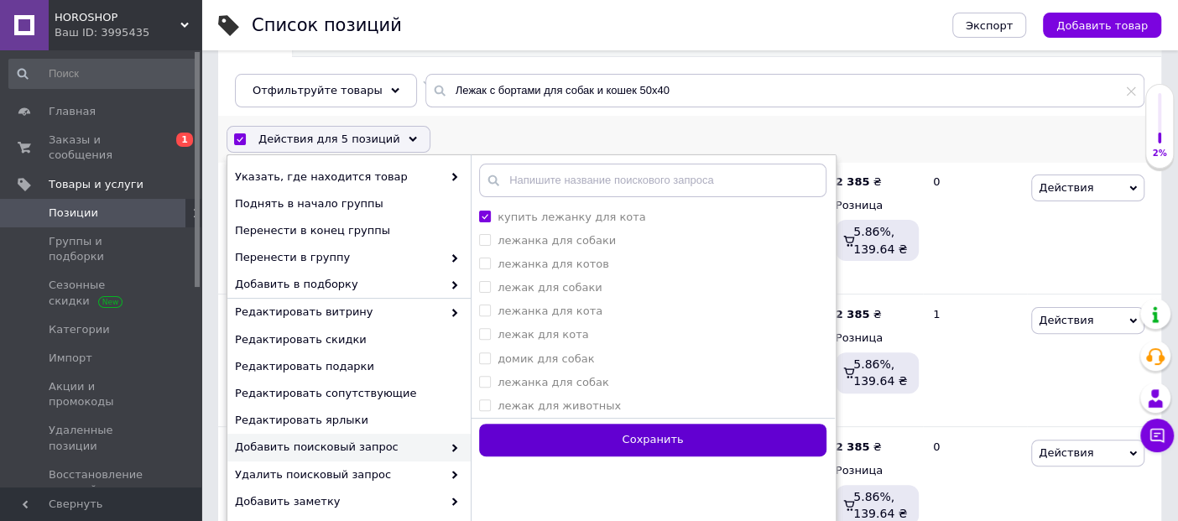
checkbox input "false"
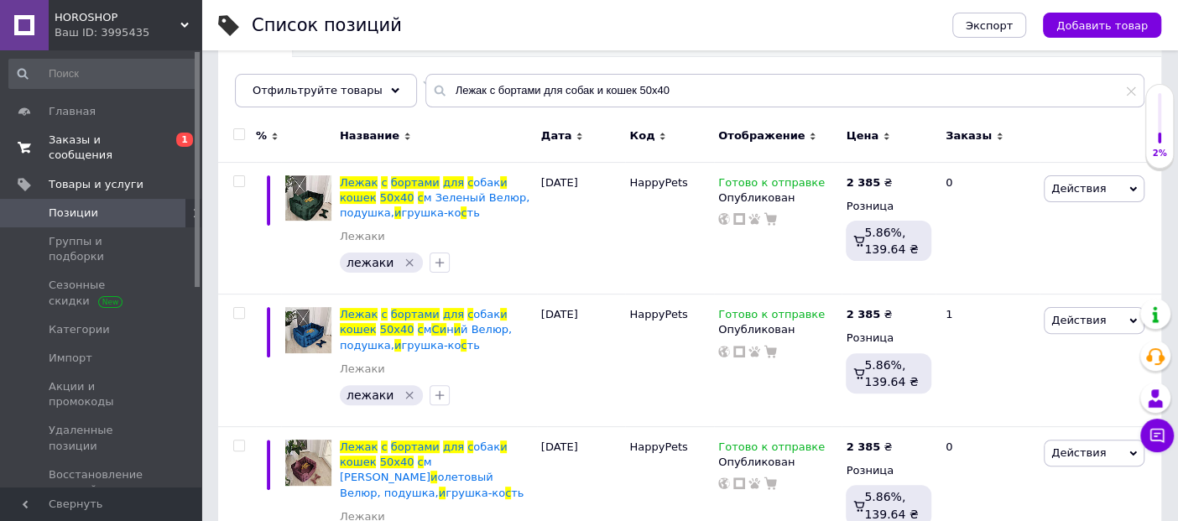
click at [102, 144] on span "Заказы и сообщения" at bounding box center [102, 148] width 107 height 30
